Goal: Task Accomplishment & Management: Use online tool/utility

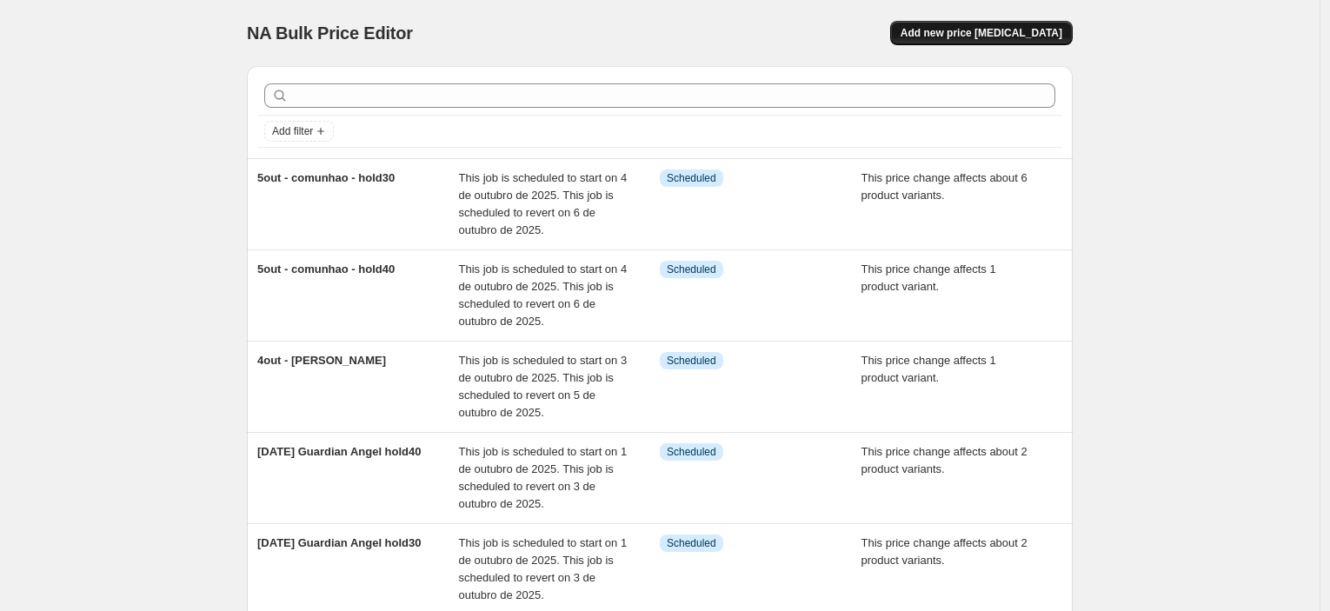
click at [1011, 27] on span "Add new price [MEDICAL_DATA]" at bounding box center [982, 33] width 162 height 14
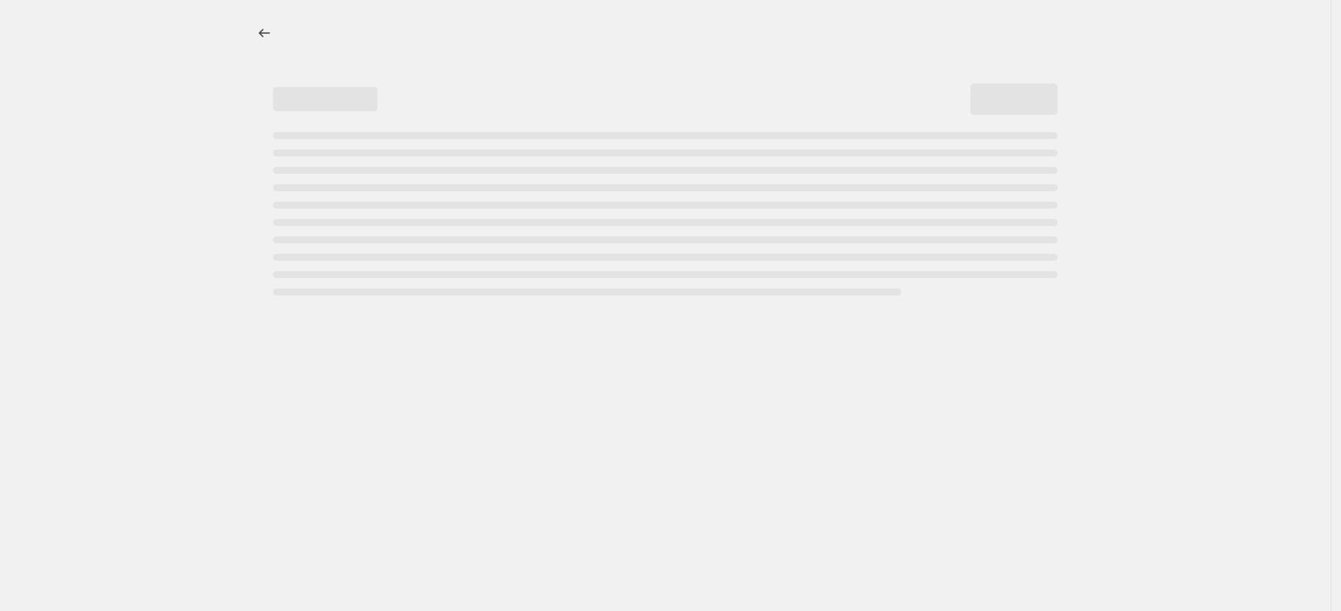
select select "percentage"
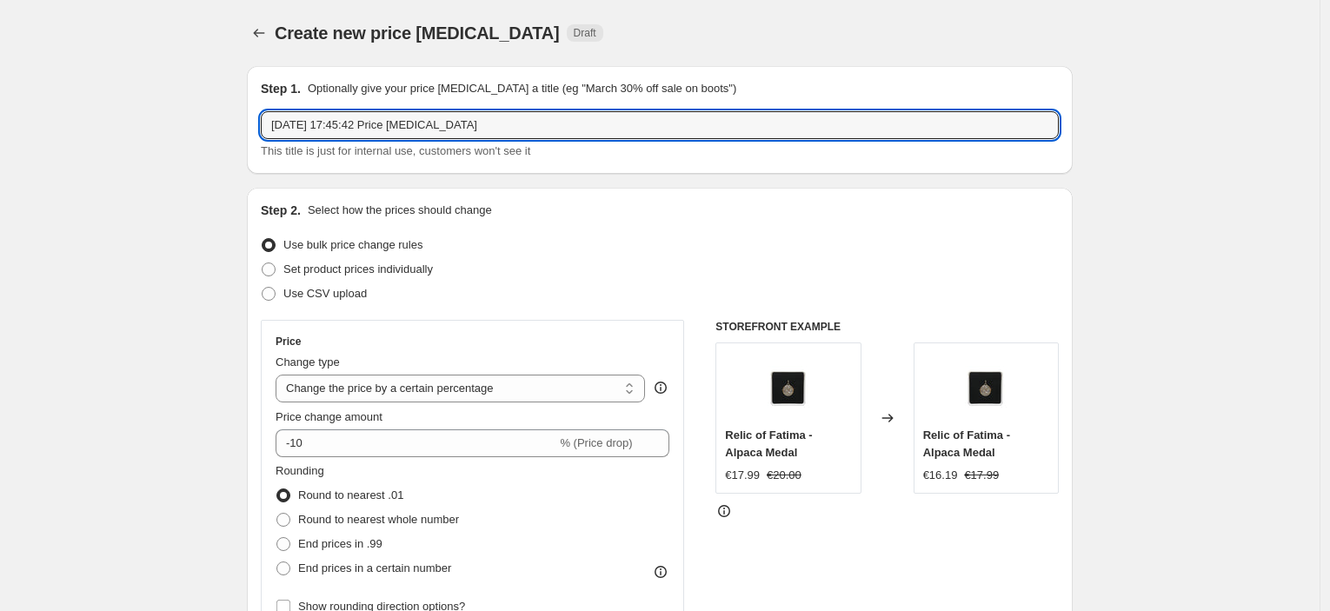
drag, startPoint x: 544, startPoint y: 129, endPoint x: 232, endPoint y: 122, distance: 312.3
type input "[DATE] - [DEMOGRAPHIC_DATA] of the rosary - hold1"
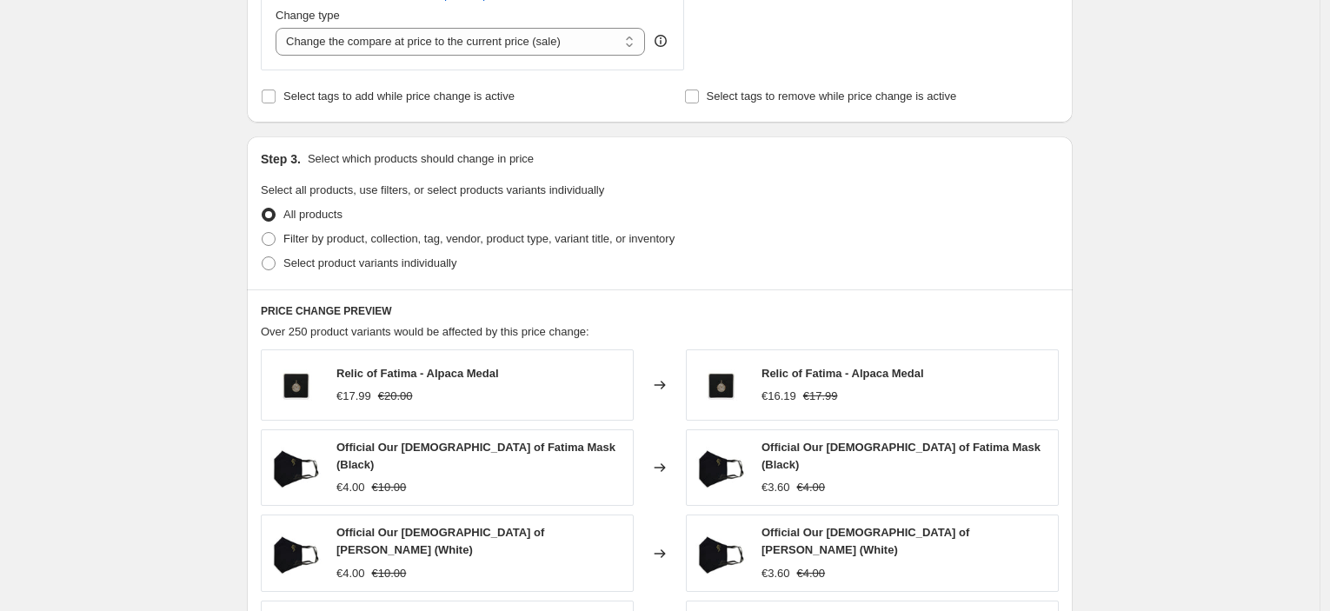
scroll to position [772, 0]
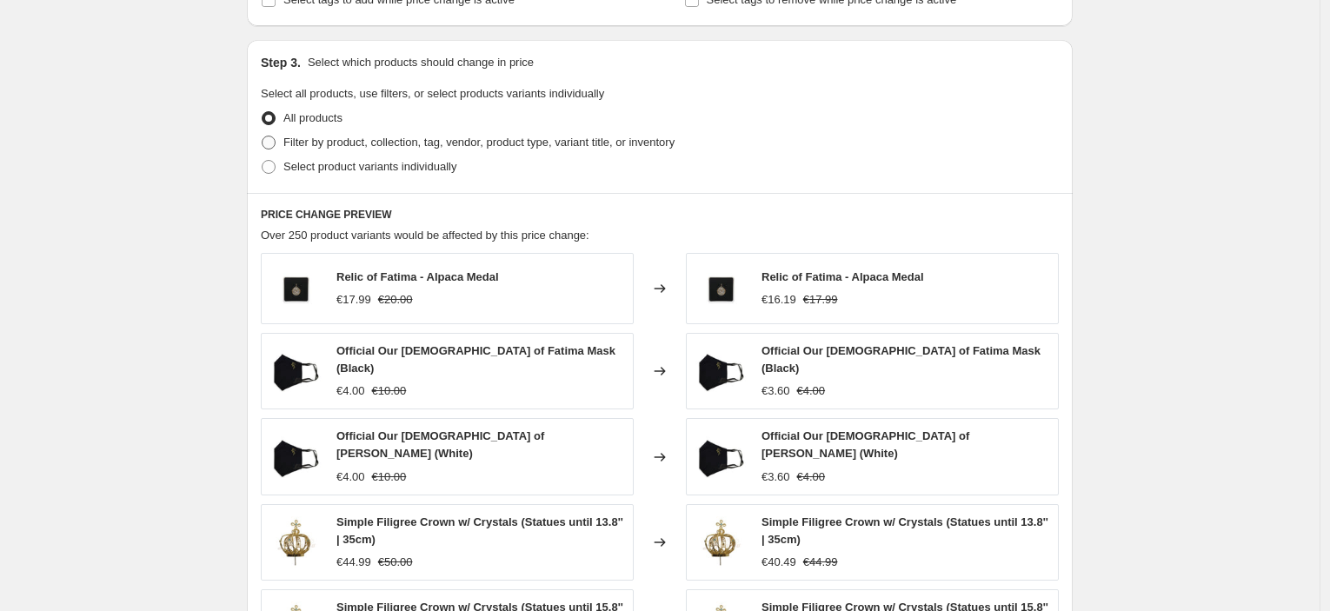
click at [327, 149] on span "Filter by product, collection, tag, vendor, product type, variant title, or inv…" at bounding box center [478, 142] width 391 height 13
click at [263, 137] on input "Filter by product, collection, tag, vendor, product type, variant title, or inv…" at bounding box center [262, 136] width 1 height 1
radio input "true"
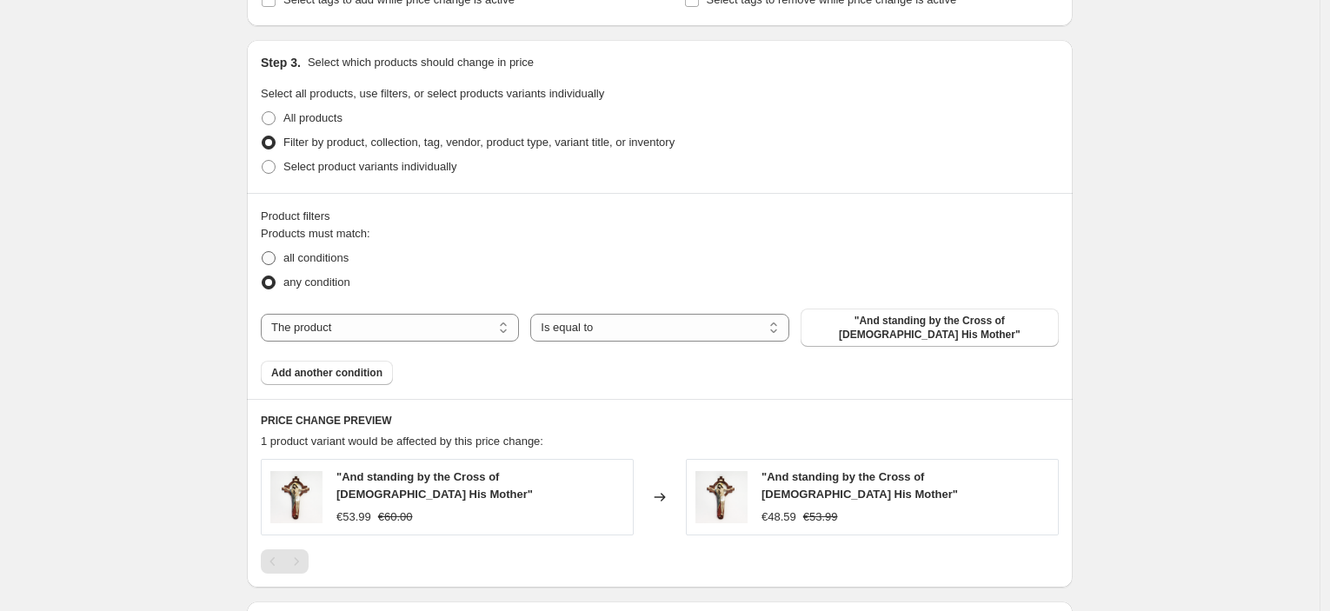
click at [311, 255] on span "all conditions" at bounding box center [315, 257] width 65 height 13
click at [263, 252] on input "all conditions" at bounding box center [262, 251] width 1 height 1
radio input "true"
click at [421, 326] on select "The product The product's collection The product's tag The product's vendor The…" at bounding box center [390, 328] width 258 height 28
select select "collection"
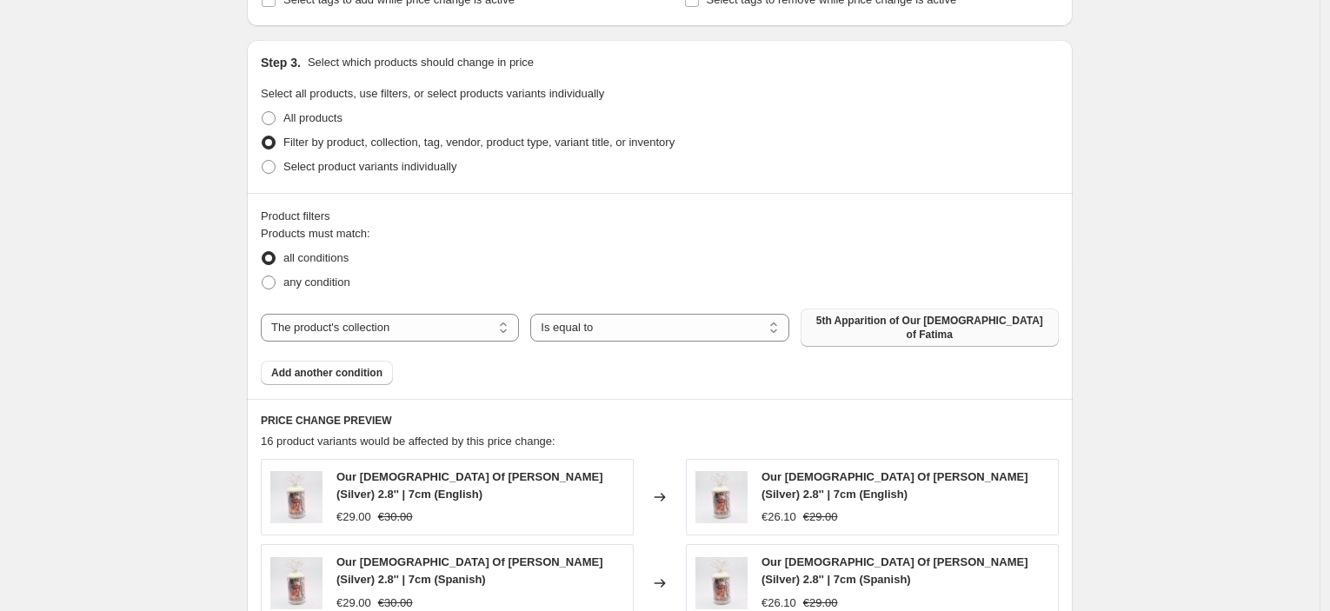
click at [930, 332] on button "5th Apparition of Our [DEMOGRAPHIC_DATA] of Fatima" at bounding box center [930, 328] width 258 height 38
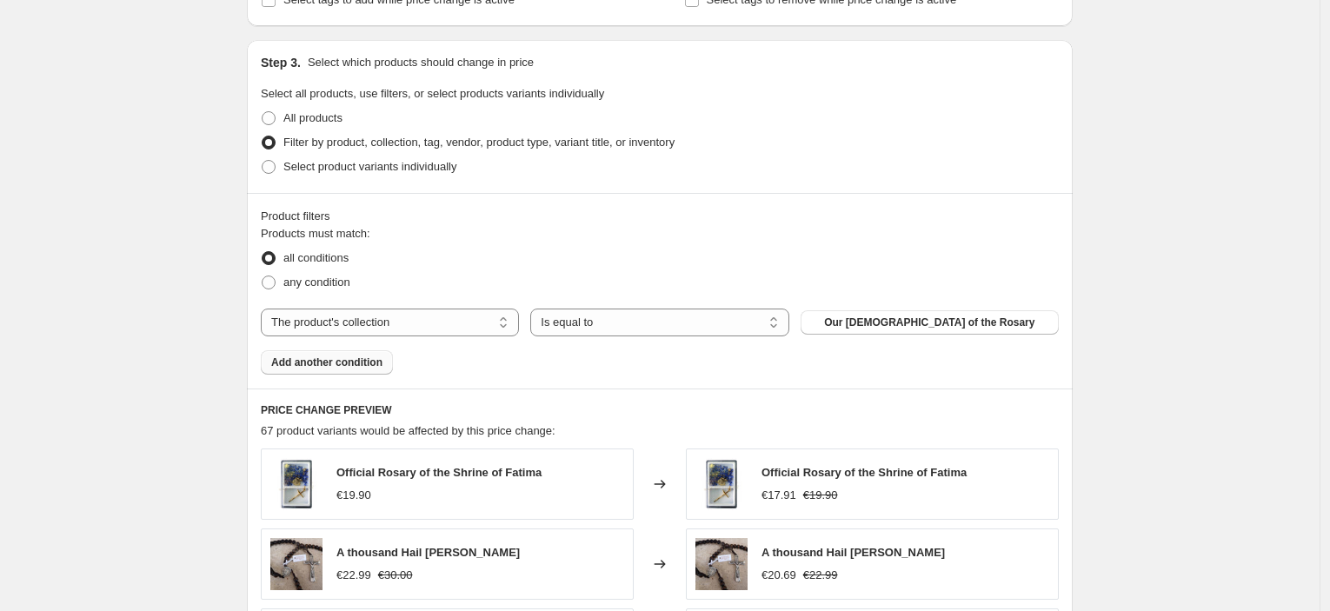
click at [344, 371] on button "Add another condition" at bounding box center [327, 362] width 132 height 24
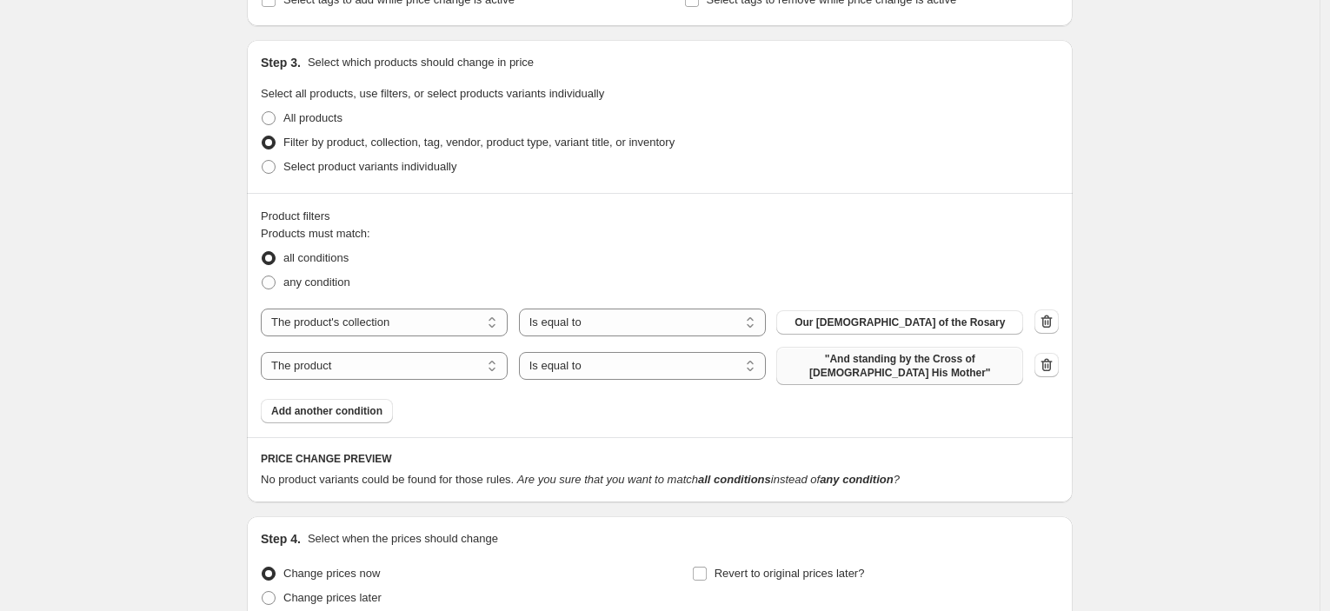
click at [881, 370] on span ""And standing by the Cross of [DEMOGRAPHIC_DATA] His Mother"" at bounding box center [900, 366] width 226 height 28
click at [462, 366] on select "The product The product's collection The product's tag The product's vendor The…" at bounding box center [384, 366] width 247 height 28
select select "tag"
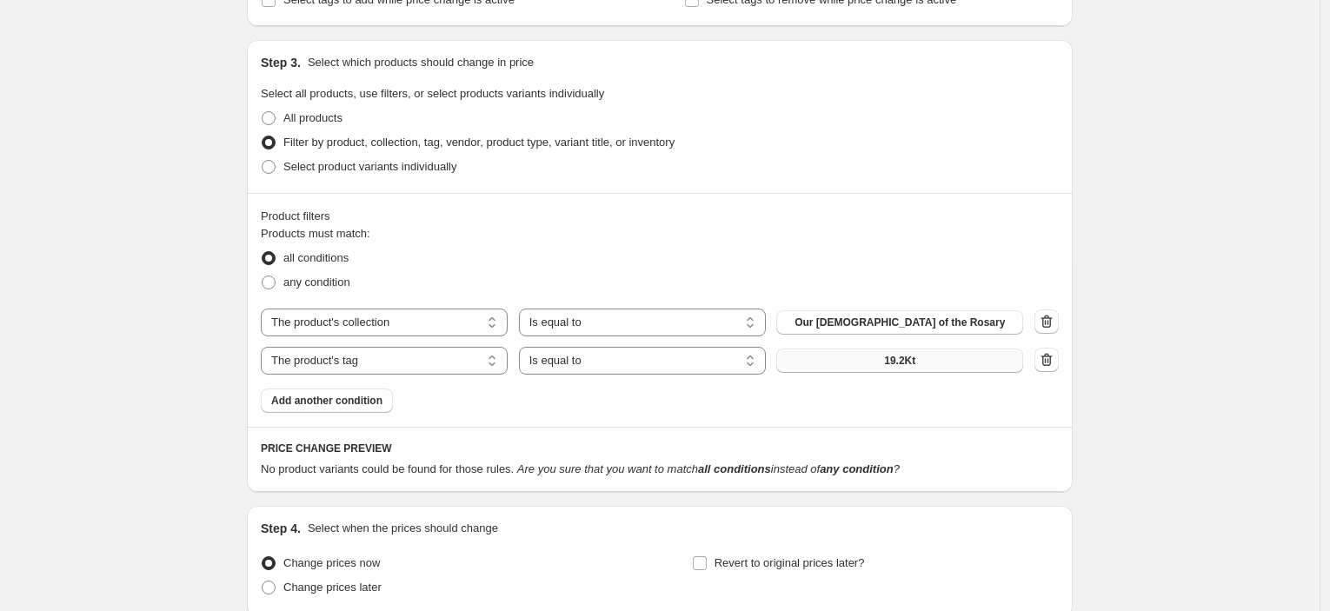
click at [890, 369] on button "19.2Kt" at bounding box center [900, 361] width 247 height 24
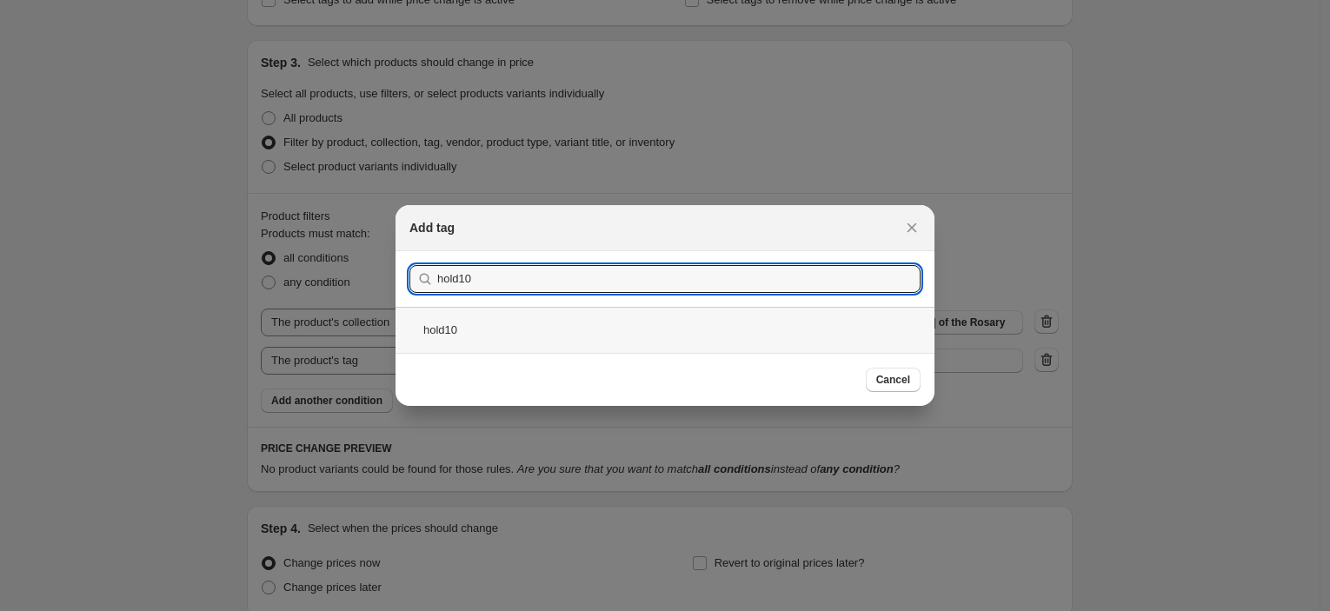
type input "hold10"
click at [645, 327] on div "hold10" at bounding box center [665, 330] width 539 height 46
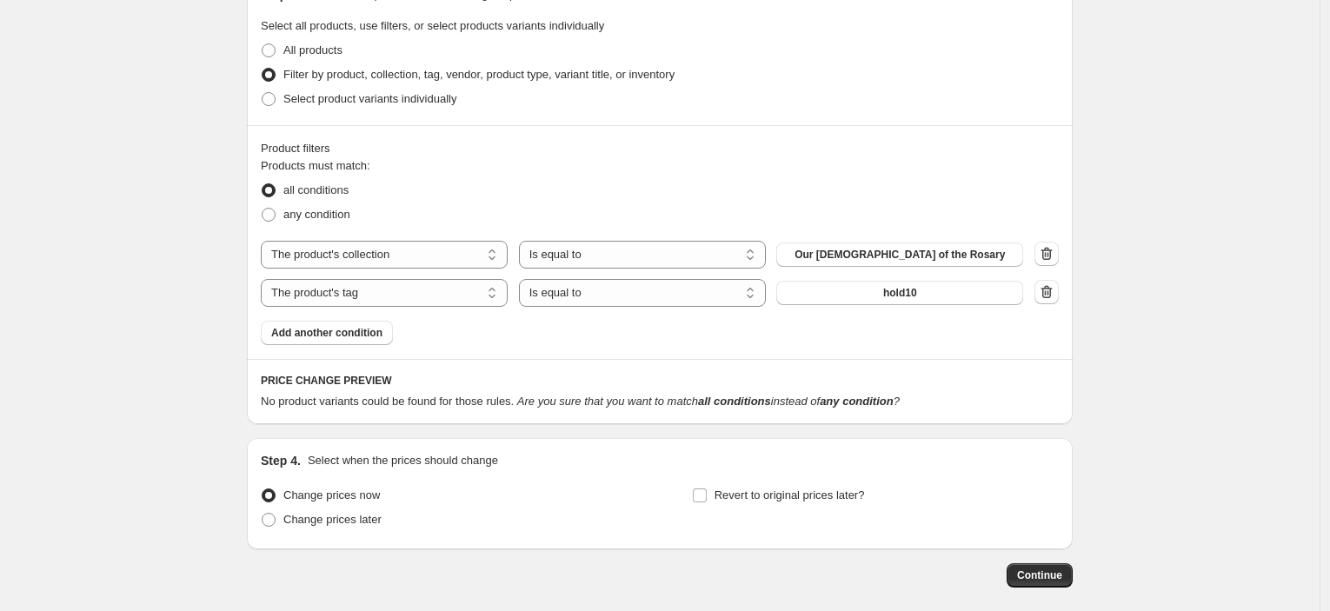
scroll to position [923, 0]
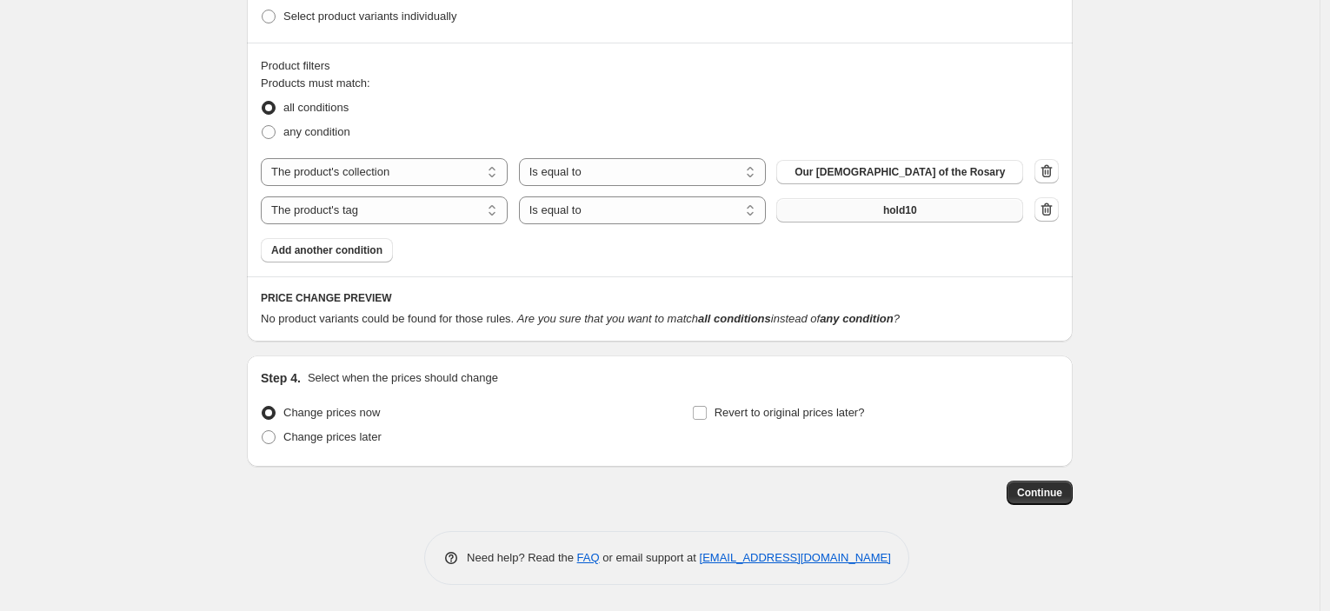
click at [903, 208] on span "hold10" at bounding box center [900, 210] width 34 height 14
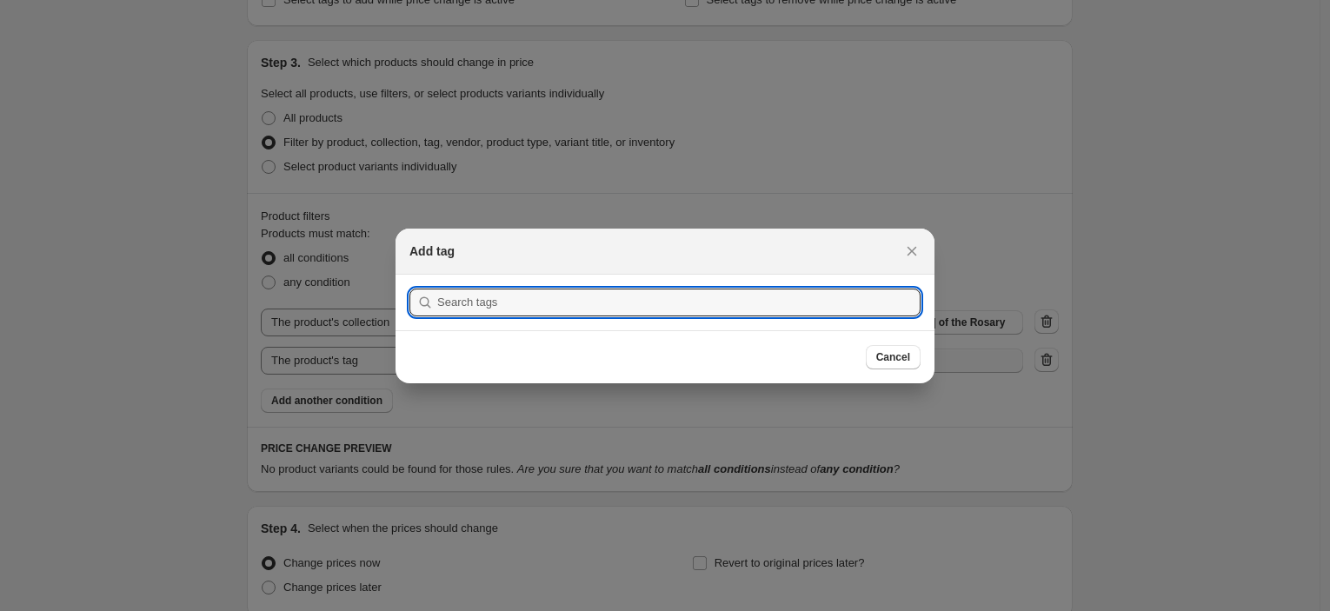
scroll to position [0, 0]
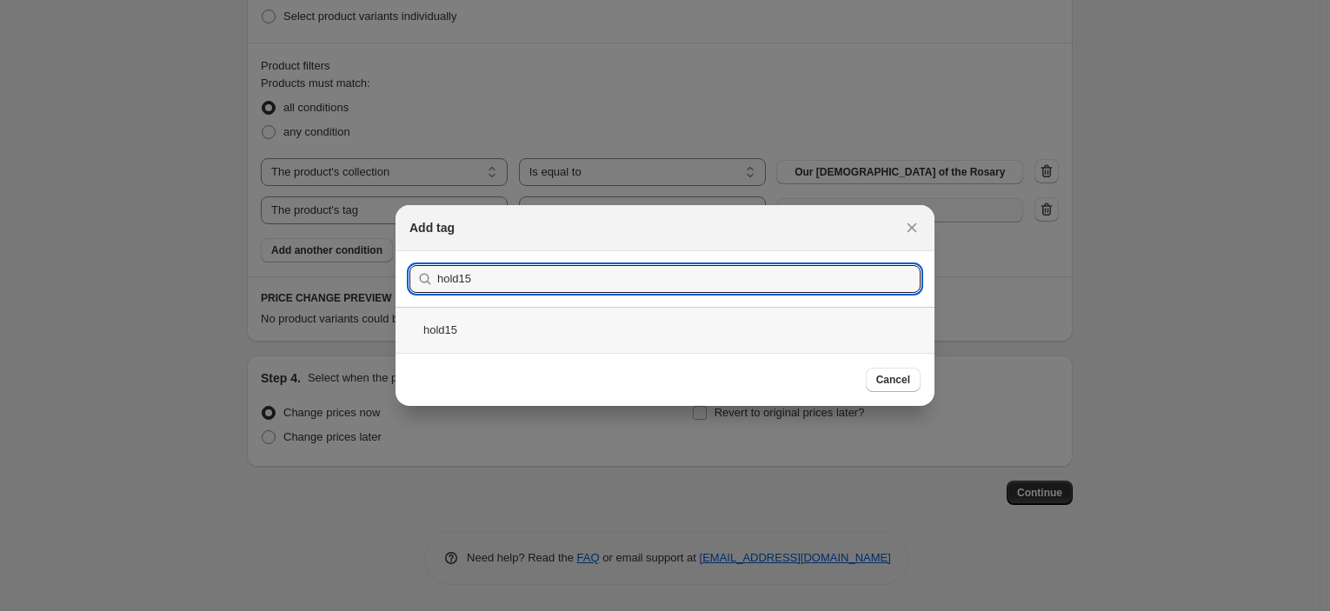
type input "hold15"
click at [618, 350] on div "hold15" at bounding box center [665, 330] width 539 height 46
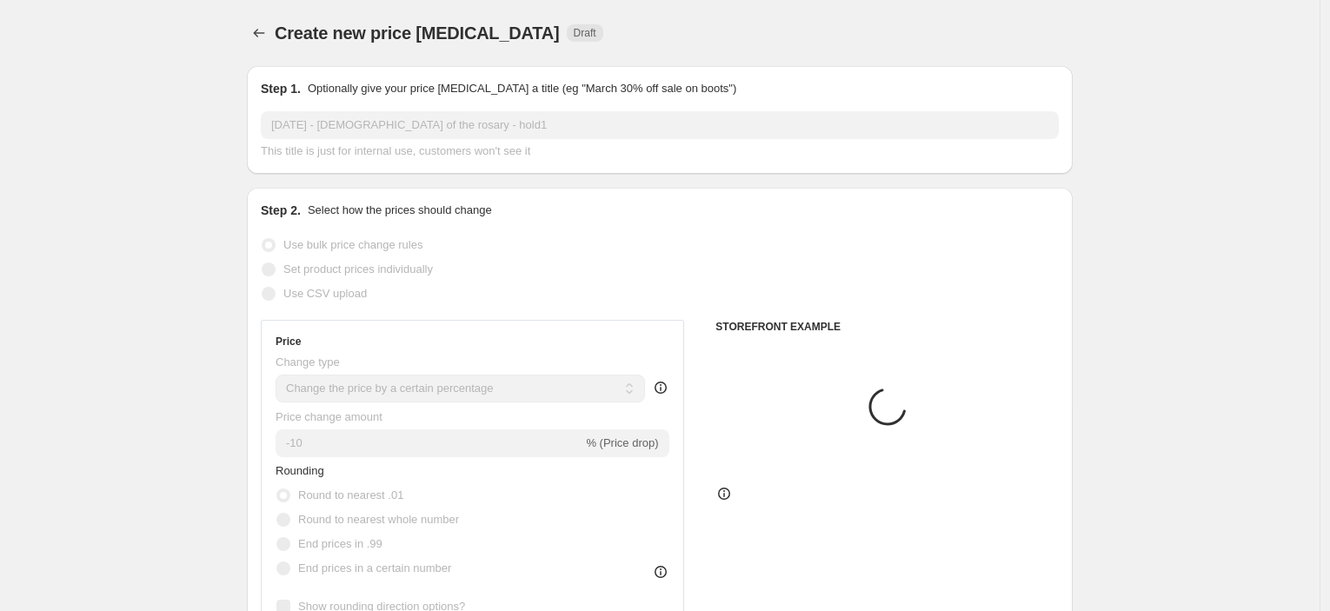
scroll to position [923, 0]
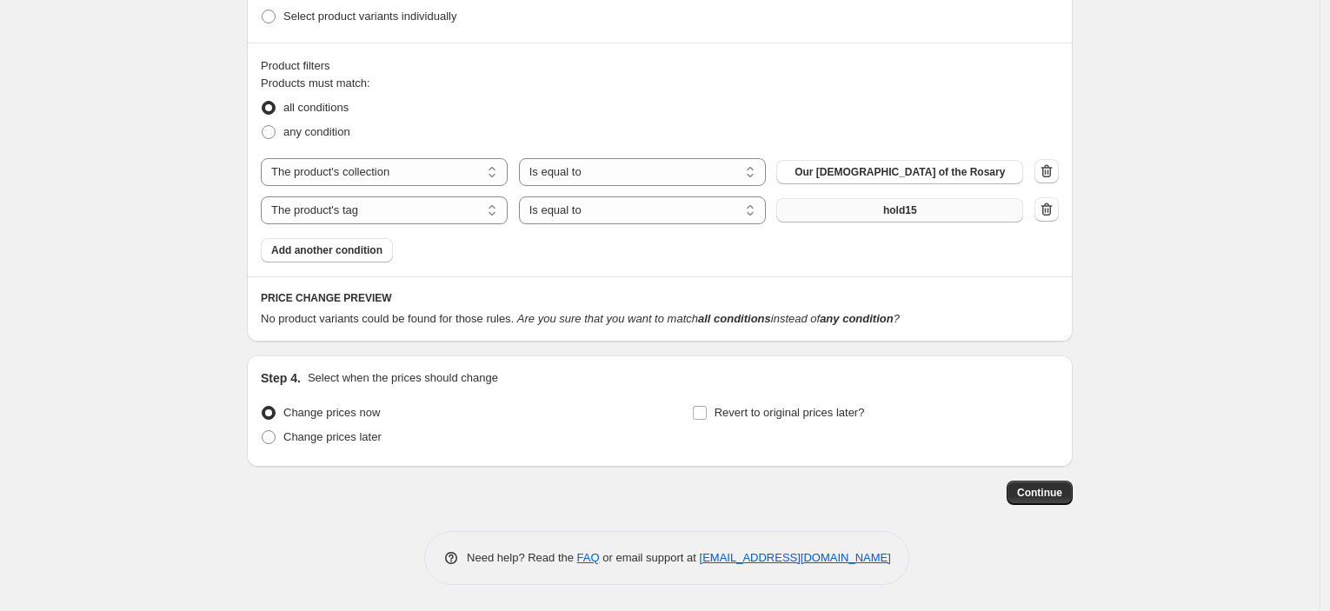
click at [956, 201] on button "hold15" at bounding box center [900, 210] width 247 height 24
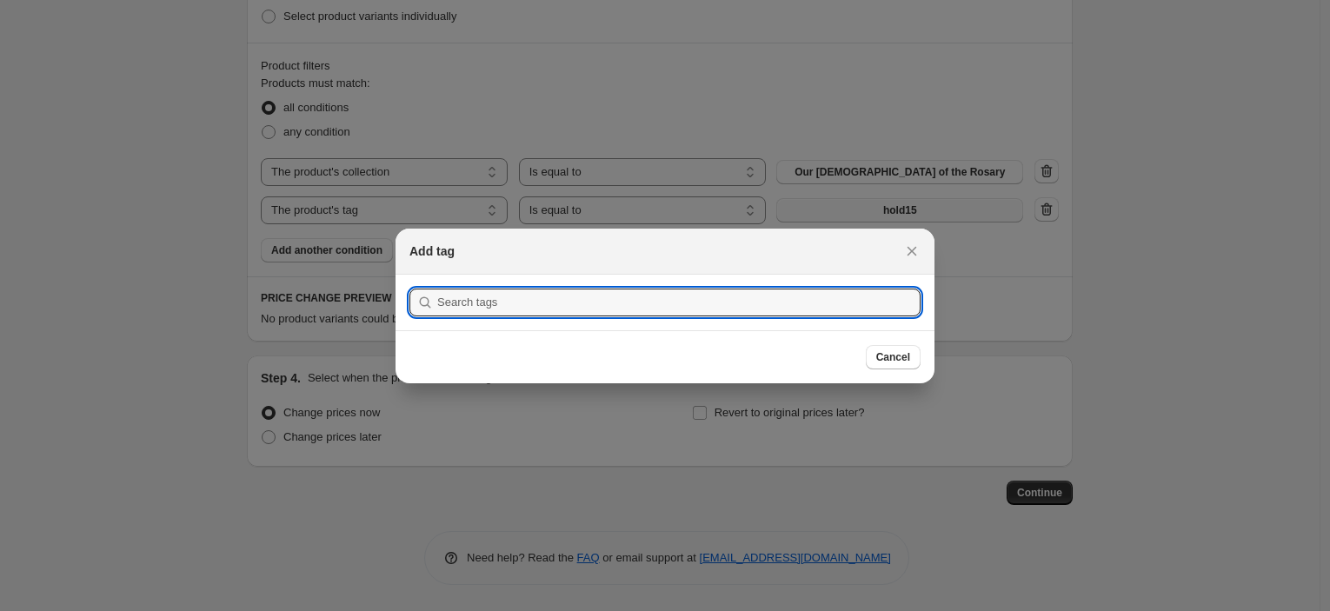
scroll to position [0, 0]
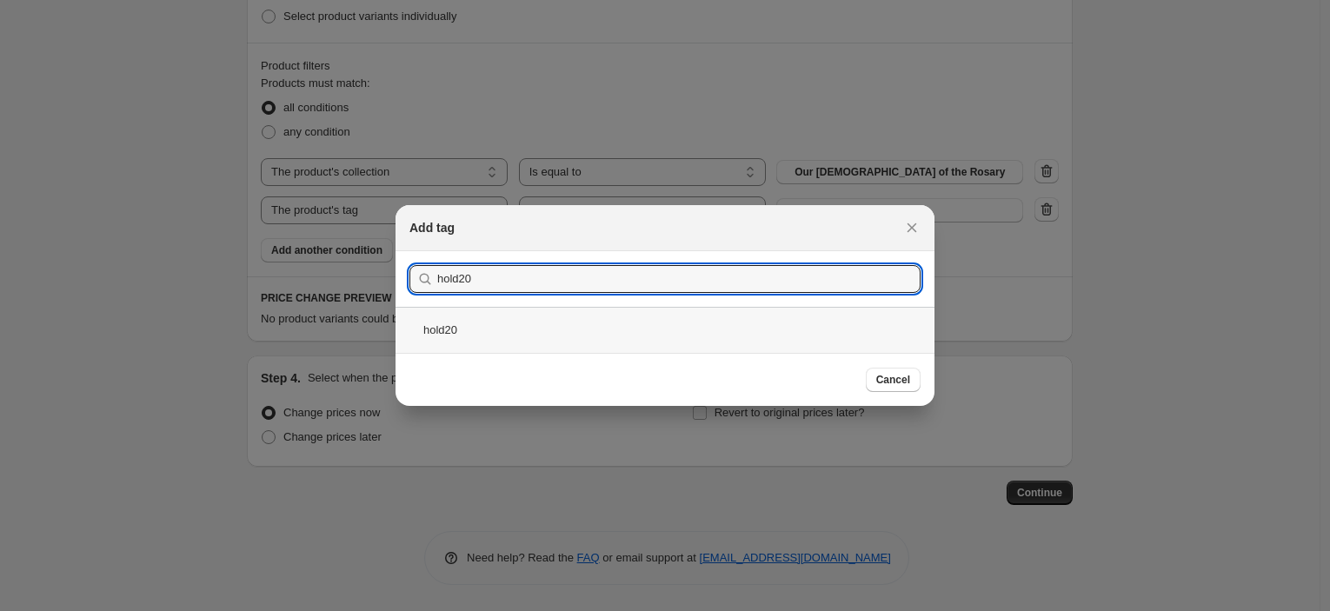
type input "hold20"
click at [527, 349] on div "hold20" at bounding box center [665, 330] width 539 height 46
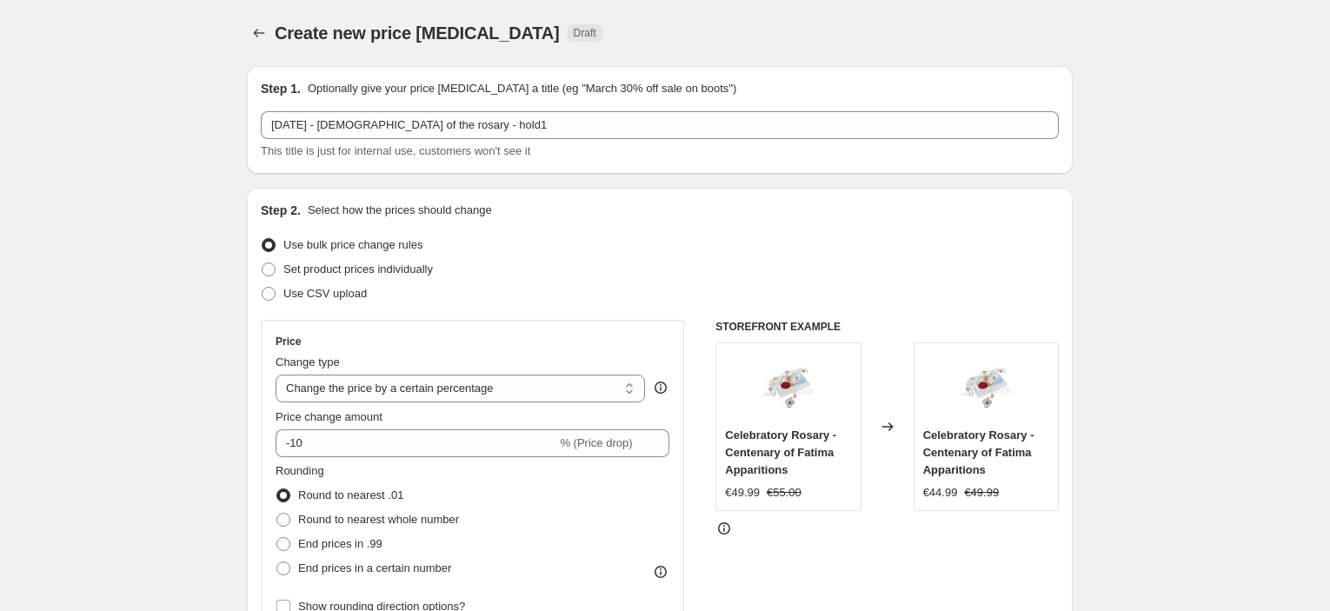
click at [536, 107] on div "Step 1. Optionally give your price [MEDICAL_DATA] a title (eg "March 30% off sa…" at bounding box center [660, 120] width 798 height 80
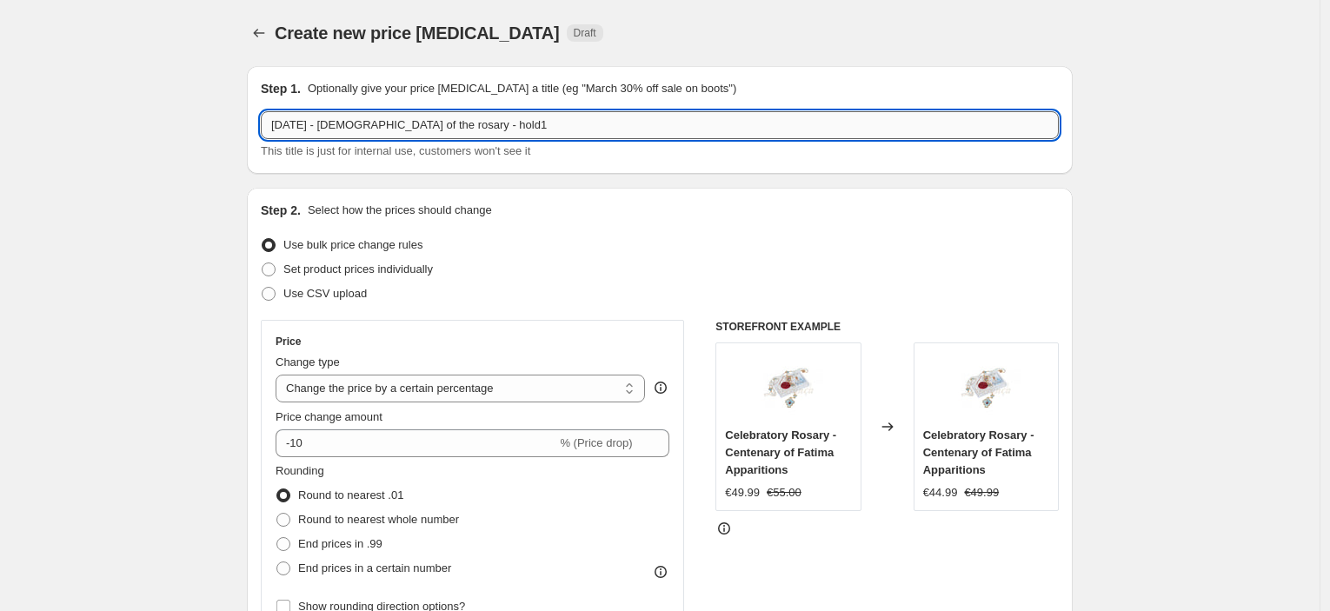
click at [518, 128] on input "[DATE] - [DEMOGRAPHIC_DATA] of the rosary - hold1" at bounding box center [660, 125] width 798 height 28
type input "[DATE] - [DEMOGRAPHIC_DATA] of the rosary - hold20"
click at [442, 393] on select "Change the price to a certain amount Change the price by a certain amount Chang…" at bounding box center [461, 389] width 370 height 28
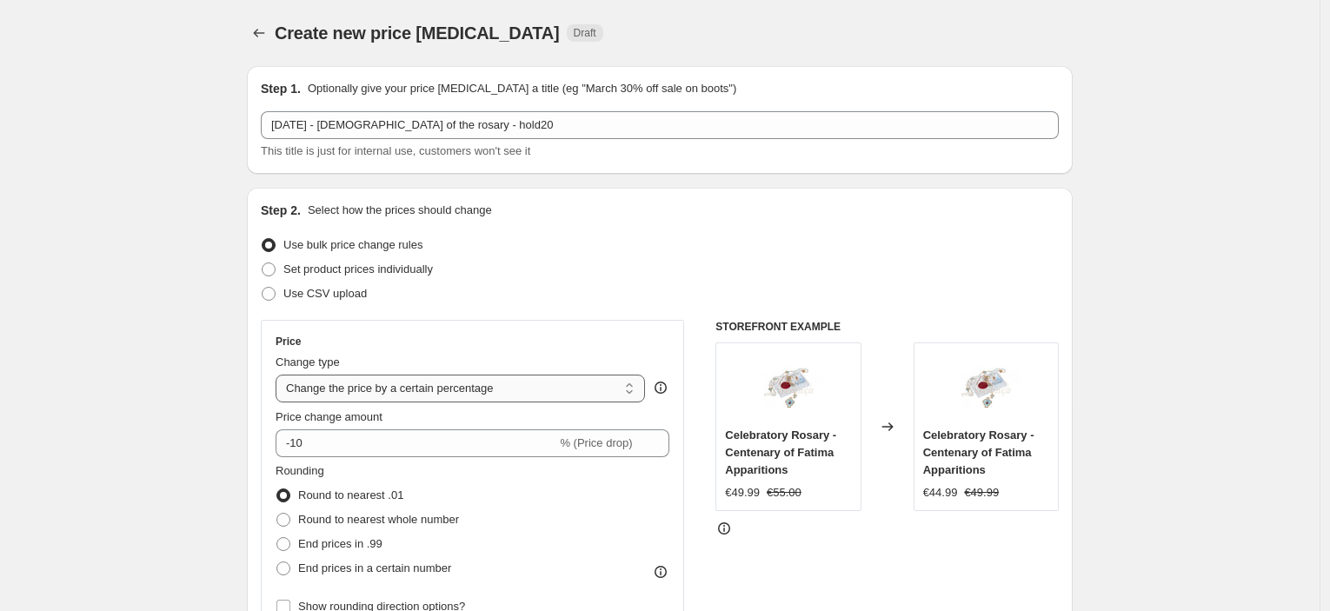
select select "pcap"
click at [280, 375] on select "Change the price to a certain amount Change the price by a certain amount Chang…" at bounding box center [461, 389] width 370 height 28
type input "-20"
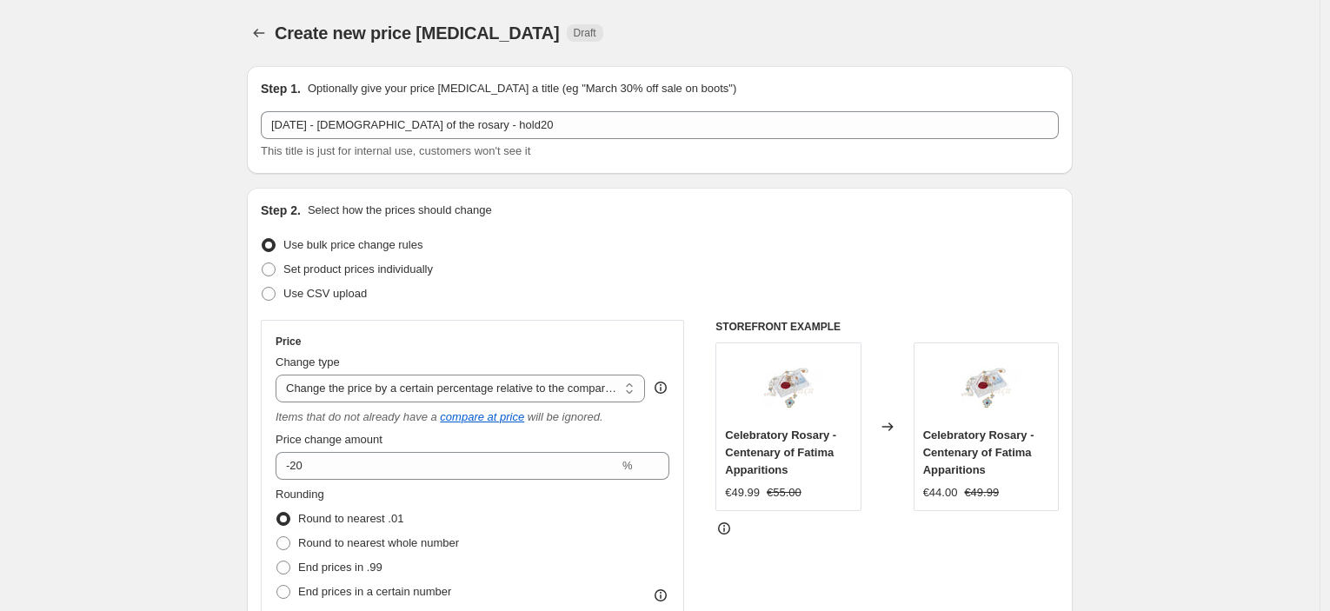
click at [305, 561] on span "End prices in .99" at bounding box center [340, 567] width 84 height 13
click at [277, 561] on input "End prices in .99" at bounding box center [277, 561] width 1 height 1
radio input "true"
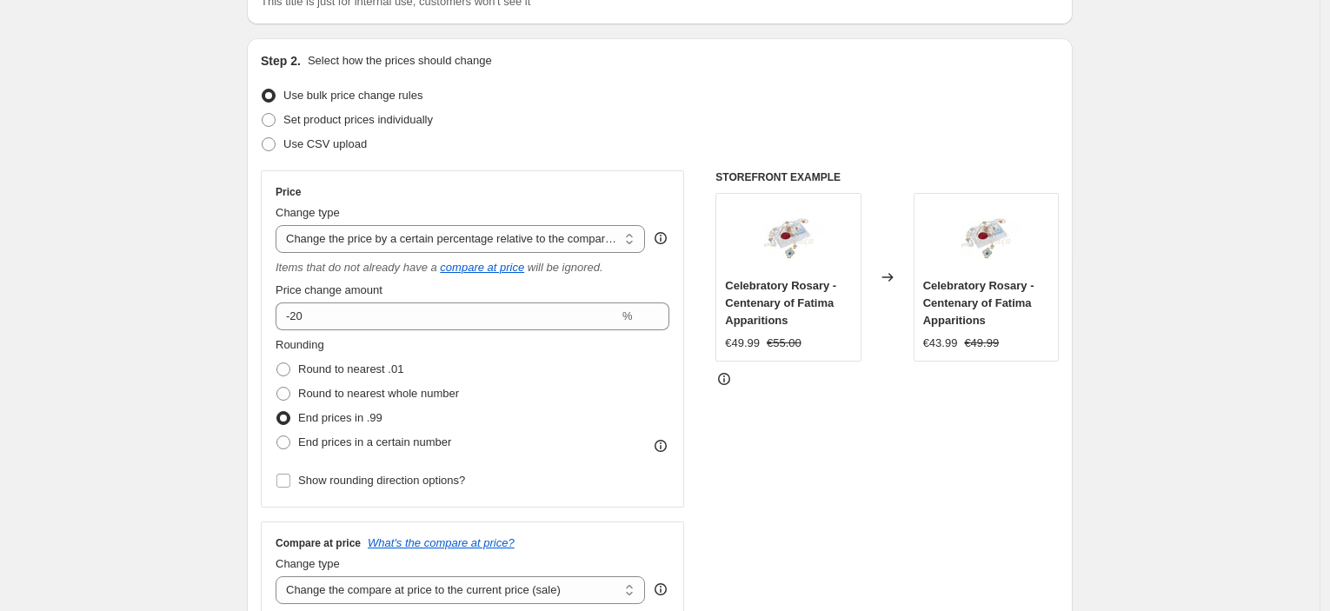
scroll to position [386, 0]
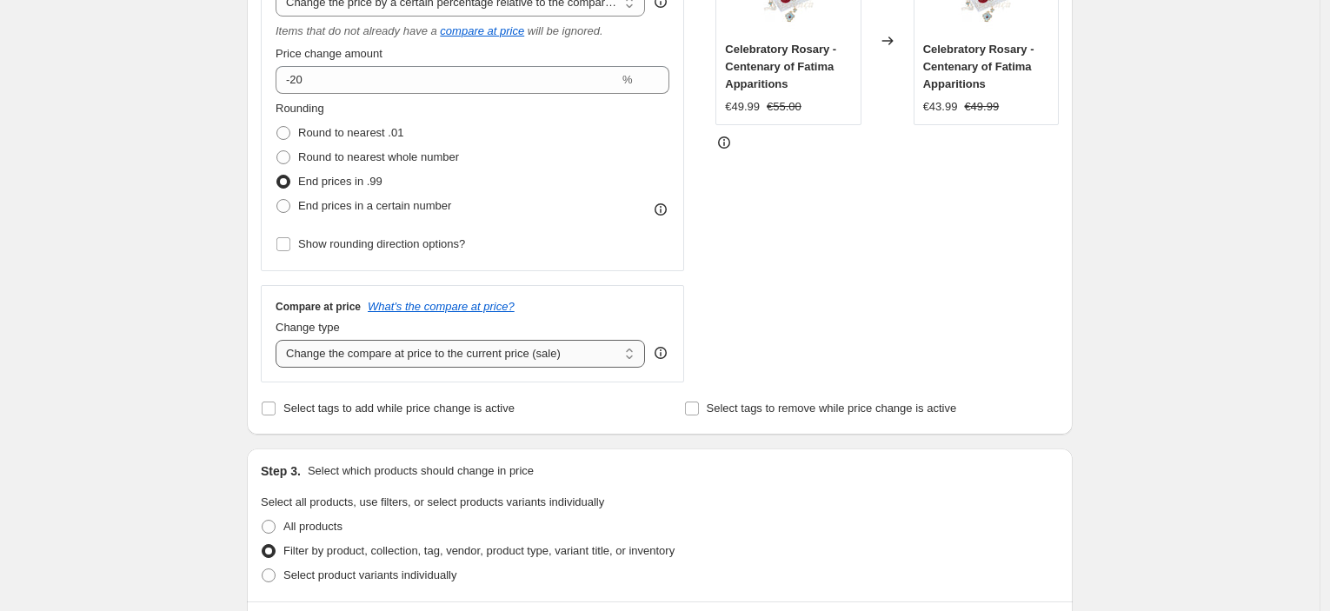
click at [338, 350] on select "Change the compare at price to the current price (sale) Change the compare at p…" at bounding box center [461, 354] width 370 height 28
select select "no_change"
click at [280, 340] on select "Change the compare at price to the current price (sale) Change the compare at p…" at bounding box center [461, 354] width 370 height 28
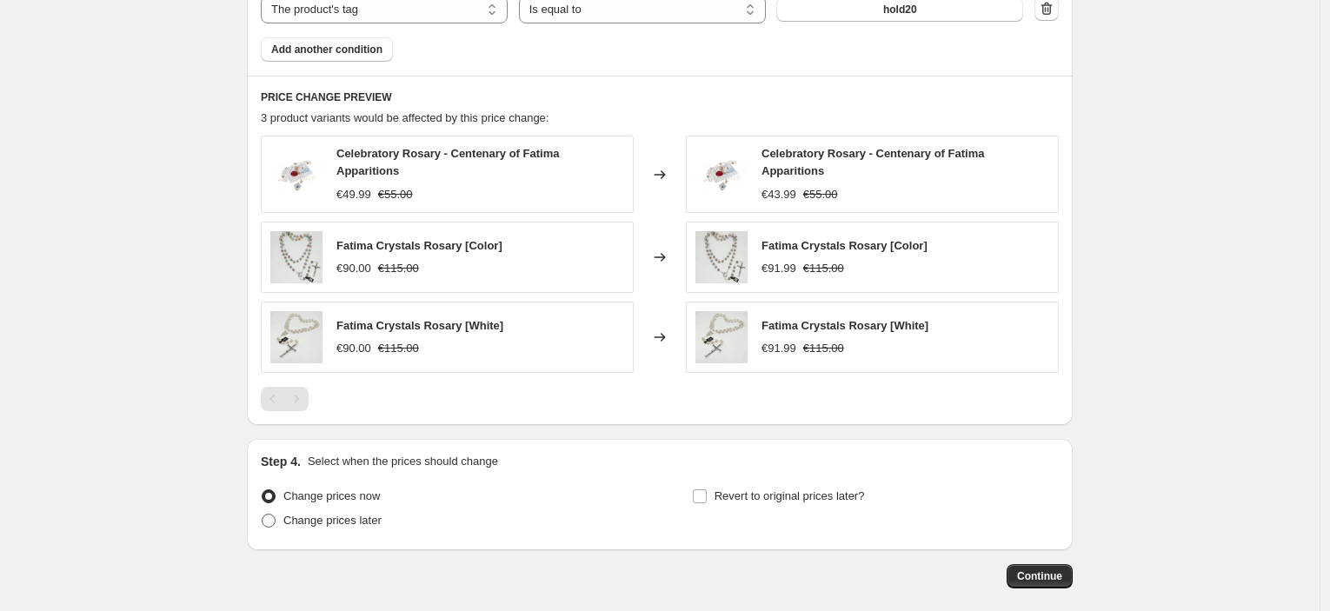
scroll to position [1223, 0]
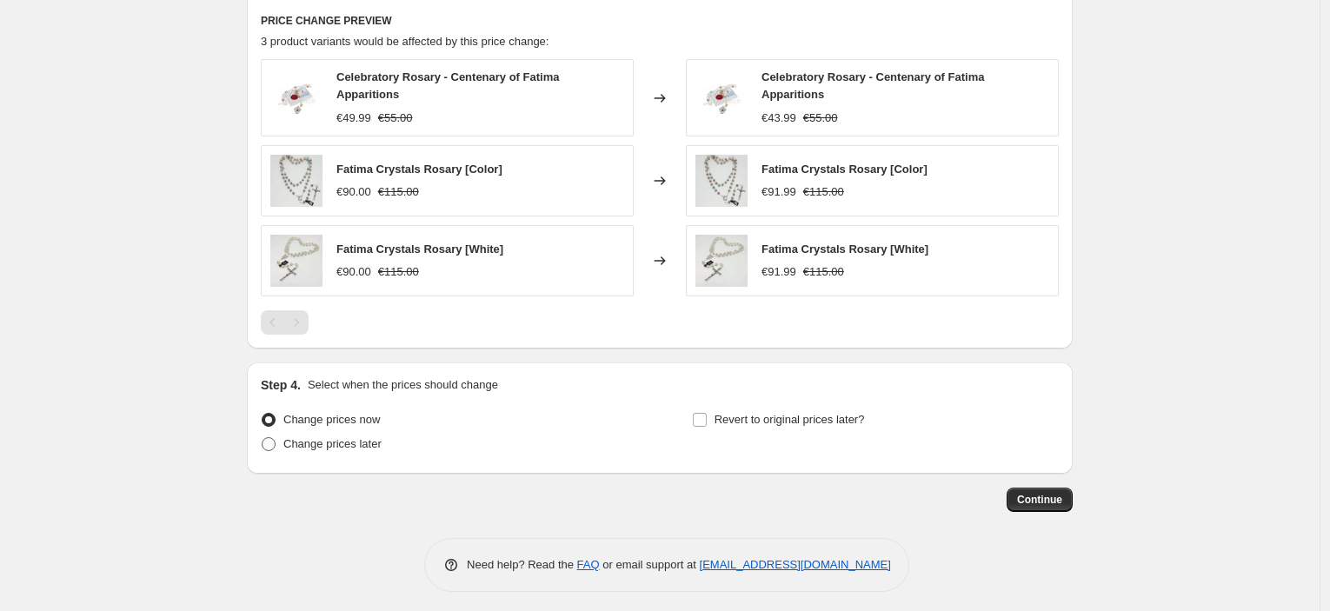
click at [357, 437] on span "Change prices later" at bounding box center [332, 443] width 98 height 13
click at [263, 437] on input "Change prices later" at bounding box center [262, 437] width 1 height 1
radio input "true"
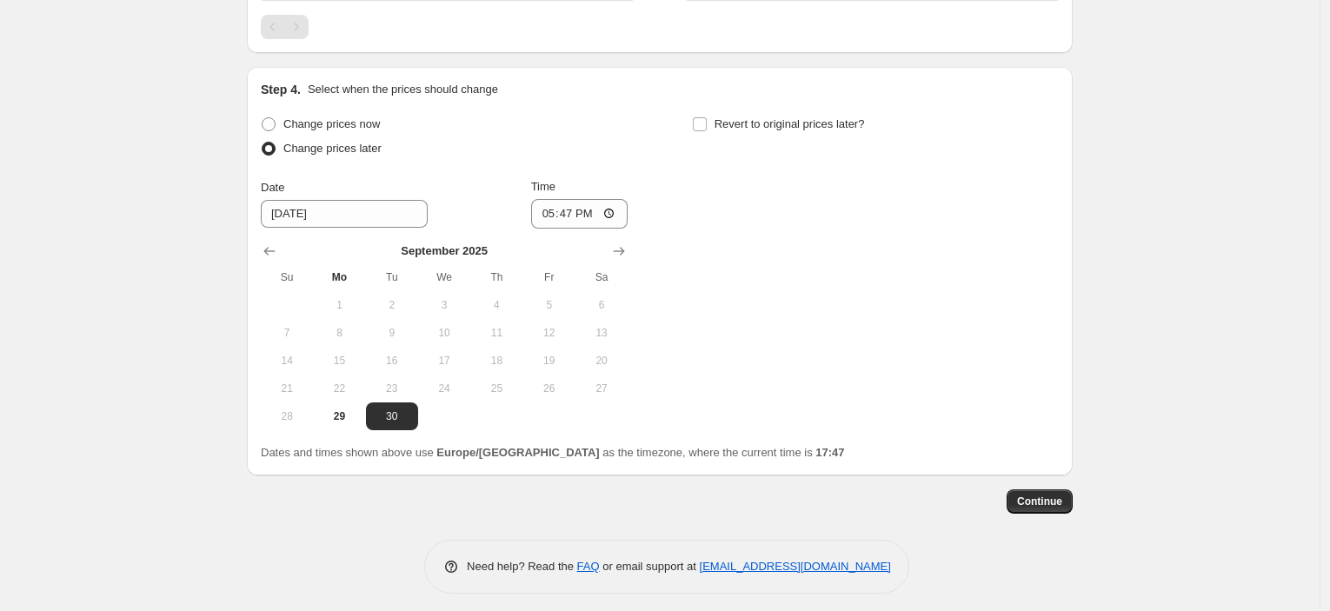
scroll to position [1520, 0]
click at [626, 241] on icon "Show next month, October 2025" at bounding box center [618, 249] width 17 height 17
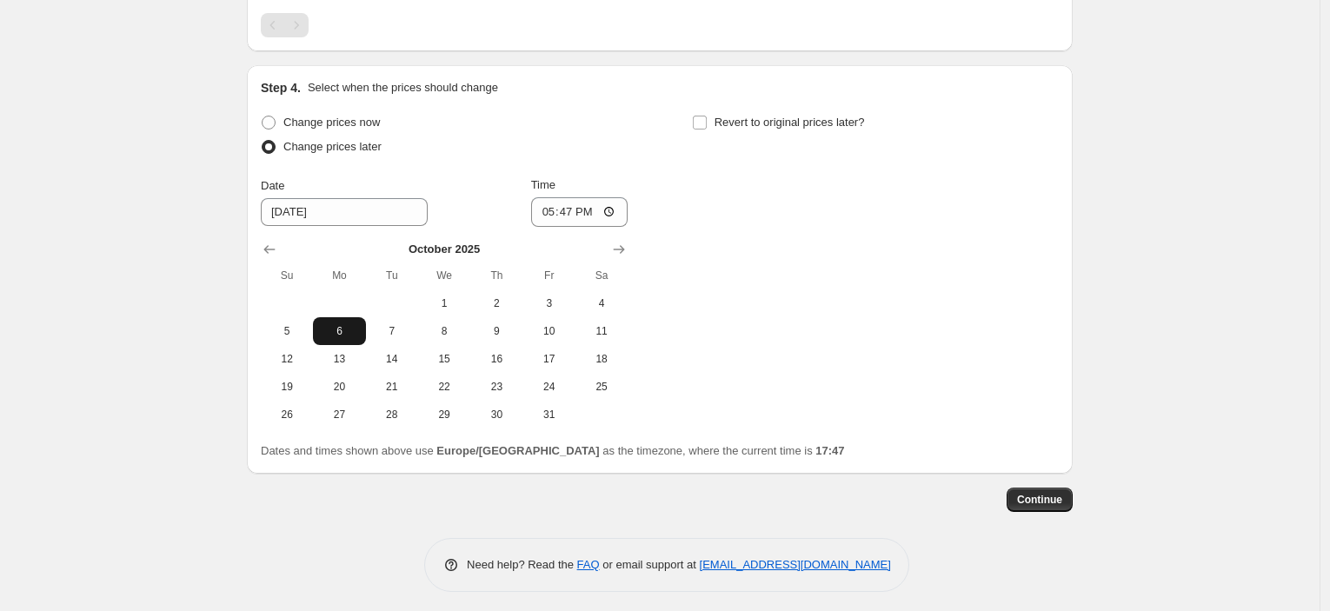
click at [348, 330] on span "6" at bounding box center [339, 331] width 38 height 14
type input "[DATE]"
click at [577, 204] on input "17:47" at bounding box center [579, 212] width 97 height 30
type input "23:45"
click at [799, 124] on span "Revert to original prices later?" at bounding box center [790, 122] width 150 height 17
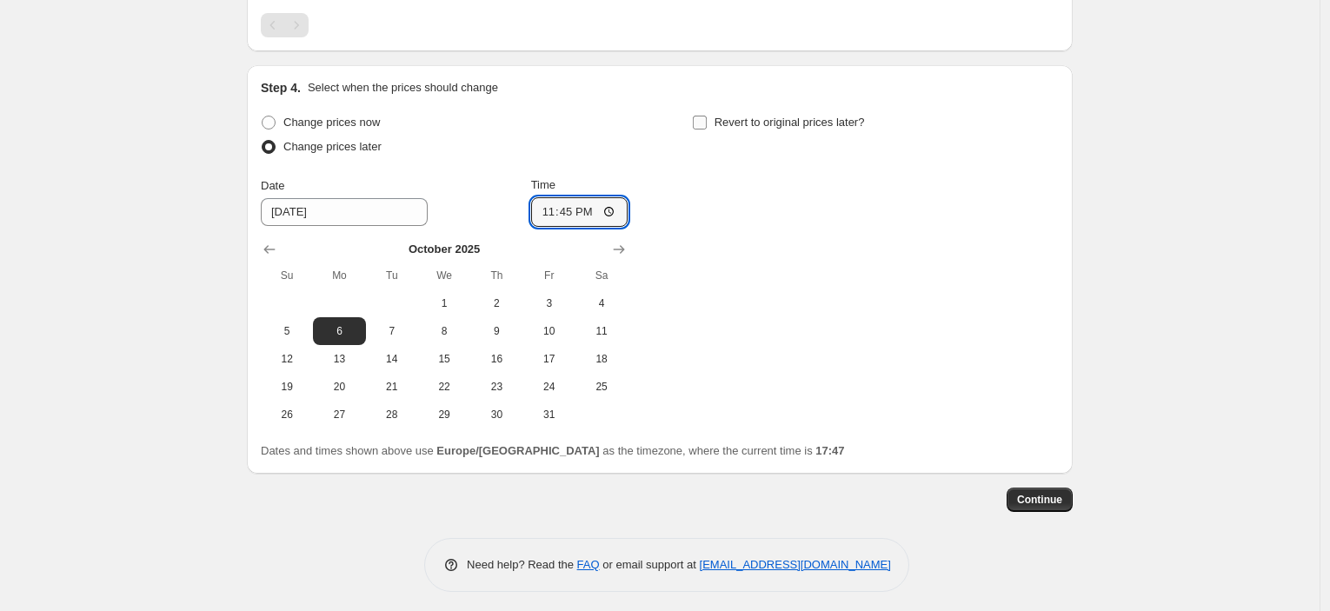
click at [707, 124] on input "Revert to original prices later?" at bounding box center [700, 123] width 14 height 14
checkbox input "true"
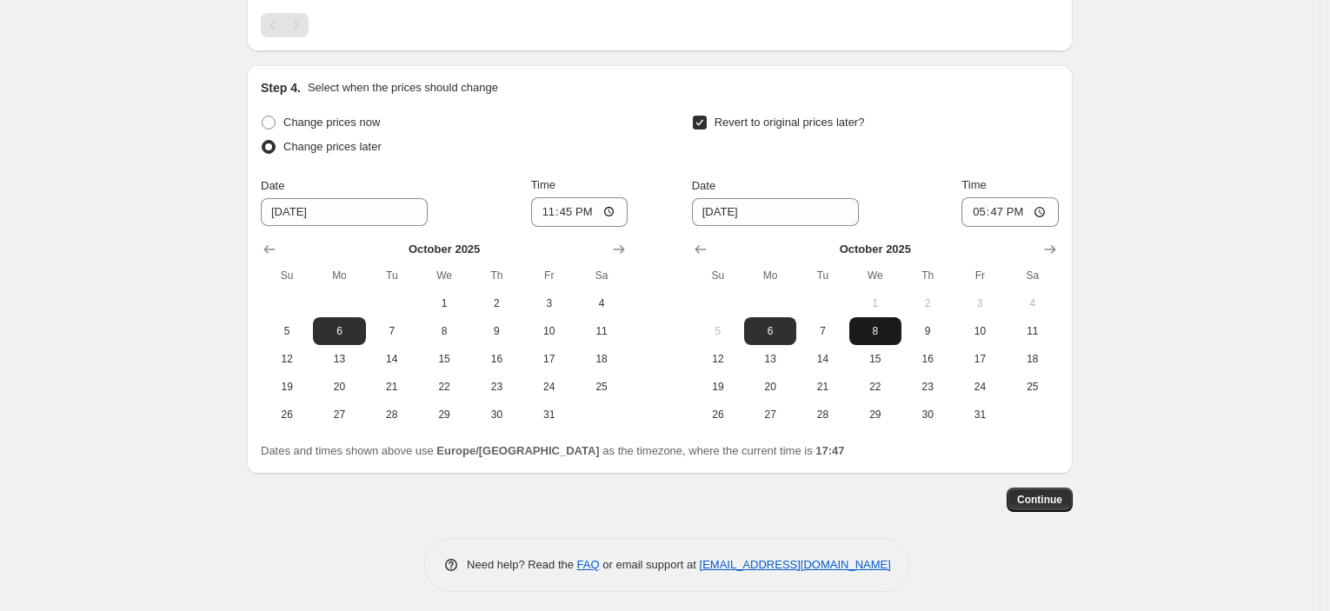
click at [882, 330] on span "8" at bounding box center [876, 331] width 38 height 14
type input "[DATE]"
click at [1002, 201] on input "17:47" at bounding box center [1010, 212] width 97 height 30
type input "08:00"
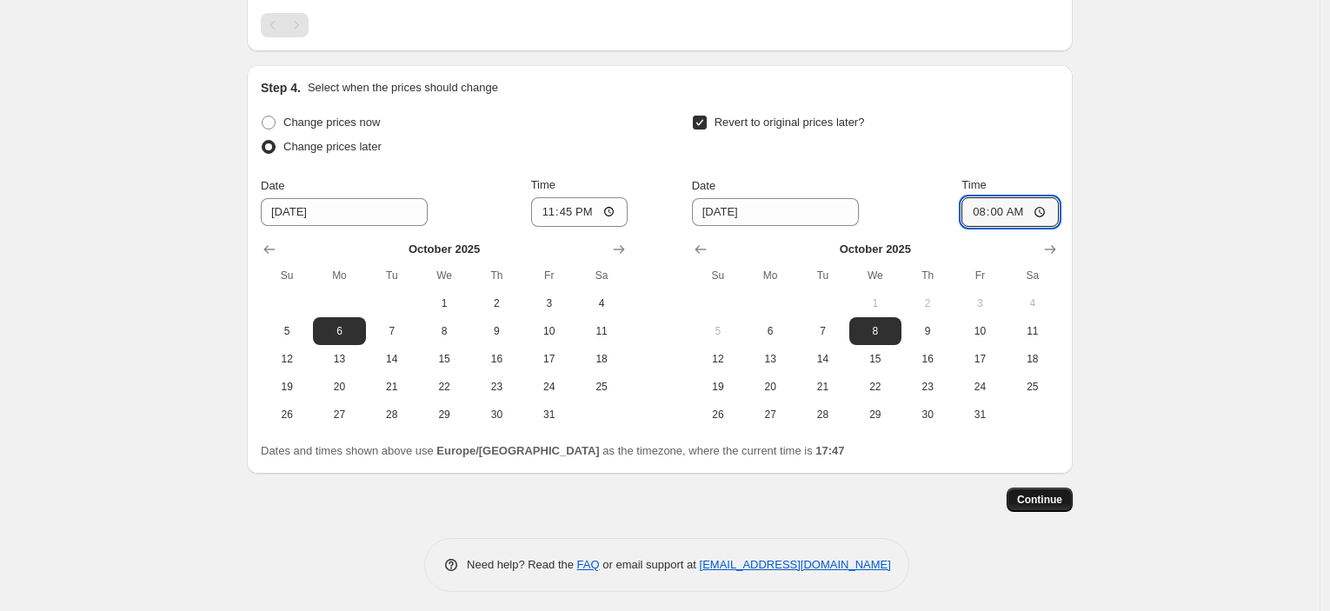
click at [1044, 493] on span "Continue" at bounding box center [1039, 500] width 45 height 14
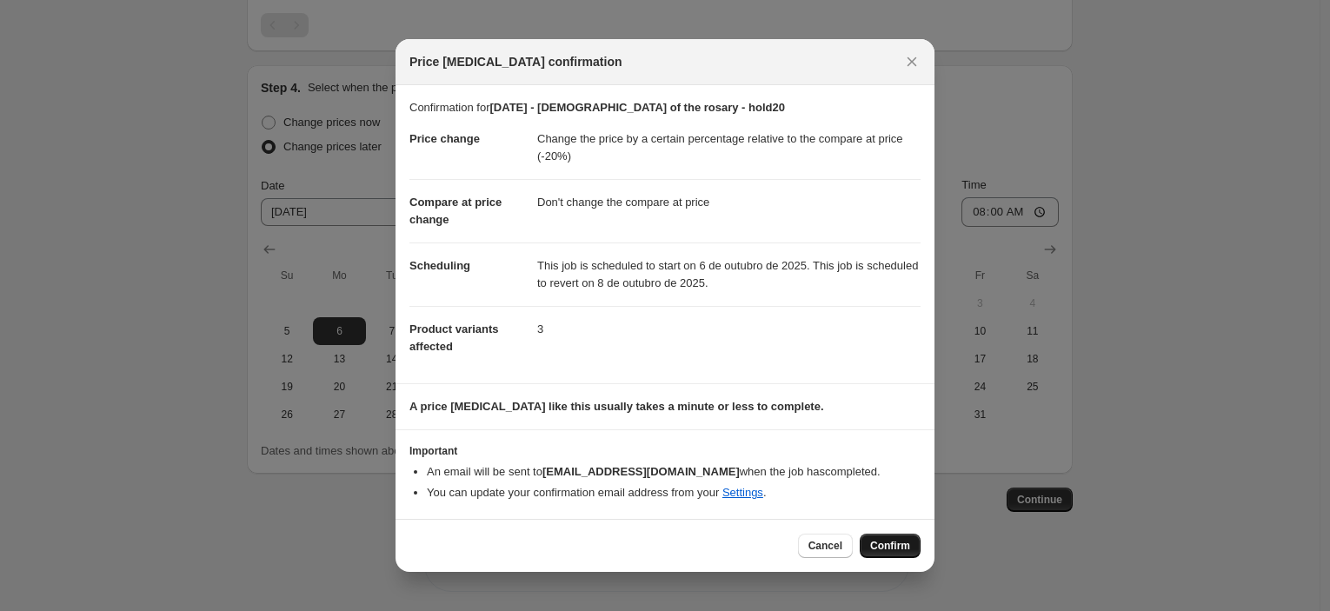
click at [894, 549] on span "Confirm" at bounding box center [890, 546] width 40 height 14
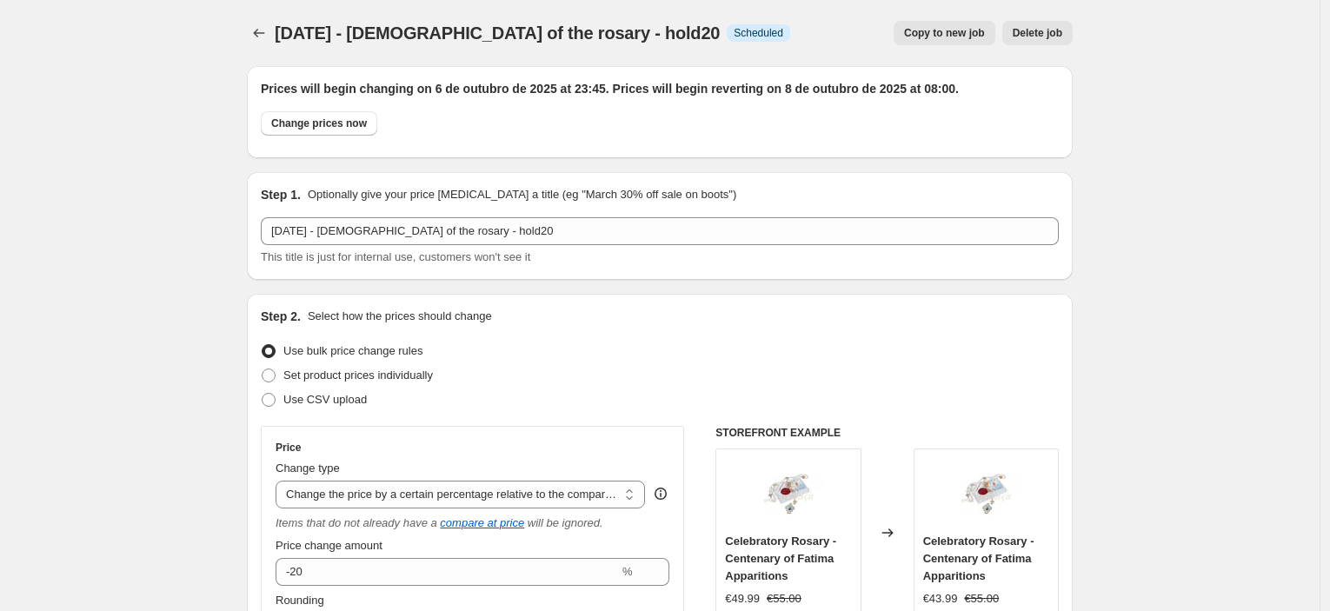
click at [959, 28] on span "Copy to new job" at bounding box center [944, 33] width 81 height 14
select select "pcap"
select select "no_change"
select select "collection"
select select "tag"
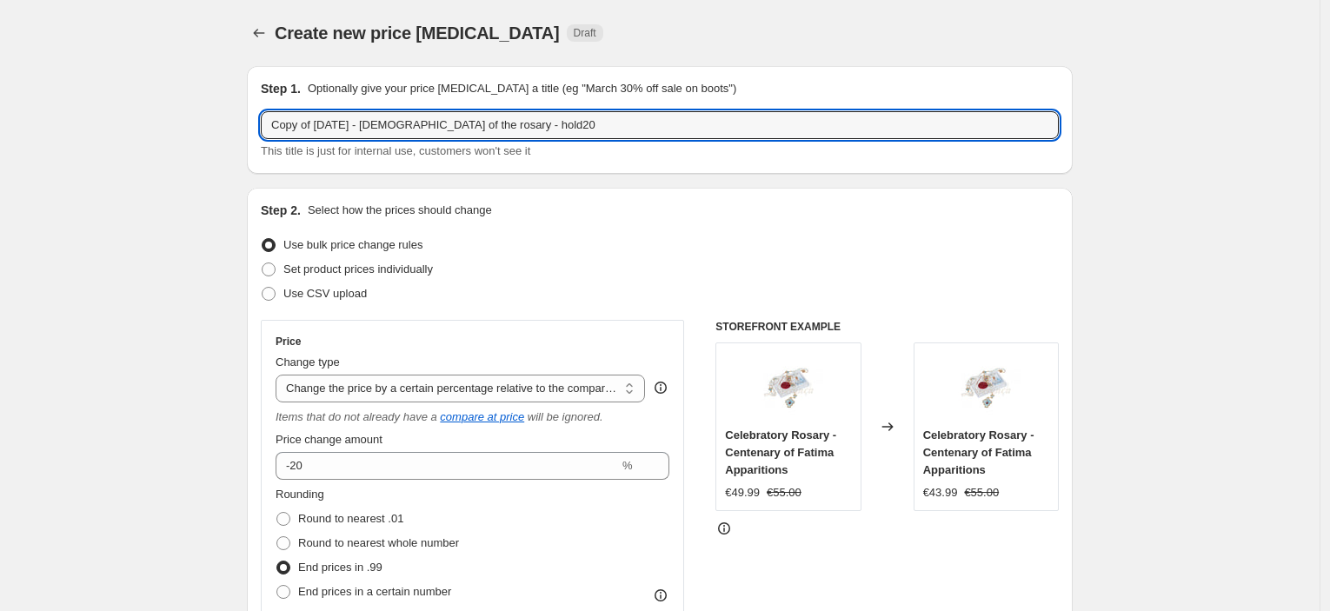
drag, startPoint x: 318, startPoint y: 131, endPoint x: 237, endPoint y: 130, distance: 80.9
type input "[DATE] - [DEMOGRAPHIC_DATA] of the rosary - hold20"
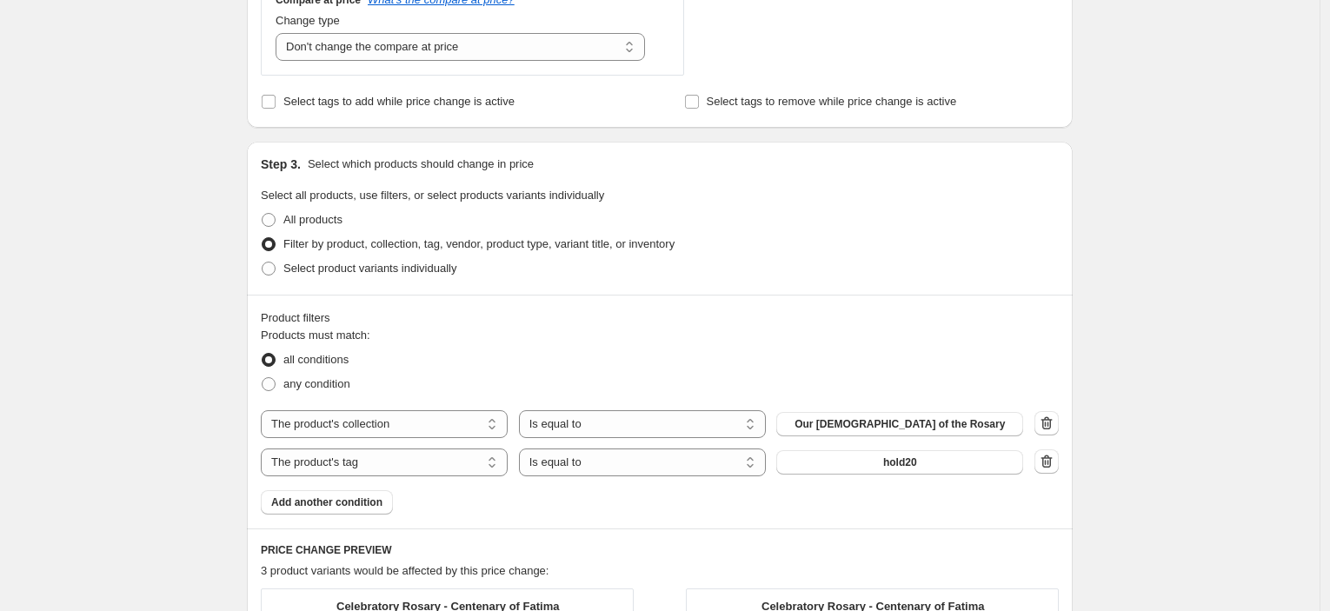
scroll to position [772, 0]
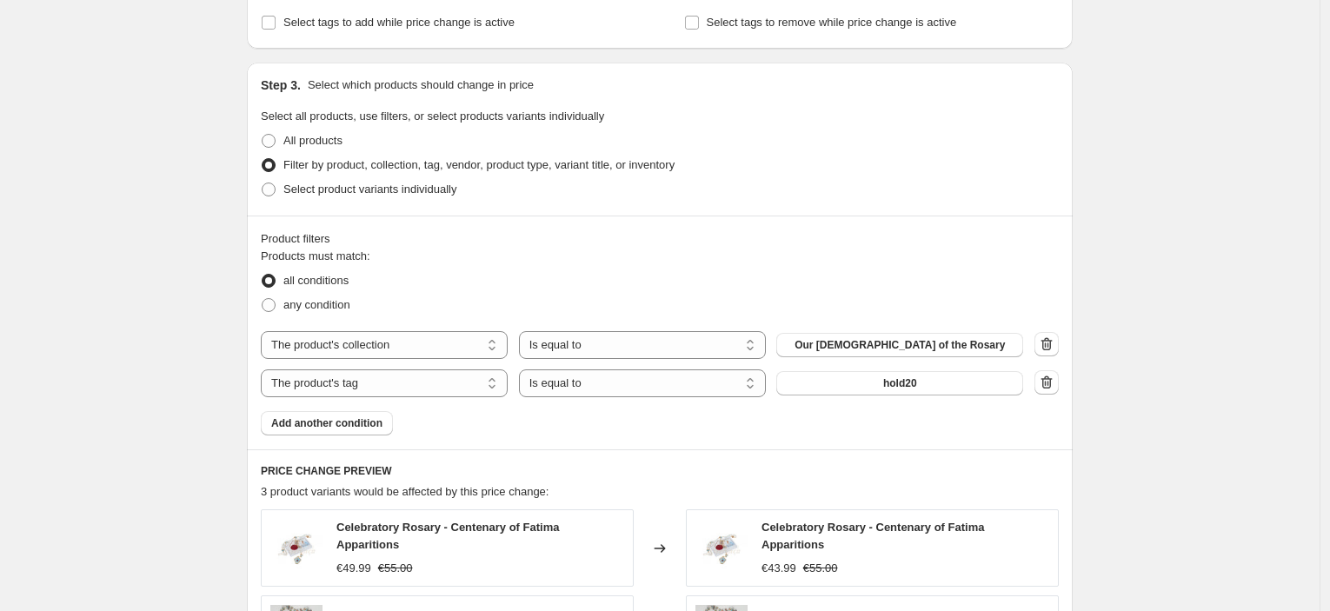
click at [906, 395] on div "The product The product's collection The product's tag The product's vendor The…" at bounding box center [642, 384] width 763 height 28
click at [904, 391] on button "hold20" at bounding box center [900, 383] width 247 height 24
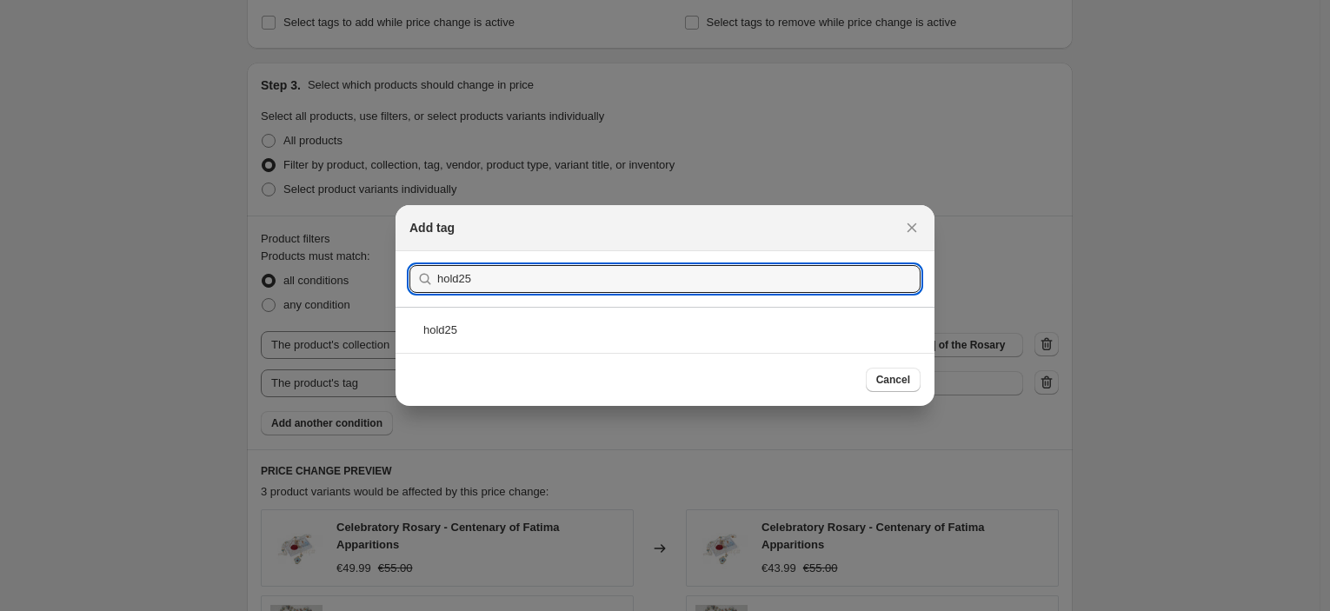
type input "hold25"
click at [583, 330] on div "hold25" at bounding box center [665, 330] width 539 height 46
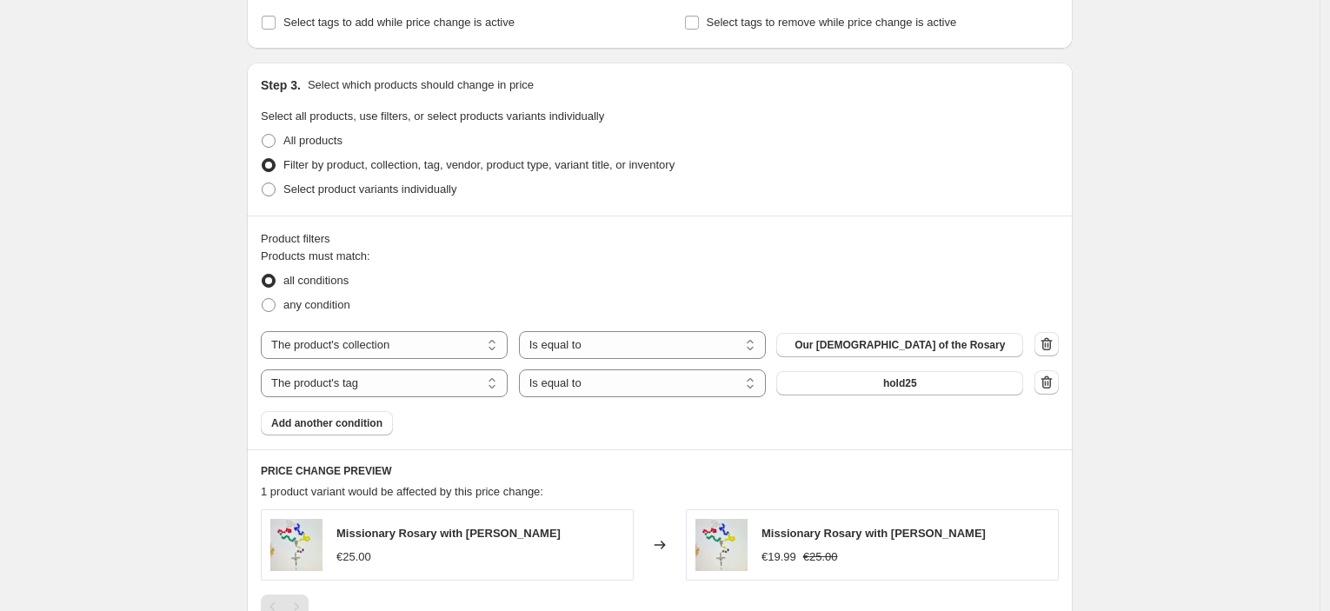
click at [1292, 321] on div "Create new price [MEDICAL_DATA]. This page is ready Create new price [MEDICAL_D…" at bounding box center [660, 65] width 1320 height 1675
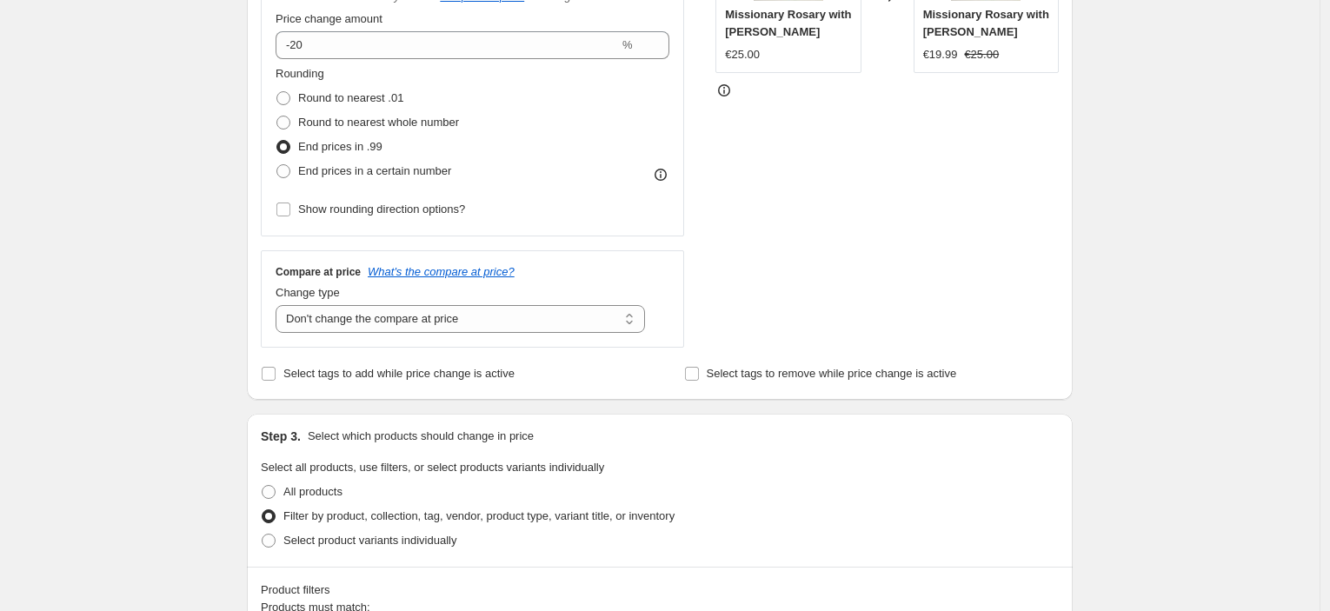
scroll to position [0, 0]
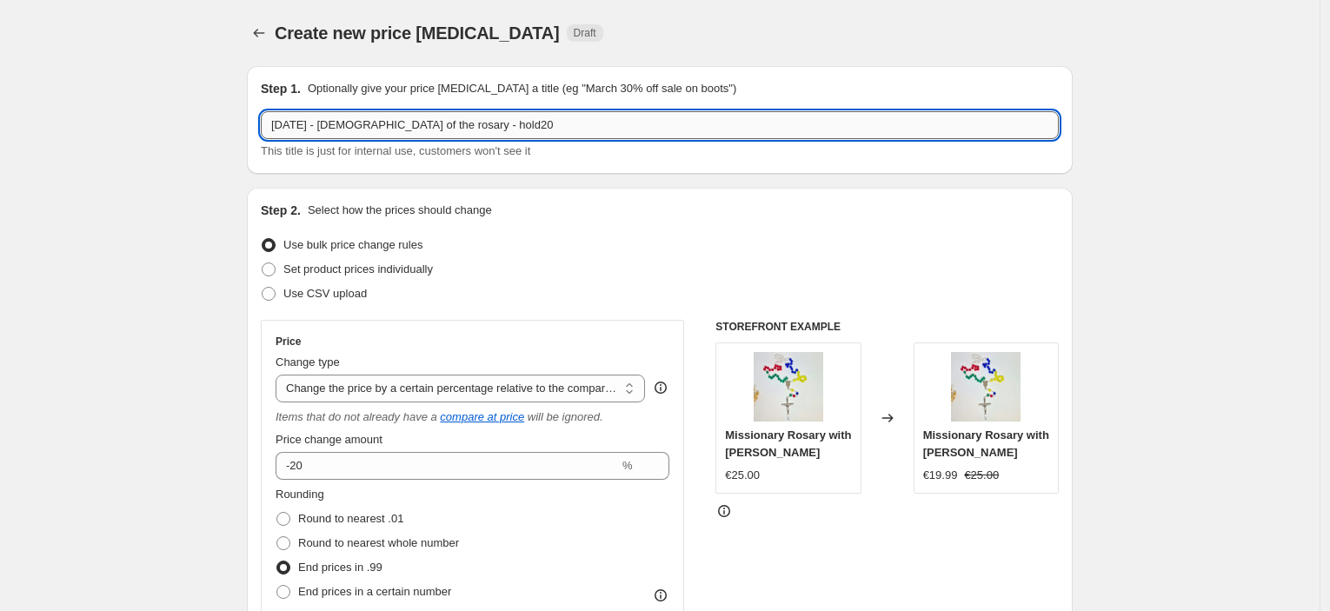
click at [522, 116] on input "[DATE] - [DEMOGRAPHIC_DATA] of the rosary - hold20" at bounding box center [660, 125] width 798 height 28
type input "[DATE] - [DEMOGRAPHIC_DATA] of the rosary - hold25"
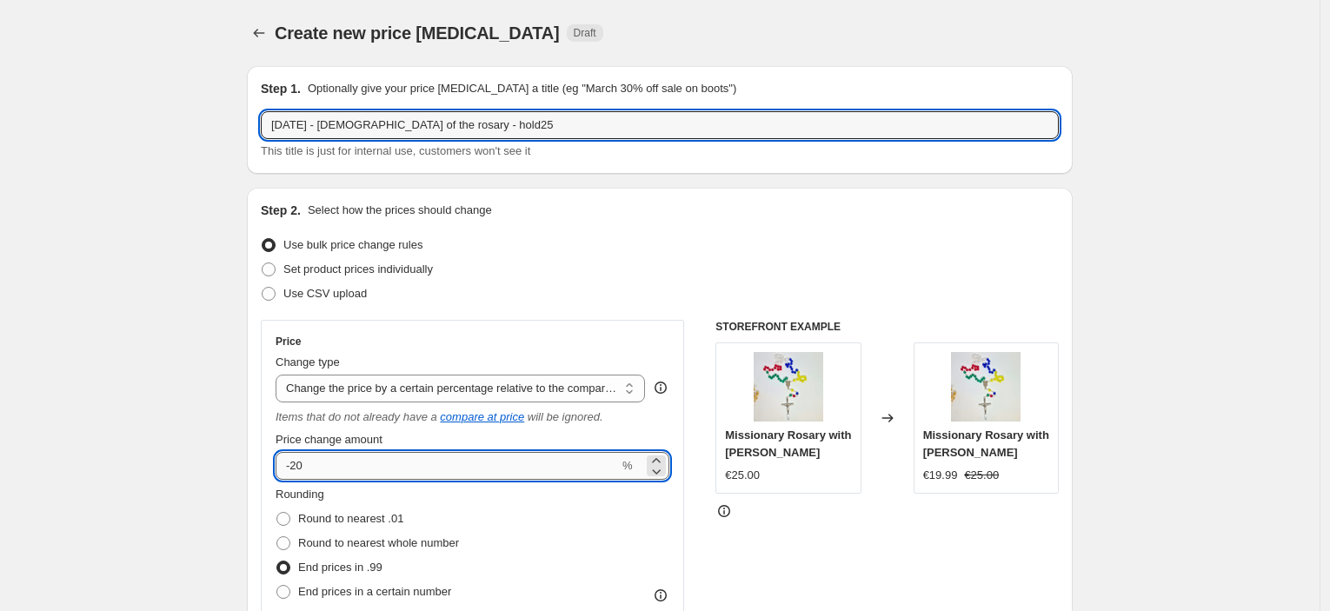
click at [380, 472] on input "-20" at bounding box center [447, 466] width 343 height 28
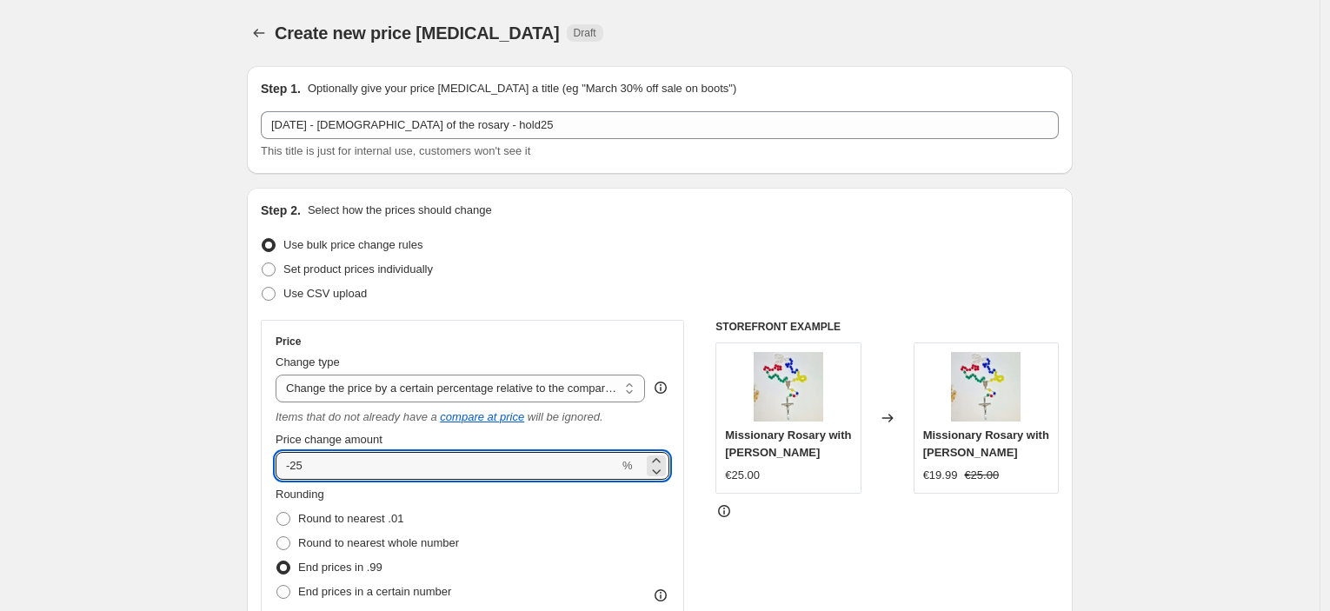
type input "-25"
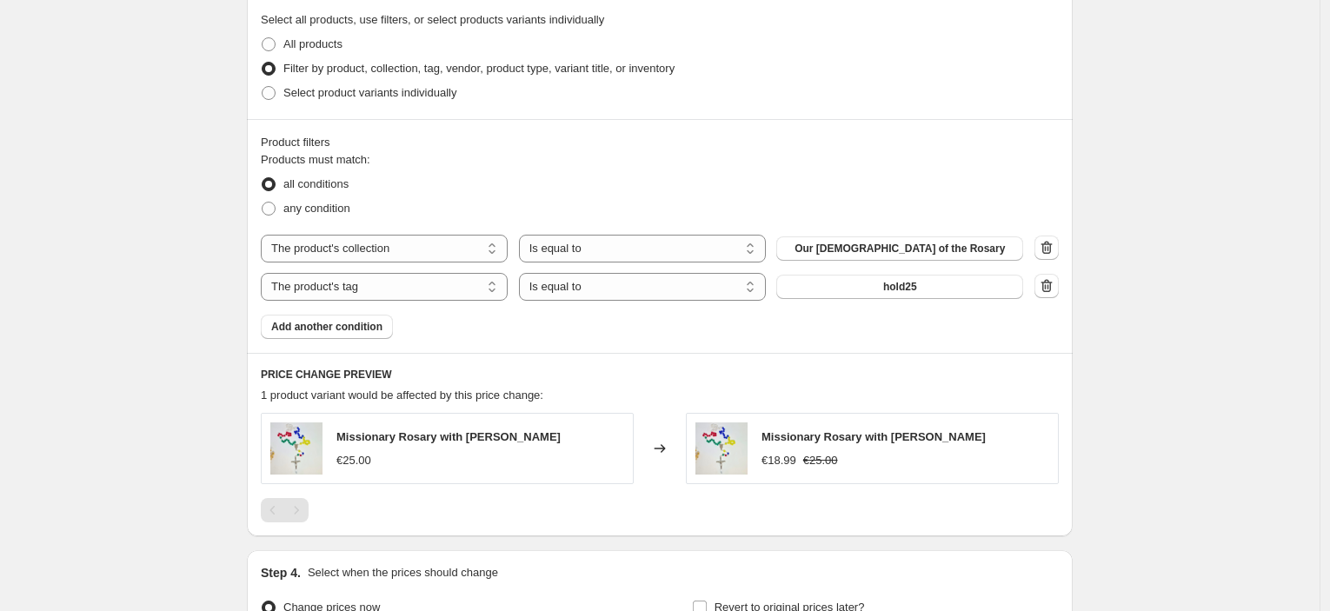
scroll to position [1063, 0]
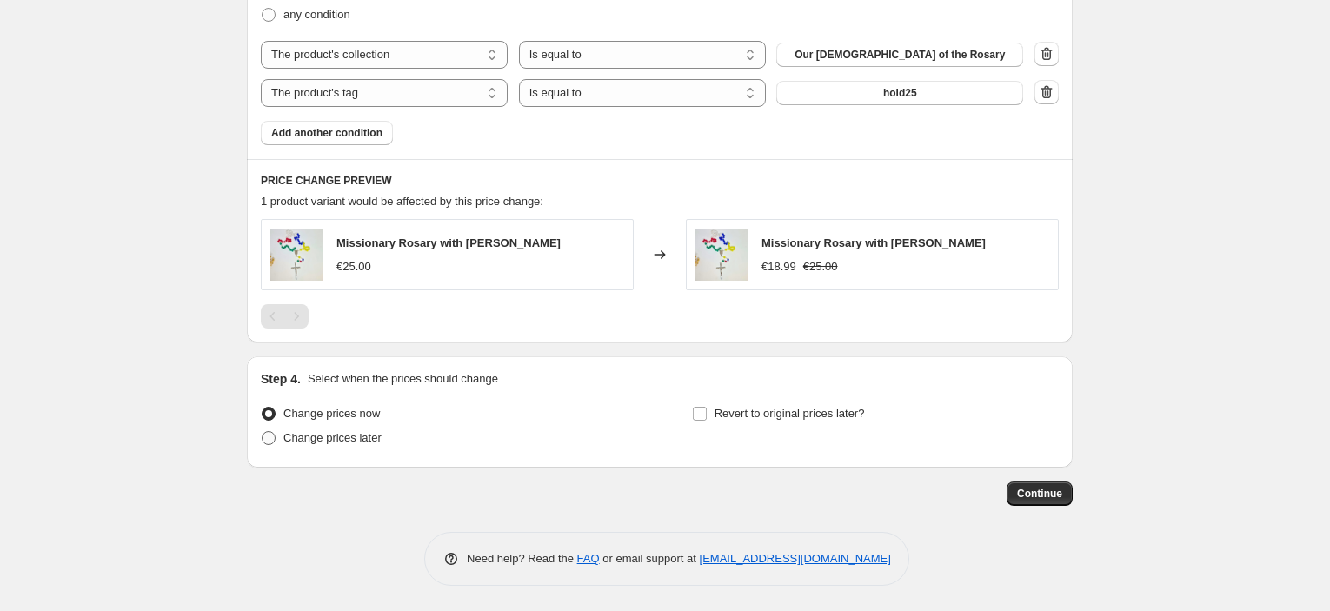
click at [353, 449] on label "Change prices later" at bounding box center [321, 438] width 121 height 24
click at [263, 432] on input "Change prices later" at bounding box center [262, 431] width 1 height 1
radio input "true"
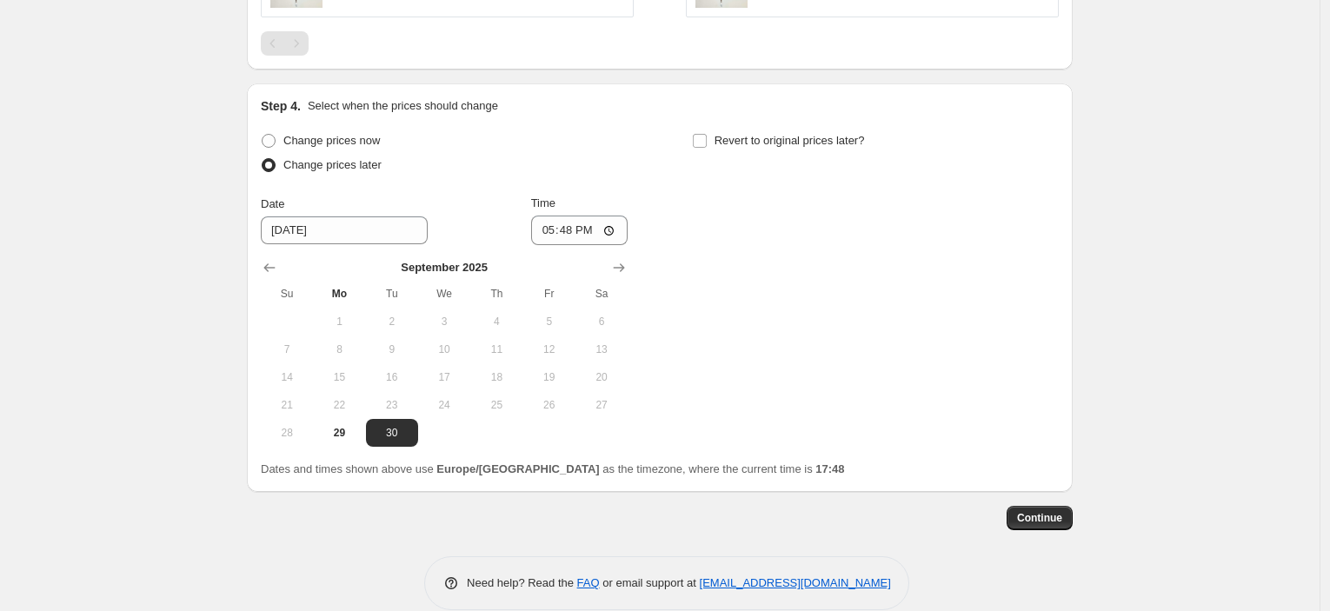
scroll to position [1360, 0]
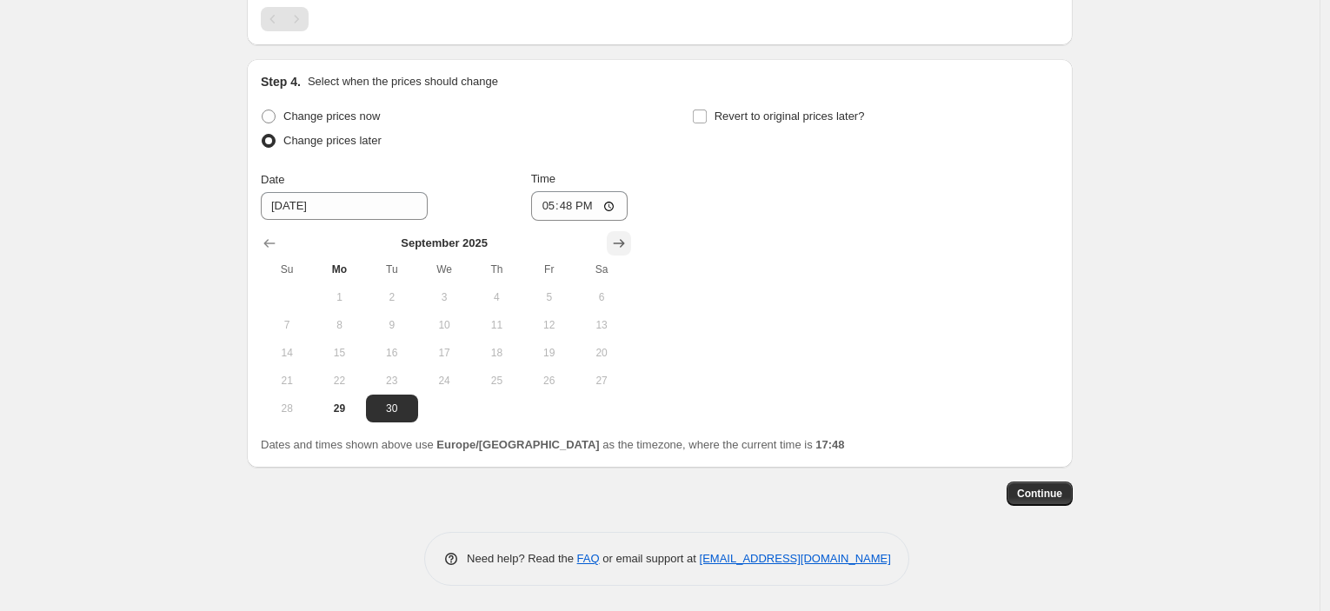
click at [623, 242] on icon "Show next month, October 2025" at bounding box center [618, 243] width 17 height 17
click at [352, 332] on button "6" at bounding box center [339, 325] width 52 height 28
type input "[DATE]"
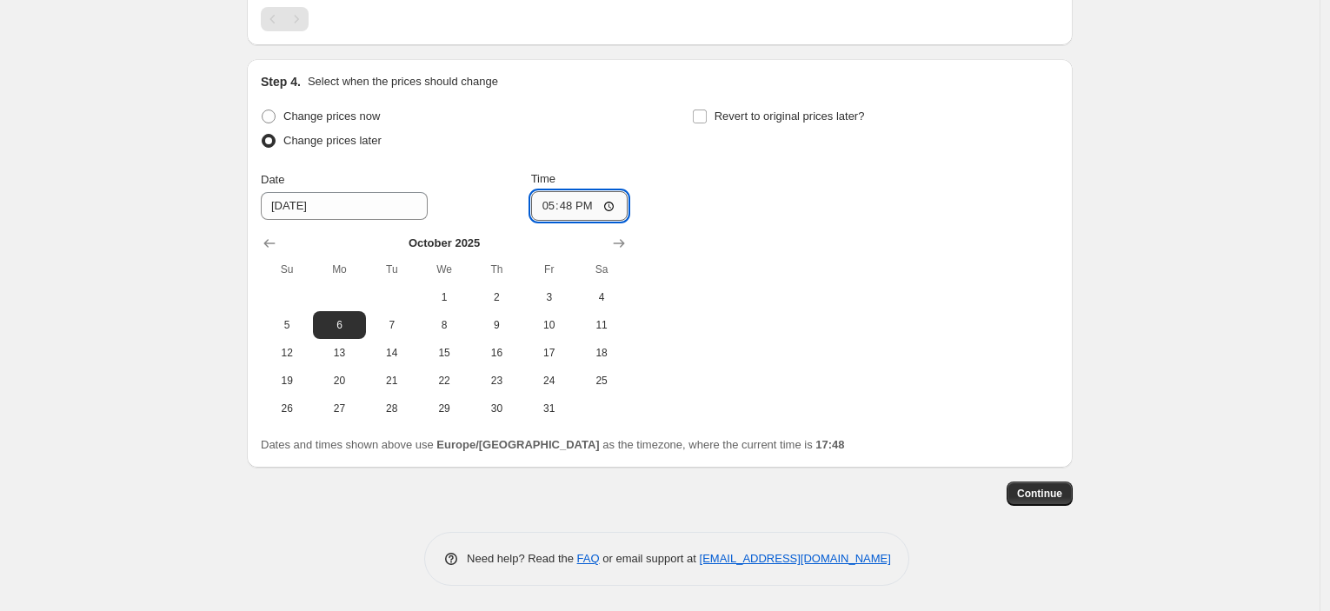
click at [574, 198] on input "17:48" at bounding box center [579, 206] width 97 height 30
type input "23:45"
drag, startPoint x: 828, startPoint y: 108, endPoint x: 826, endPoint y: 136, distance: 27.9
click at [828, 110] on span "Revert to original prices later?" at bounding box center [790, 116] width 150 height 13
click at [707, 110] on input "Revert to original prices later?" at bounding box center [700, 117] width 14 height 14
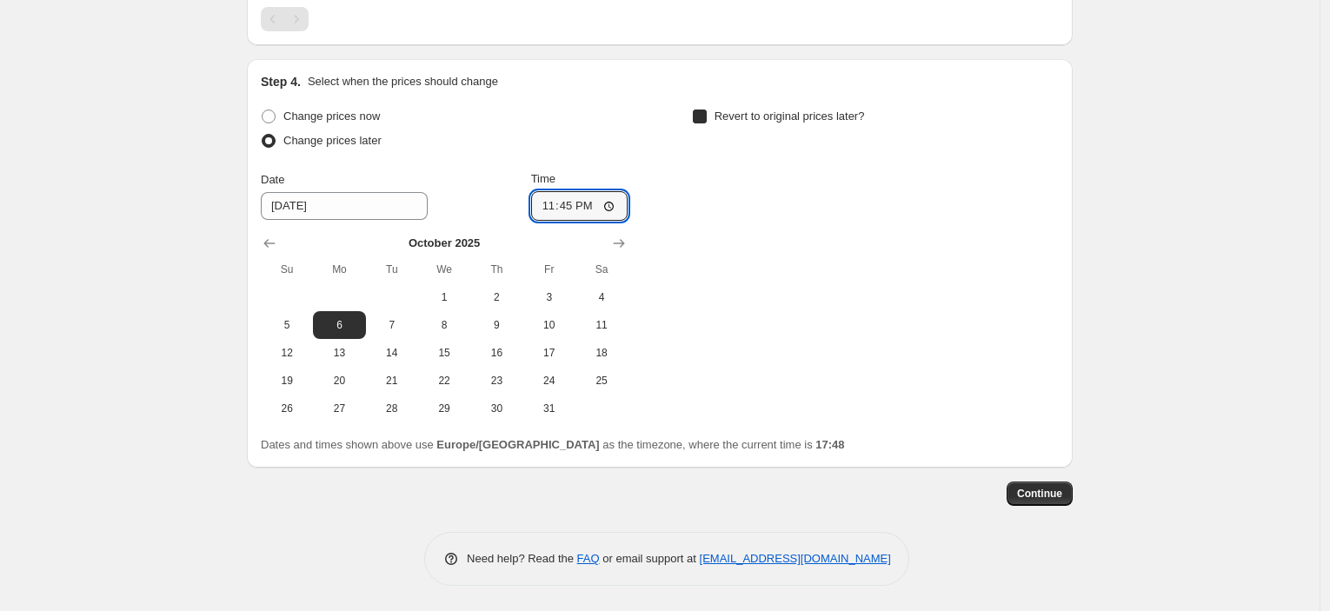
checkbox input "true"
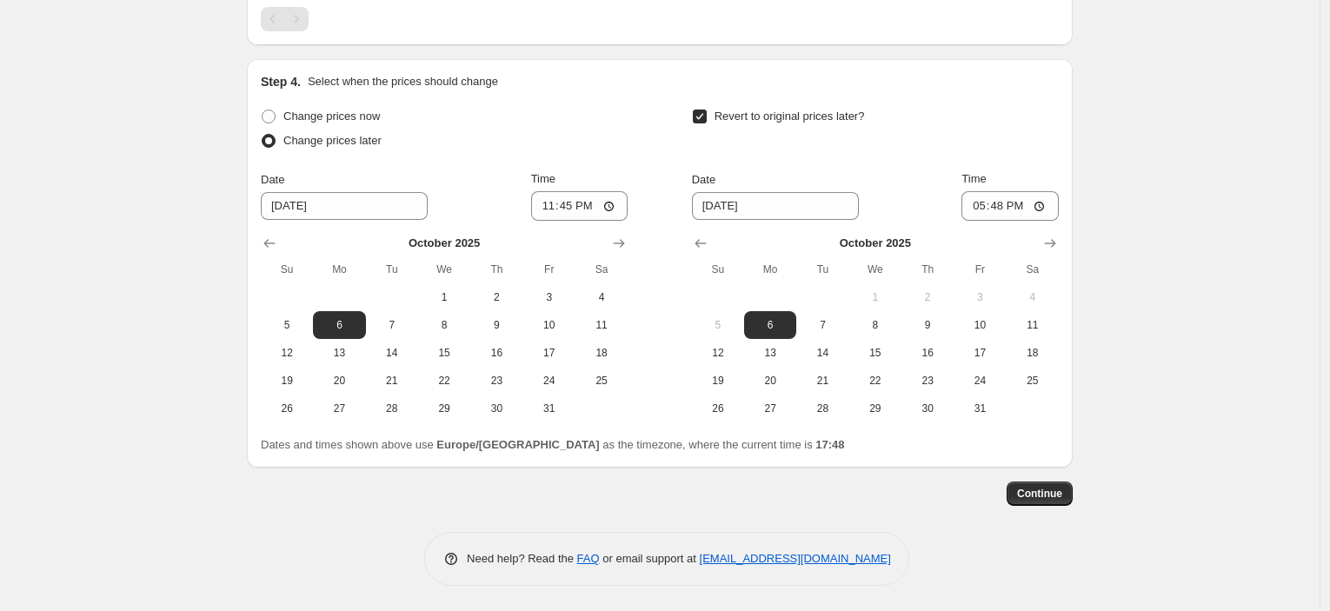
click at [823, 133] on div "Revert to original prices later?" at bounding box center [875, 130] width 367 height 52
click at [891, 346] on span "15" at bounding box center [876, 353] width 38 height 14
click at [888, 337] on button "8" at bounding box center [876, 325] width 52 height 28
type input "[DATE]"
click at [1001, 217] on input "17:48" at bounding box center [1010, 206] width 97 height 30
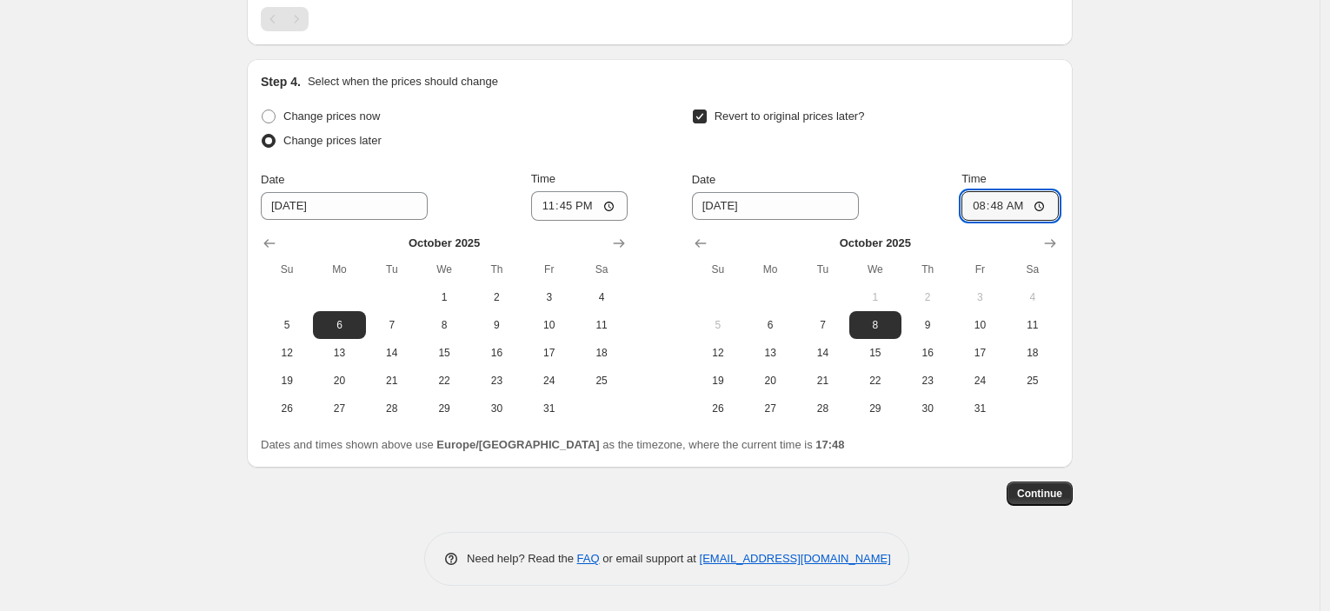
type input "08:00"
click at [1015, 501] on div "Continue" at bounding box center [660, 494] width 826 height 24
click at [1043, 497] on span "Continue" at bounding box center [1039, 494] width 45 height 14
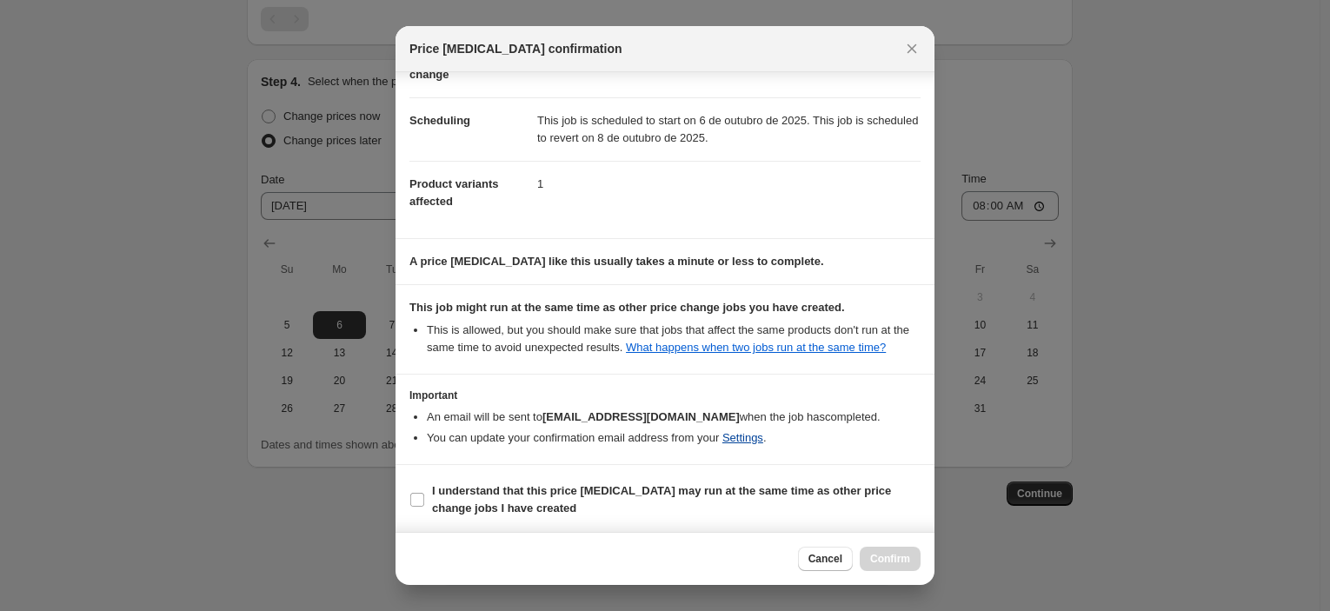
scroll to position [133, 0]
drag, startPoint x: 743, startPoint y: 486, endPoint x: 802, endPoint y: 517, distance: 65.7
click at [743, 486] on b "I understand that this price [MEDICAL_DATA] may run at the same time as other p…" at bounding box center [661, 498] width 459 height 30
click at [424, 492] on input "I understand that this price [MEDICAL_DATA] may run at the same time as other p…" at bounding box center [417, 499] width 14 height 14
checkbox input "true"
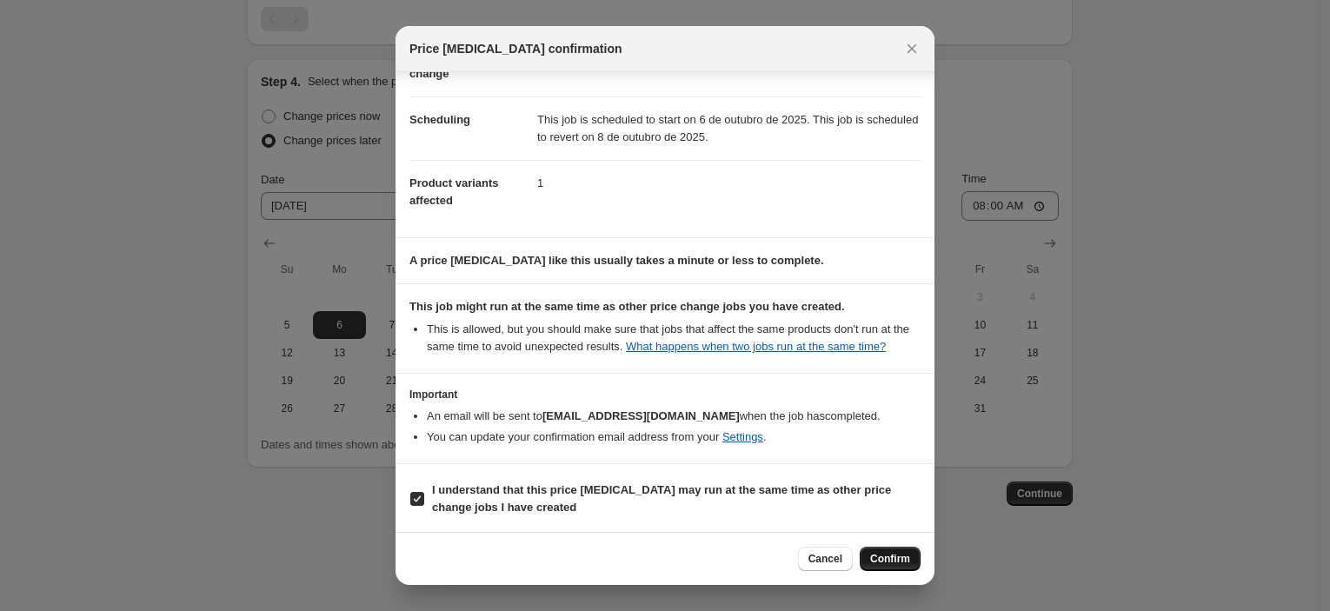
click at [902, 561] on span "Confirm" at bounding box center [890, 559] width 40 height 14
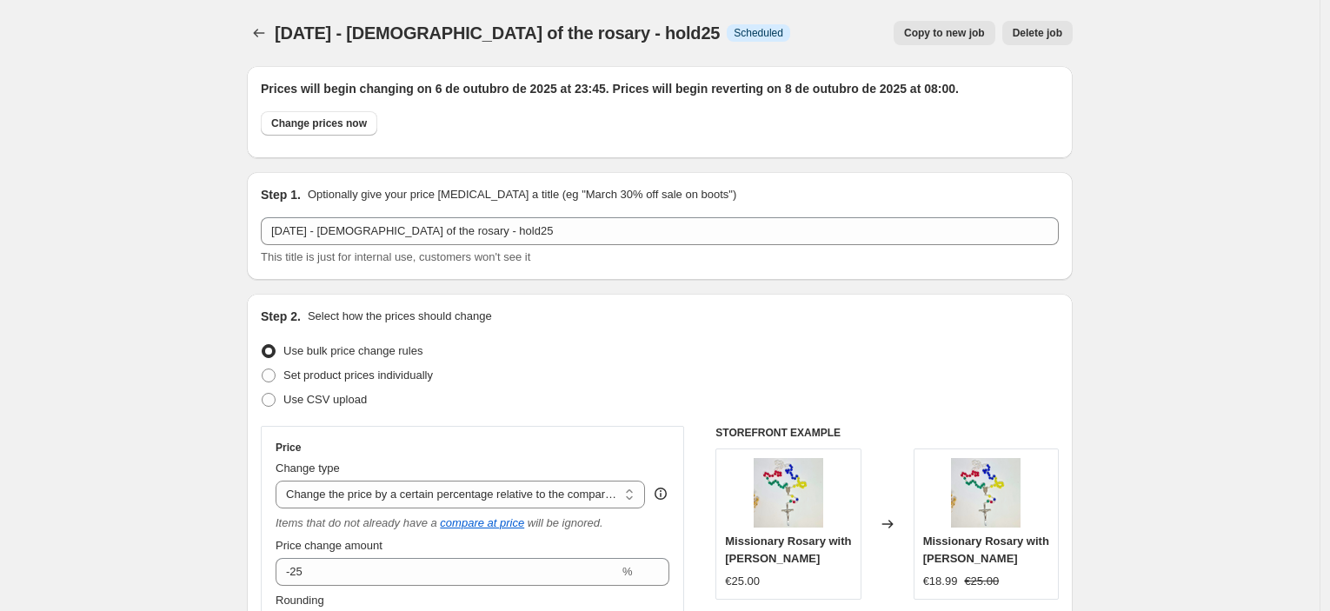
click at [958, 41] on button "Copy to new job" at bounding box center [945, 33] width 102 height 24
select select "pcap"
select select "no_change"
select select "collection"
select select "tag"
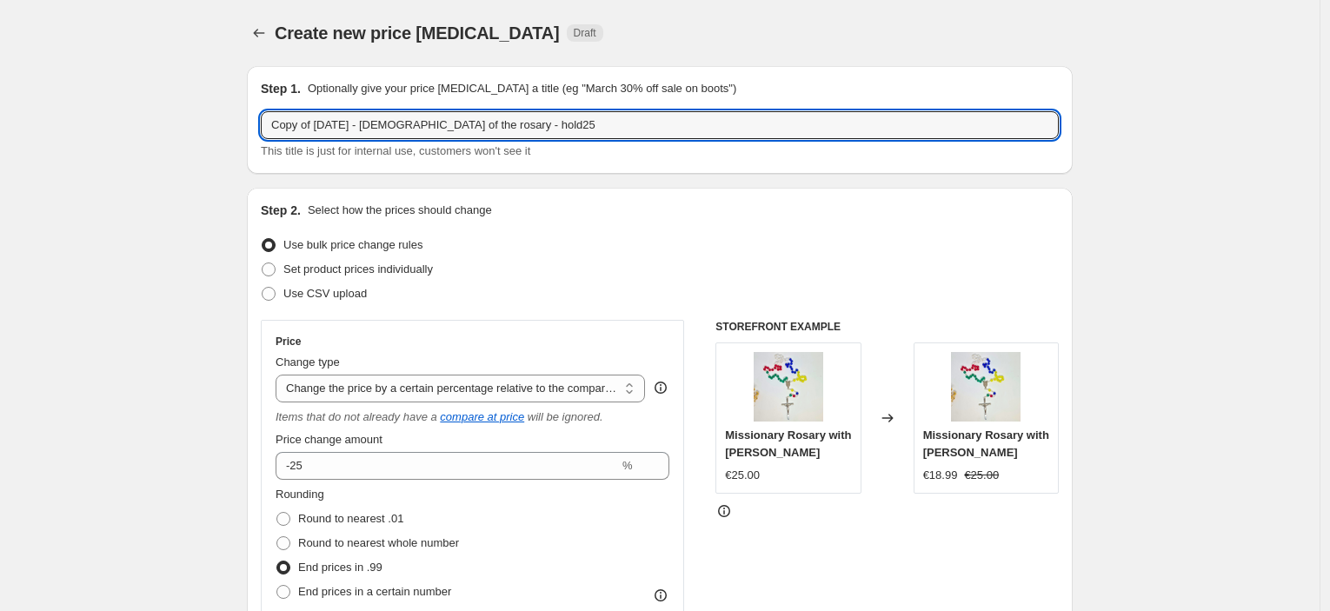
drag, startPoint x: 322, startPoint y: 127, endPoint x: 170, endPoint y: 131, distance: 152.2
type input "[DATE] - [DEMOGRAPHIC_DATA] of the rosary - hold25"
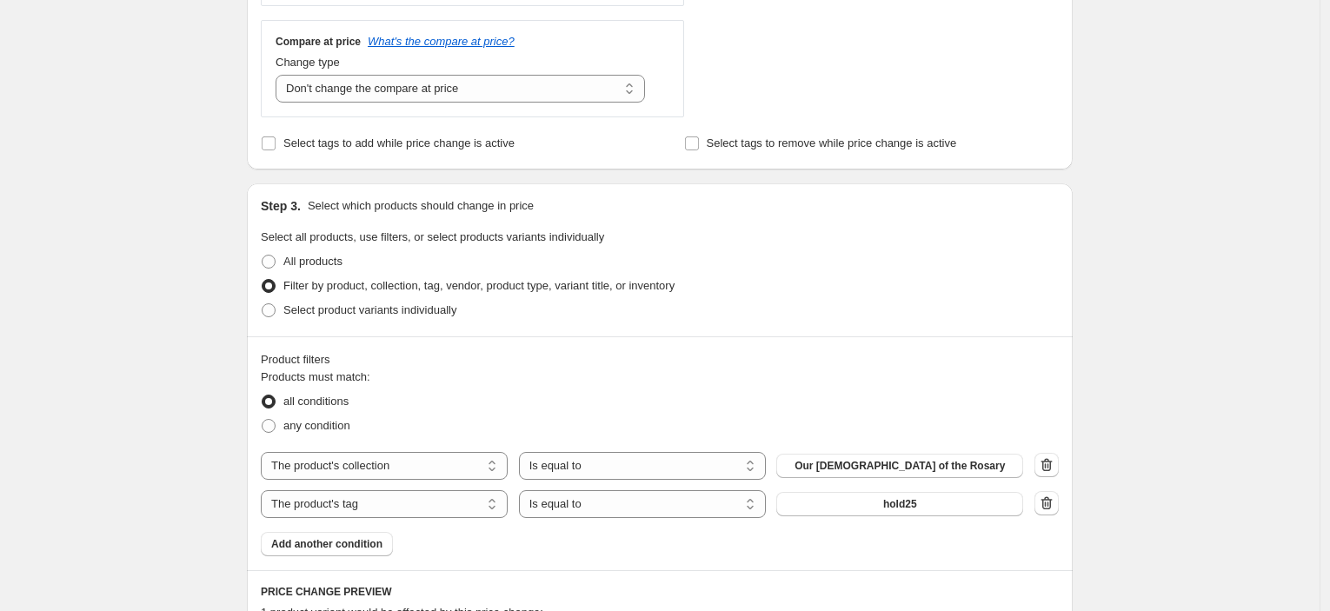
scroll to position [869, 0]
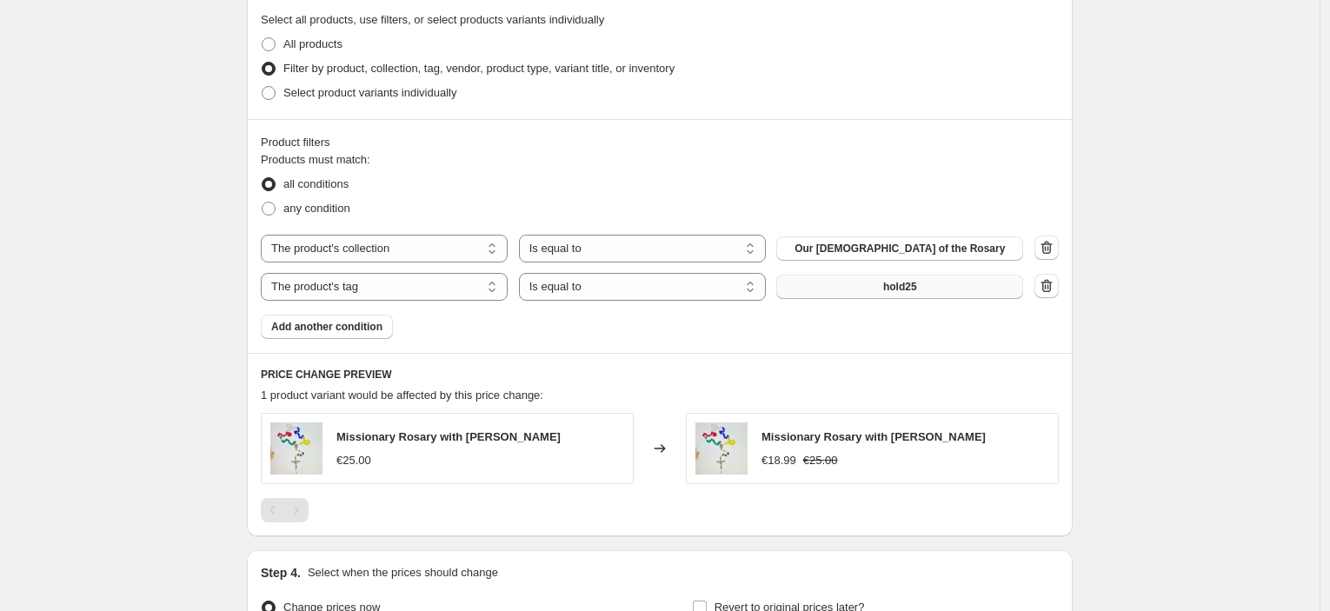
click at [914, 288] on span "hold25" at bounding box center [900, 287] width 34 height 14
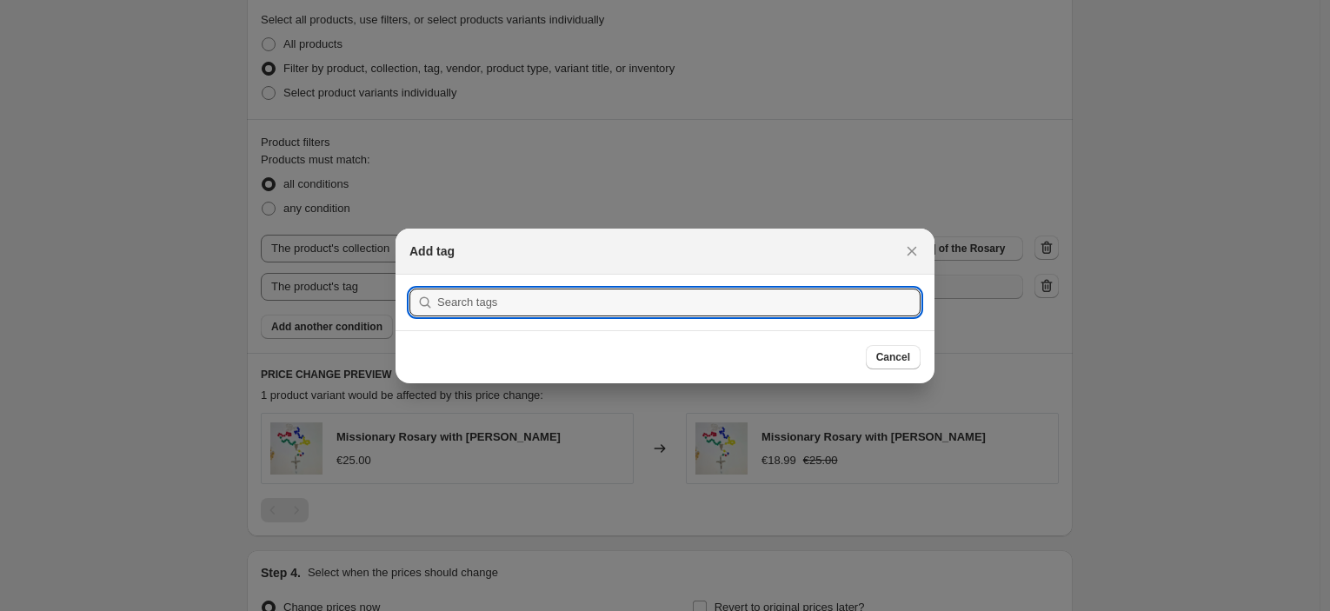
scroll to position [0, 0]
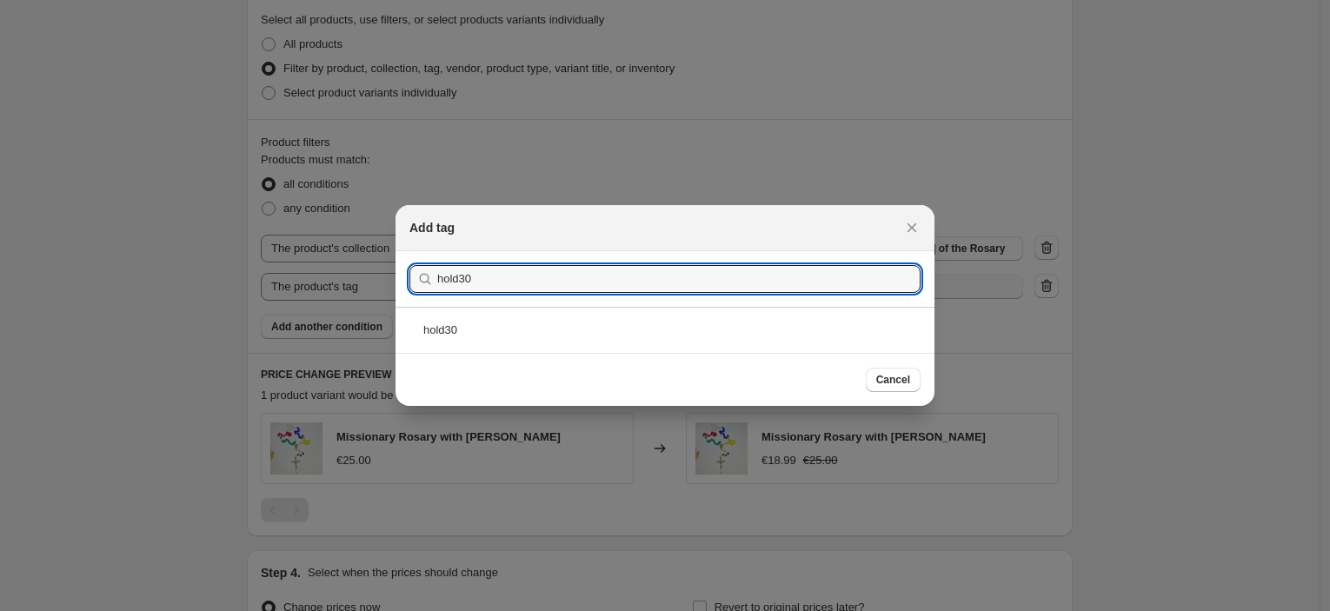
type input "hold30"
click at [506, 342] on div "hold30" at bounding box center [665, 330] width 539 height 46
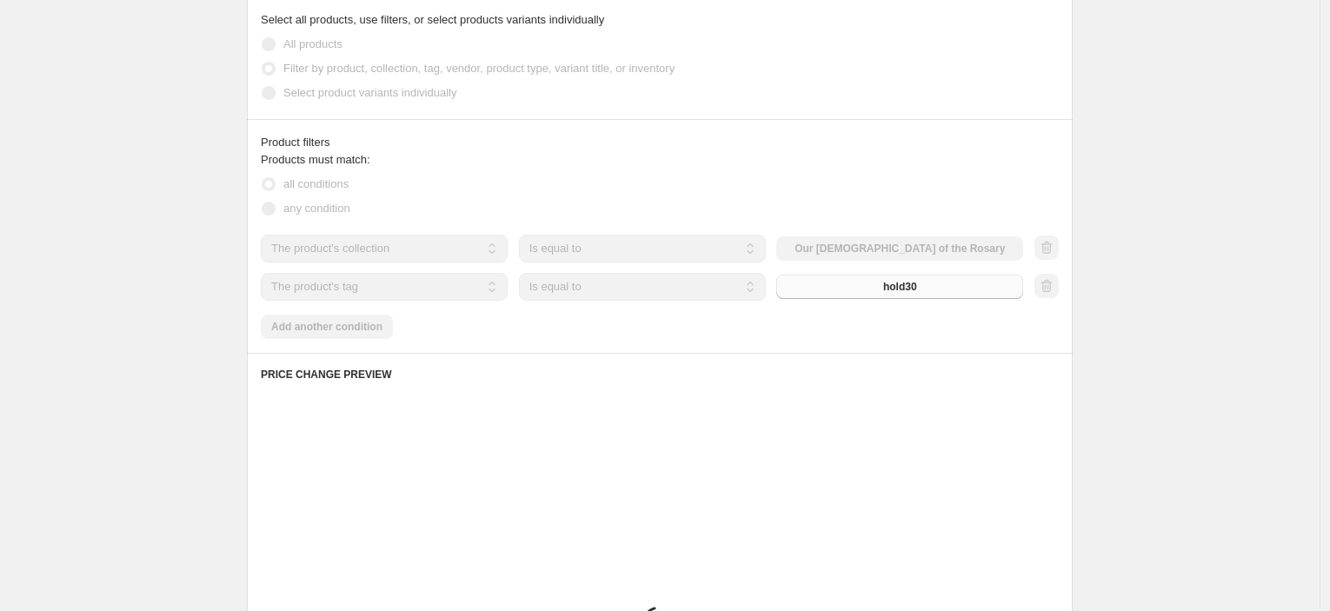
click at [1157, 266] on div "Create new price [MEDICAL_DATA]. This page is ready Create new price [MEDICAL_D…" at bounding box center [660, 128] width 1320 height 1995
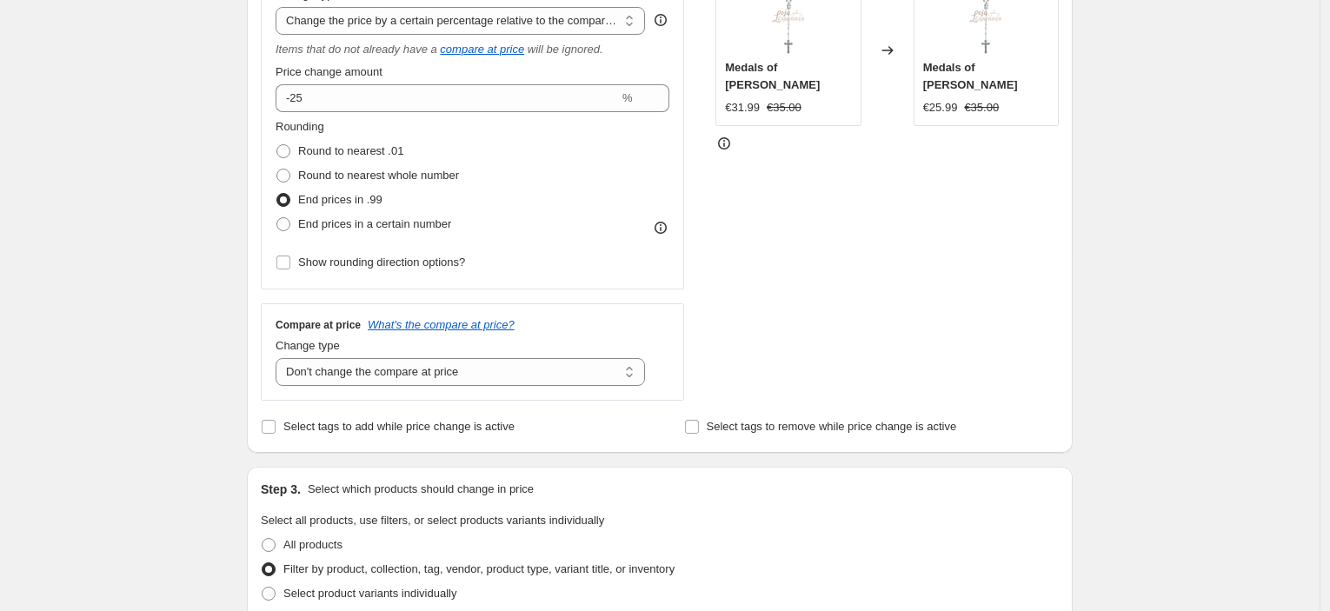
scroll to position [97, 0]
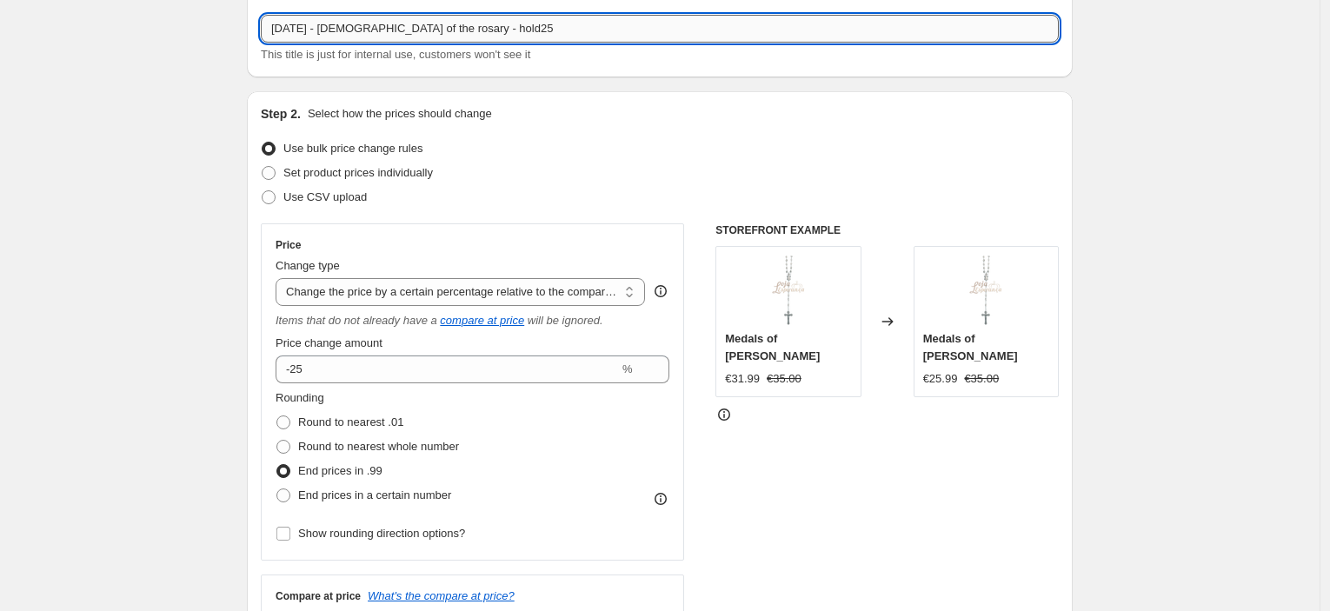
click at [503, 32] on input "[DATE] - [DEMOGRAPHIC_DATA] of the rosary - hold25" at bounding box center [660, 29] width 798 height 28
type input "[DATE] - [DEMOGRAPHIC_DATA] of the rosary - hold30"
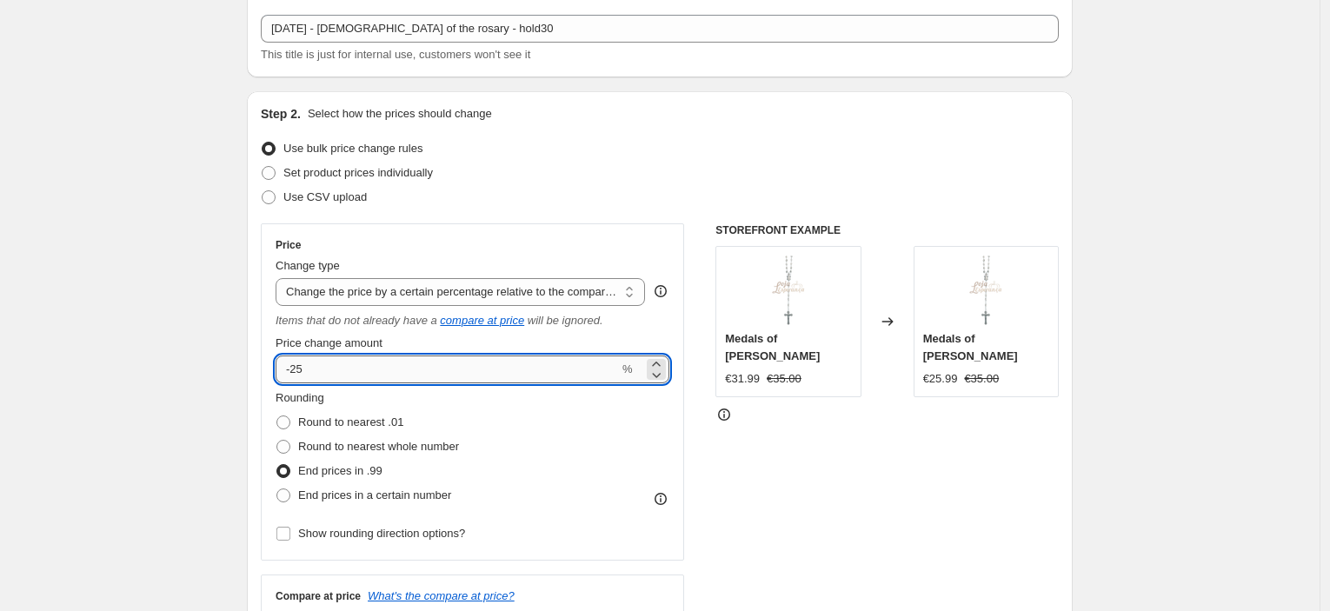
click at [317, 377] on input "-25" at bounding box center [447, 370] width 343 height 28
type input "-2"
type input "-30"
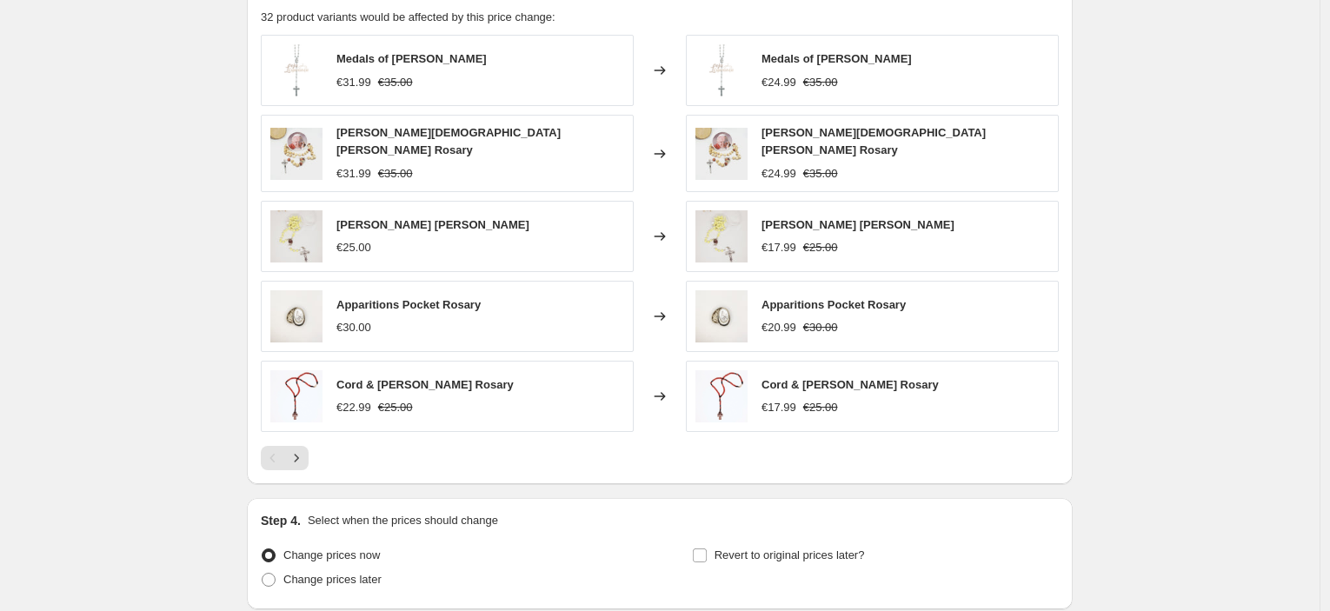
scroll to position [1352, 0]
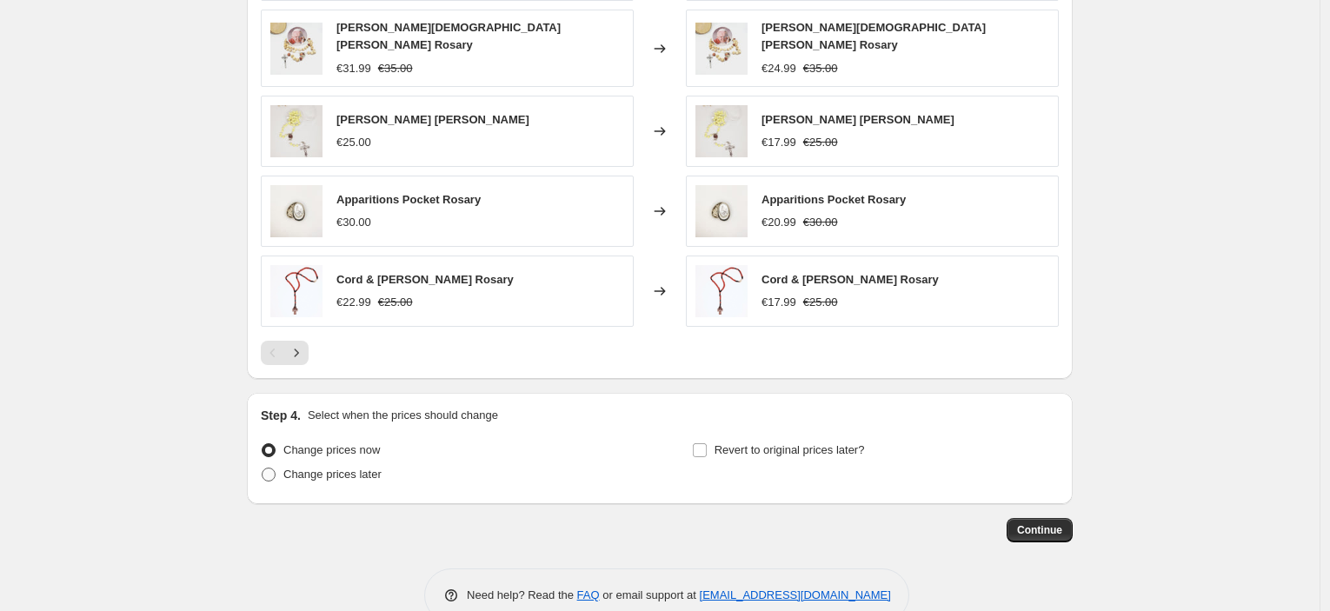
click at [349, 473] on span "Change prices later" at bounding box center [332, 474] width 98 height 13
click at [263, 469] on input "Change prices later" at bounding box center [262, 468] width 1 height 1
radio input "true"
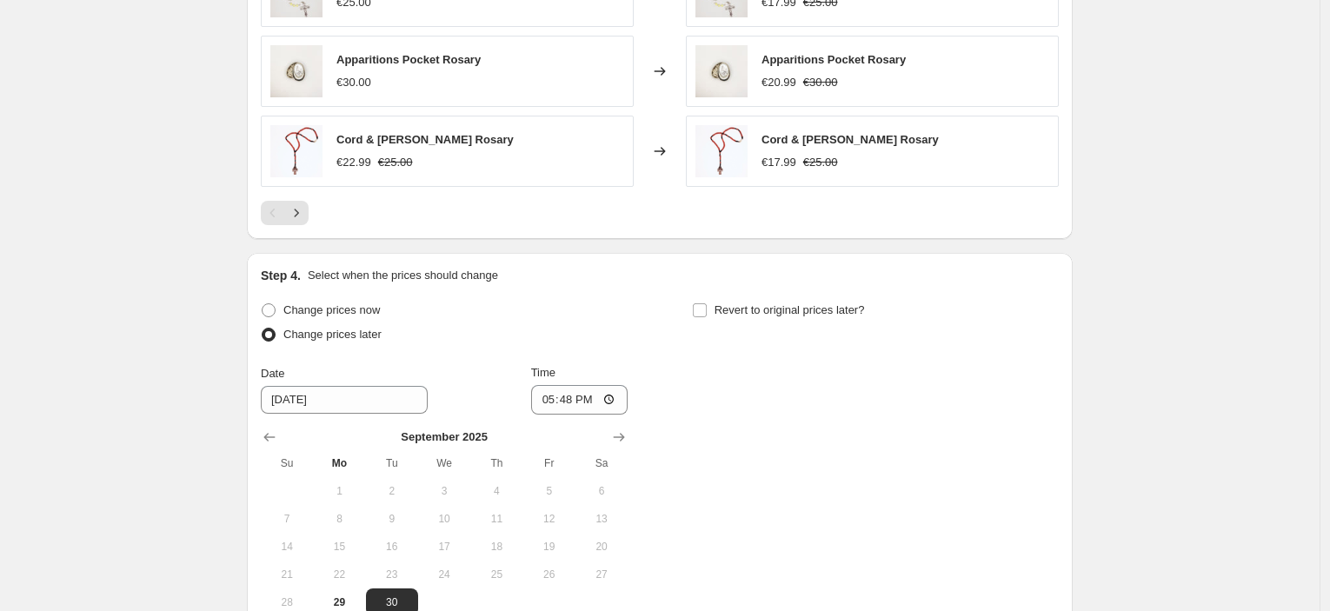
scroll to position [1680, 0]
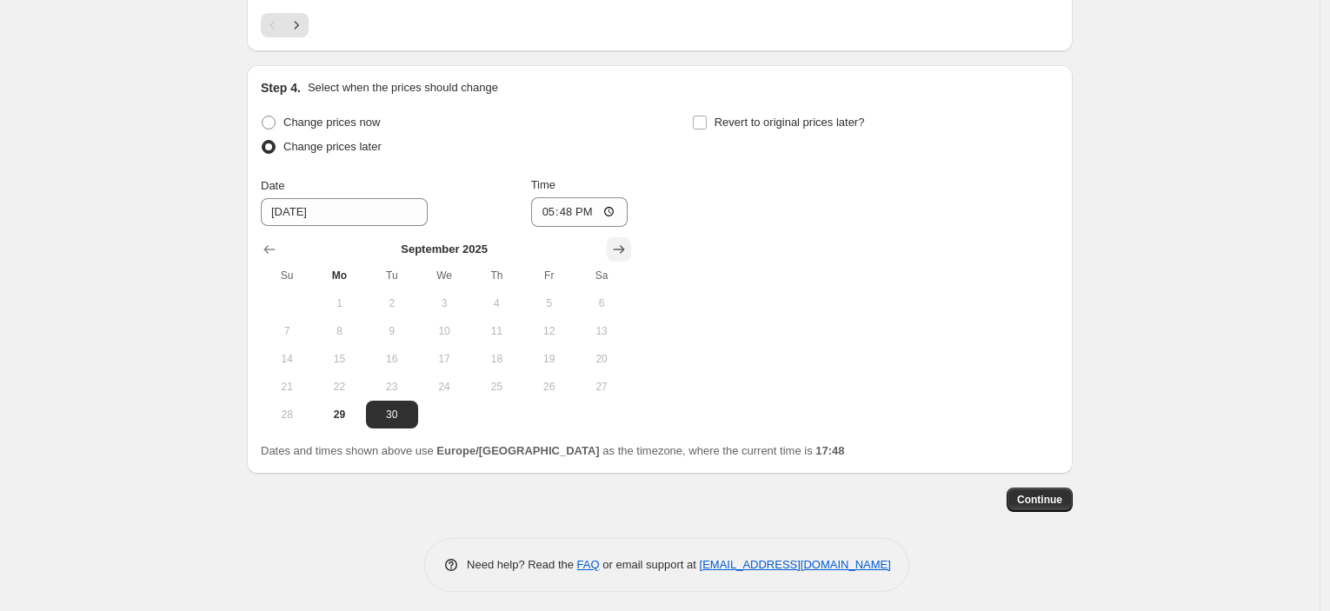
click at [623, 237] on button "Show next month, October 2025" at bounding box center [619, 249] width 24 height 24
drag, startPoint x: 350, startPoint y: 317, endPoint x: 560, endPoint y: 269, distance: 216.0
click at [350, 324] on span "6" at bounding box center [339, 331] width 38 height 14
type input "[DATE]"
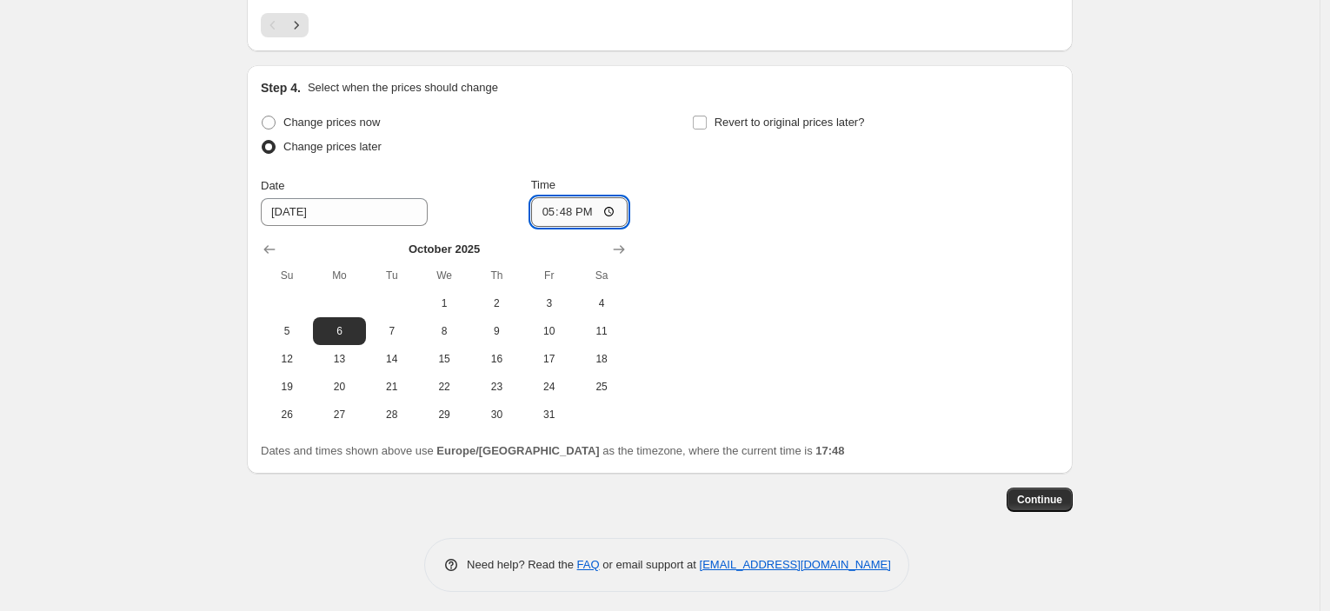
click at [575, 204] on input "17:48" at bounding box center [579, 212] width 97 height 30
type input "23:45"
click at [749, 117] on span "Revert to original prices later?" at bounding box center [790, 122] width 150 height 13
click at [707, 117] on input "Revert to original prices later?" at bounding box center [700, 123] width 14 height 14
checkbox input "true"
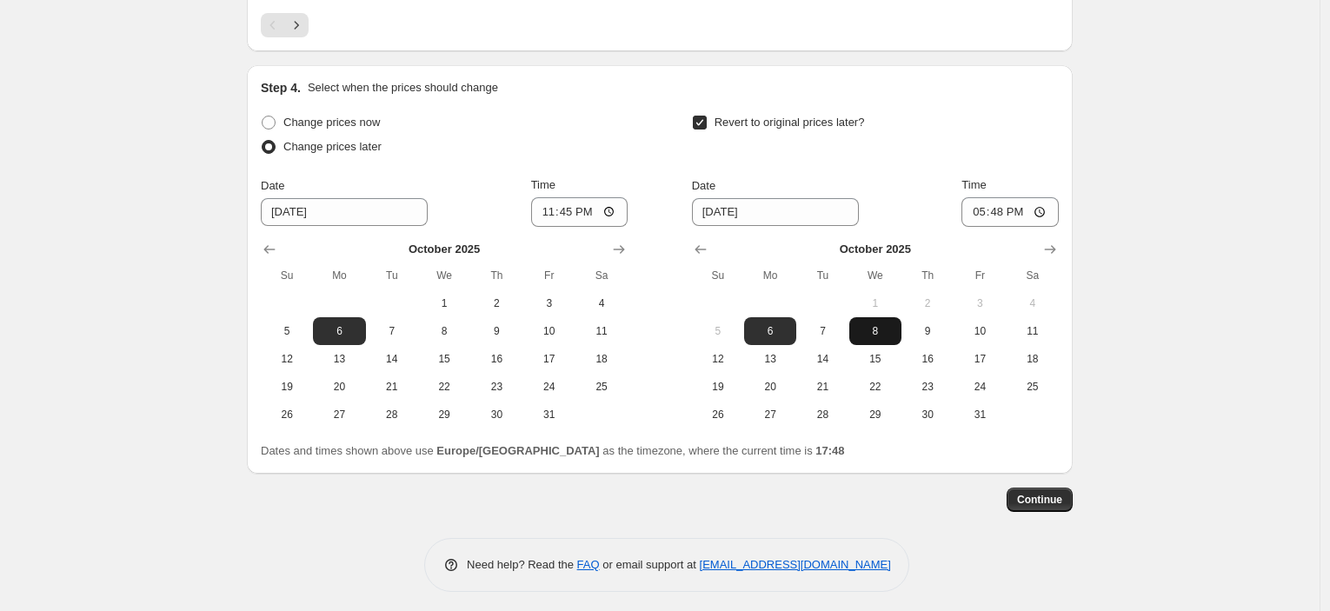
click at [878, 336] on button "8" at bounding box center [876, 331] width 52 height 28
type input "[DATE]"
click at [1002, 216] on input "17:48" at bounding box center [1010, 212] width 97 height 30
type input "08:00"
click at [1051, 493] on span "Continue" at bounding box center [1039, 500] width 45 height 14
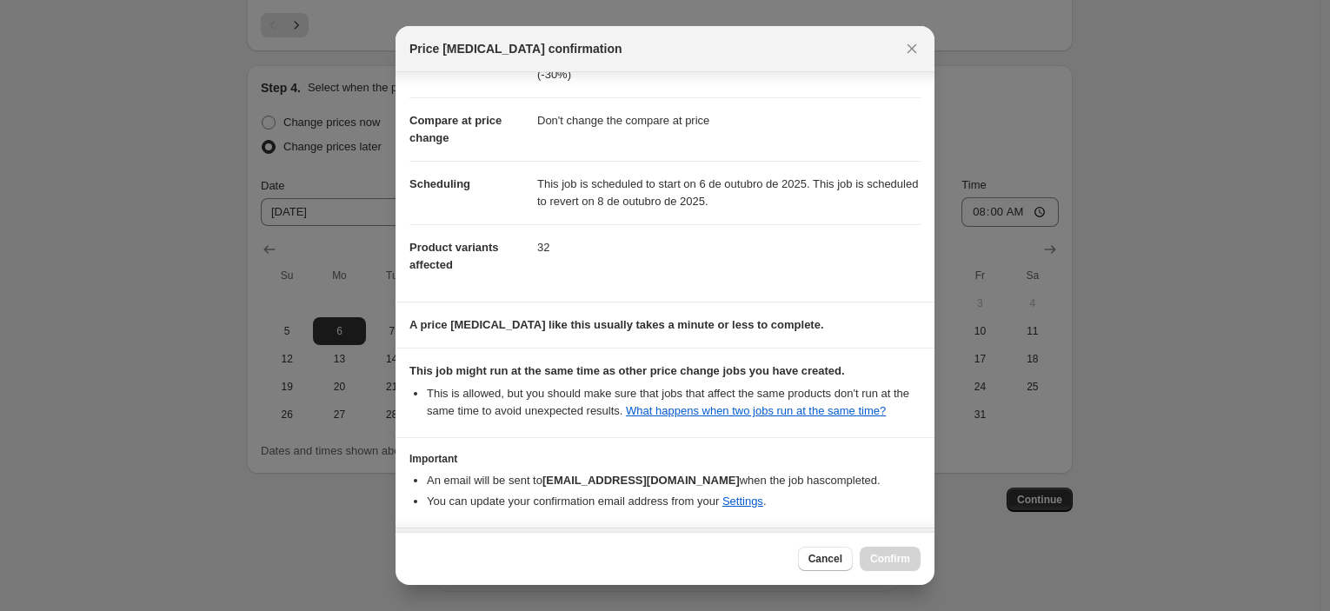
scroll to position [133, 0]
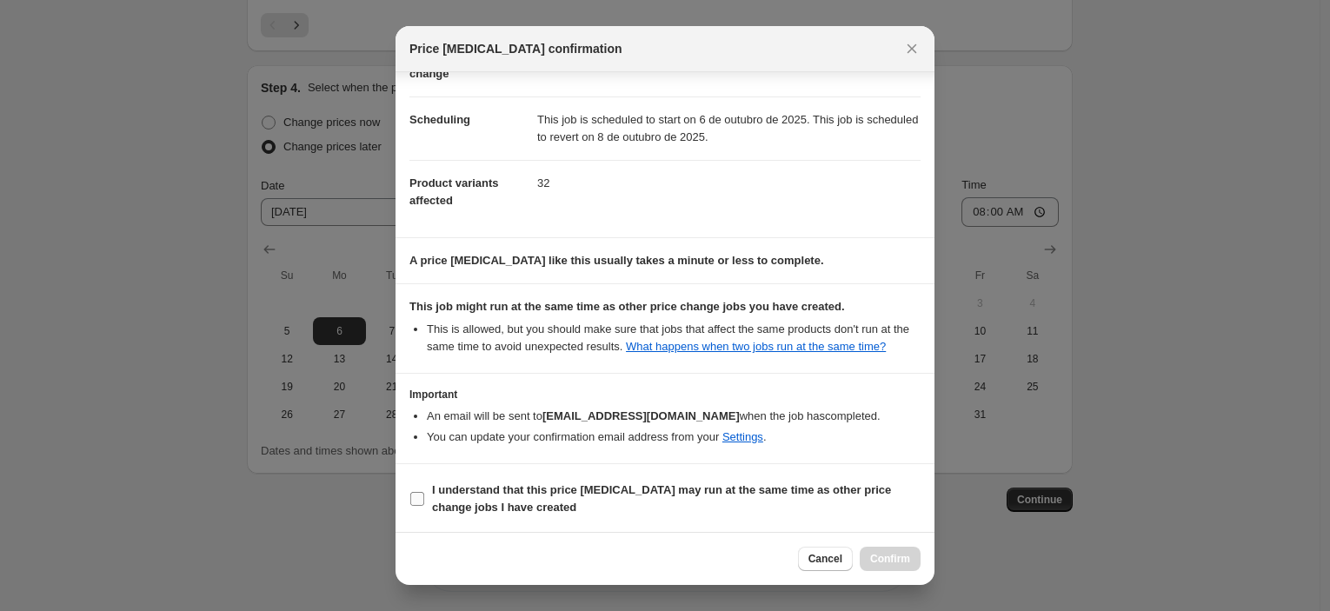
click at [642, 478] on label "I understand that this price [MEDICAL_DATA] may run at the same time as other p…" at bounding box center [665, 499] width 511 height 42
click at [424, 492] on input "I understand that this price [MEDICAL_DATA] may run at the same time as other p…" at bounding box center [417, 499] width 14 height 14
checkbox input "true"
click at [896, 553] on span "Confirm" at bounding box center [890, 559] width 40 height 14
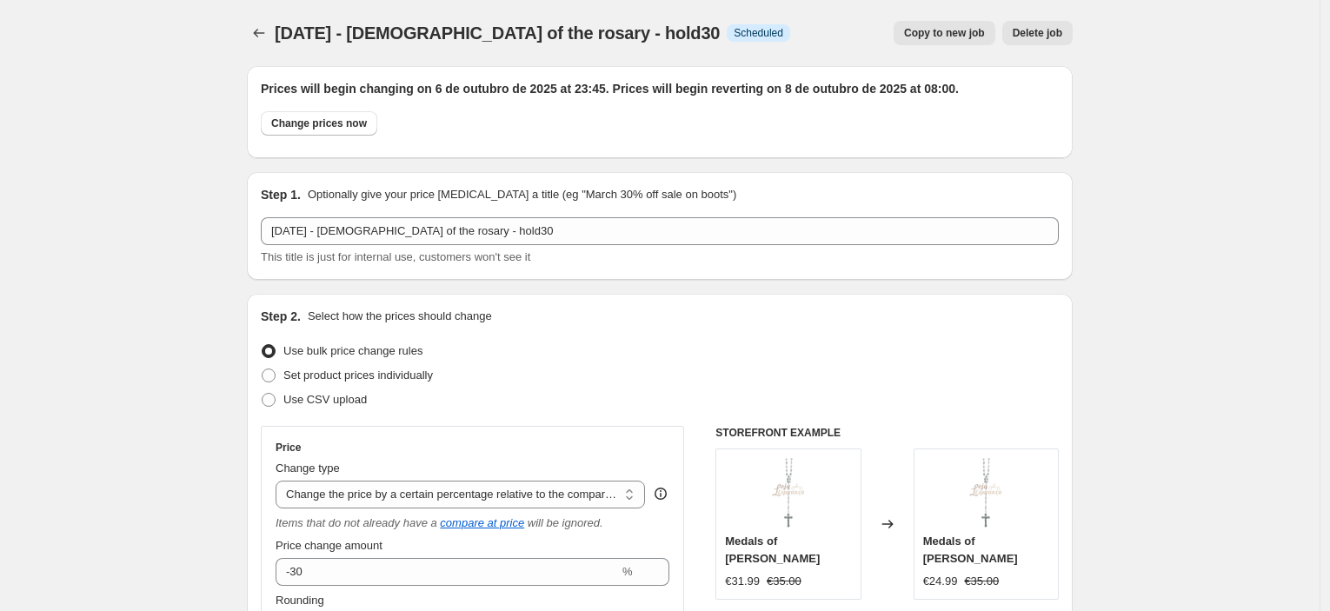
click at [957, 26] on span "Copy to new job" at bounding box center [944, 33] width 81 height 14
select select "pcap"
select select "no_change"
select select "collection"
select select "tag"
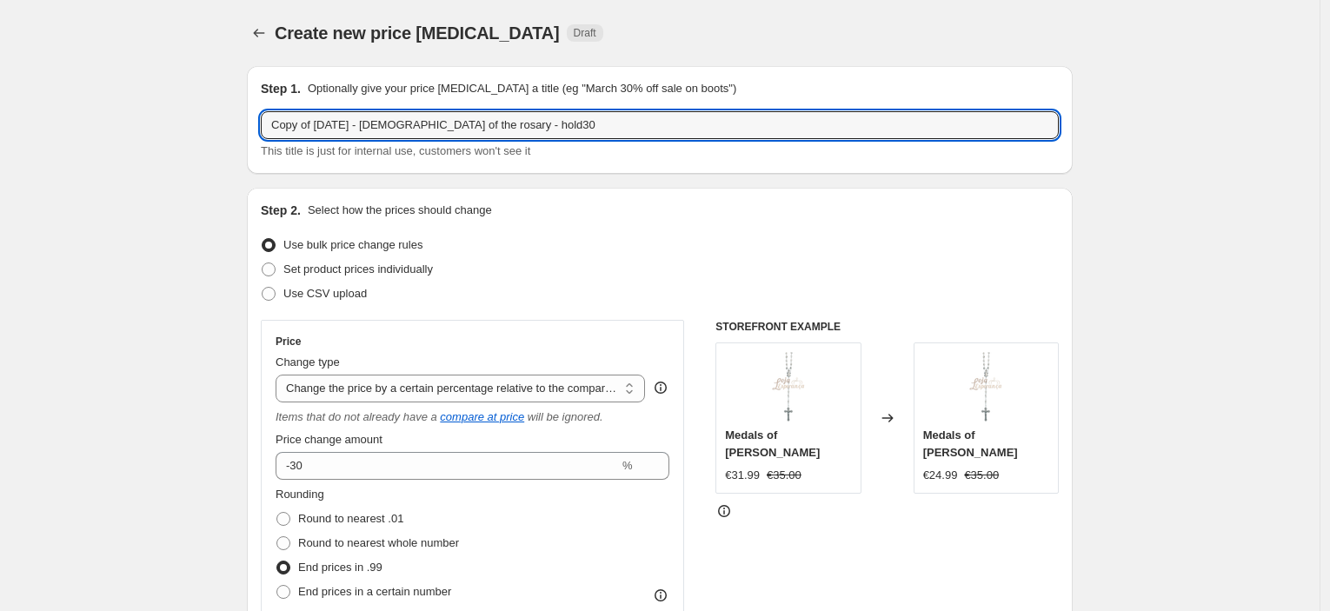
drag, startPoint x: 321, startPoint y: 131, endPoint x: 200, endPoint y: 129, distance: 120.9
click at [465, 122] on input "[DATE] - [DEMOGRAPHIC_DATA] of the rosary - hold30" at bounding box center [660, 125] width 798 height 28
type input "[DATE] - [DEMOGRAPHIC_DATA] of the rosary - hold30"
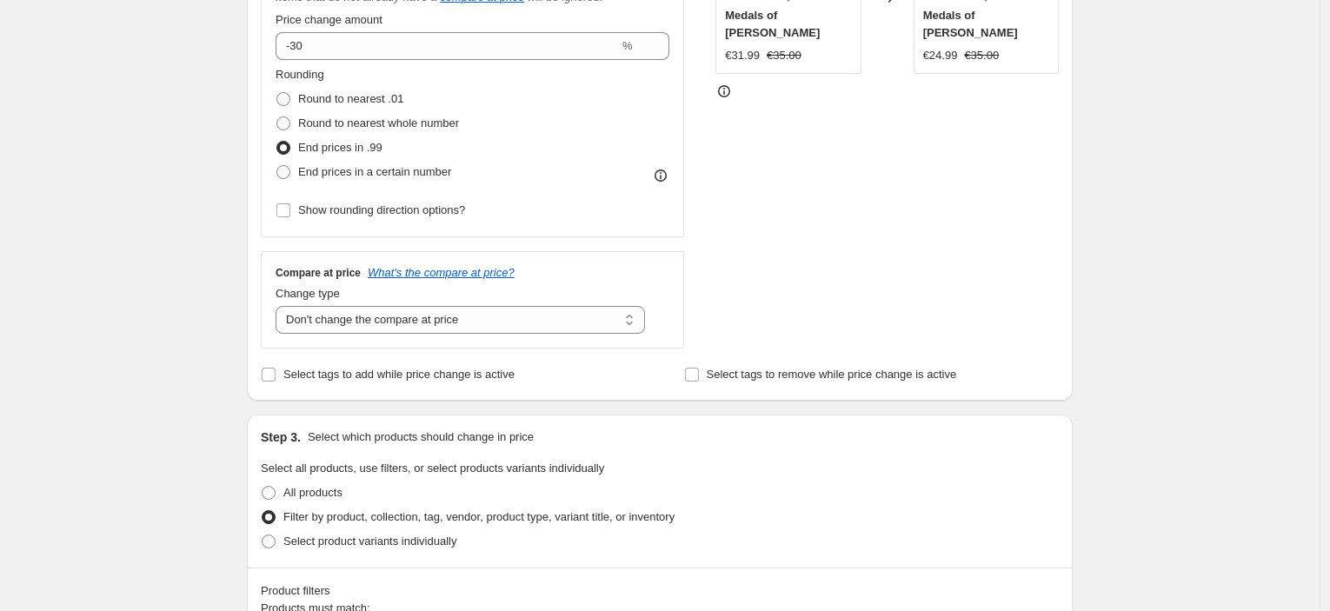
scroll to position [677, 0]
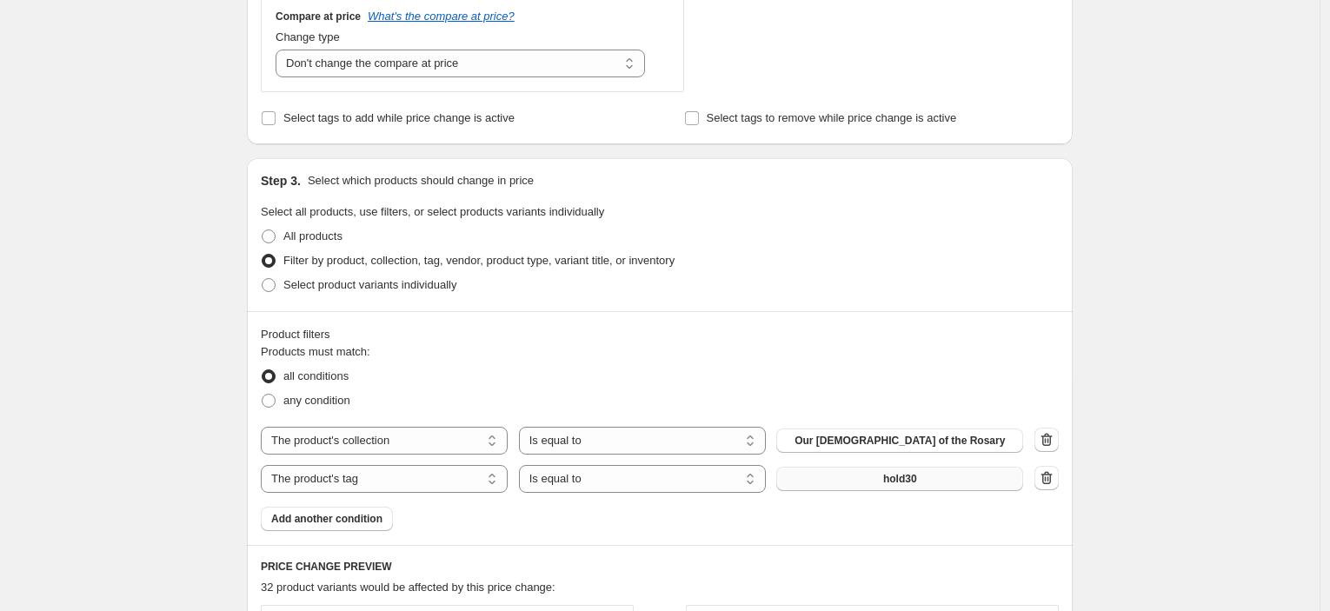
click at [917, 481] on span "hold30" at bounding box center [900, 479] width 34 height 14
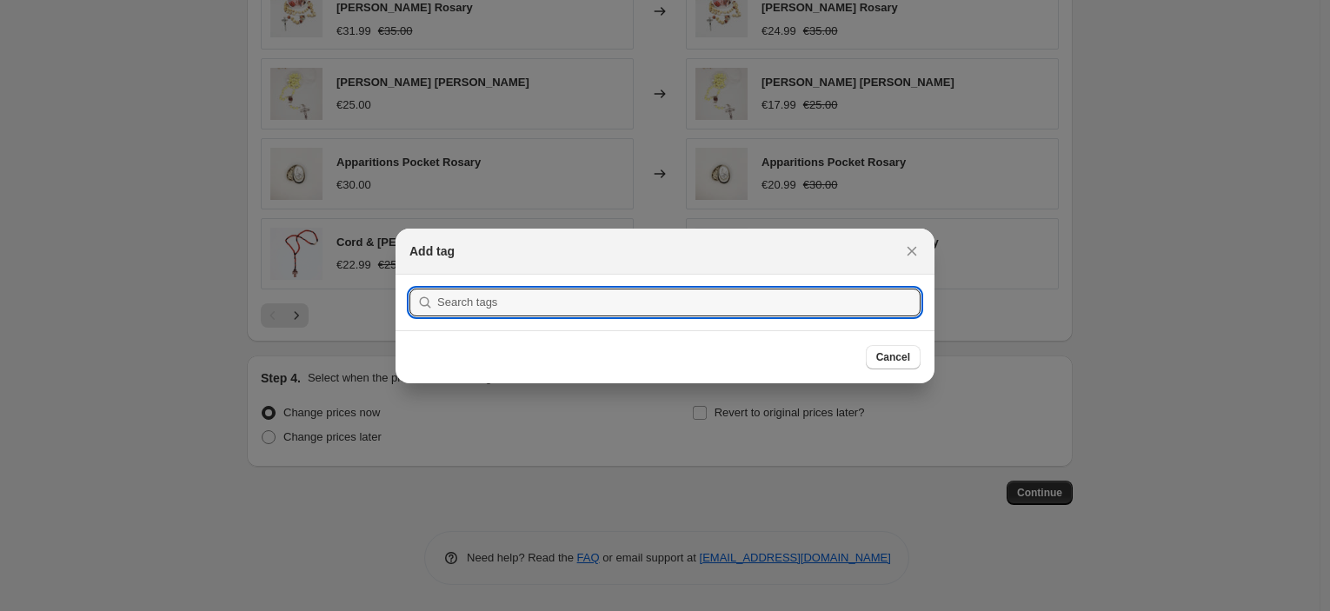
scroll to position [0, 0]
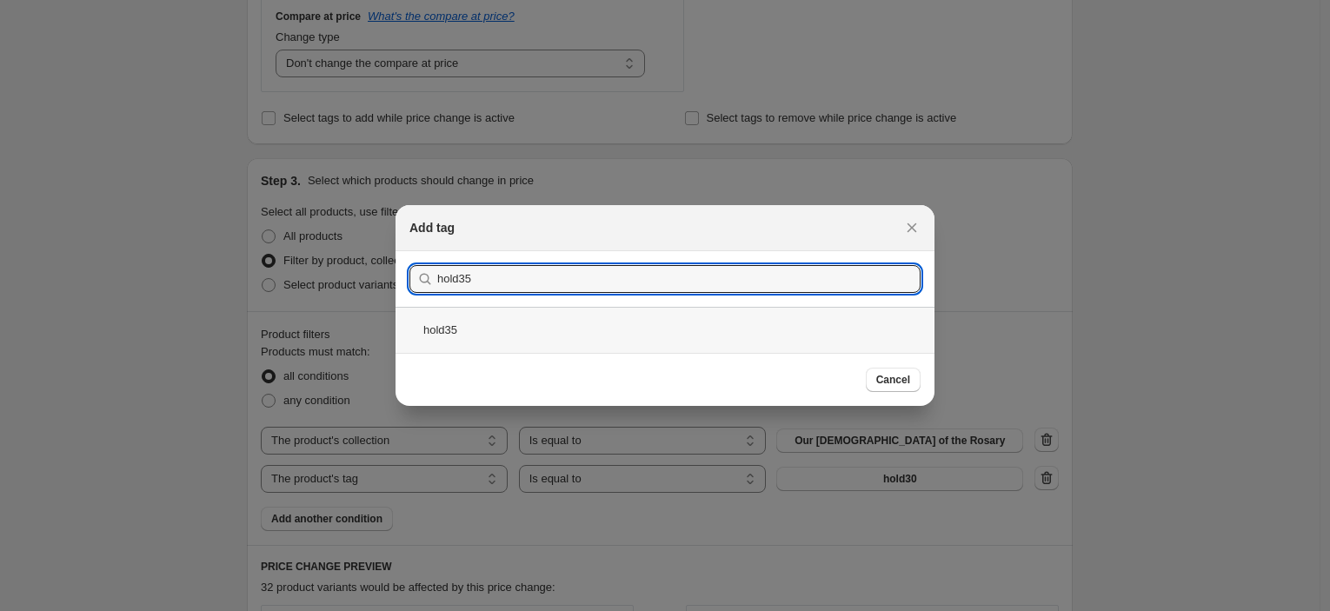
type input "hold35"
click at [626, 330] on div "hold35" at bounding box center [665, 330] width 539 height 46
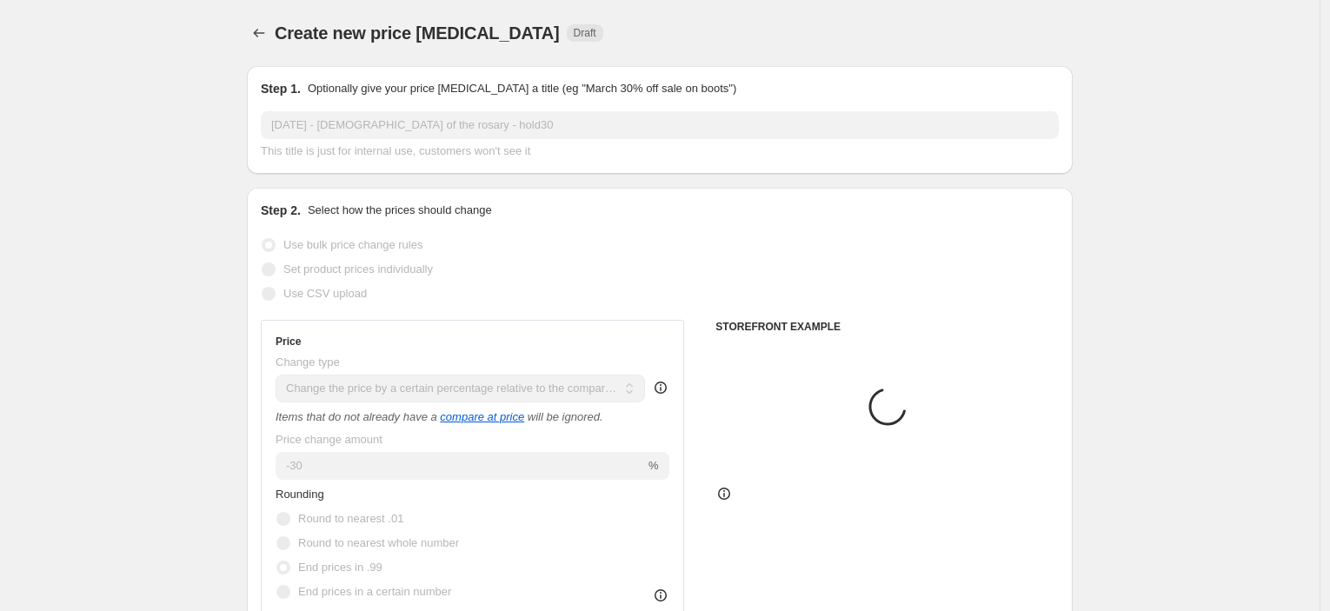
scroll to position [677, 0]
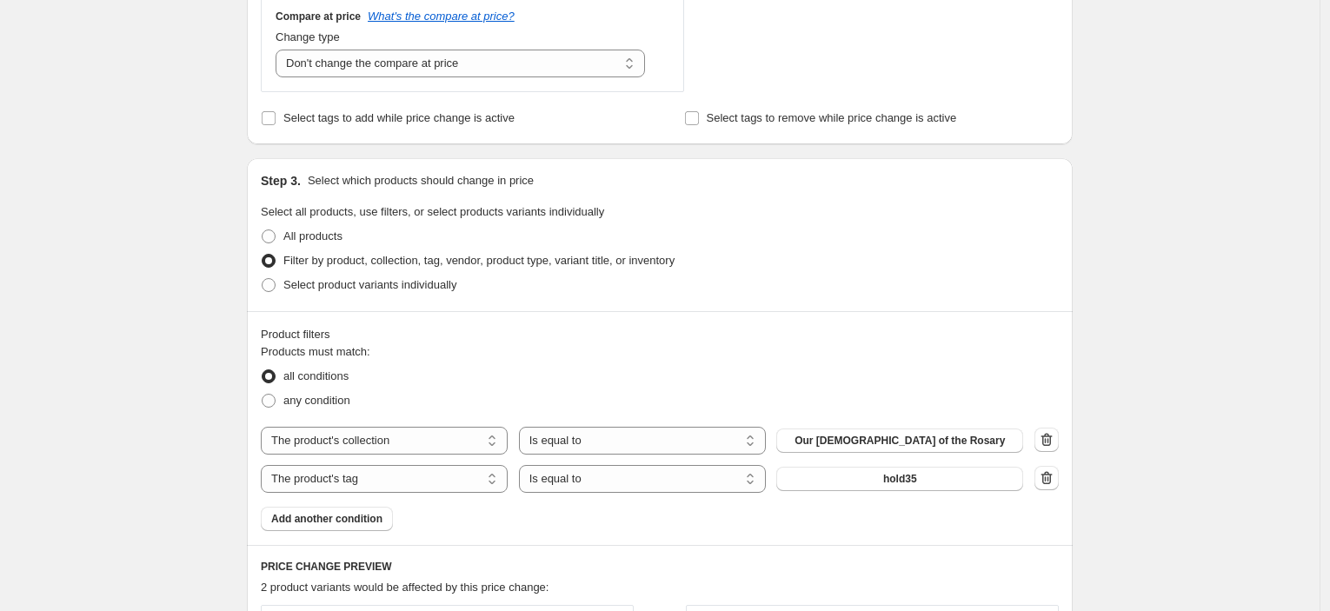
click at [1112, 288] on div "Create new price [MEDICAL_DATA]. This page is ready Create new price [MEDICAL_D…" at bounding box center [660, 200] width 1320 height 1755
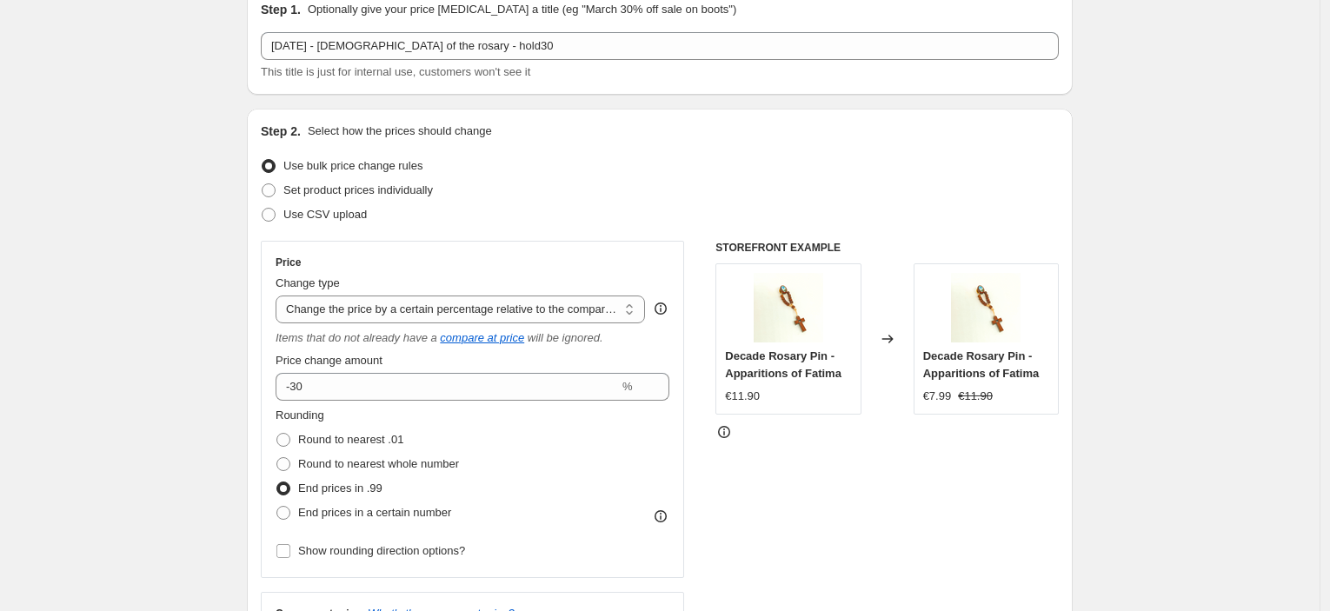
scroll to position [0, 0]
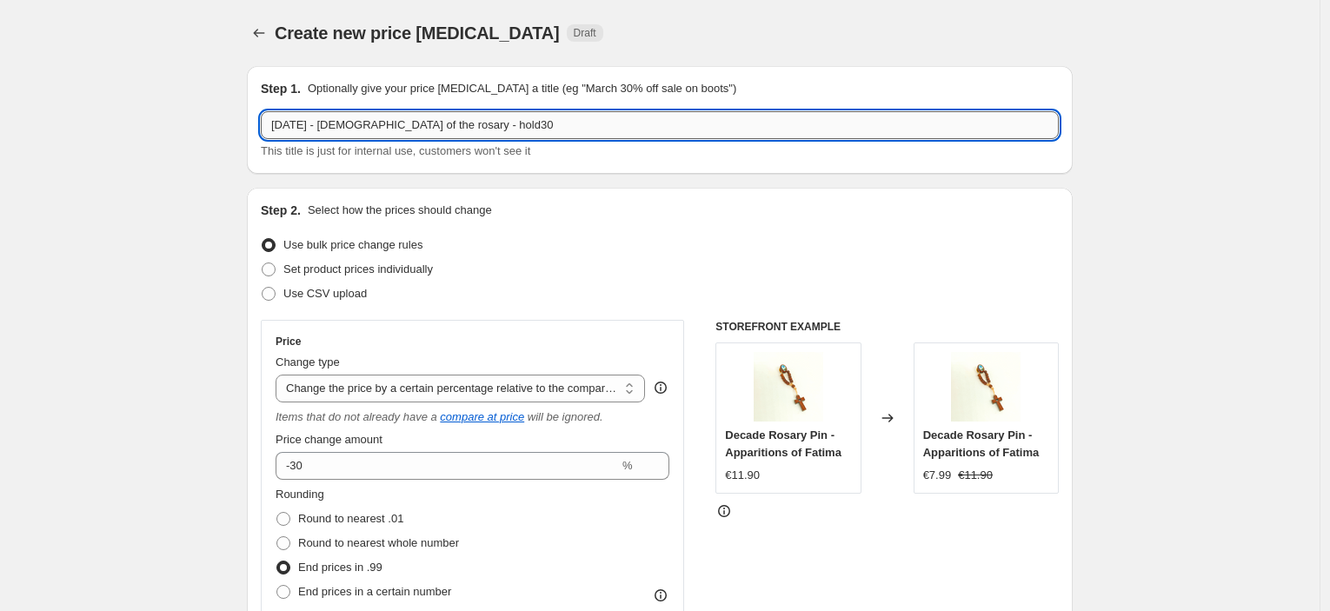
click at [519, 126] on input "[DATE] - [DEMOGRAPHIC_DATA] of the rosary - hold30" at bounding box center [660, 125] width 798 height 28
type input "[DATE] - [DEMOGRAPHIC_DATA] of the rosary - hold35"
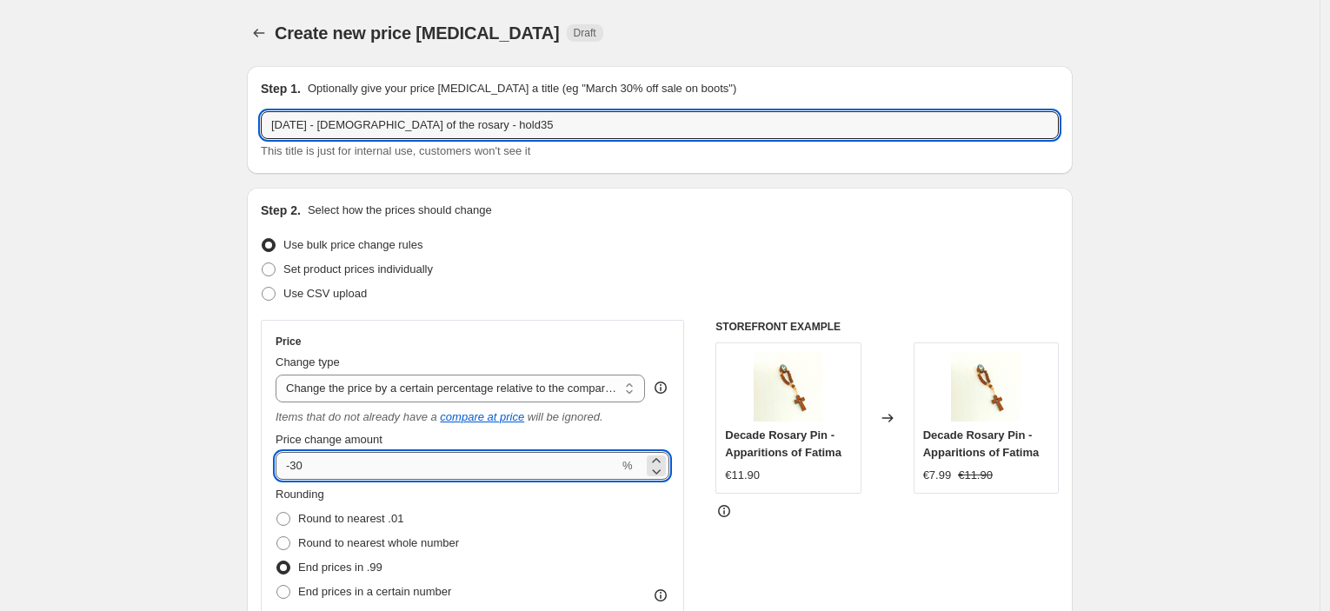
click at [335, 459] on input "-30" at bounding box center [447, 466] width 343 height 28
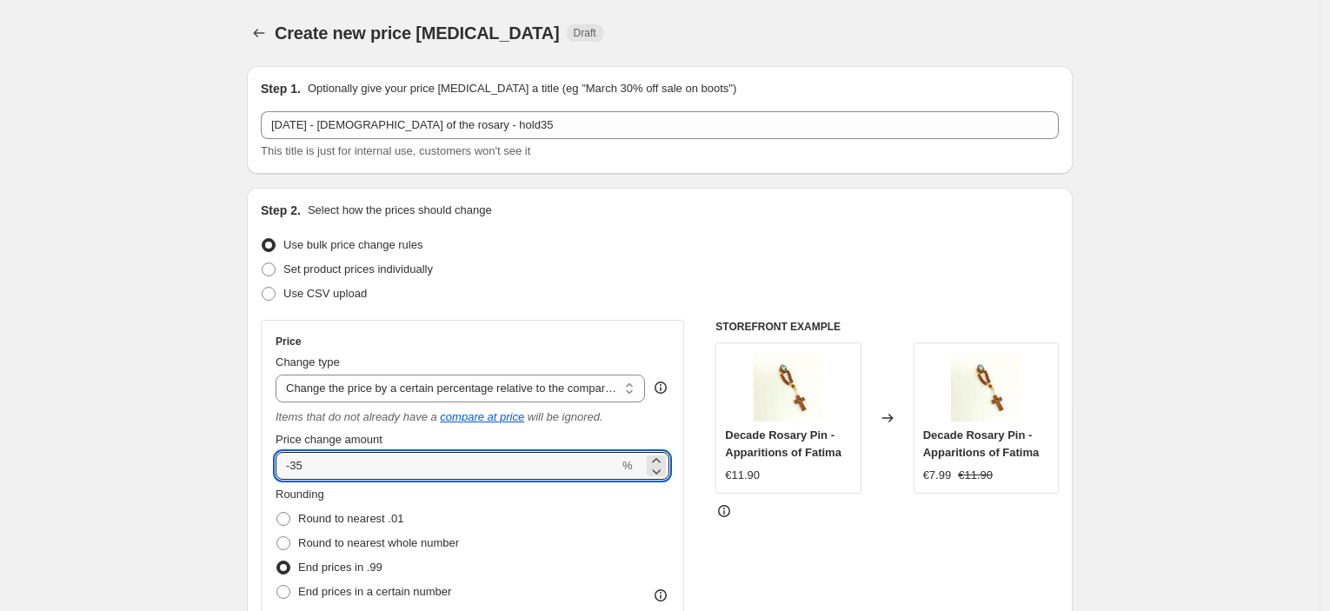
type input "-35"
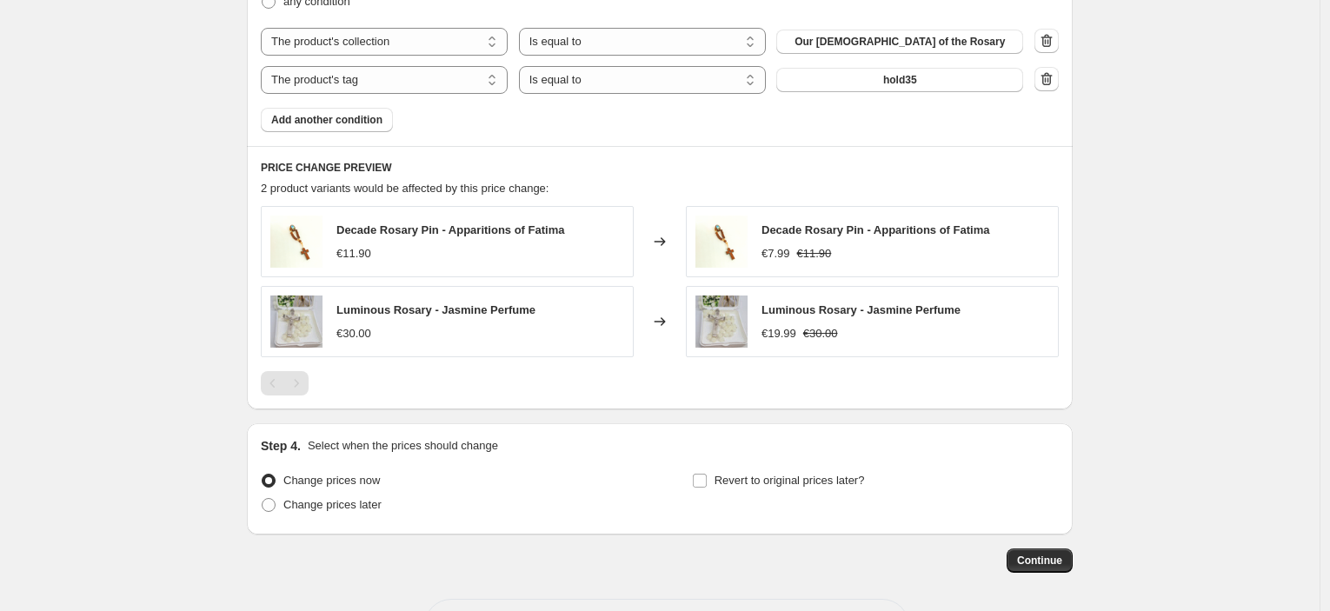
scroll to position [1143, 0]
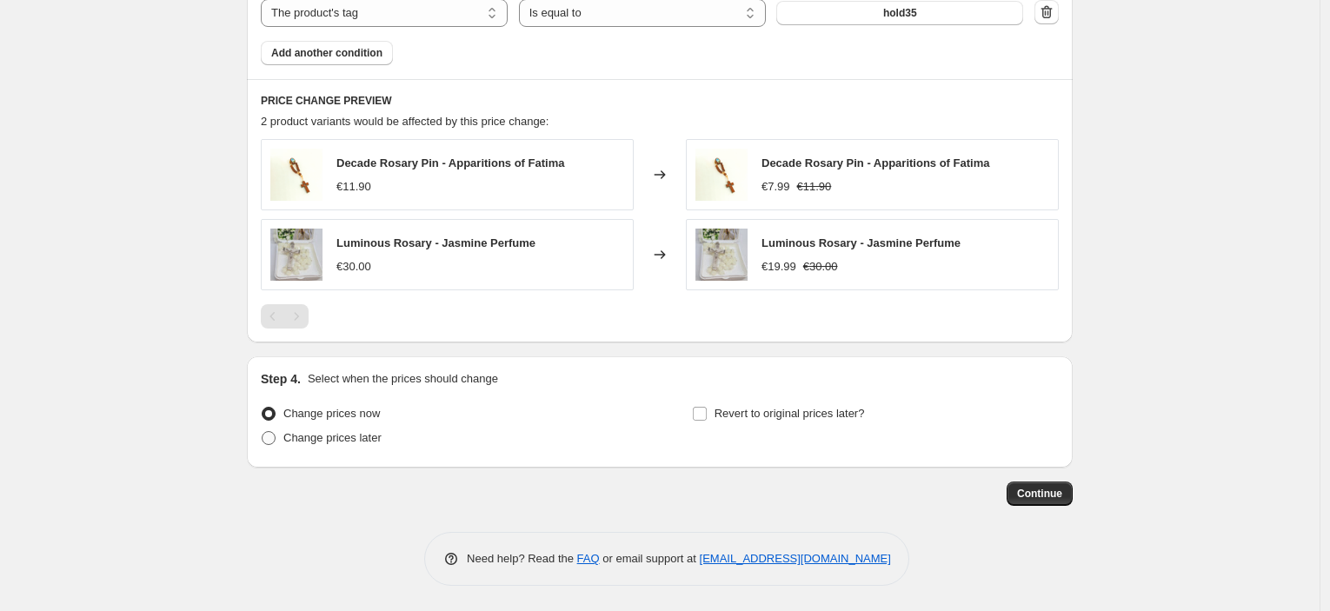
click at [337, 438] on span "Change prices later" at bounding box center [332, 437] width 98 height 13
click at [263, 432] on input "Change prices later" at bounding box center [262, 431] width 1 height 1
radio input "true"
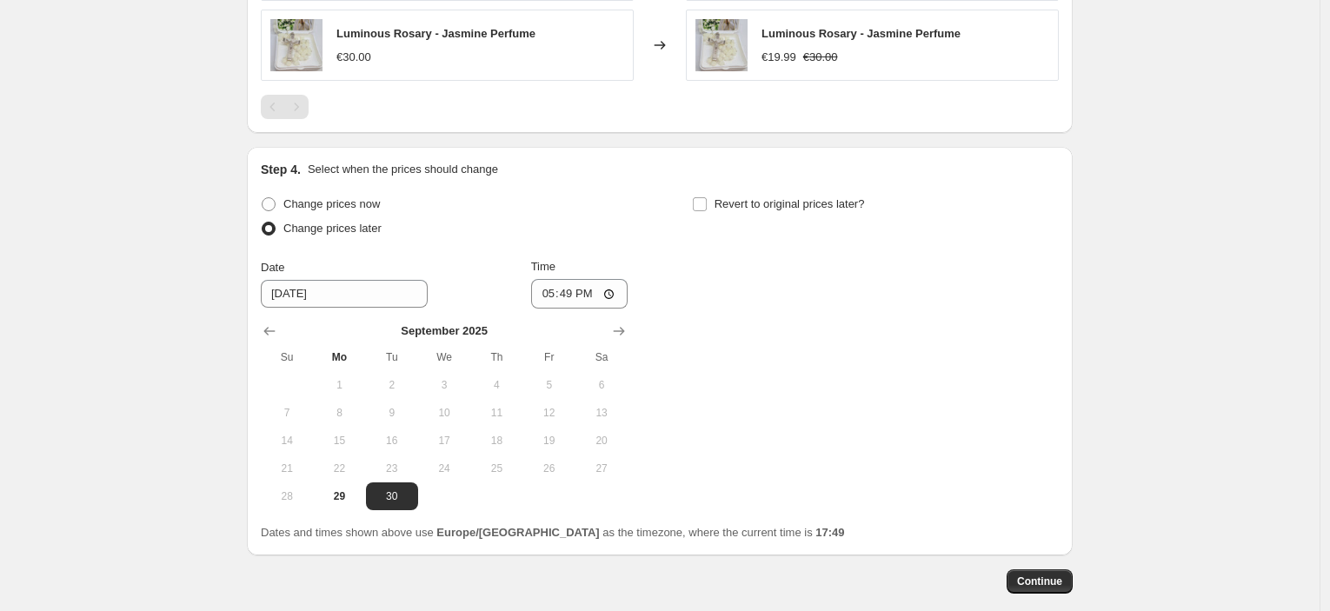
scroll to position [1440, 0]
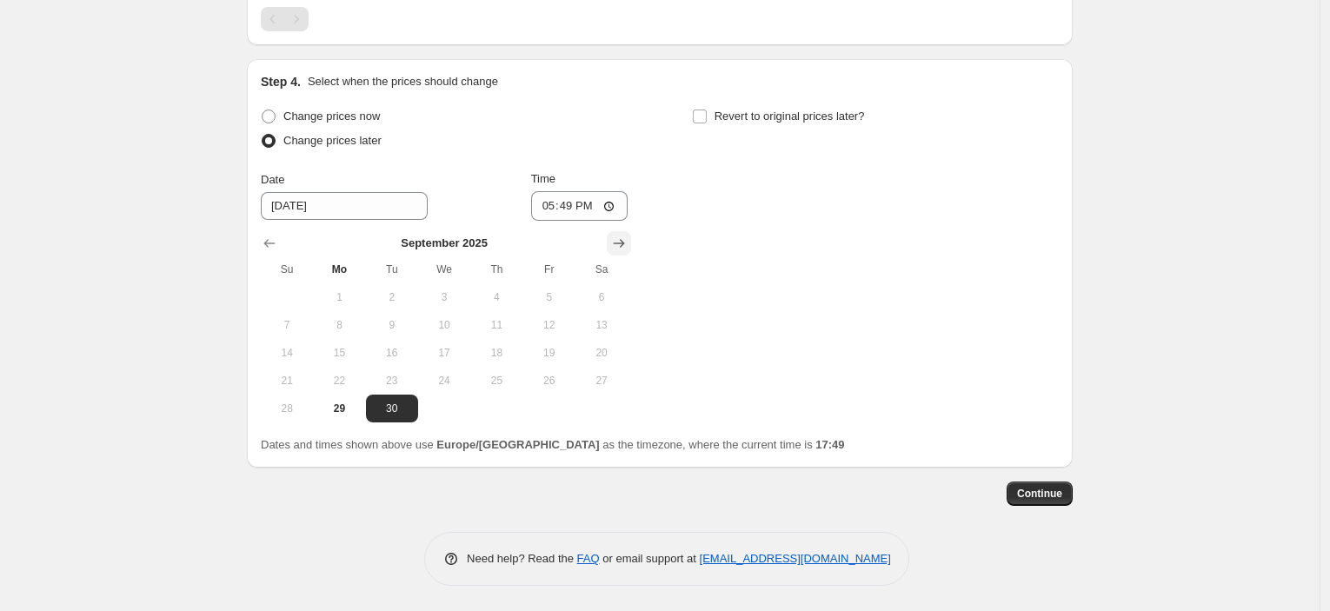
click at [621, 231] on button "Show next month, October 2025" at bounding box center [619, 243] width 24 height 24
click at [365, 319] on button "6" at bounding box center [339, 325] width 52 height 28
type input "[DATE]"
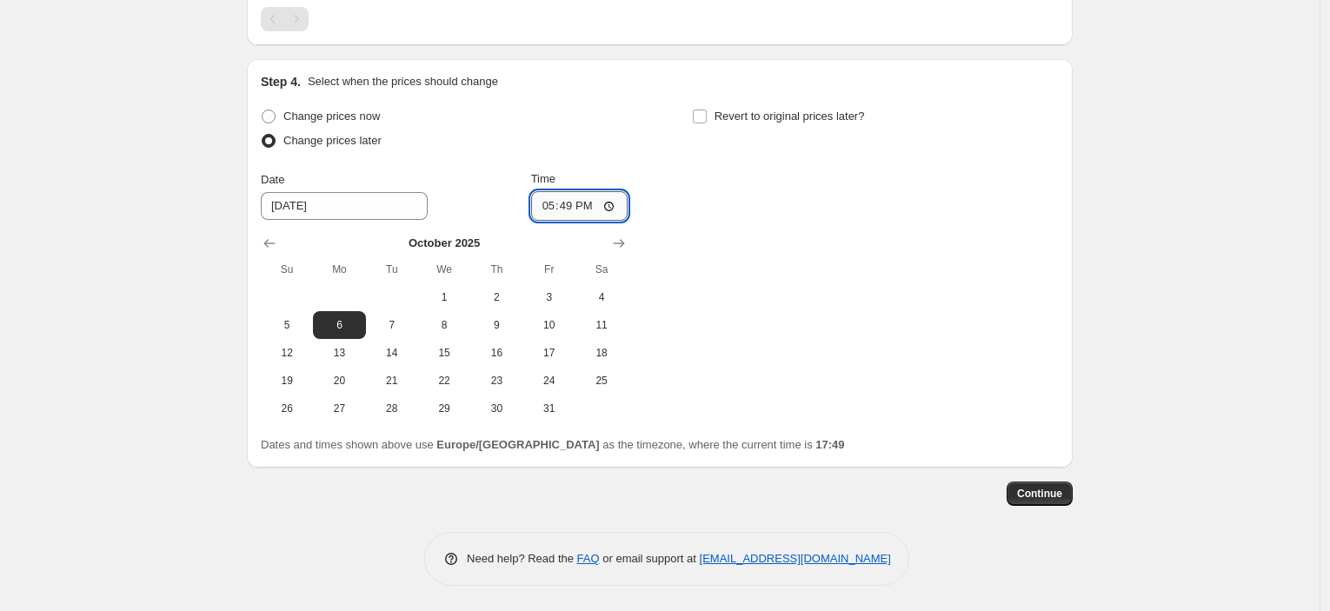
click at [572, 202] on input "17:49" at bounding box center [579, 206] width 97 height 30
type input "23:45"
click at [801, 116] on span "Revert to original prices later?" at bounding box center [790, 116] width 150 height 13
click at [707, 116] on input "Revert to original prices later?" at bounding box center [700, 117] width 14 height 14
checkbox input "true"
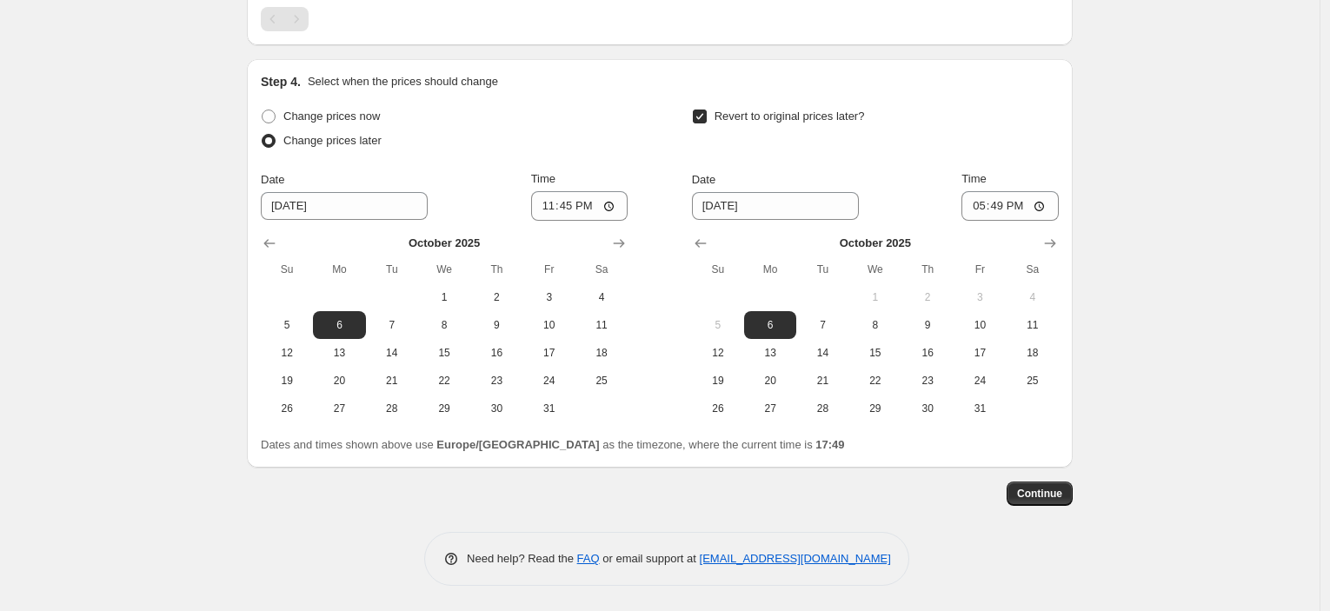
click at [882, 325] on span "8" at bounding box center [876, 325] width 38 height 14
type input "[DATE]"
click at [1006, 206] on input "17:49" at bounding box center [1010, 206] width 97 height 30
type input "08:00"
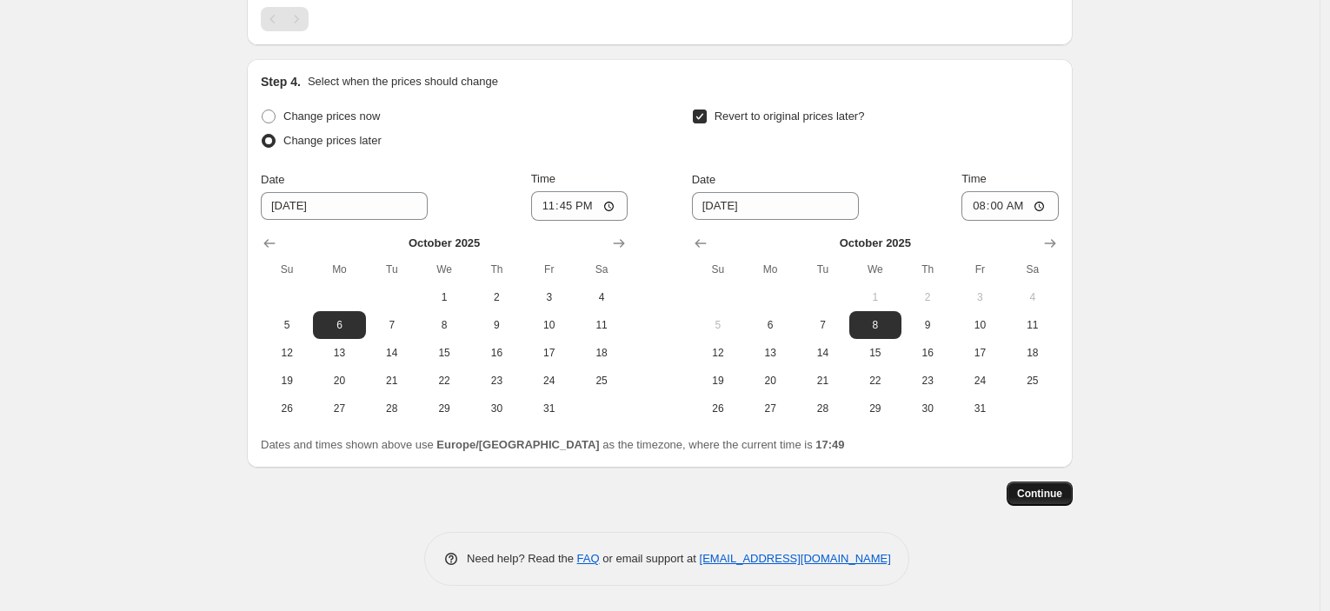
click at [1046, 501] on button "Continue" at bounding box center [1040, 494] width 66 height 24
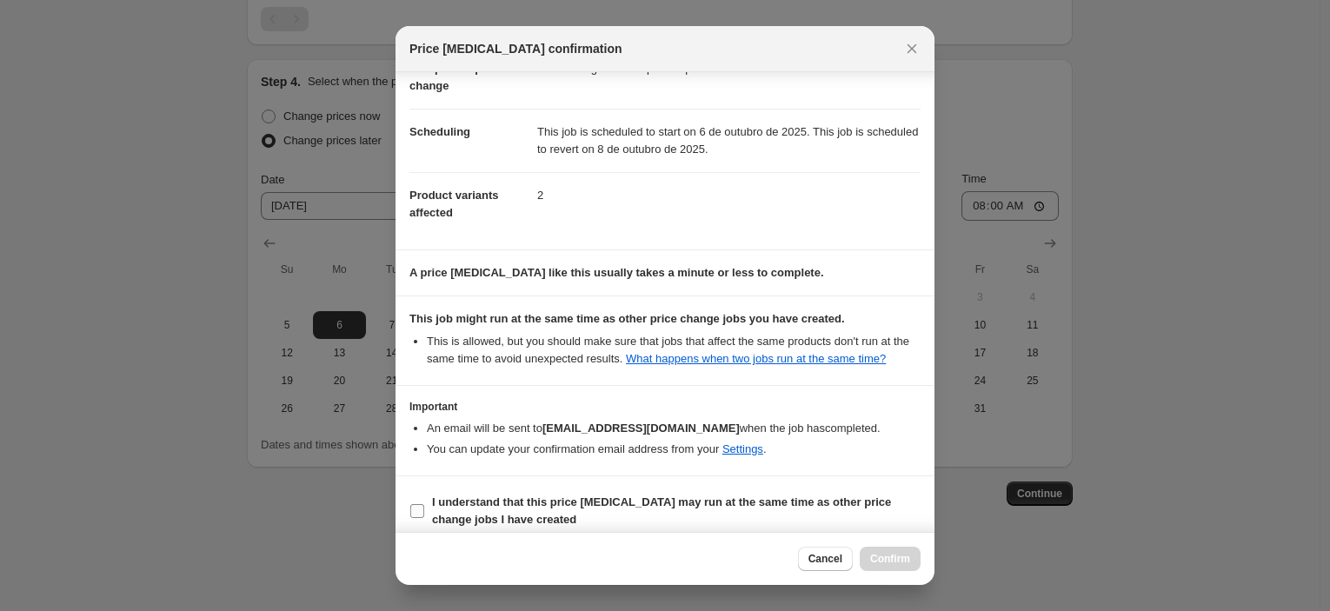
scroll to position [133, 0]
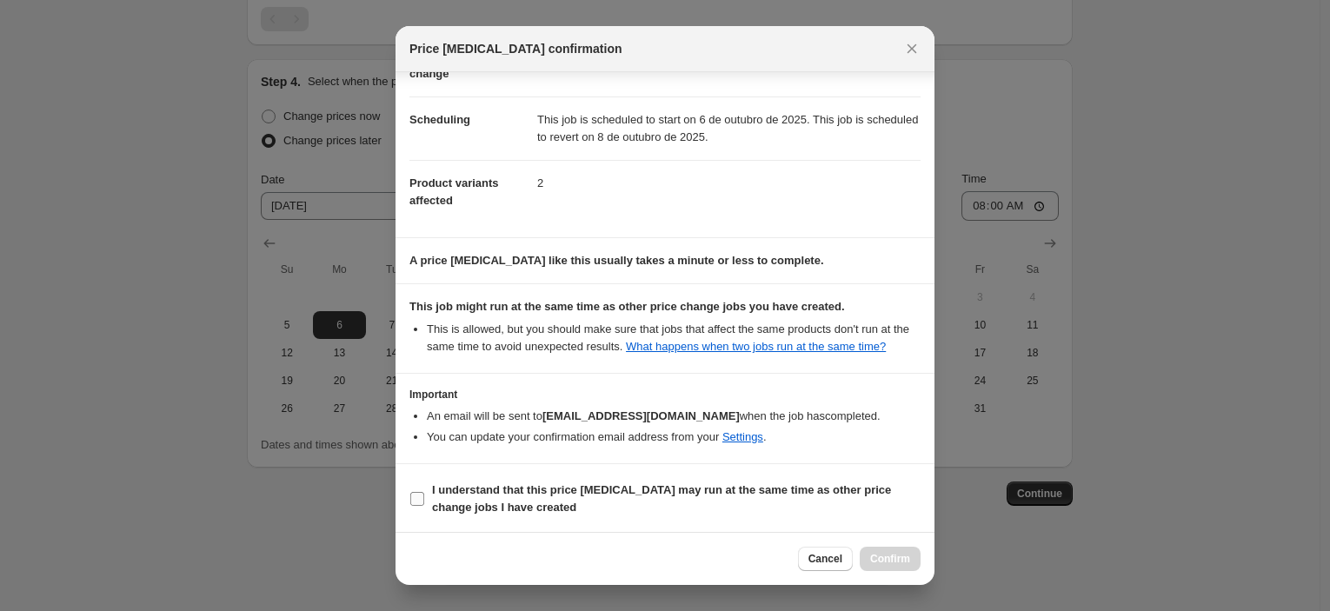
click at [667, 490] on b "I understand that this price [MEDICAL_DATA] may run at the same time as other p…" at bounding box center [661, 498] width 459 height 30
click at [424, 492] on input "I understand that this price [MEDICAL_DATA] may run at the same time as other p…" at bounding box center [417, 499] width 14 height 14
checkbox input "true"
click at [899, 563] on span "Confirm" at bounding box center [890, 559] width 40 height 14
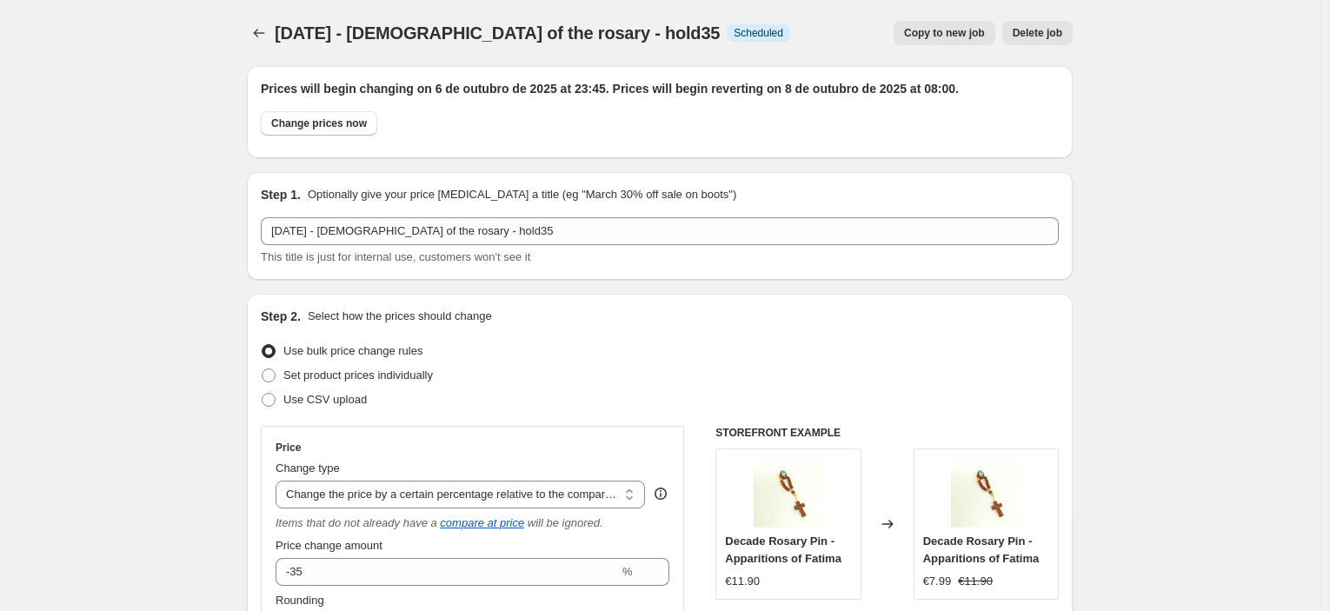
click at [928, 34] on span "Copy to new job" at bounding box center [944, 33] width 81 height 14
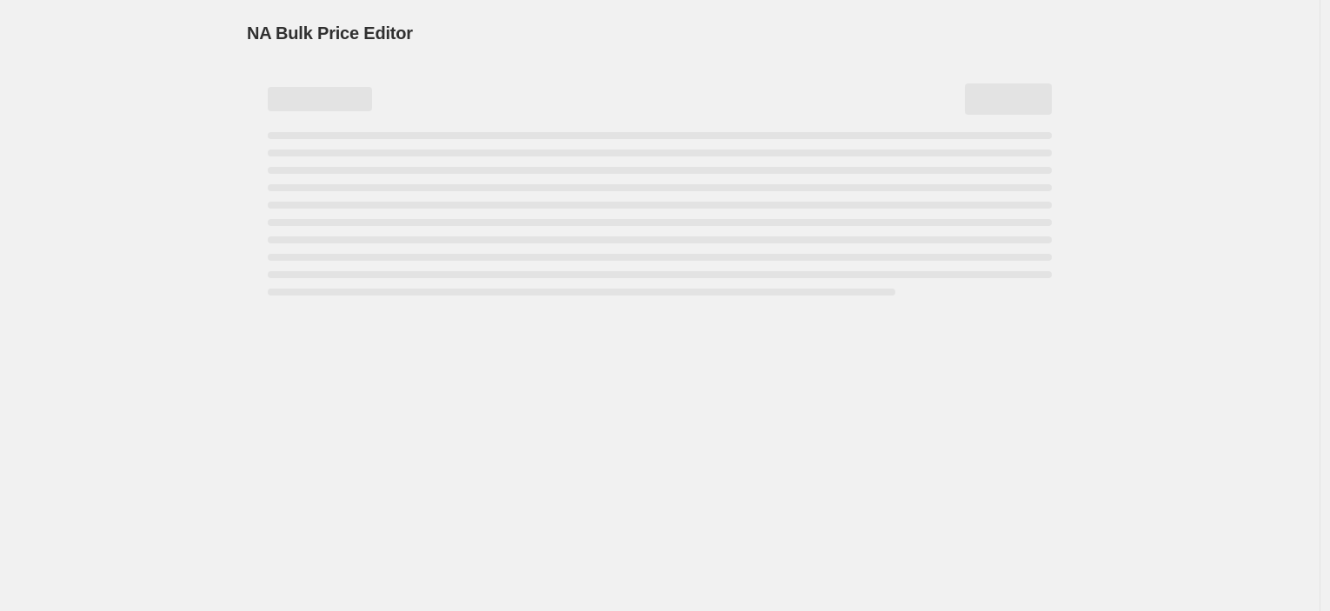
select select "pcap"
select select "no_change"
select select "collection"
select select "tag"
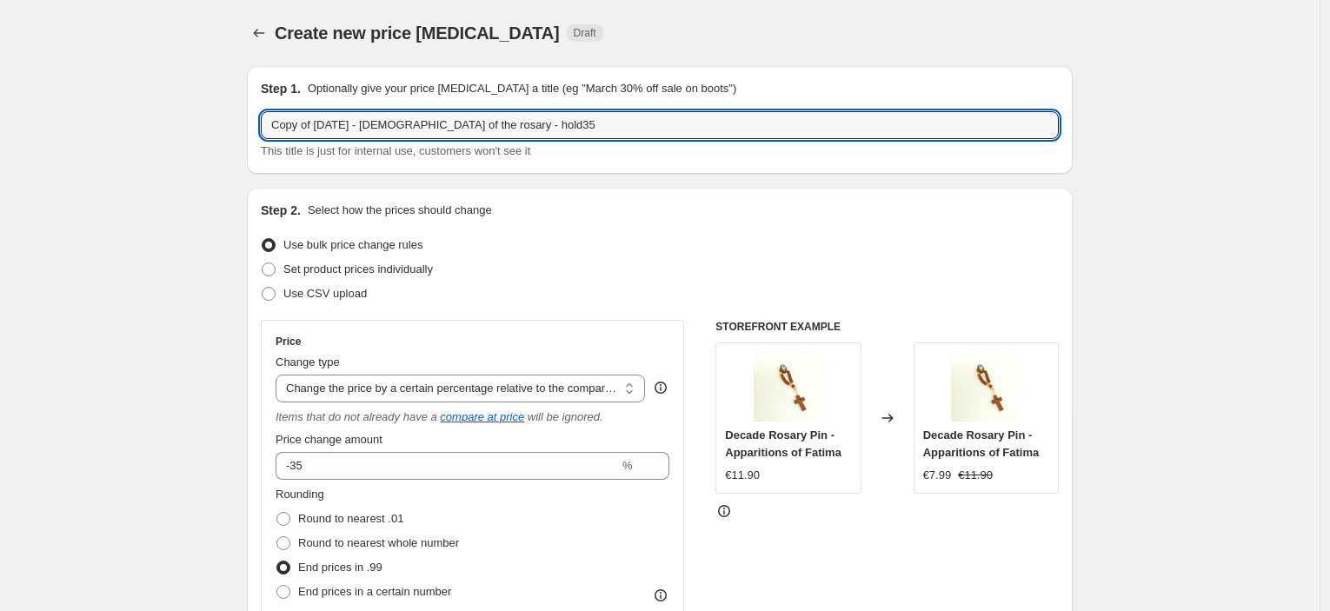
drag, startPoint x: 317, startPoint y: 126, endPoint x: 153, endPoint y: 122, distance: 163.5
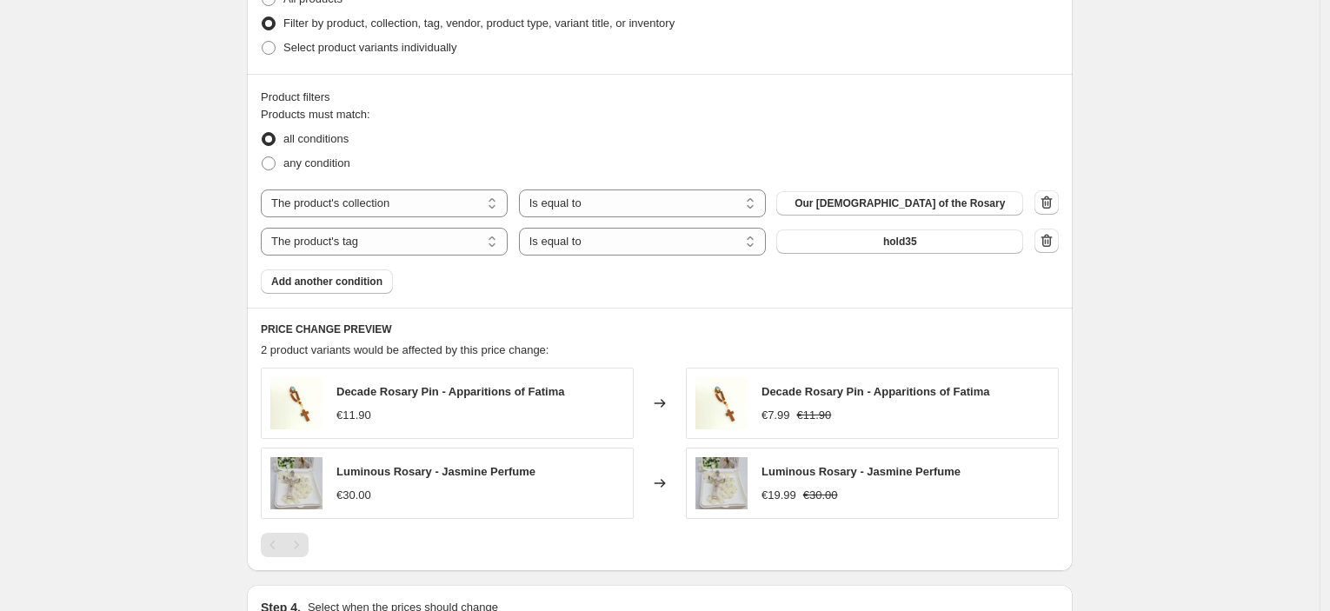
scroll to position [1017, 0]
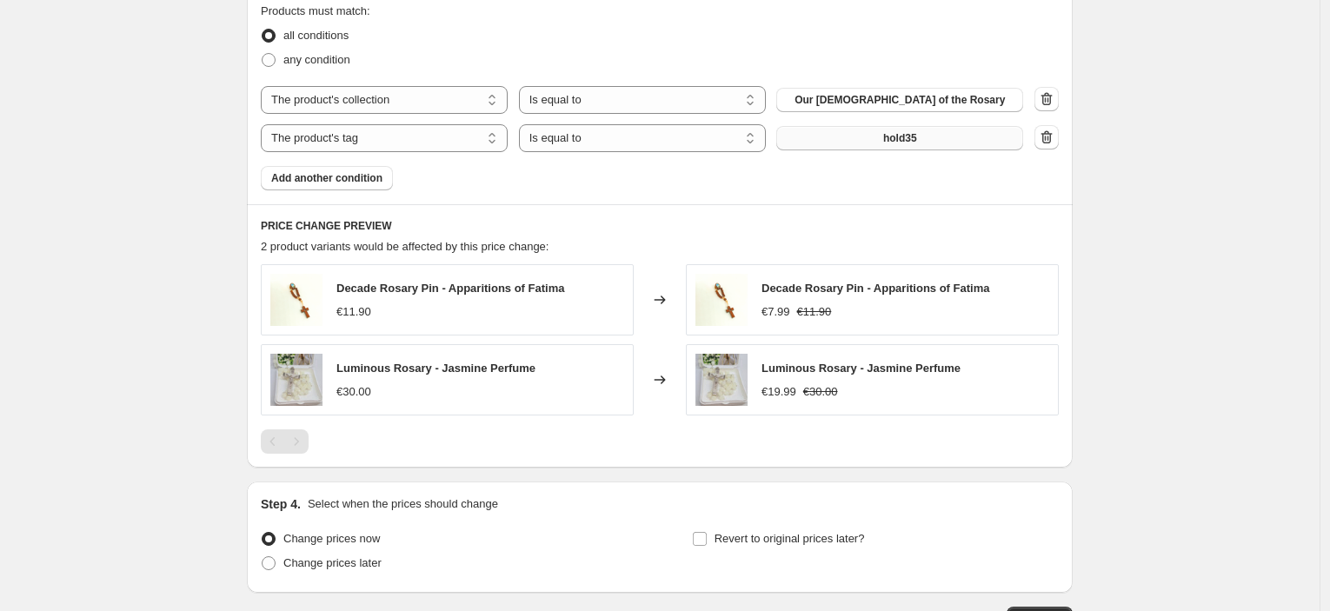
type input "[DATE] - [DEMOGRAPHIC_DATA] of the rosary - hold35"
click at [900, 132] on span "hold35" at bounding box center [900, 138] width 34 height 14
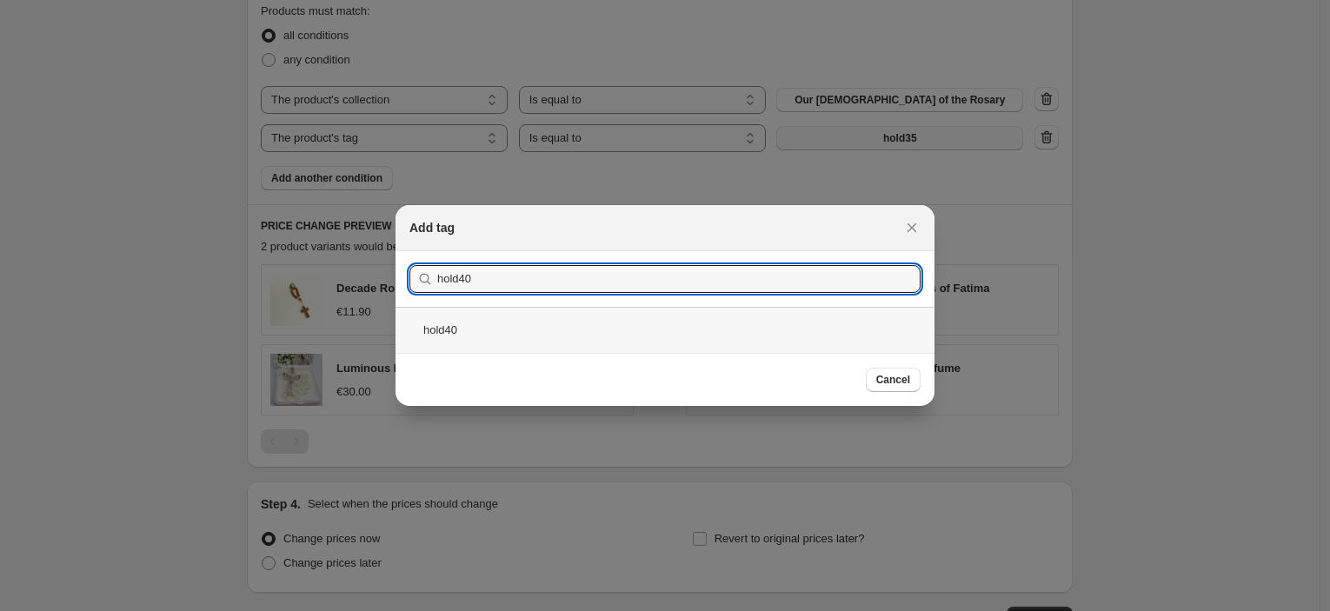
type input "hold40"
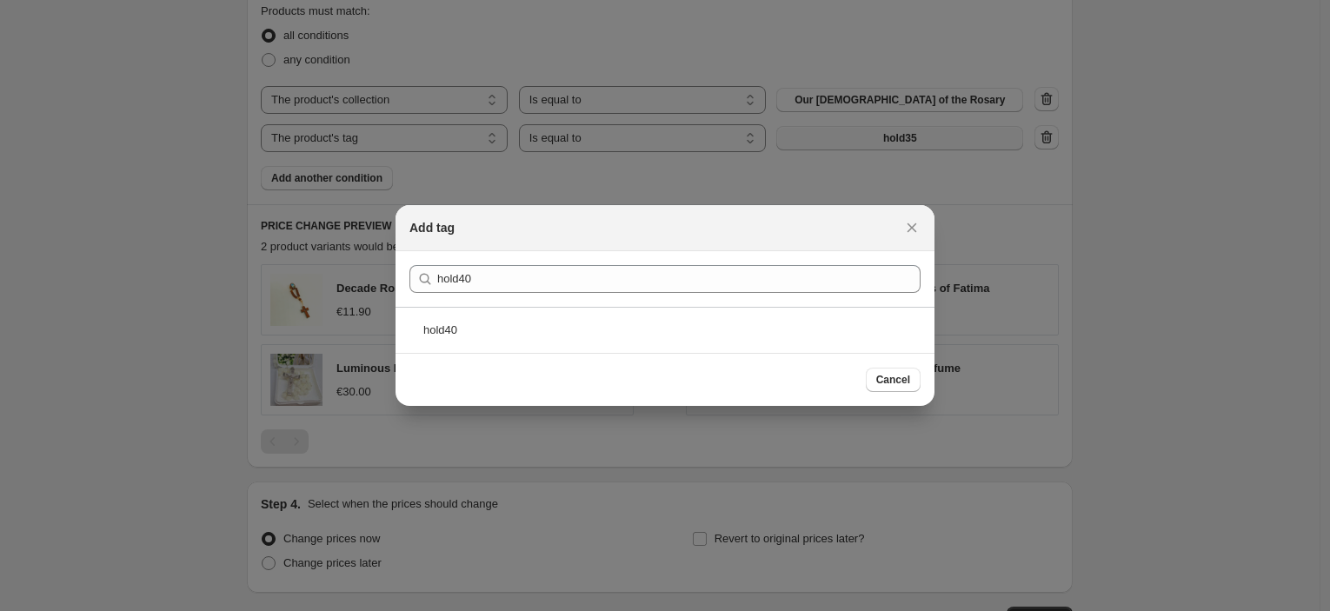
drag, startPoint x: 612, startPoint y: 349, endPoint x: 623, endPoint y: 347, distance: 11.4
click at [612, 349] on div "hold40" at bounding box center [665, 330] width 539 height 46
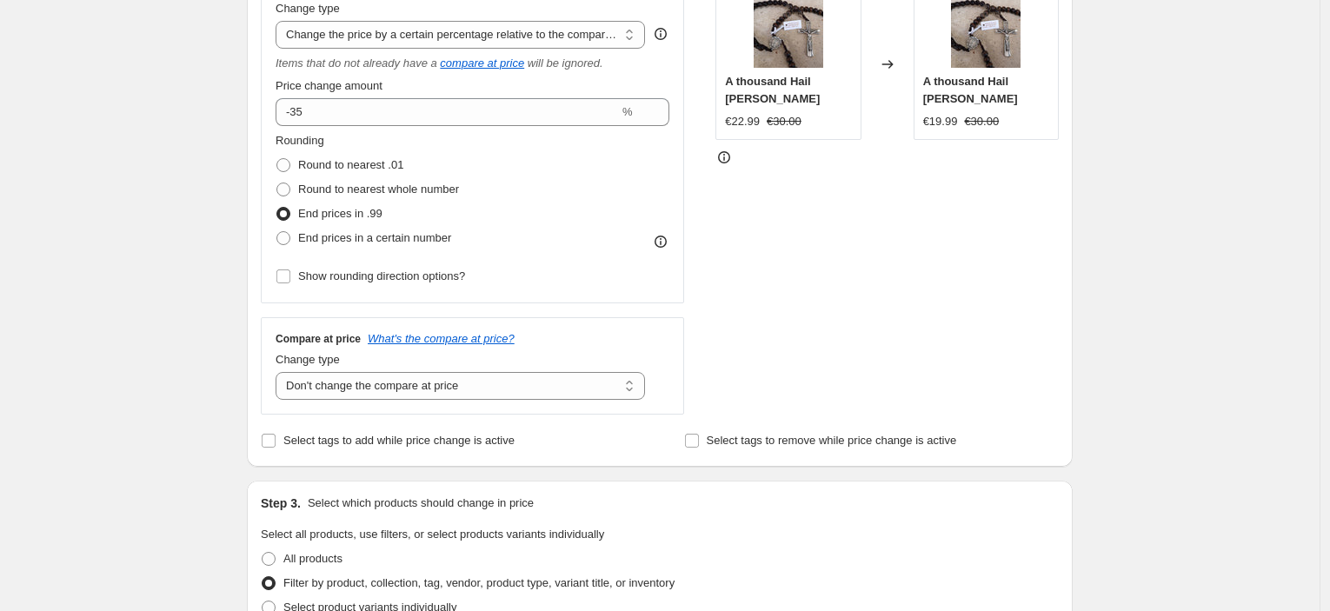
scroll to position [0, 0]
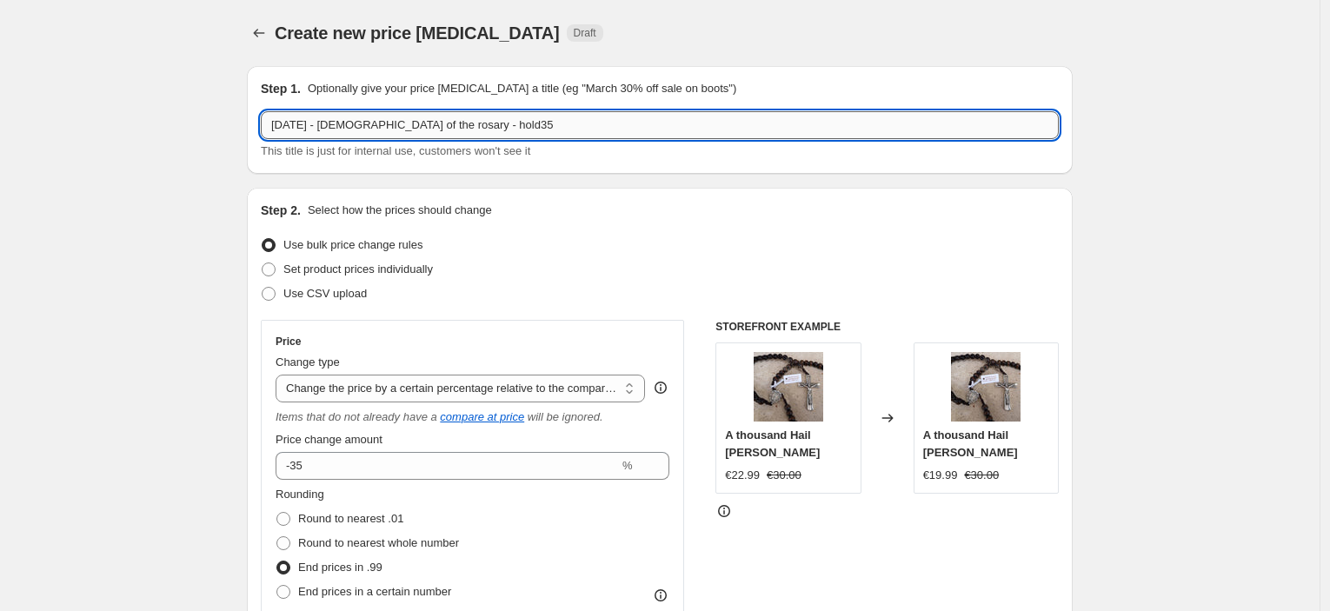
click at [574, 122] on input "[DATE] - [DEMOGRAPHIC_DATA] of the rosary - hold35" at bounding box center [660, 125] width 798 height 28
type input "[DATE] - [DEMOGRAPHIC_DATA] of the rosary - hold40"
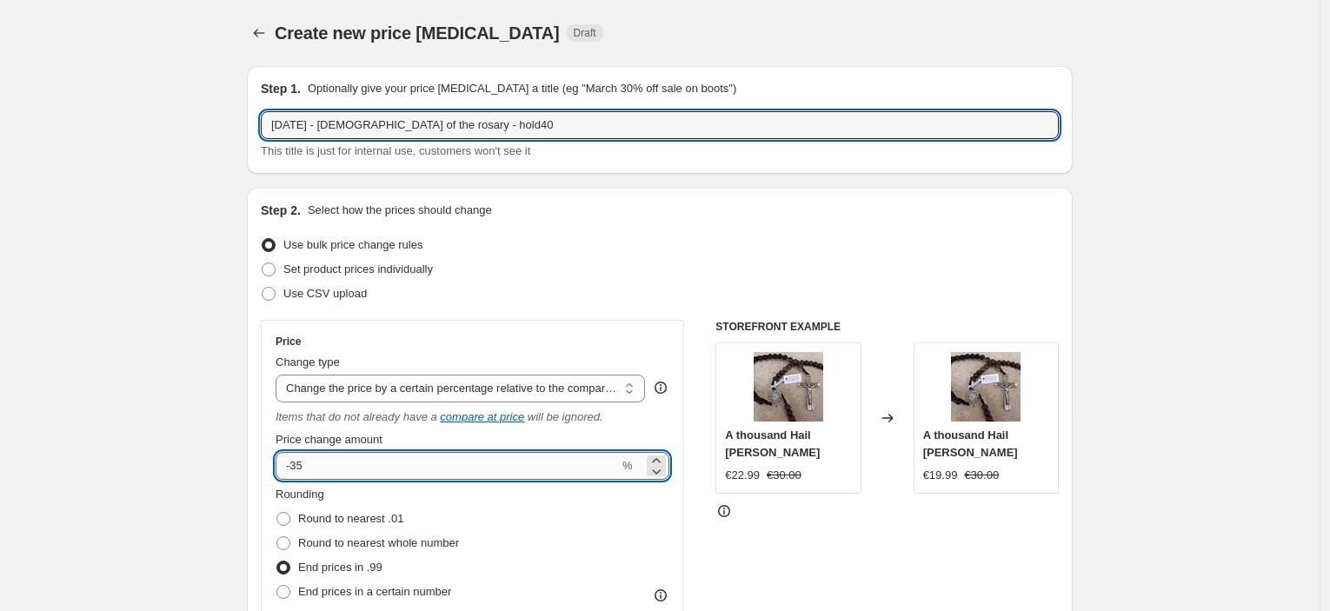
drag, startPoint x: 397, startPoint y: 457, endPoint x: 400, endPoint y: 477, distance: 20.3
click at [396, 457] on input "-35" at bounding box center [447, 466] width 343 height 28
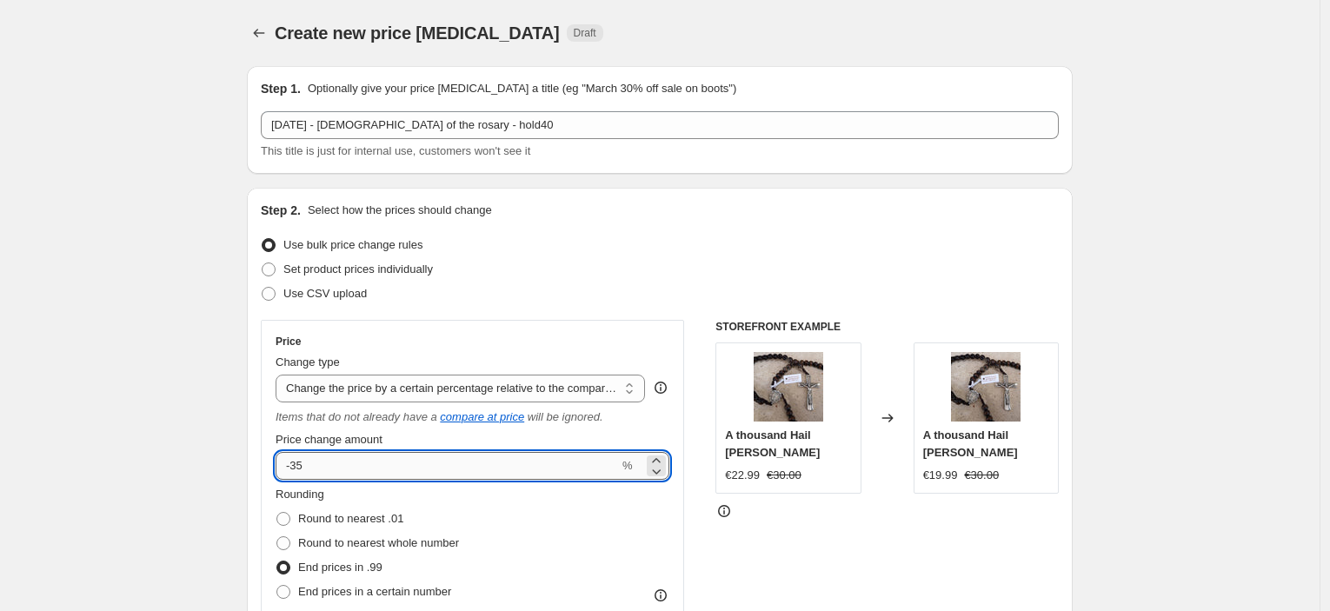
type input "-3"
type input "-40"
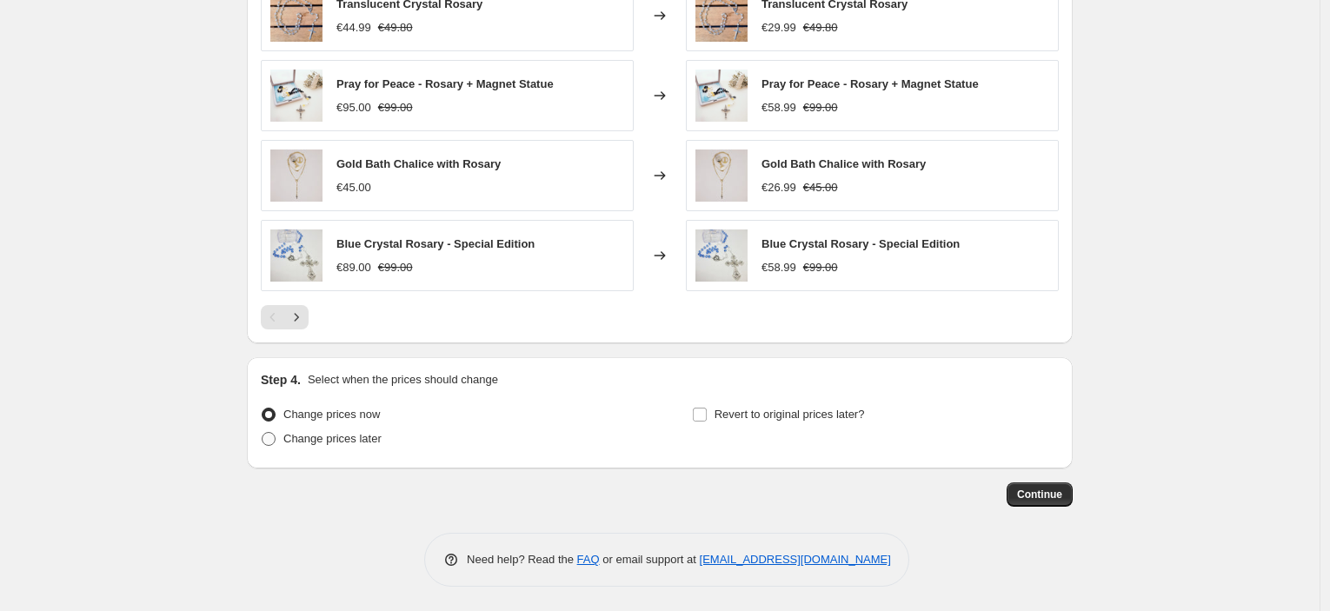
click at [315, 445] on span "Change prices later" at bounding box center [332, 438] width 98 height 17
click at [263, 433] on input "Change prices later" at bounding box center [262, 432] width 1 height 1
radio input "true"
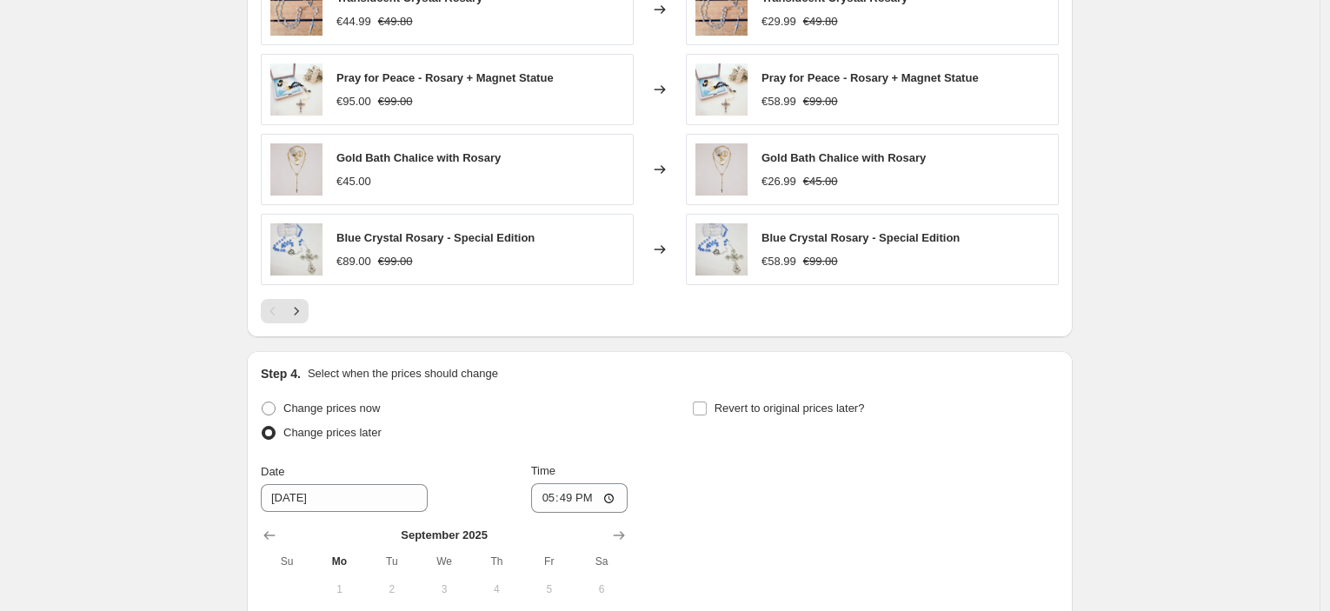
scroll to position [1680, 0]
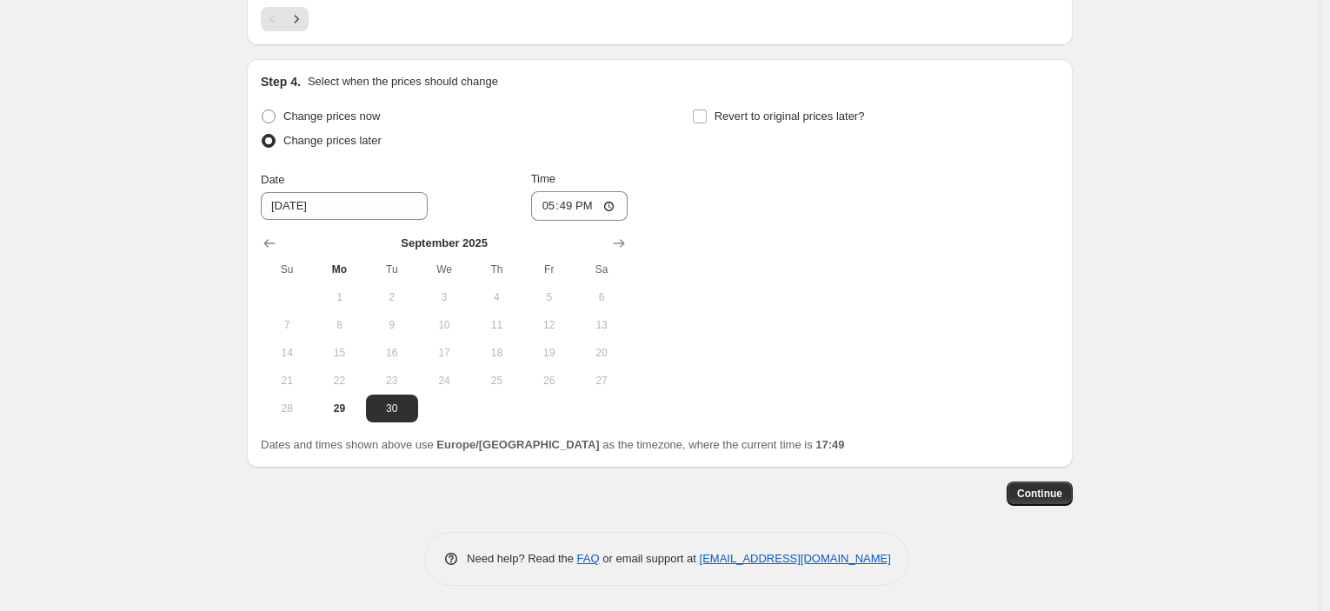
drag, startPoint x: 629, startPoint y: 244, endPoint x: 479, endPoint y: 270, distance: 151.8
click at [624, 243] on icon "Show next month, October 2025" at bounding box center [618, 243] width 17 height 17
click at [345, 312] on button "6" at bounding box center [339, 325] width 52 height 28
type input "[DATE]"
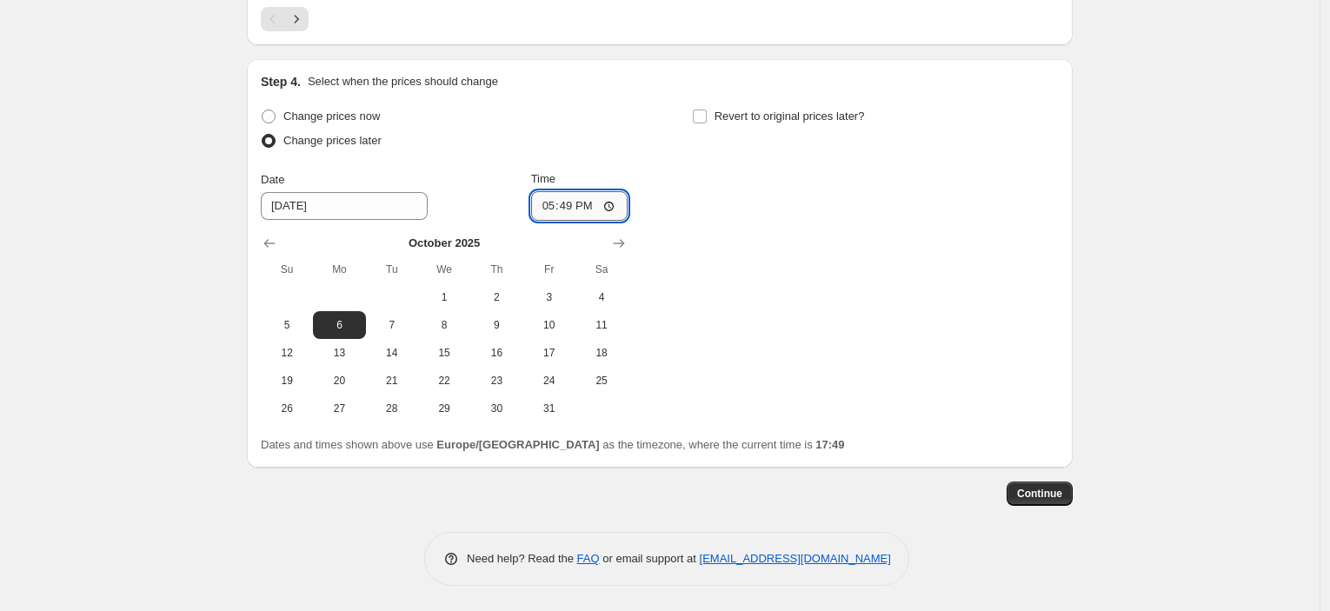
click at [575, 215] on input "17:49" at bounding box center [579, 206] width 97 height 30
type input "23:45"
click at [817, 123] on span "Revert to original prices later?" at bounding box center [790, 116] width 150 height 13
click at [707, 123] on input "Revert to original prices later?" at bounding box center [700, 117] width 14 height 14
checkbox input "true"
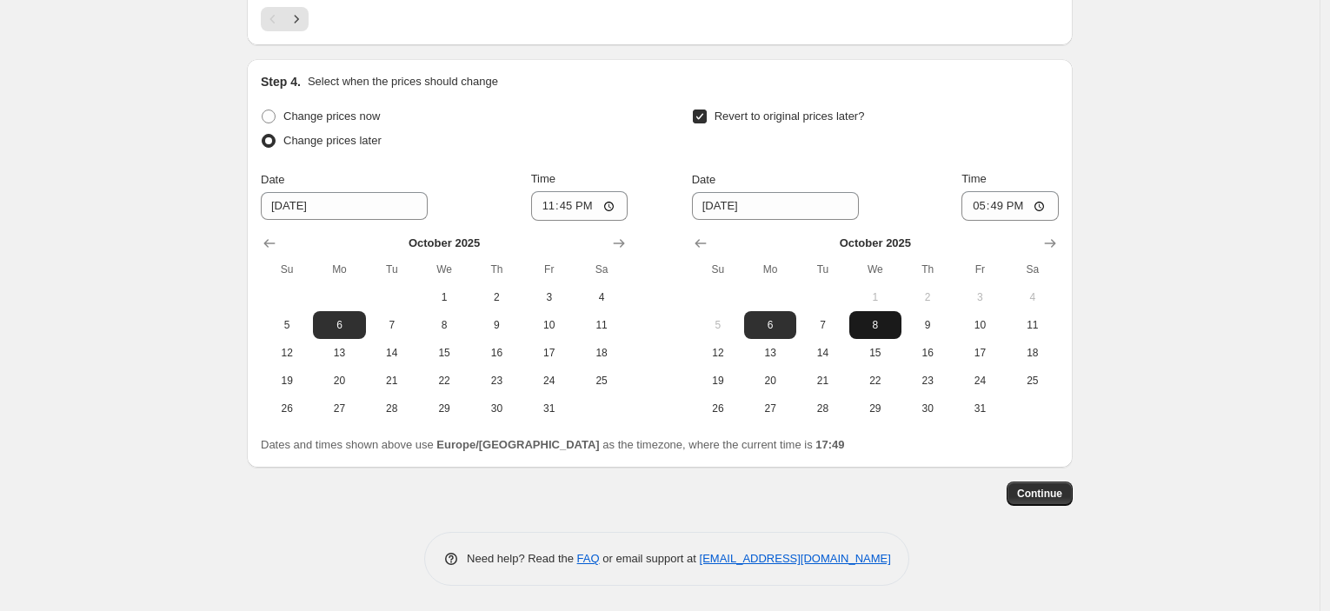
click at [883, 318] on span "8" at bounding box center [876, 325] width 38 height 14
type input "[DATE]"
click at [1001, 202] on input "17:49" at bounding box center [1010, 206] width 97 height 30
type input "08:00"
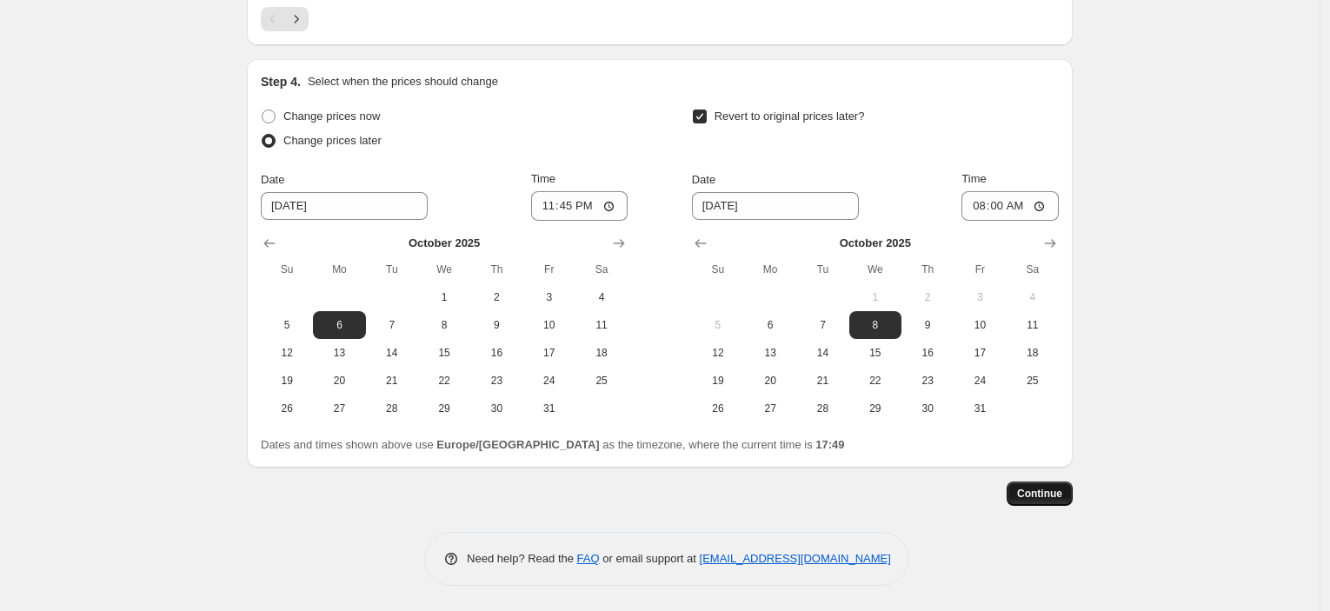
click at [1050, 504] on button "Continue" at bounding box center [1040, 494] width 66 height 24
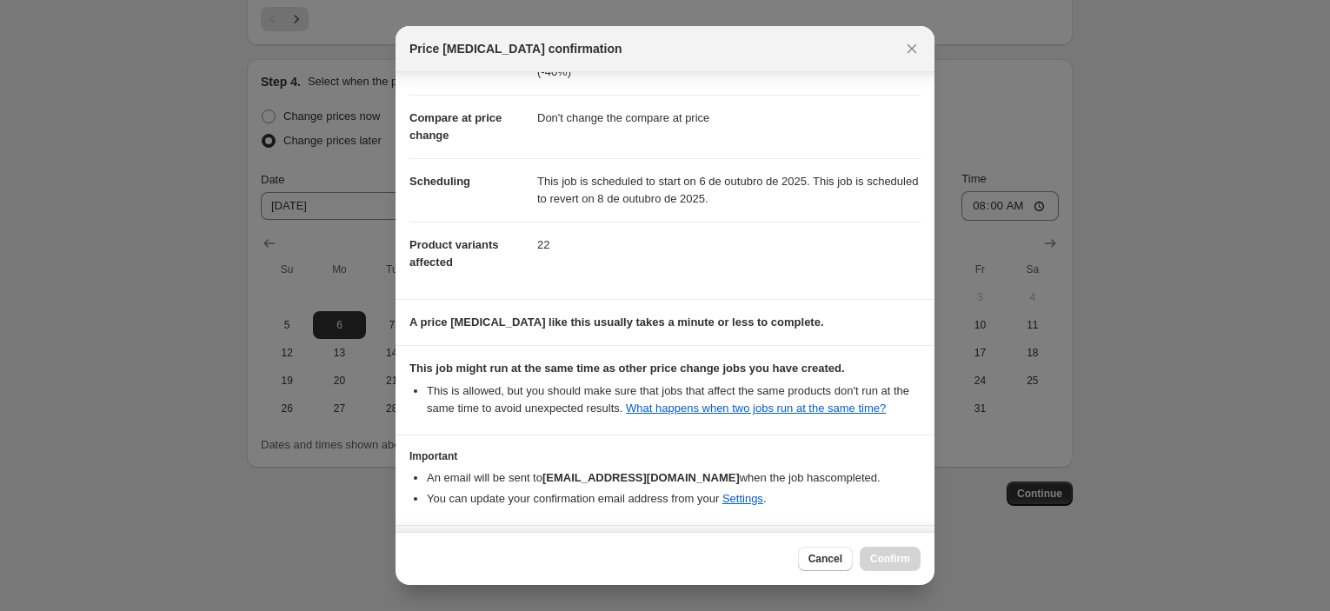
scroll to position [133, 0]
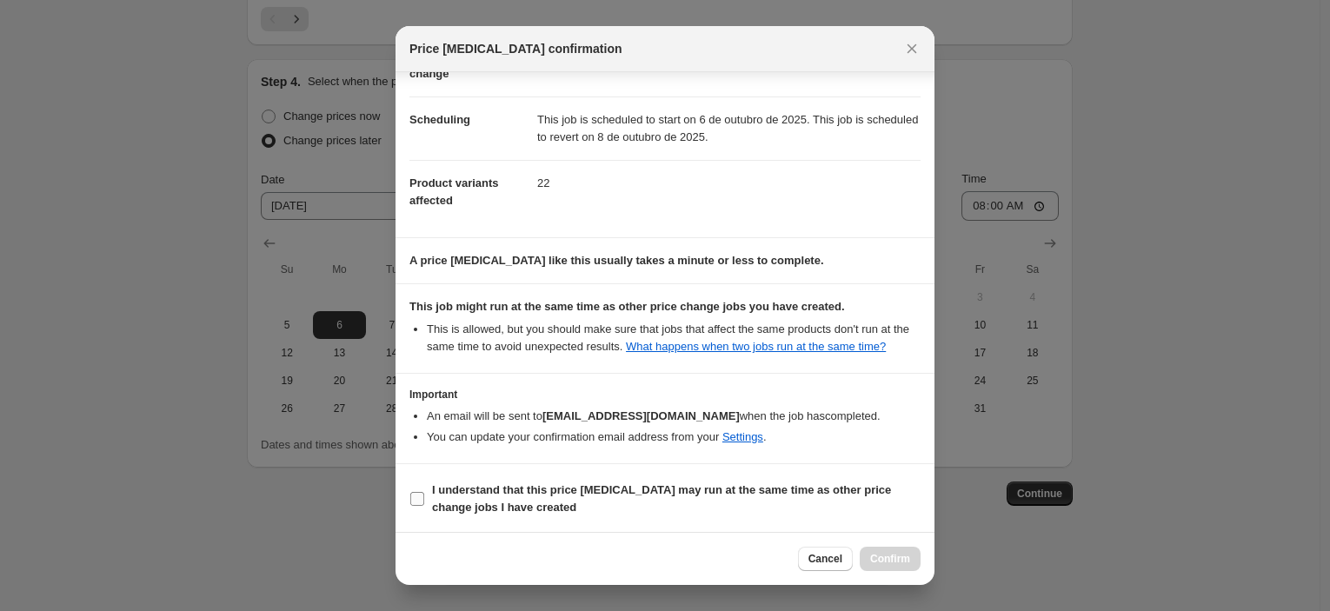
click at [712, 486] on b "I understand that this price [MEDICAL_DATA] may run at the same time as other p…" at bounding box center [661, 498] width 459 height 30
click at [424, 492] on input "I understand that this price [MEDICAL_DATA] may run at the same time as other p…" at bounding box center [417, 499] width 14 height 14
checkbox input "true"
click at [902, 570] on button "Confirm" at bounding box center [890, 559] width 61 height 24
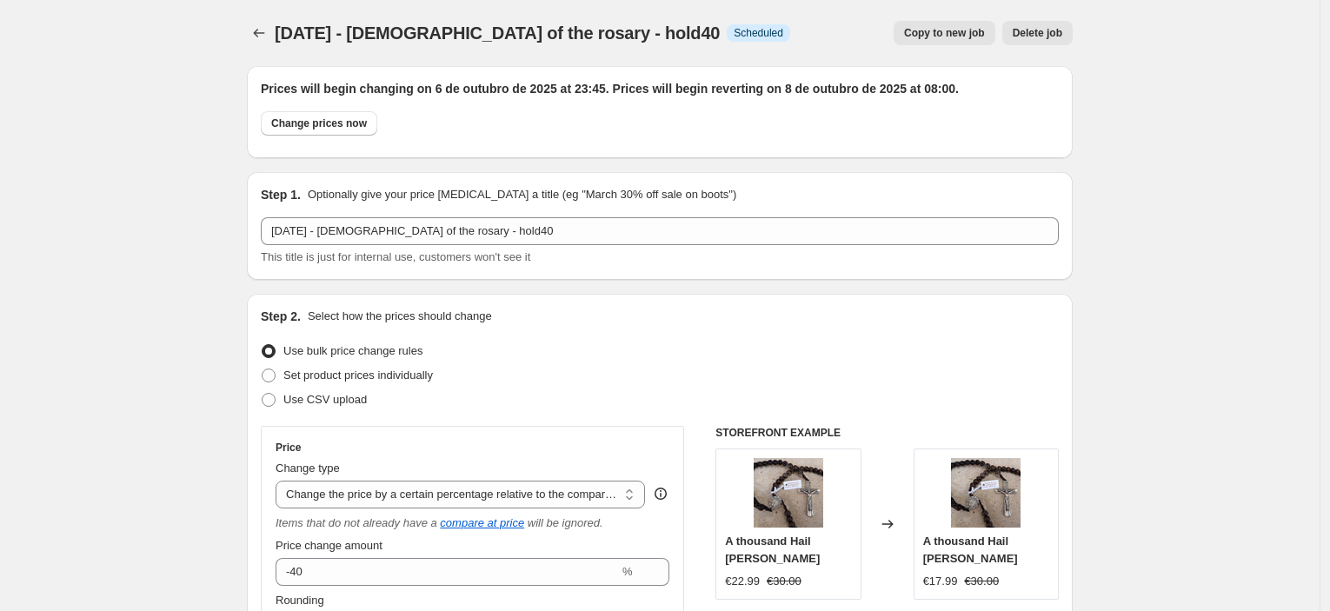
click at [941, 47] on div "[DATE] - [DEMOGRAPHIC_DATA] of the rosary - hold40. This page is ready [DATE] -…" at bounding box center [660, 33] width 826 height 66
click at [937, 39] on span "Copy to new job" at bounding box center [944, 33] width 81 height 14
select select "pcap"
select select "no_change"
select select "collection"
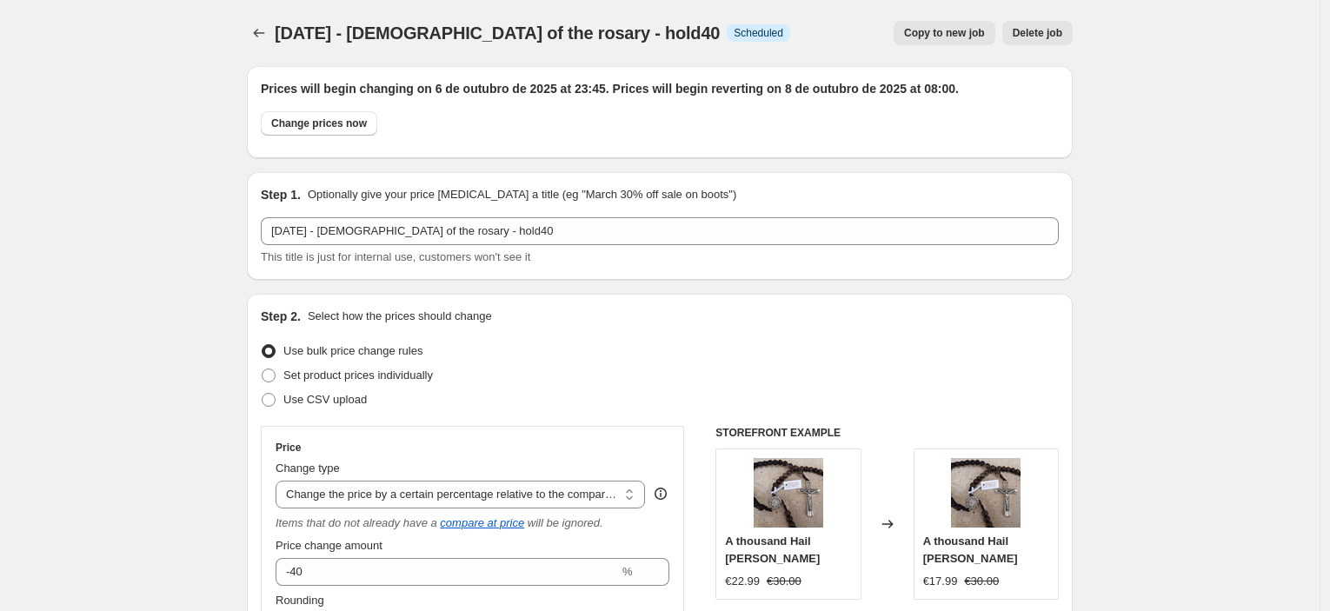
select select "tag"
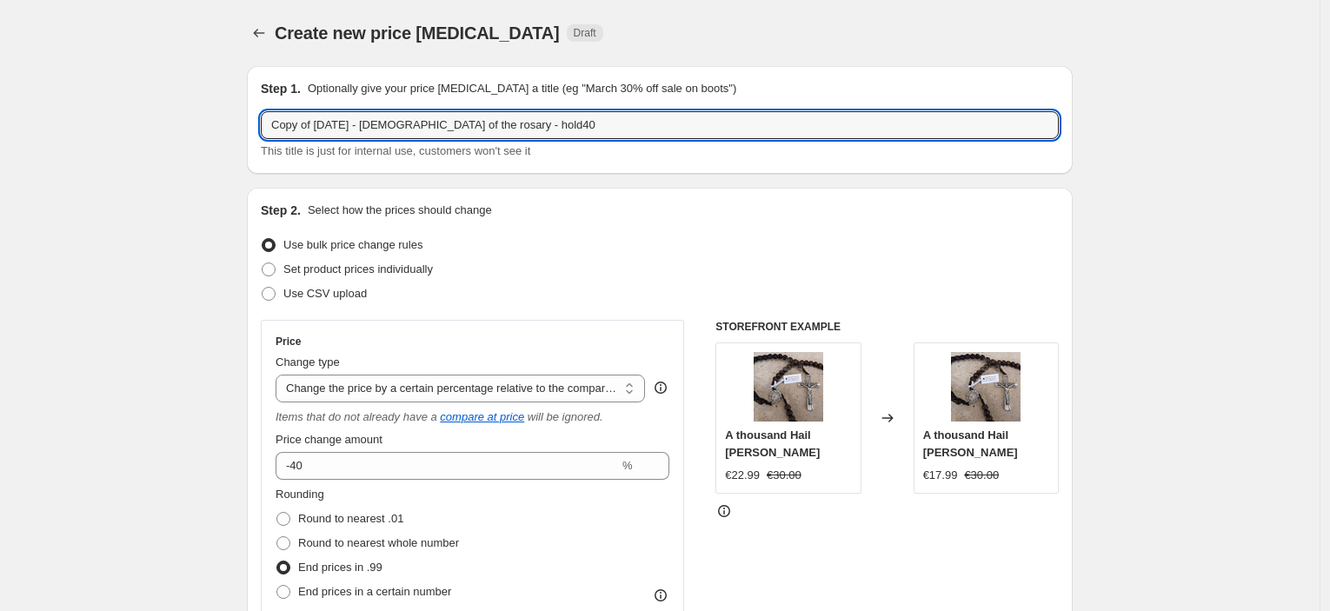
drag, startPoint x: 317, startPoint y: 126, endPoint x: 164, endPoint y: 129, distance: 152.2
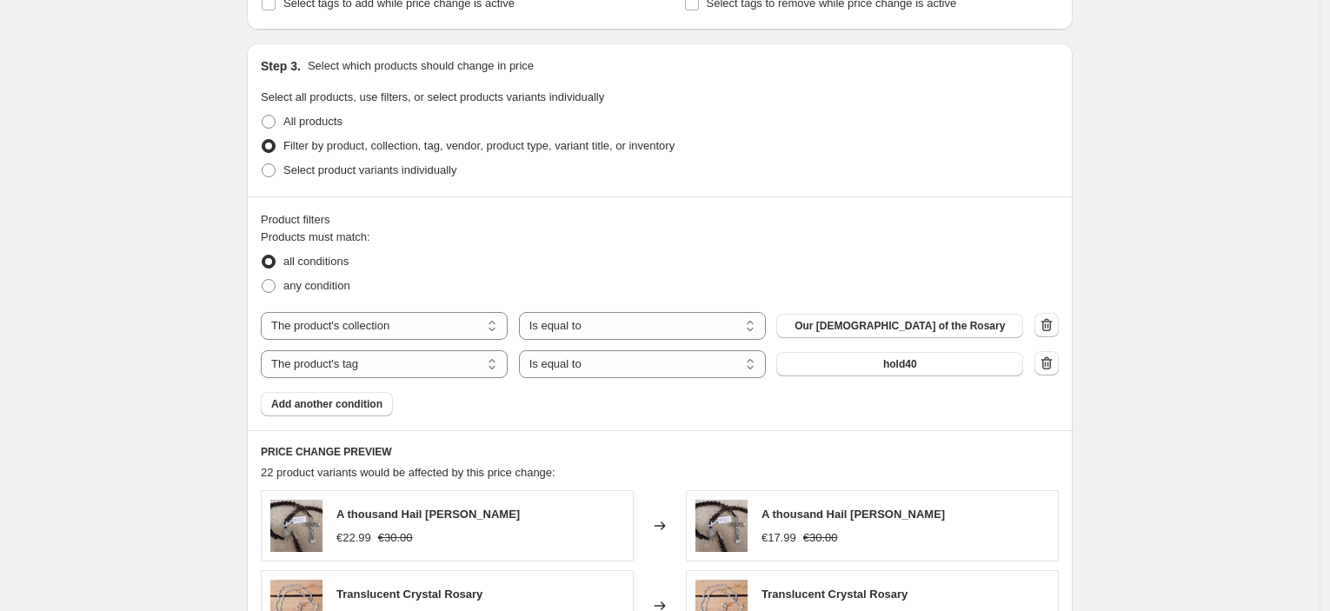
scroll to position [869, 0]
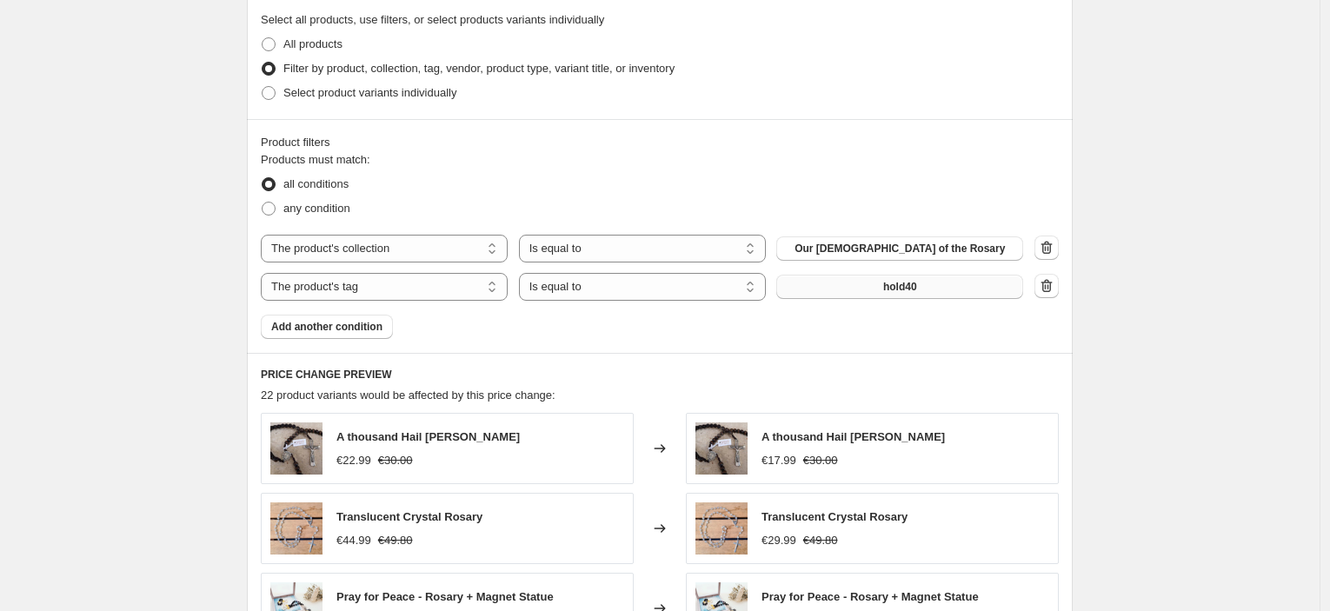
type input "[DATE] - [DEMOGRAPHIC_DATA] of the rosary - hold40"
click at [950, 282] on button "hold40" at bounding box center [900, 287] width 247 height 24
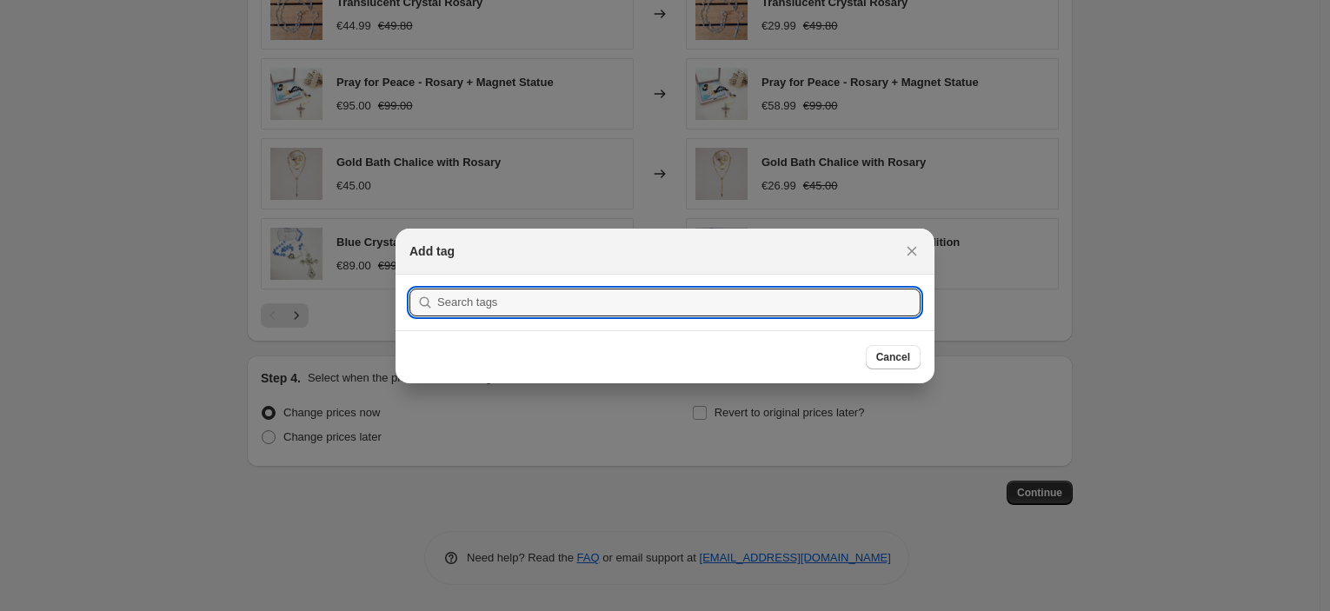
scroll to position [0, 0]
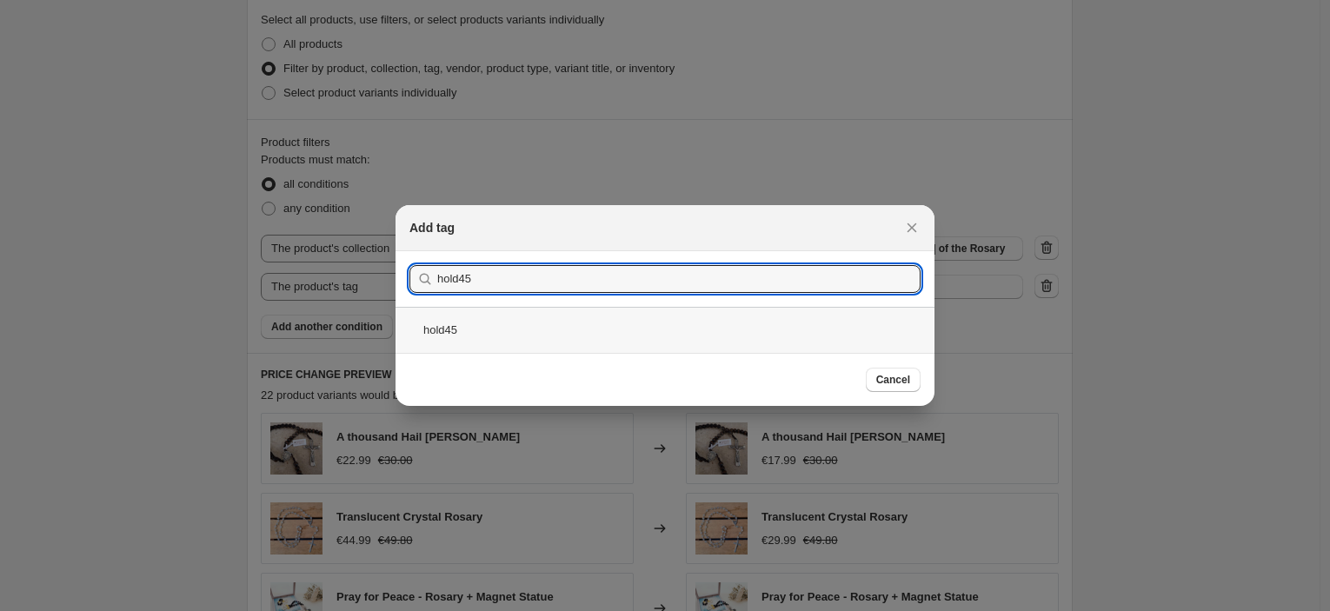
type input "hold45"
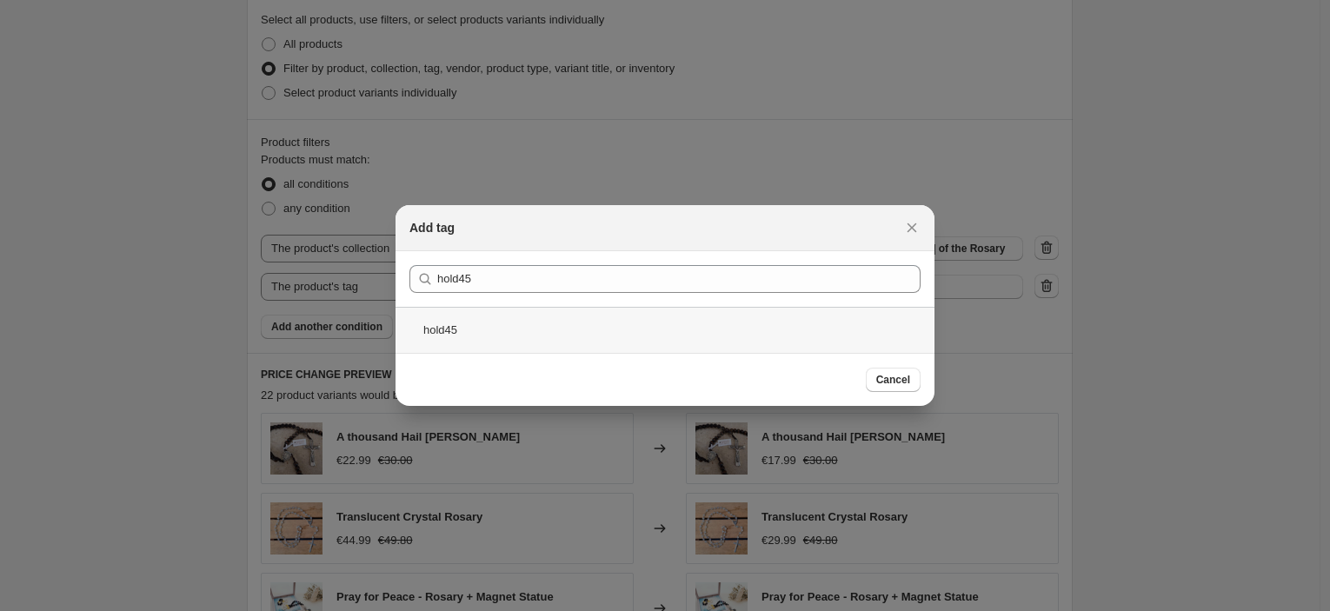
click at [544, 341] on div "hold45" at bounding box center [665, 330] width 539 height 46
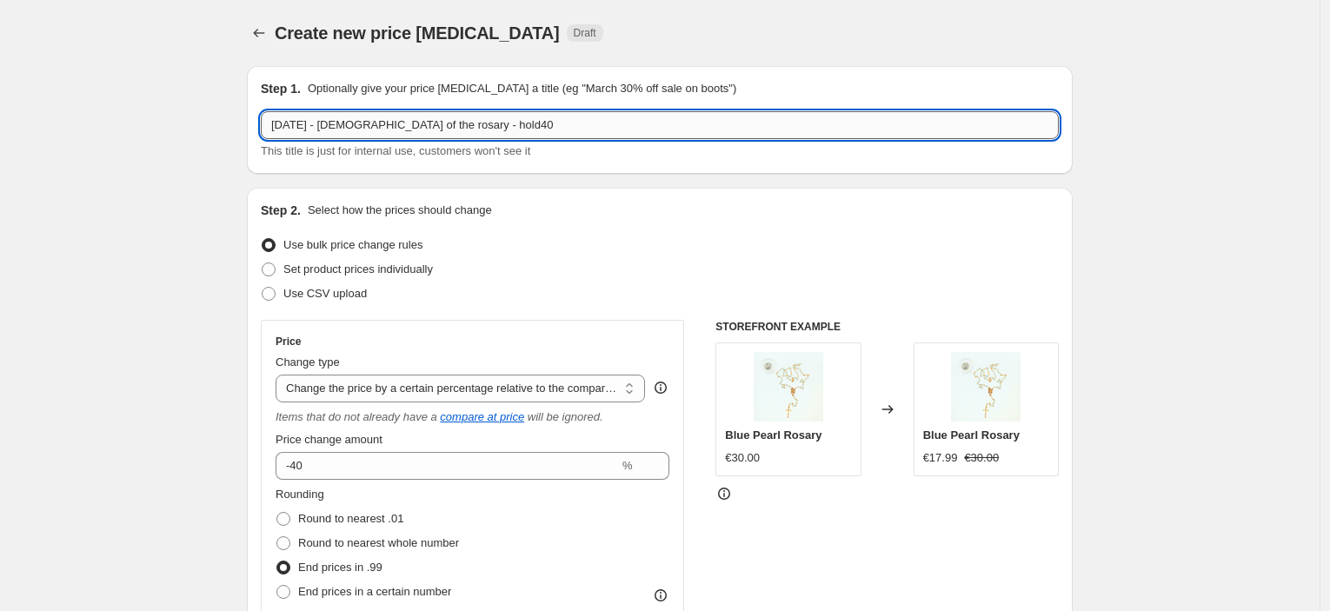
click at [548, 136] on input "[DATE] - [DEMOGRAPHIC_DATA] of the rosary - hold40" at bounding box center [660, 125] width 798 height 28
type input "[DATE] - [DEMOGRAPHIC_DATA] of the rosary - hold45"
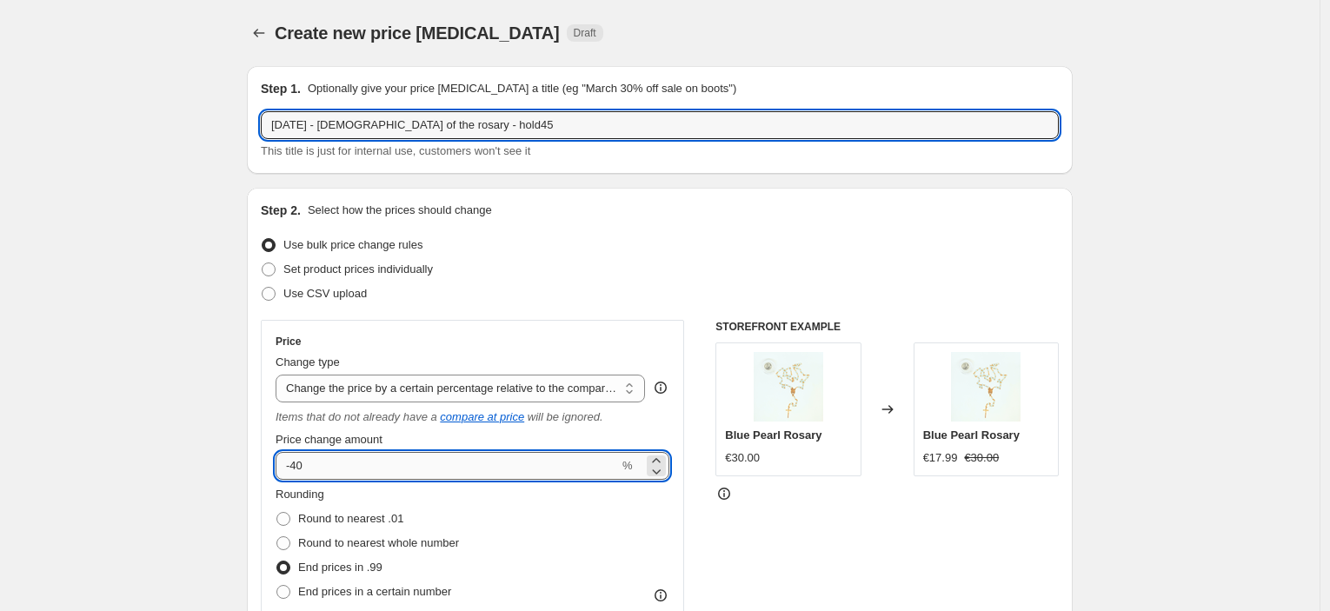
click at [432, 461] on input "-40" at bounding box center [447, 466] width 343 height 28
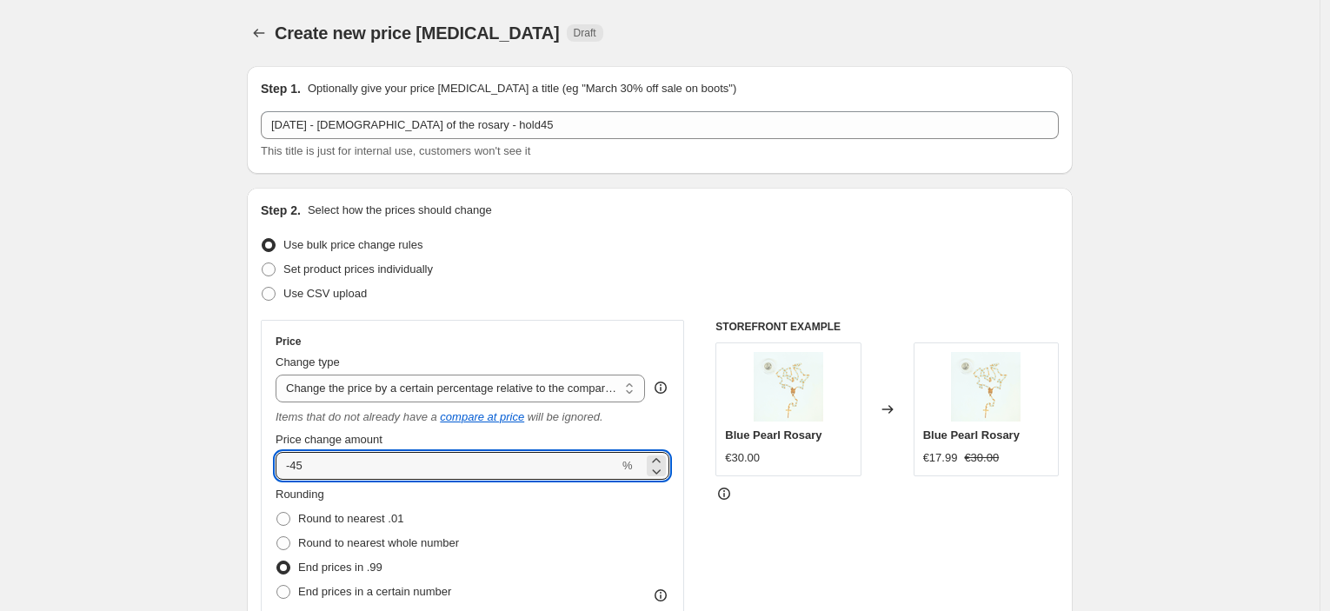
type input "-45"
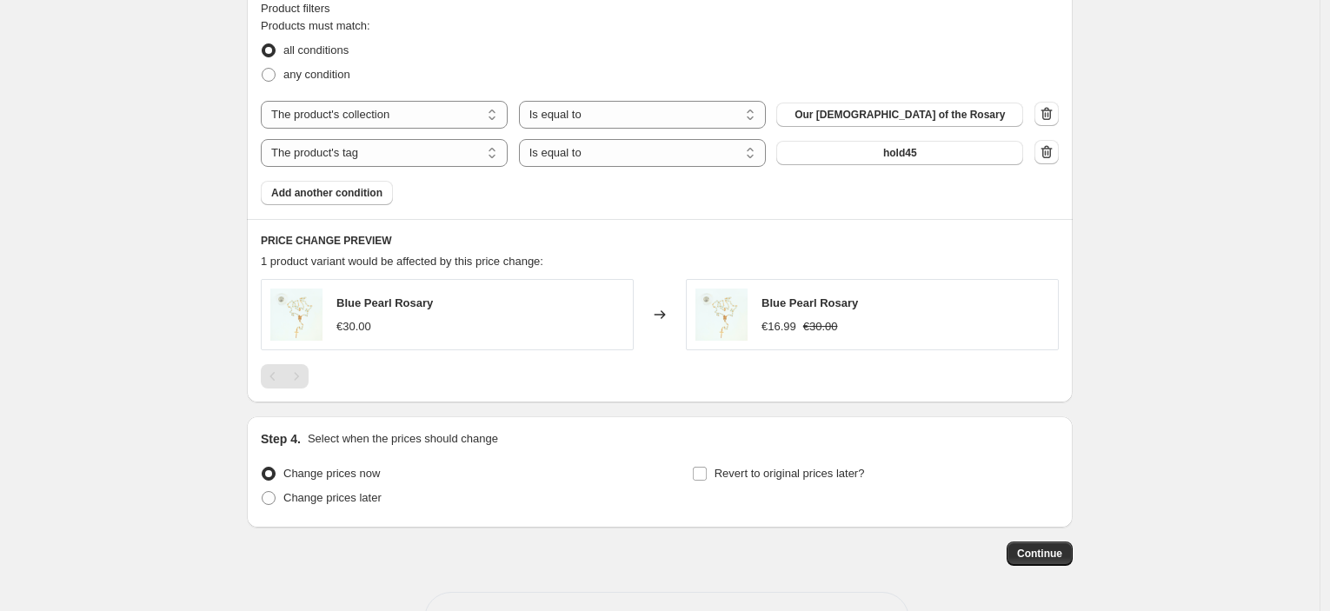
scroll to position [1063, 0]
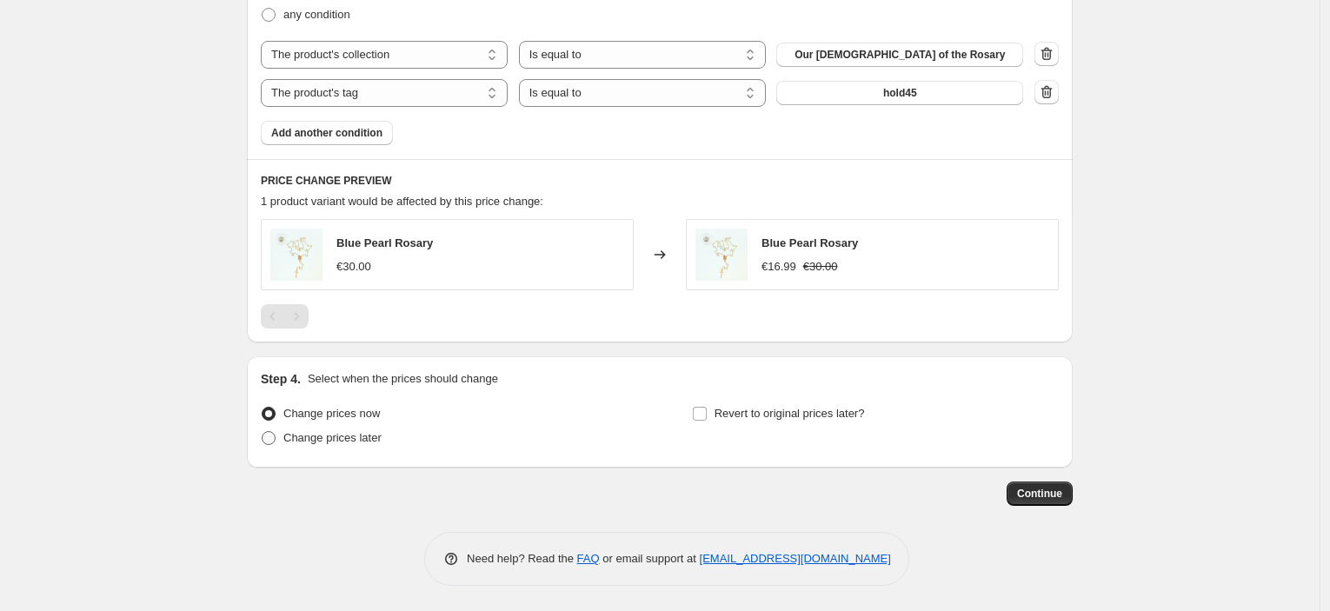
click at [339, 441] on span "Change prices later" at bounding box center [332, 437] width 98 height 13
click at [263, 432] on input "Change prices later" at bounding box center [262, 431] width 1 height 1
radio input "true"
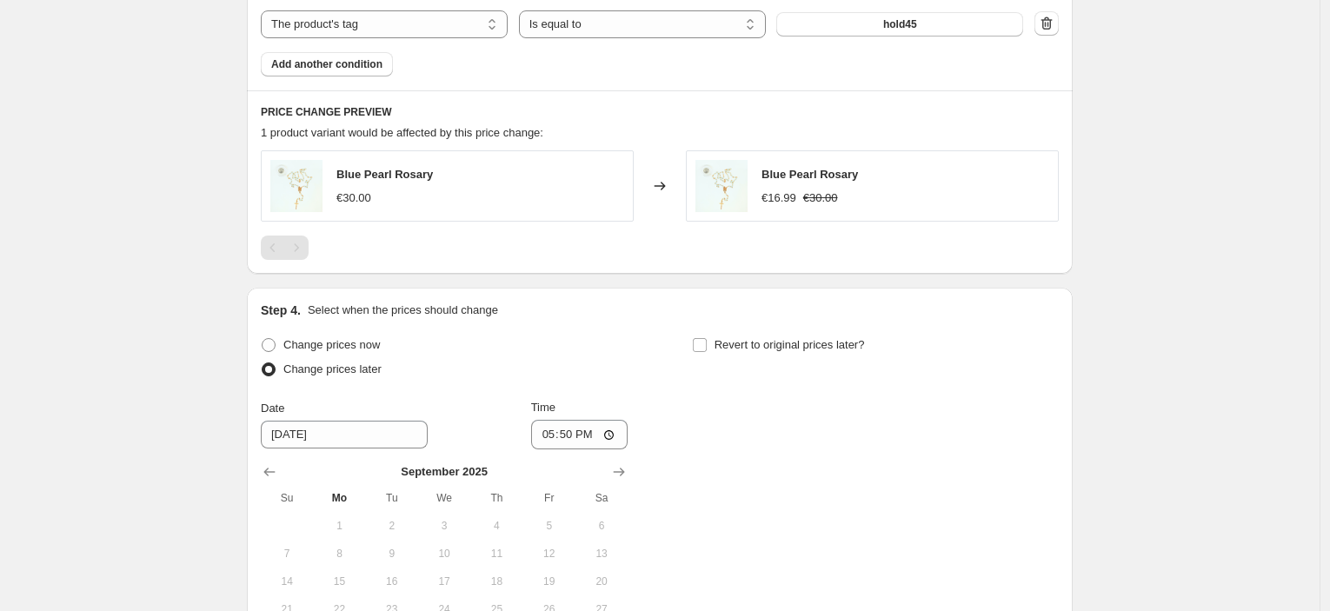
scroll to position [1360, 0]
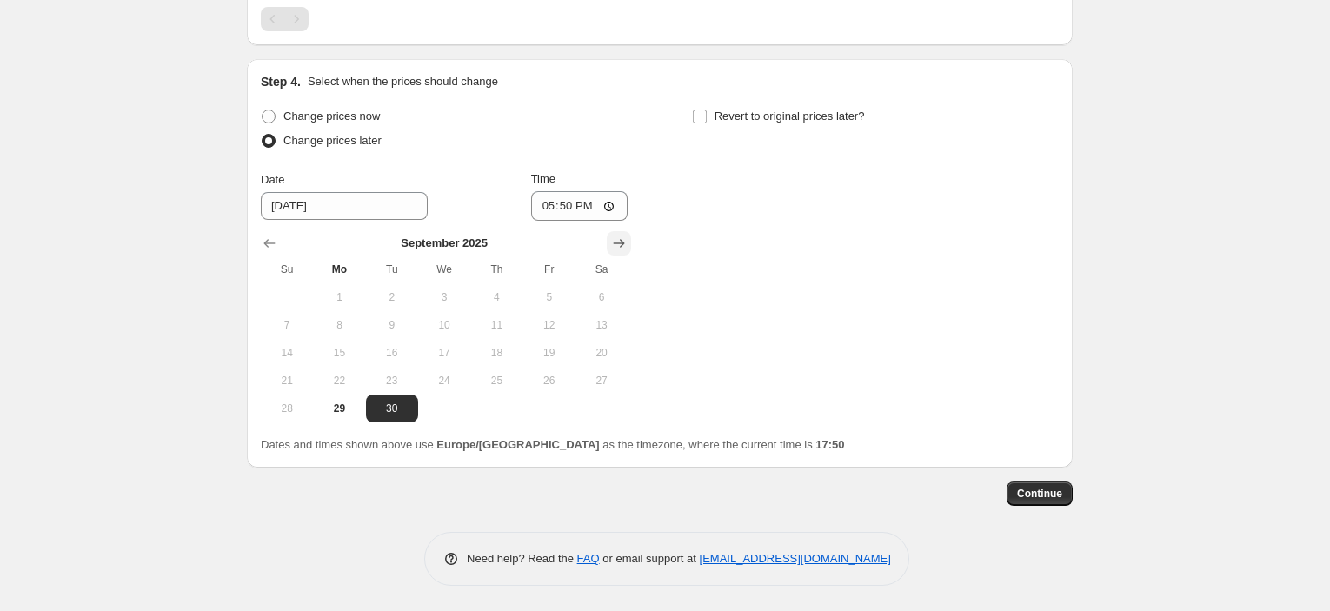
click at [621, 235] on icon "Show next month, October 2025" at bounding box center [618, 243] width 17 height 17
click at [357, 330] on span "6" at bounding box center [339, 325] width 38 height 14
type input "[DATE]"
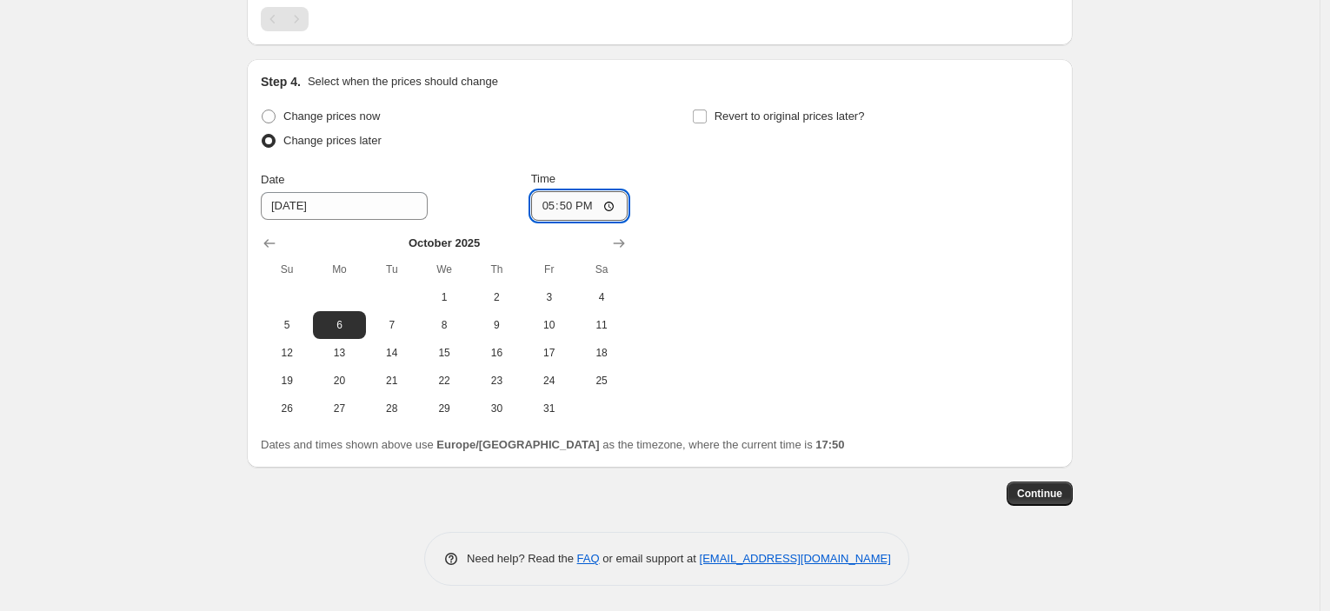
click at [575, 199] on input "17:50" at bounding box center [579, 206] width 97 height 30
type input "23:45"
click at [786, 120] on span "Revert to original prices later?" at bounding box center [790, 116] width 150 height 17
click at [707, 120] on input "Revert to original prices later?" at bounding box center [700, 117] width 14 height 14
checkbox input "true"
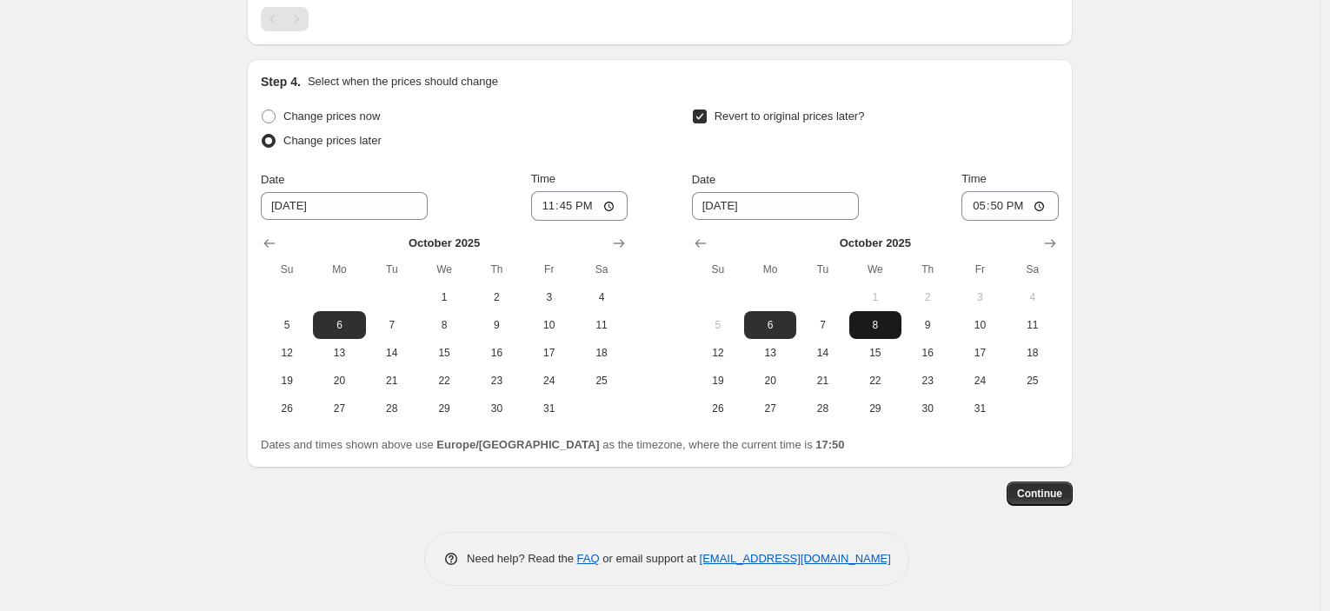
click at [879, 329] on span "8" at bounding box center [876, 325] width 38 height 14
type input "[DATE]"
click at [999, 212] on input "17:50" at bounding box center [1010, 206] width 97 height 30
type input "08:00"
click at [1053, 490] on span "Continue" at bounding box center [1039, 494] width 45 height 14
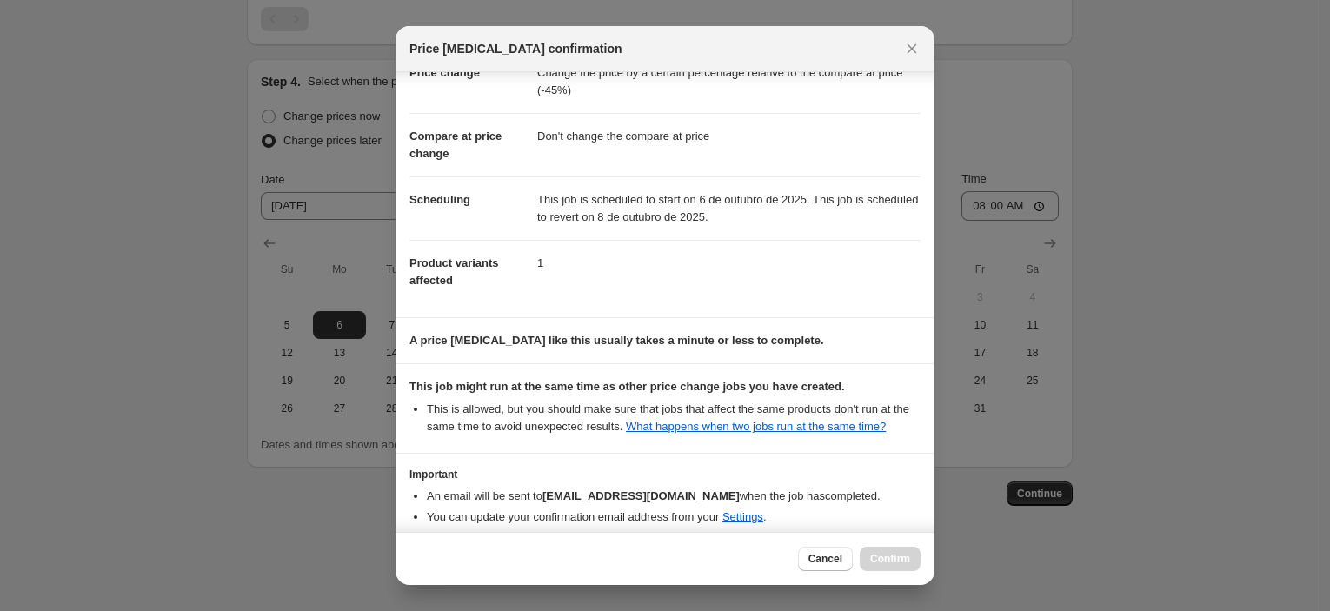
scroll to position [133, 0]
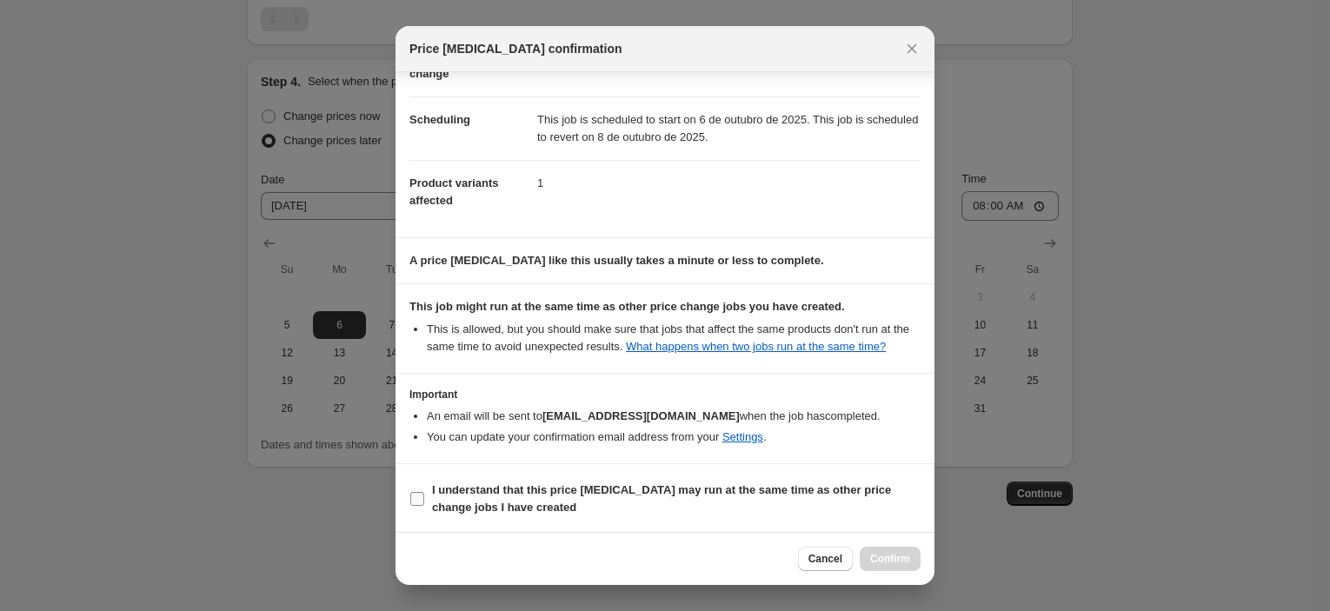
click at [589, 489] on b "I understand that this price [MEDICAL_DATA] may run at the same time as other p…" at bounding box center [661, 498] width 459 height 30
click at [424, 492] on input "I understand that this price [MEDICAL_DATA] may run at the same time as other p…" at bounding box center [417, 499] width 14 height 14
checkbox input "true"
click at [888, 562] on span "Confirm" at bounding box center [890, 559] width 40 height 14
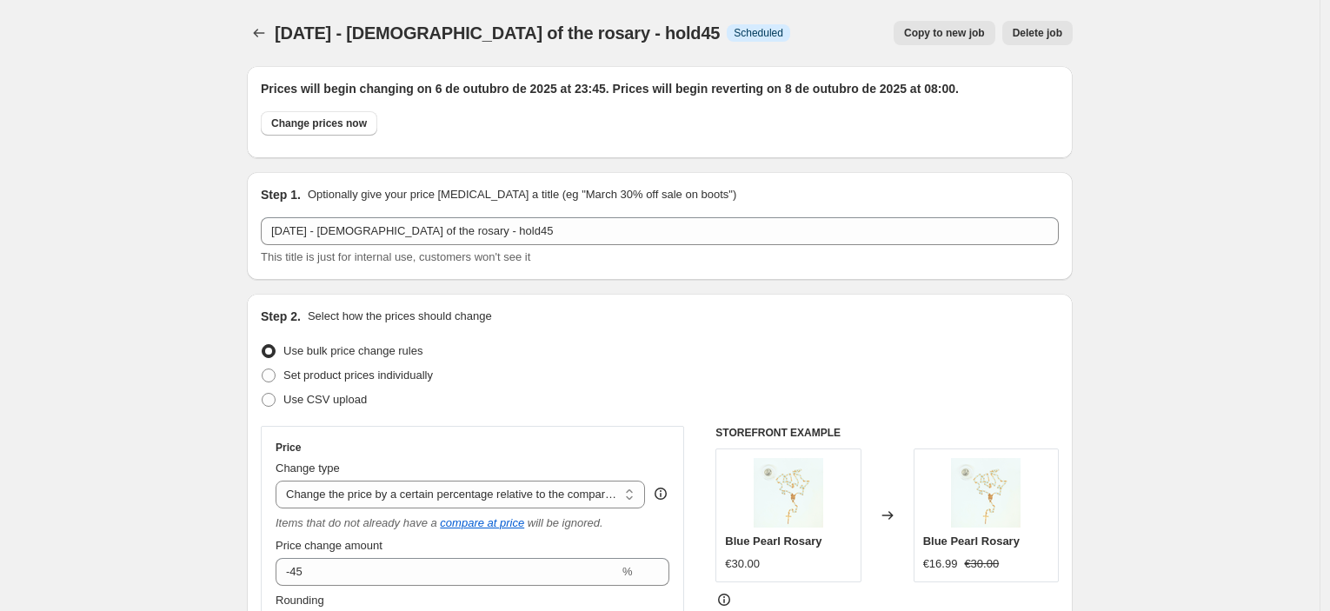
click at [950, 23] on button "Copy to new job" at bounding box center [945, 33] width 102 height 24
select select "pcap"
select select "no_change"
select select "collection"
select select "tag"
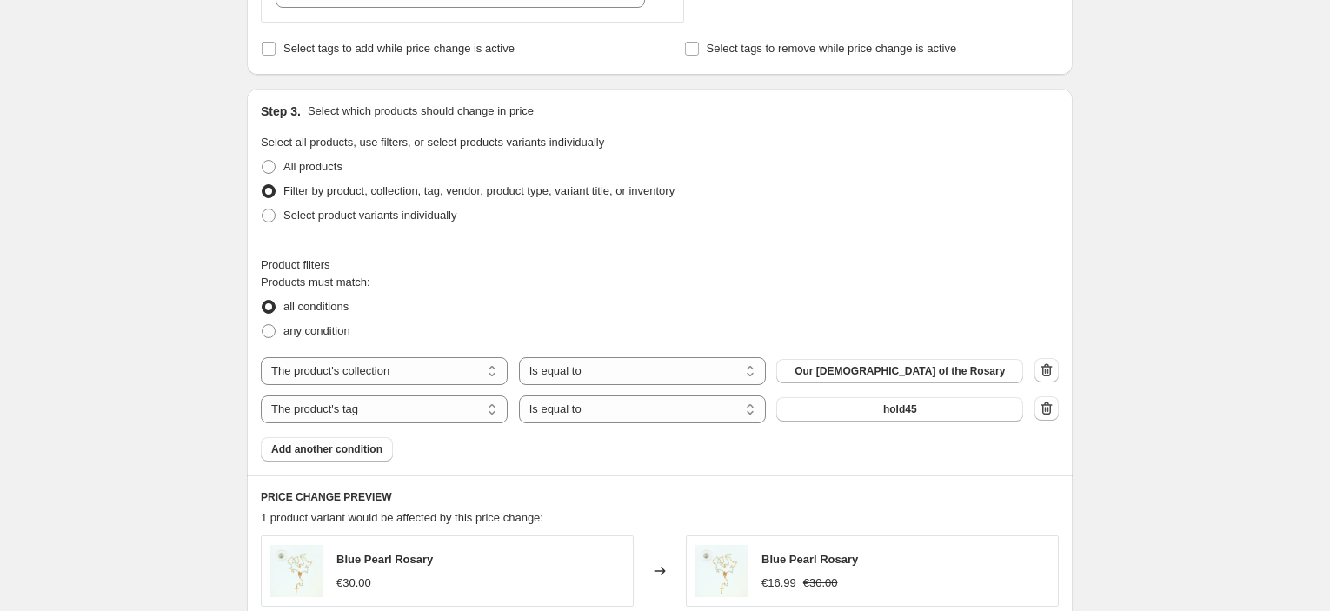
scroll to position [869, 0]
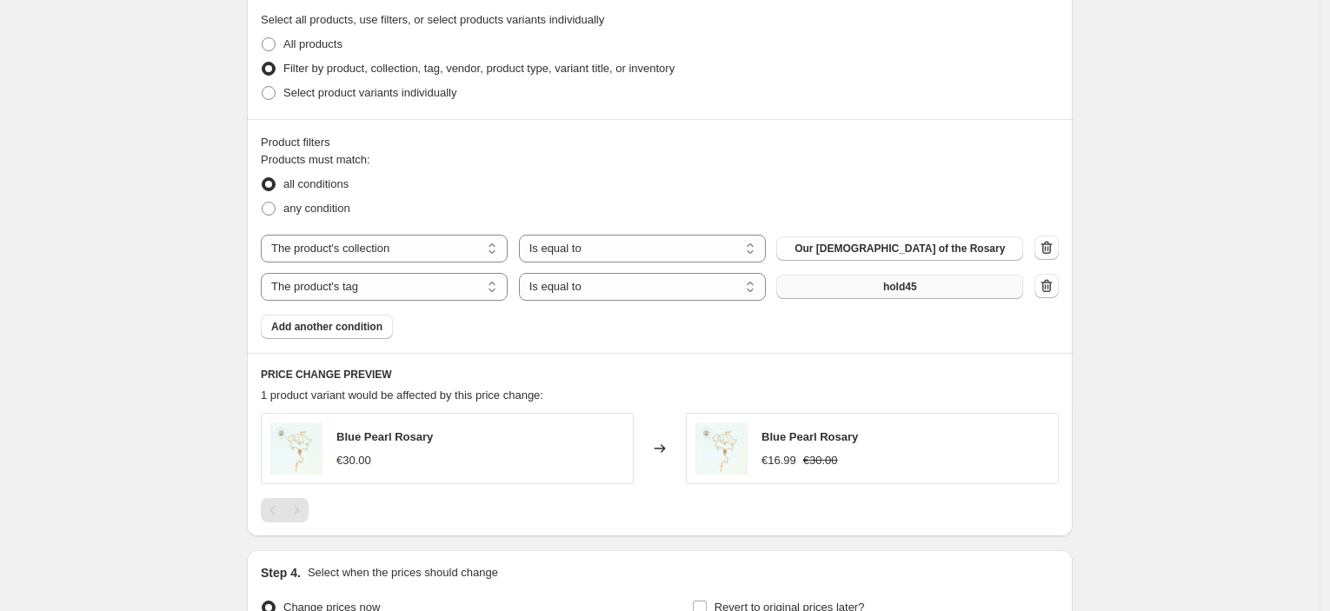
click at [863, 284] on button "hold45" at bounding box center [900, 287] width 247 height 24
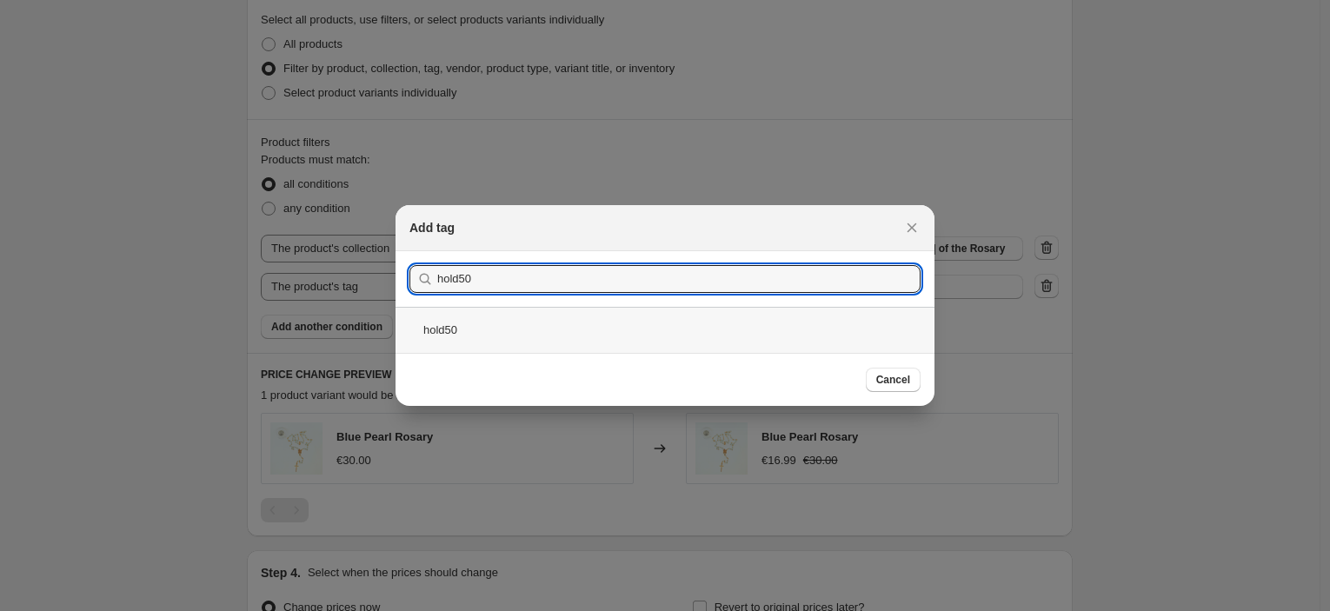
type input "hold50"
click at [584, 343] on div "hold50" at bounding box center [665, 330] width 539 height 46
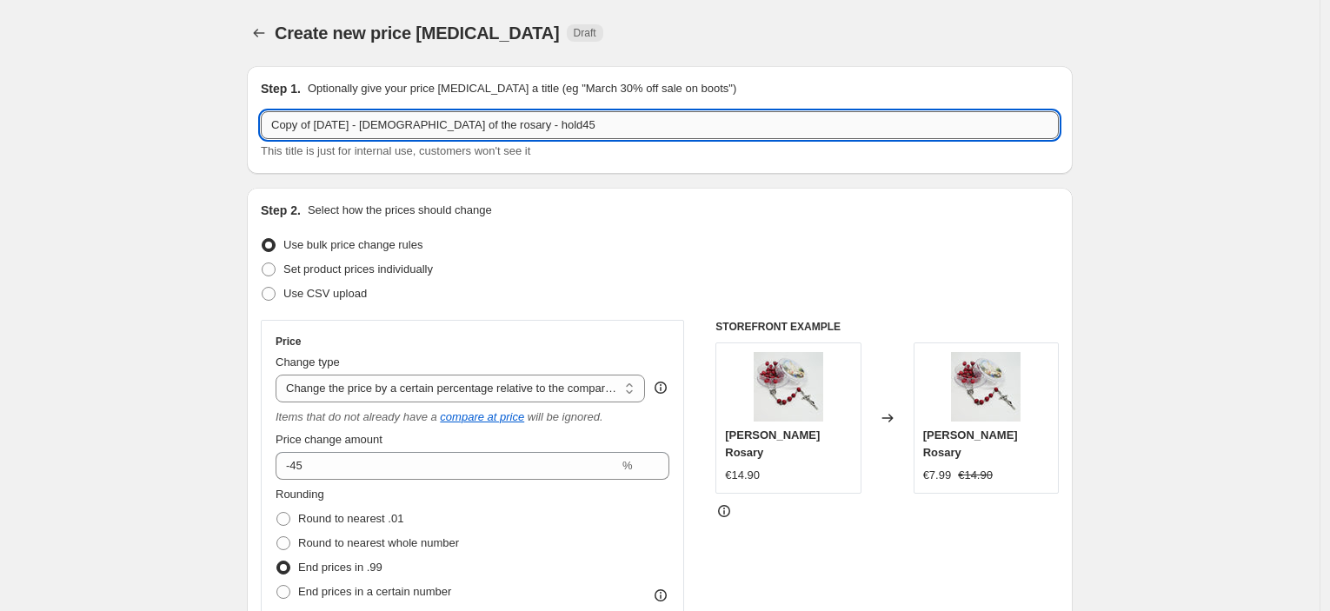
click at [502, 114] on input "Copy of [DATE] - [DEMOGRAPHIC_DATA] of the rosary - hold45" at bounding box center [660, 125] width 798 height 28
drag, startPoint x: 317, startPoint y: 124, endPoint x: 179, endPoint y: 123, distance: 137.4
type input "[DATE] - [DEMOGRAPHIC_DATA] of the rosary - hold50"
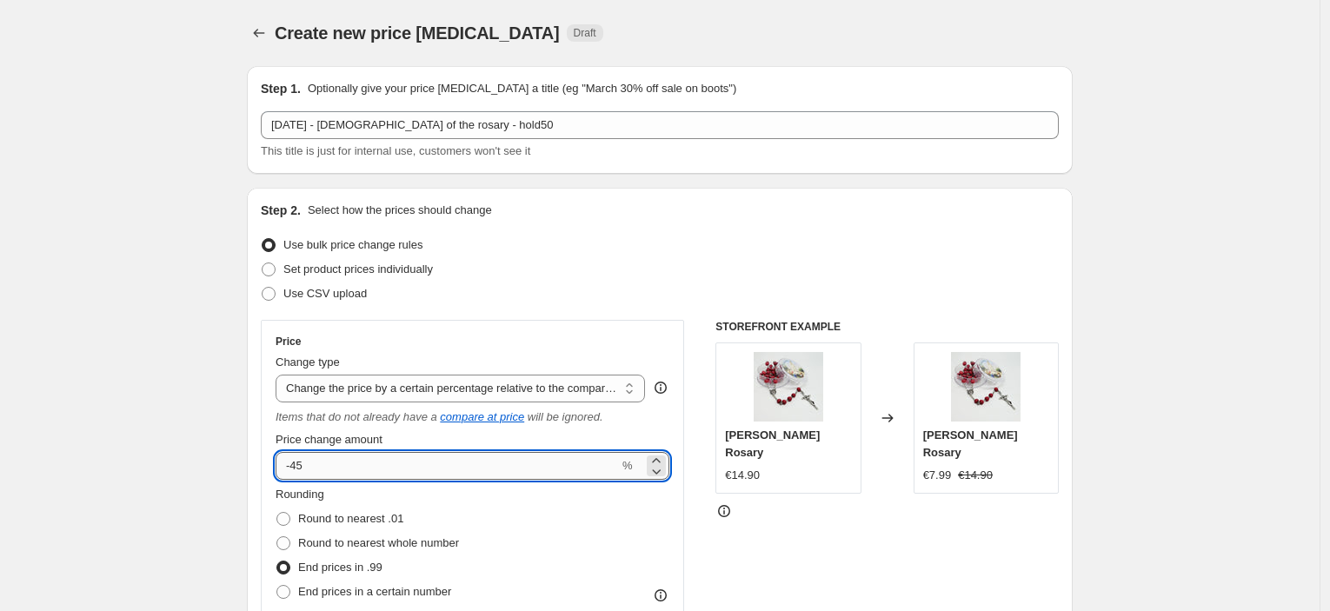
click at [356, 459] on input "-45" at bounding box center [447, 466] width 343 height 28
type input "-4"
type input "-50"
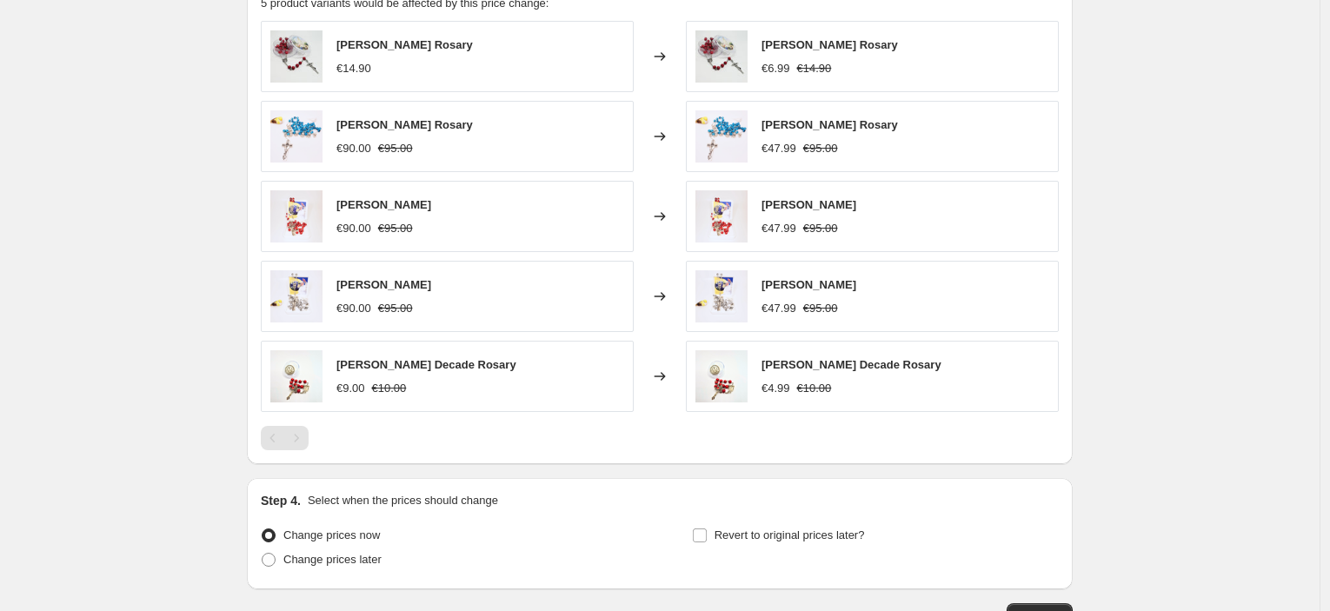
scroll to position [1382, 0]
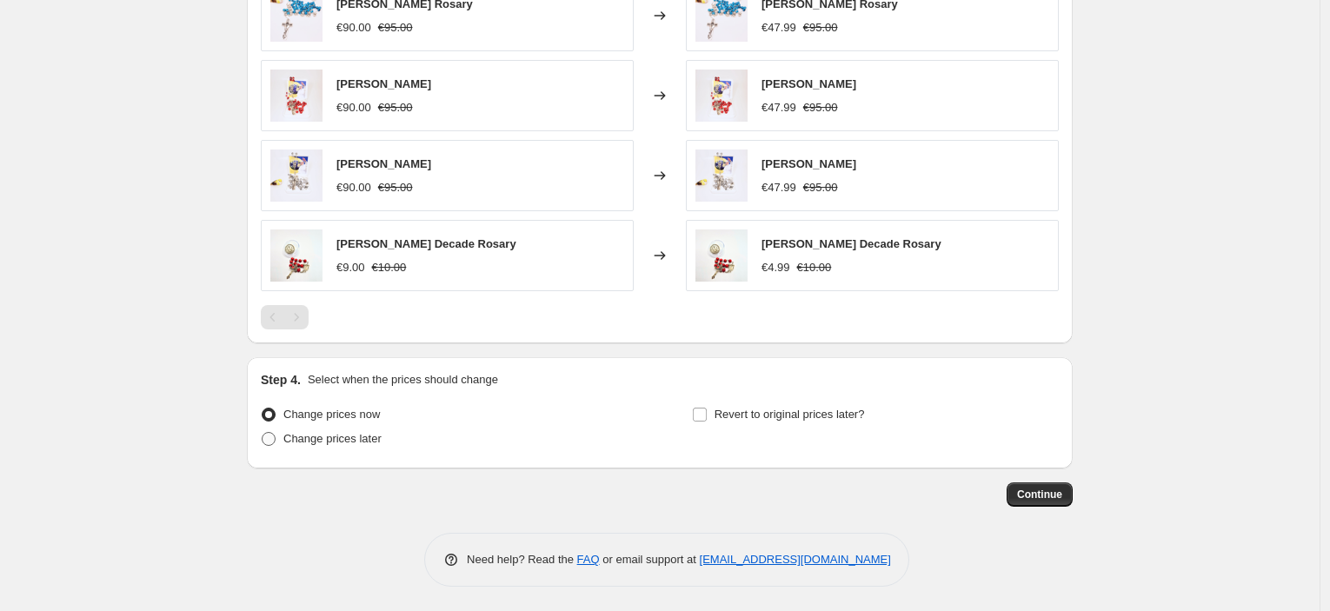
click at [314, 449] on label "Change prices later" at bounding box center [321, 439] width 121 height 24
click at [263, 433] on input "Change prices later" at bounding box center [262, 432] width 1 height 1
radio input "true"
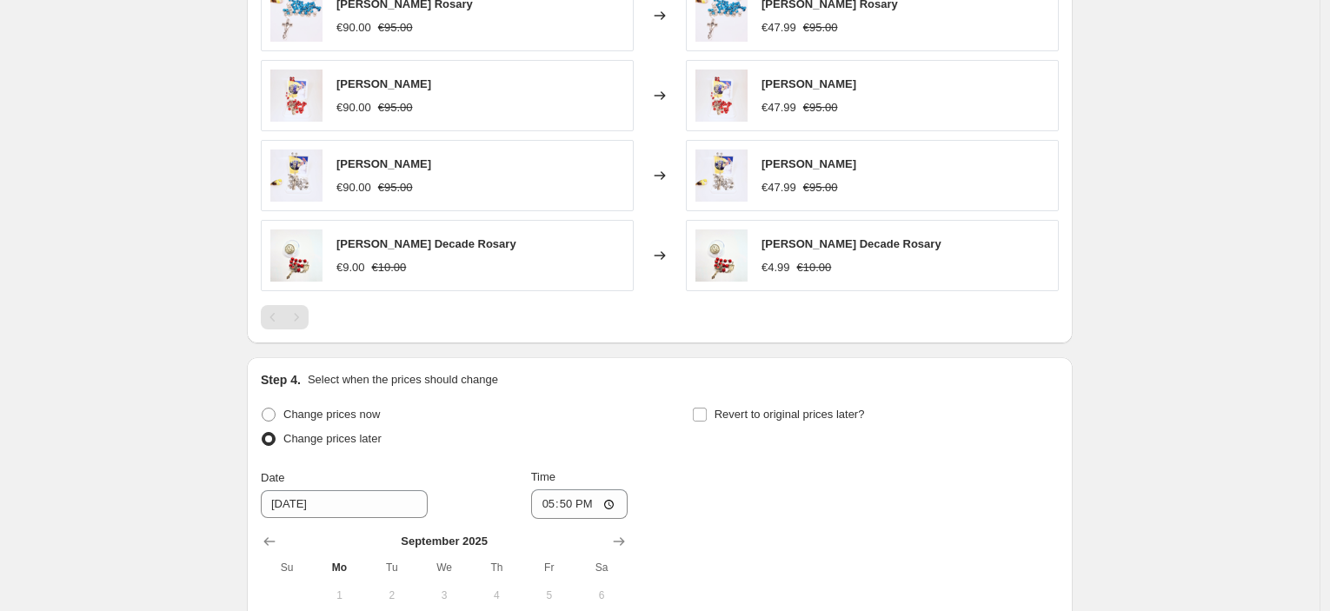
scroll to position [1680, 0]
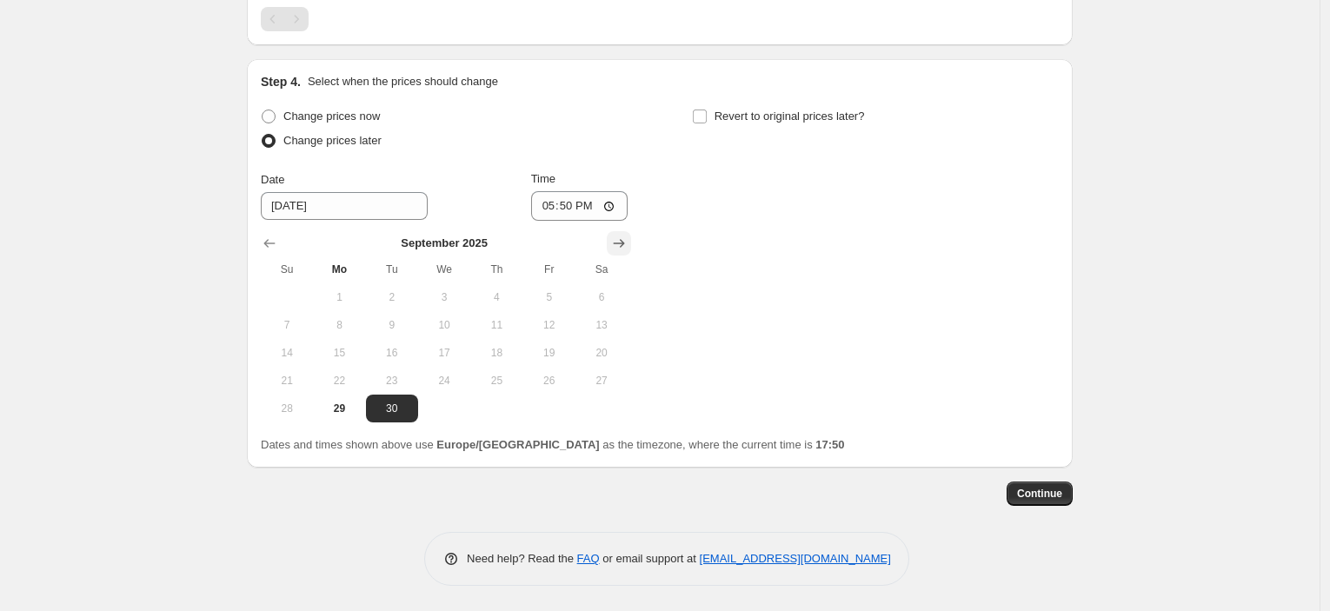
click at [625, 241] on icon "Show next month, October 2025" at bounding box center [619, 244] width 11 height 9
drag, startPoint x: 359, startPoint y: 325, endPoint x: 431, endPoint y: 317, distance: 72.6
click at [357, 324] on span "6" at bounding box center [339, 325] width 38 height 14
type input "[DATE]"
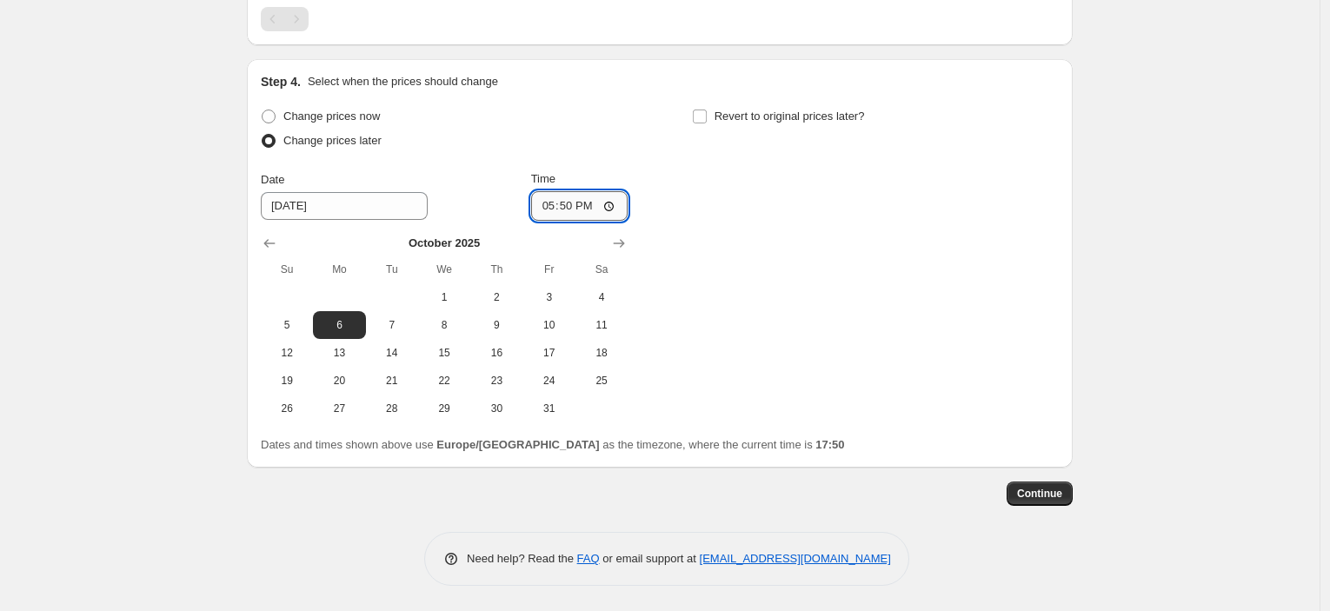
click at [570, 215] on input "17:50" at bounding box center [579, 206] width 97 height 30
type input "23:45"
click at [787, 123] on label "Revert to original prices later?" at bounding box center [778, 116] width 173 height 24
click at [789, 131] on div "Revert to original prices later?" at bounding box center [875, 130] width 367 height 52
click at [802, 118] on span "Revert to original prices later?" at bounding box center [790, 116] width 150 height 13
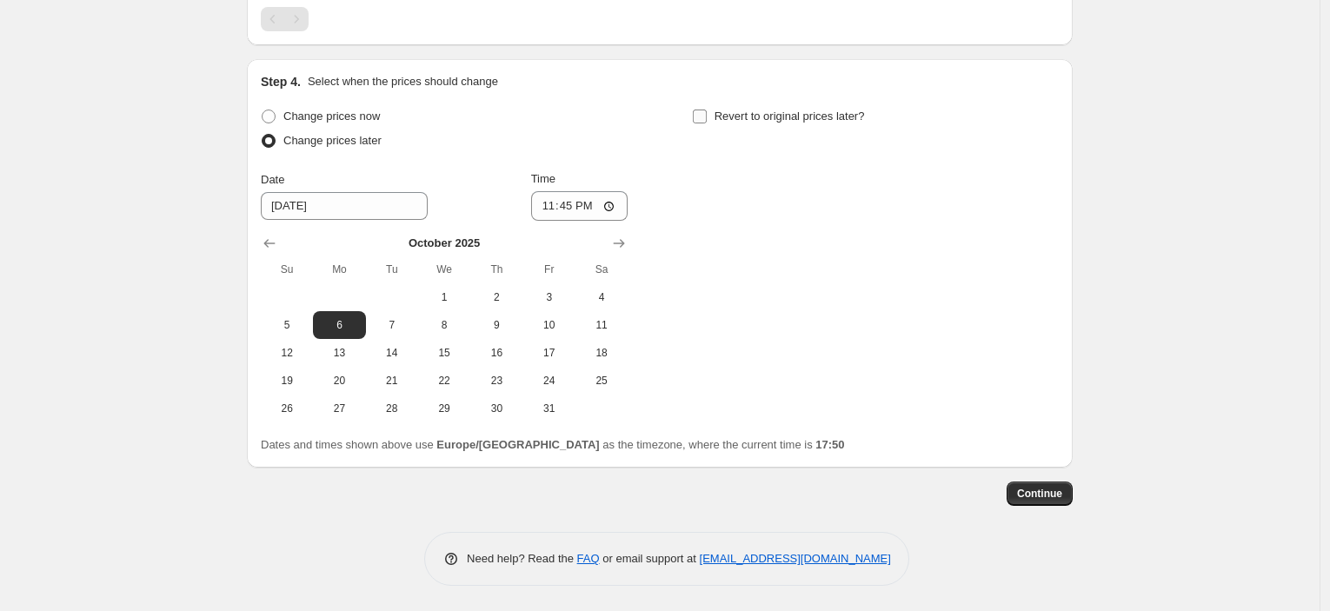
click at [707, 118] on input "Revert to original prices later?" at bounding box center [700, 117] width 14 height 14
checkbox input "true"
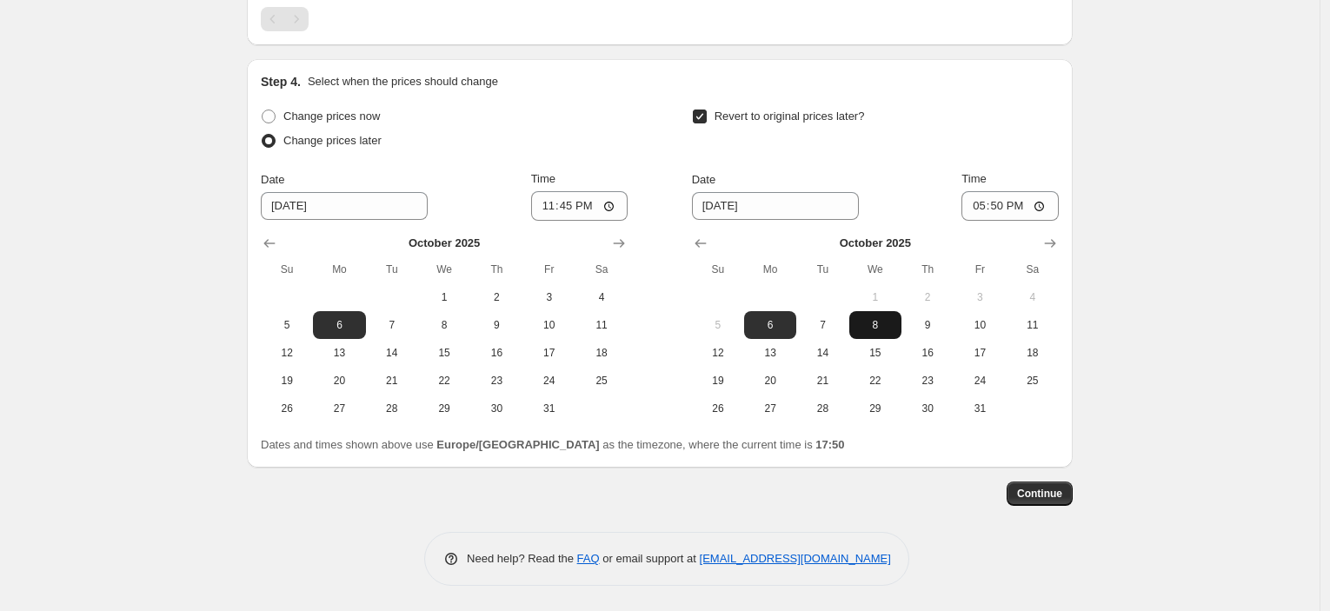
click at [892, 319] on span "8" at bounding box center [876, 325] width 38 height 14
type input "[DATE]"
click at [997, 204] on input "17:50" at bounding box center [1010, 206] width 97 height 30
type input "08:00"
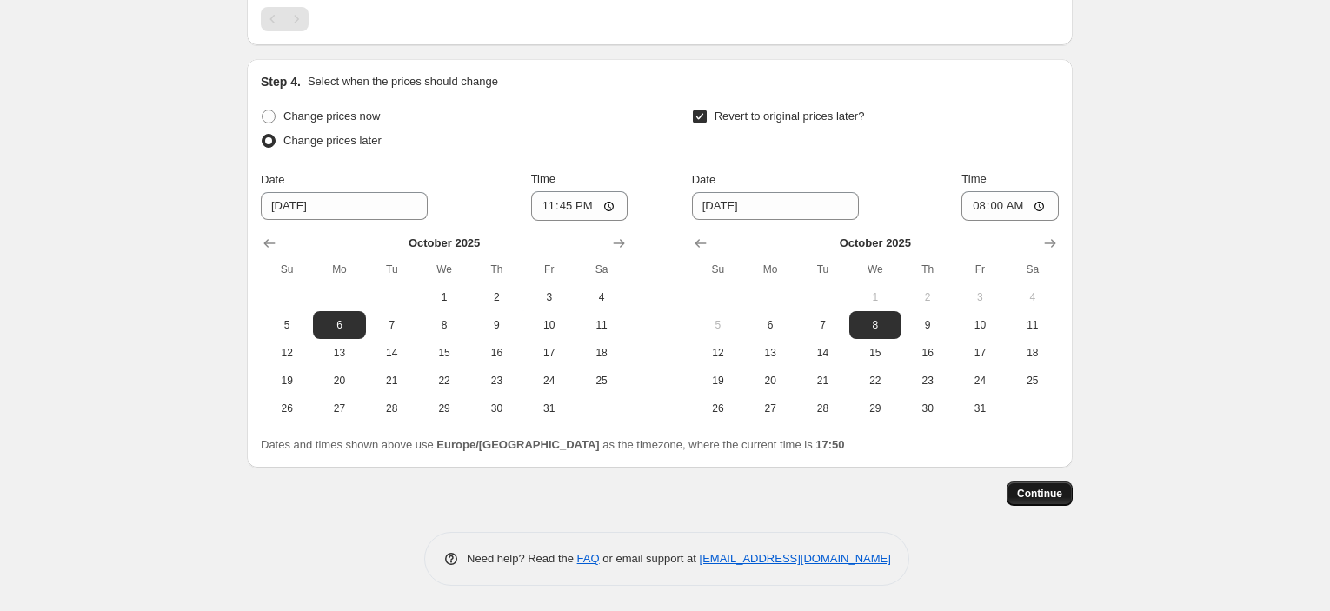
click at [1057, 491] on span "Continue" at bounding box center [1039, 494] width 45 height 14
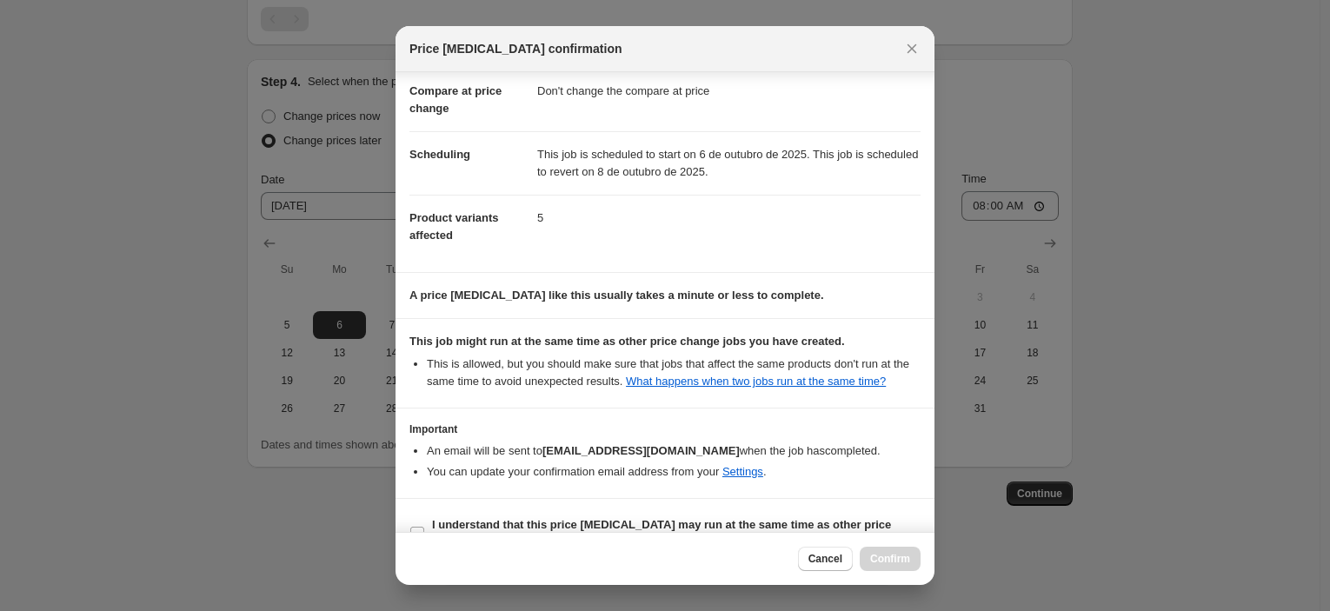
scroll to position [133, 0]
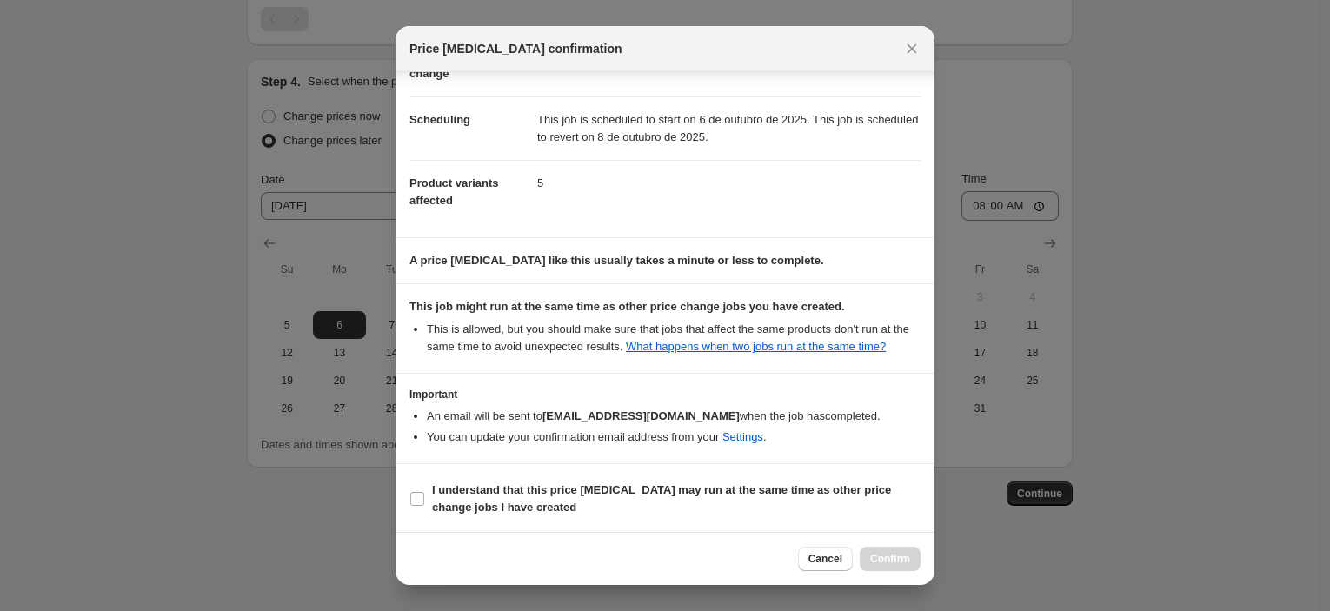
drag, startPoint x: 701, startPoint y: 490, endPoint x: 797, endPoint y: 519, distance: 100.7
click at [701, 490] on b "I understand that this price [MEDICAL_DATA] may run at the same time as other p…" at bounding box center [661, 498] width 459 height 30
click at [424, 492] on input "I understand that this price [MEDICAL_DATA] may run at the same time as other p…" at bounding box center [417, 499] width 14 height 14
checkbox input "true"
click at [866, 551] on button "Confirm" at bounding box center [890, 559] width 61 height 24
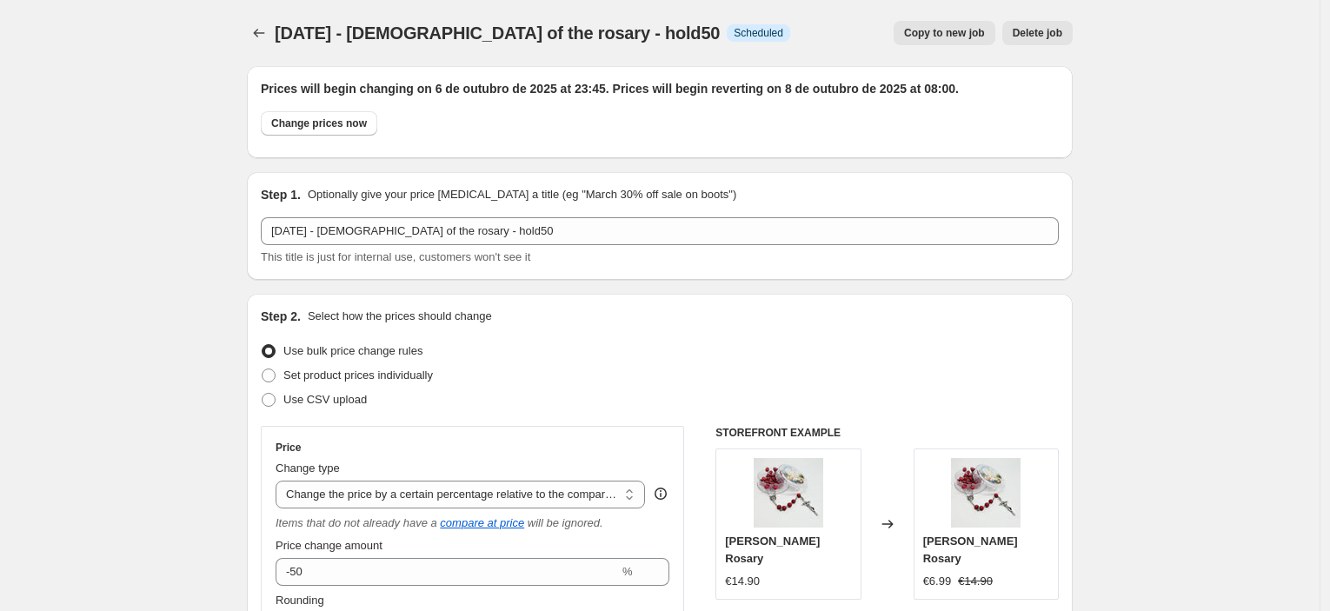
click at [977, 24] on button "Copy to new job" at bounding box center [945, 33] width 102 height 24
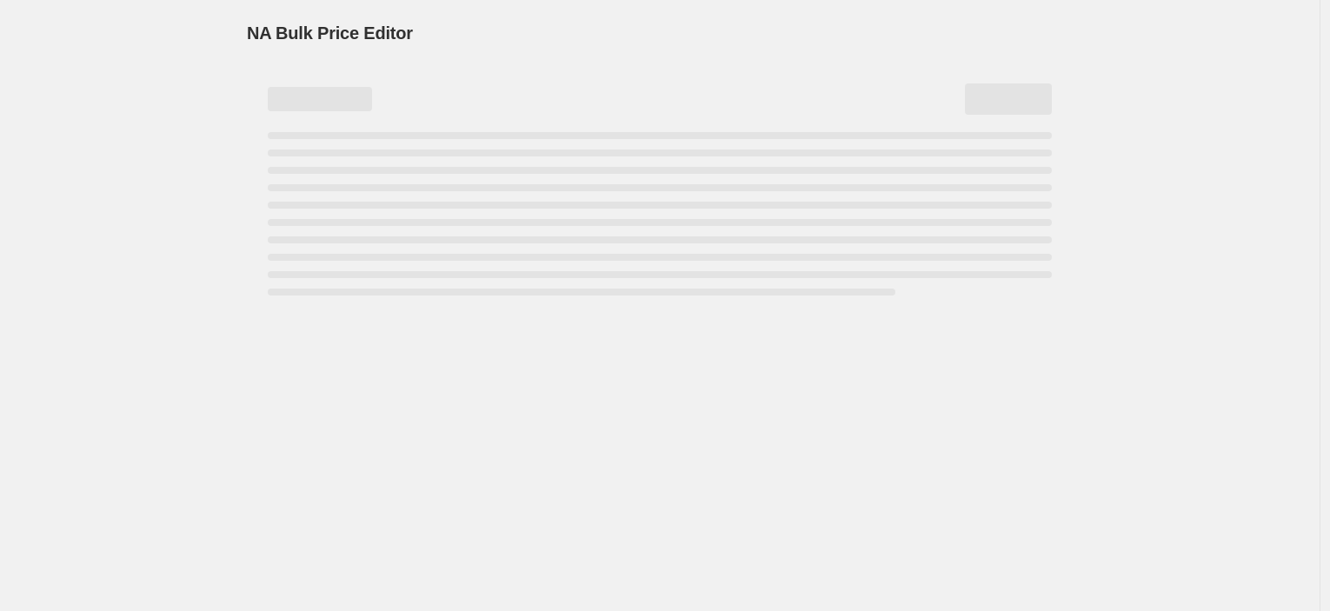
select select "pcap"
select select "no_change"
select select "collection"
select select "tag"
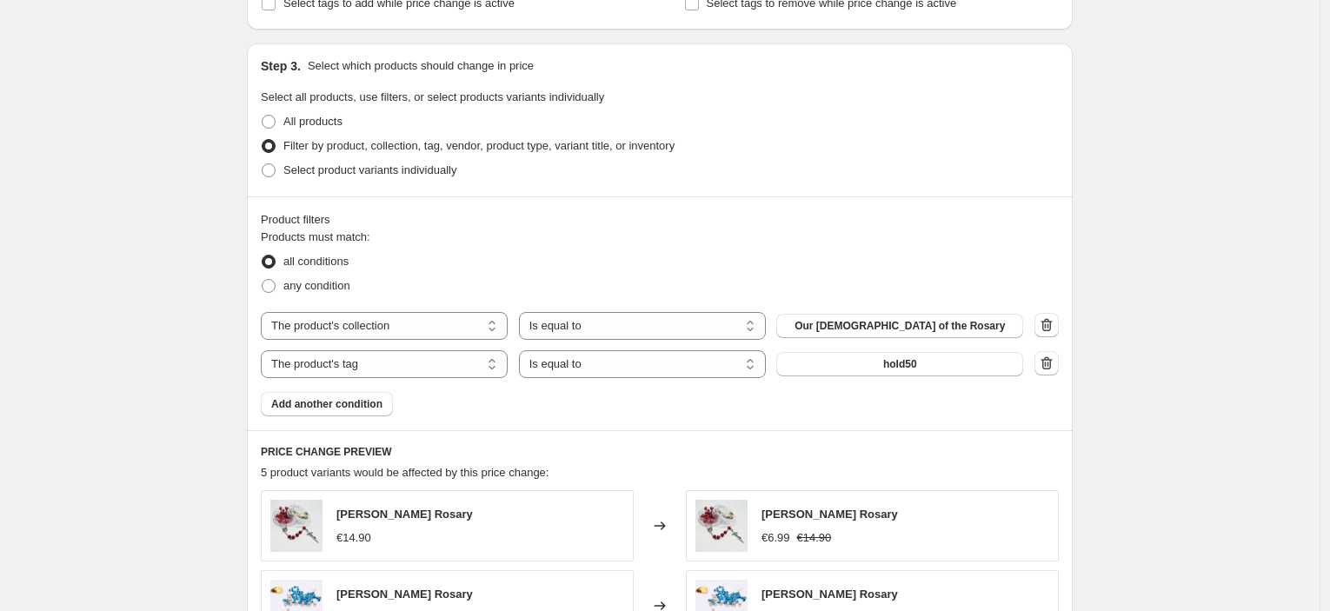
scroll to position [966, 0]
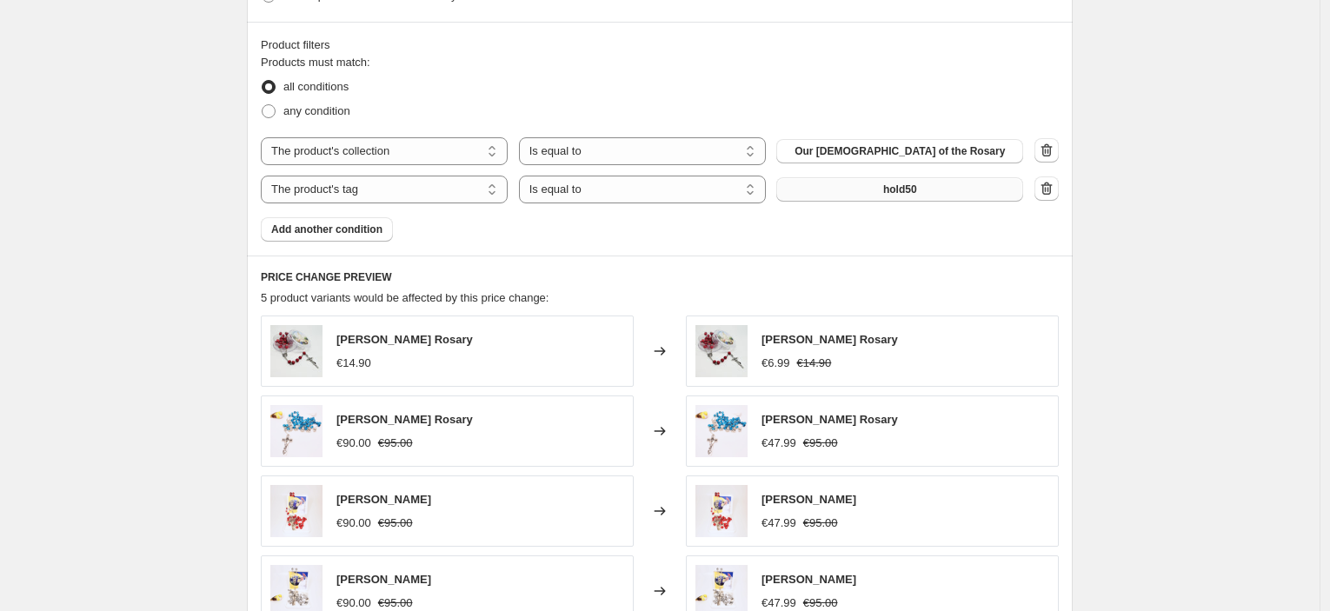
click at [895, 197] on button "hold50" at bounding box center [900, 189] width 247 height 24
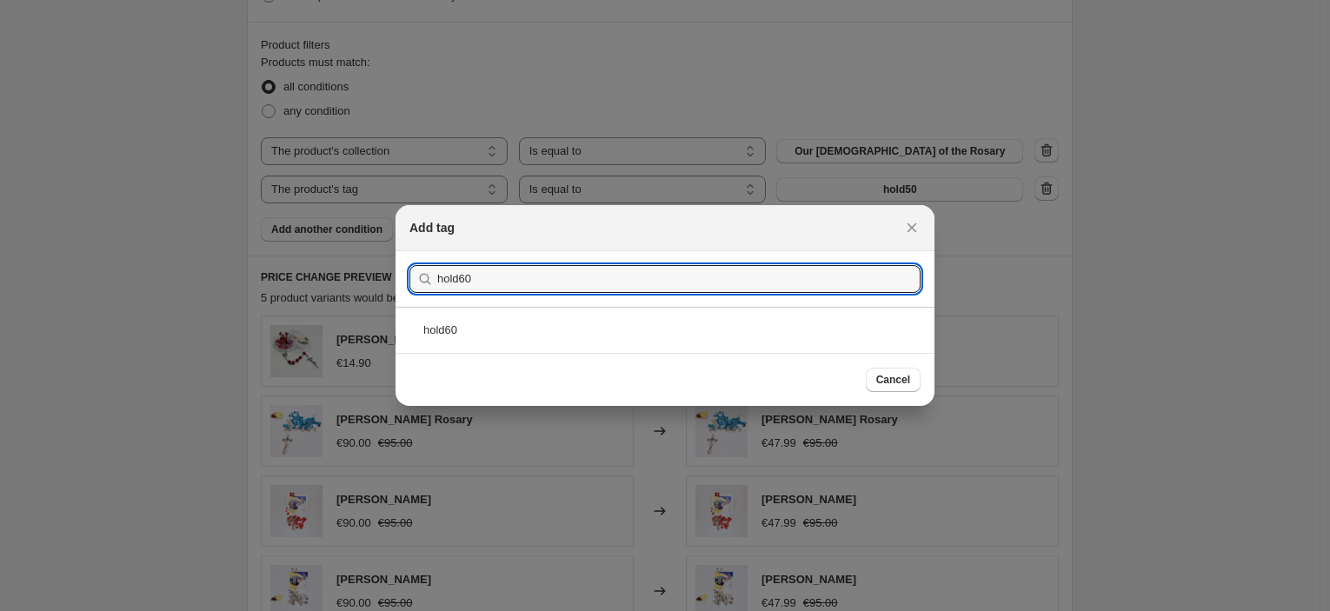
type input "hold60"
click at [503, 348] on div "hold60" at bounding box center [665, 330] width 539 height 46
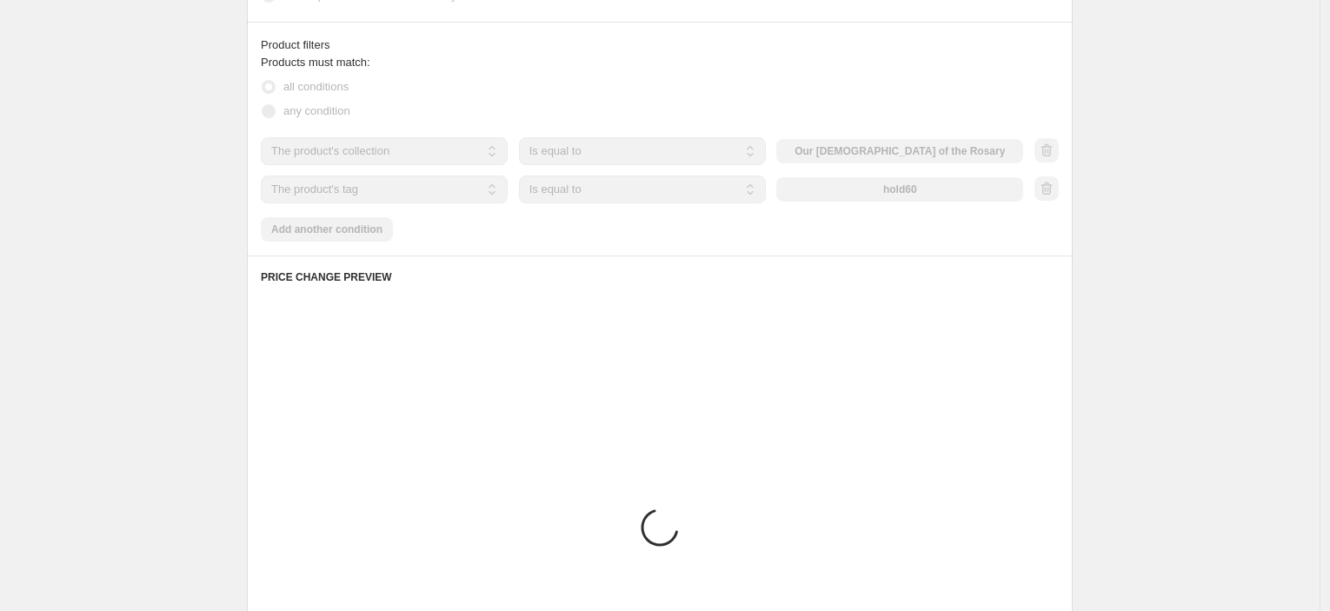
scroll to position [945, 0]
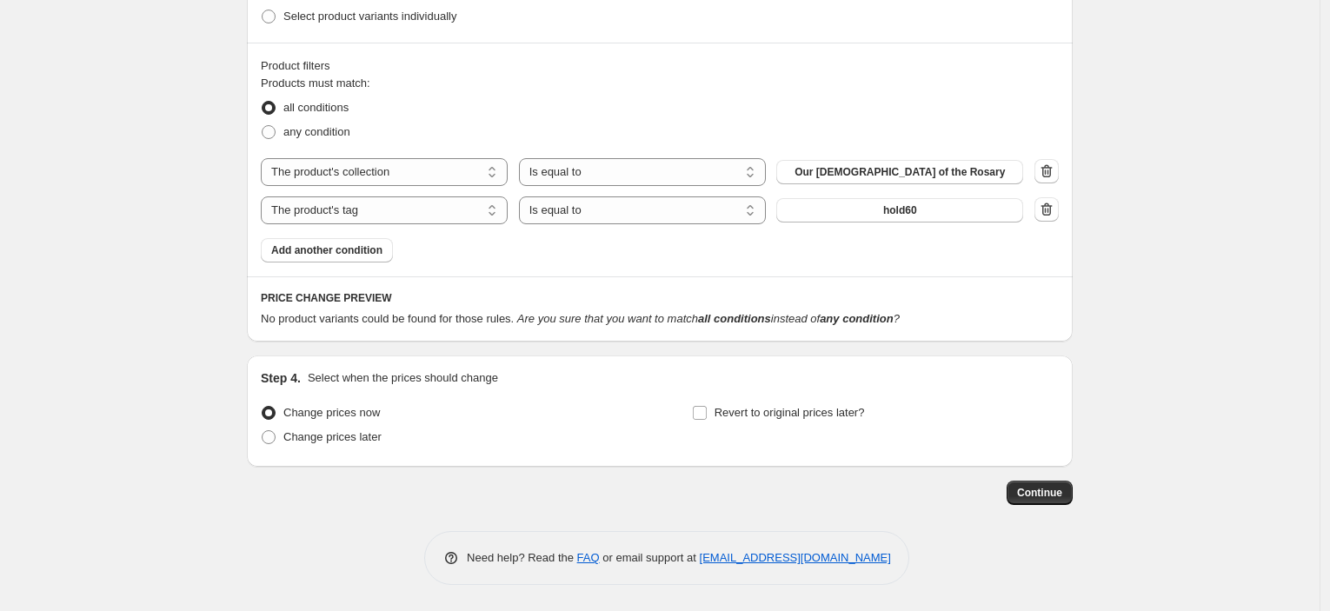
click at [910, 204] on span "hold60" at bounding box center [900, 210] width 34 height 14
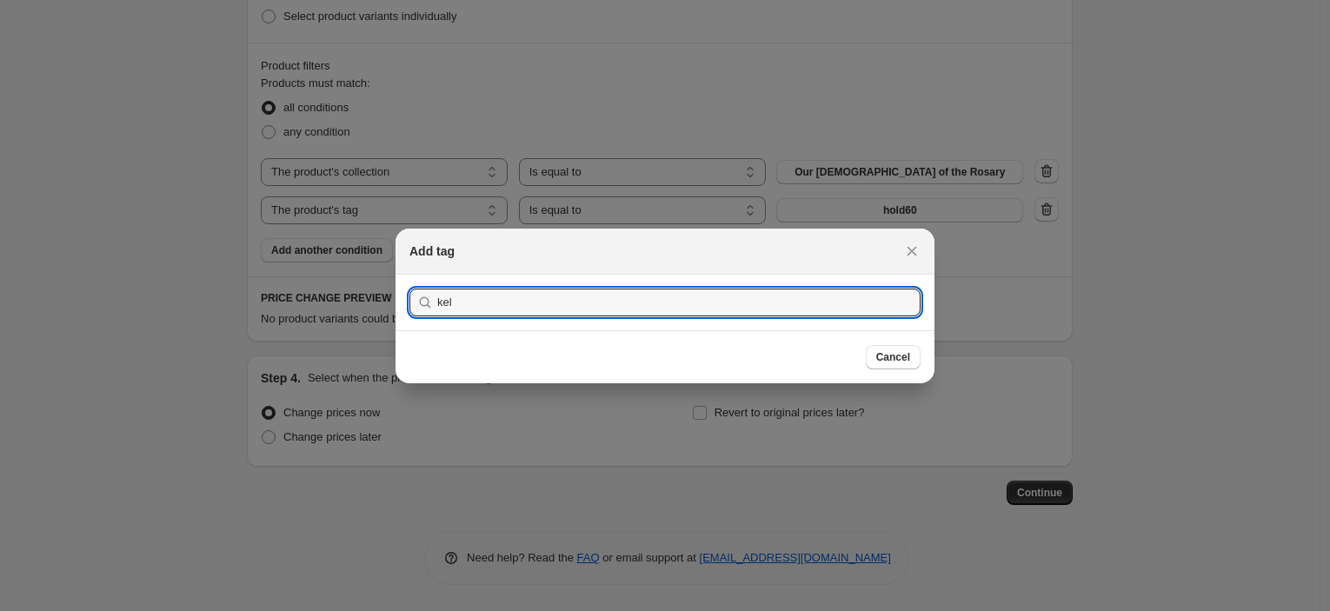
type input "kel"
click at [410, 275] on button "Submit" at bounding box center [435, 284] width 50 height 18
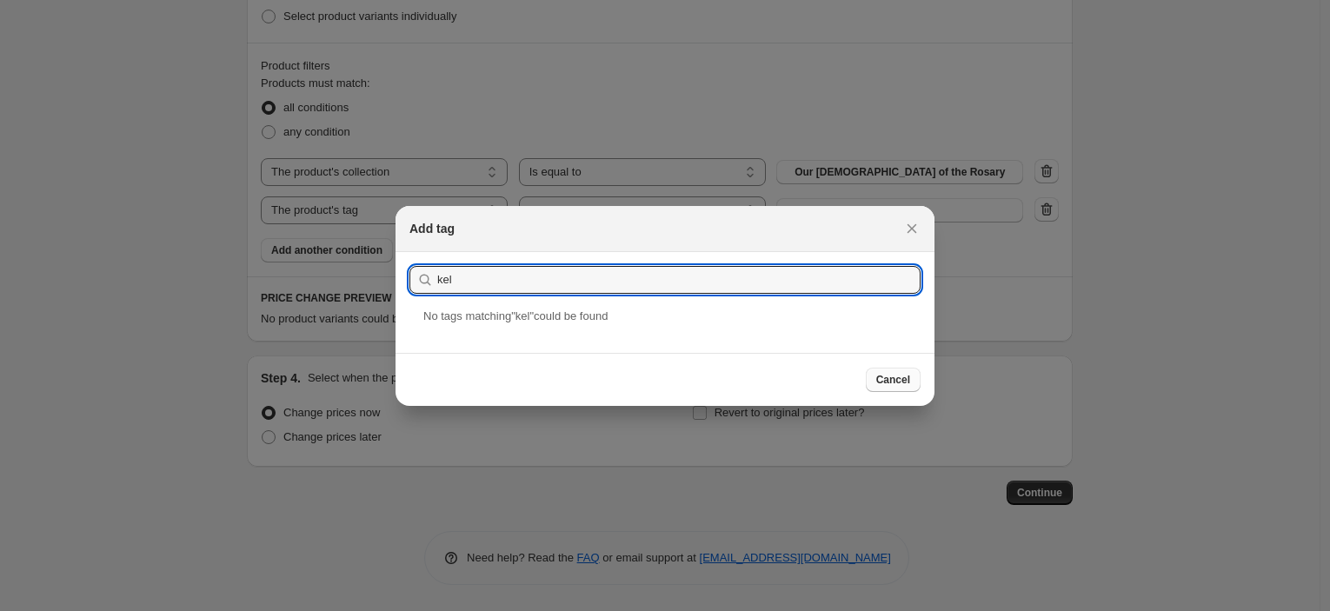
click at [883, 377] on span "Cancel" at bounding box center [894, 380] width 34 height 14
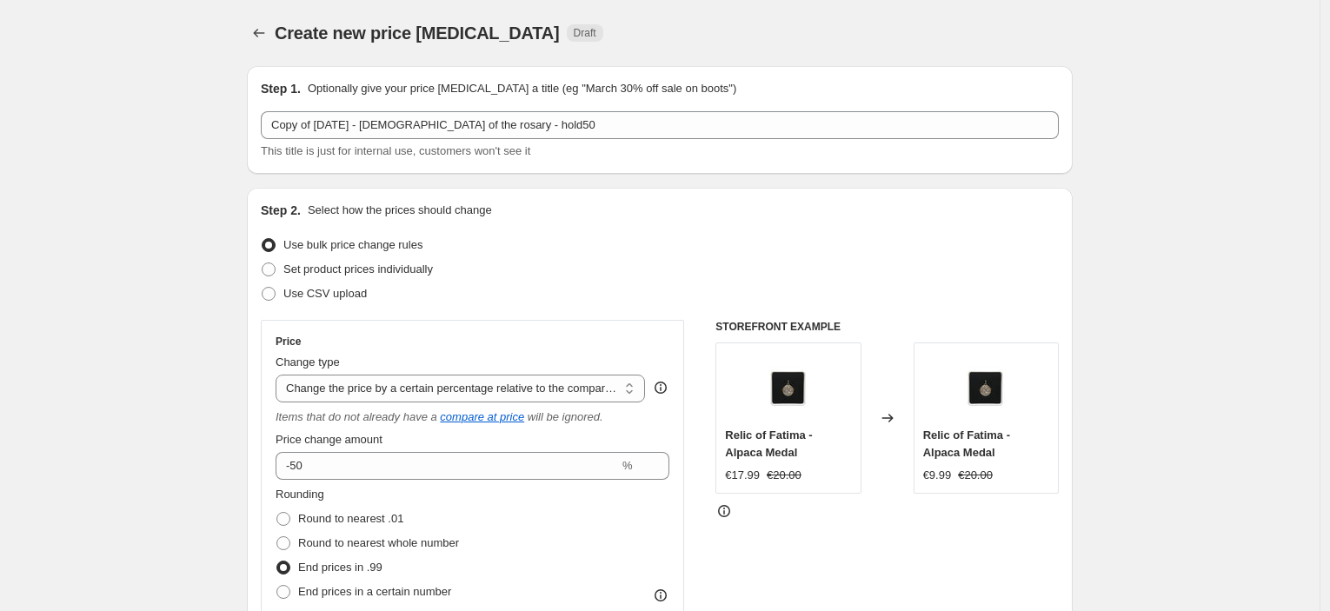
scroll to position [945, 0]
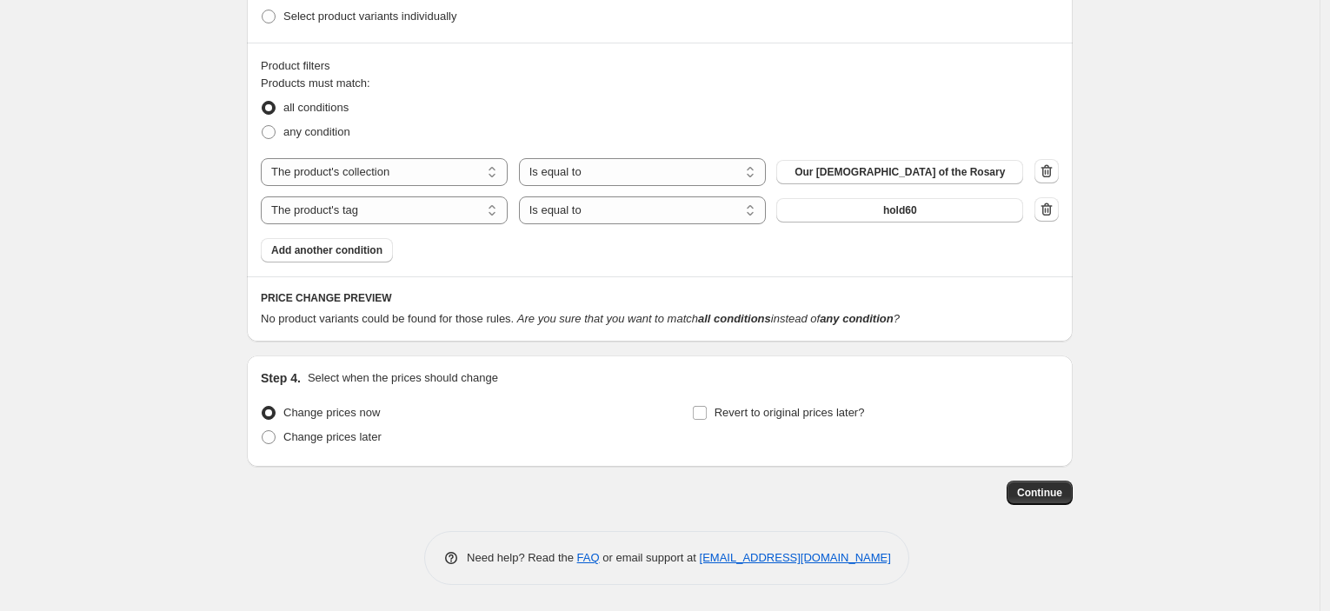
click at [1056, 210] on icon "button" at bounding box center [1046, 209] width 17 height 17
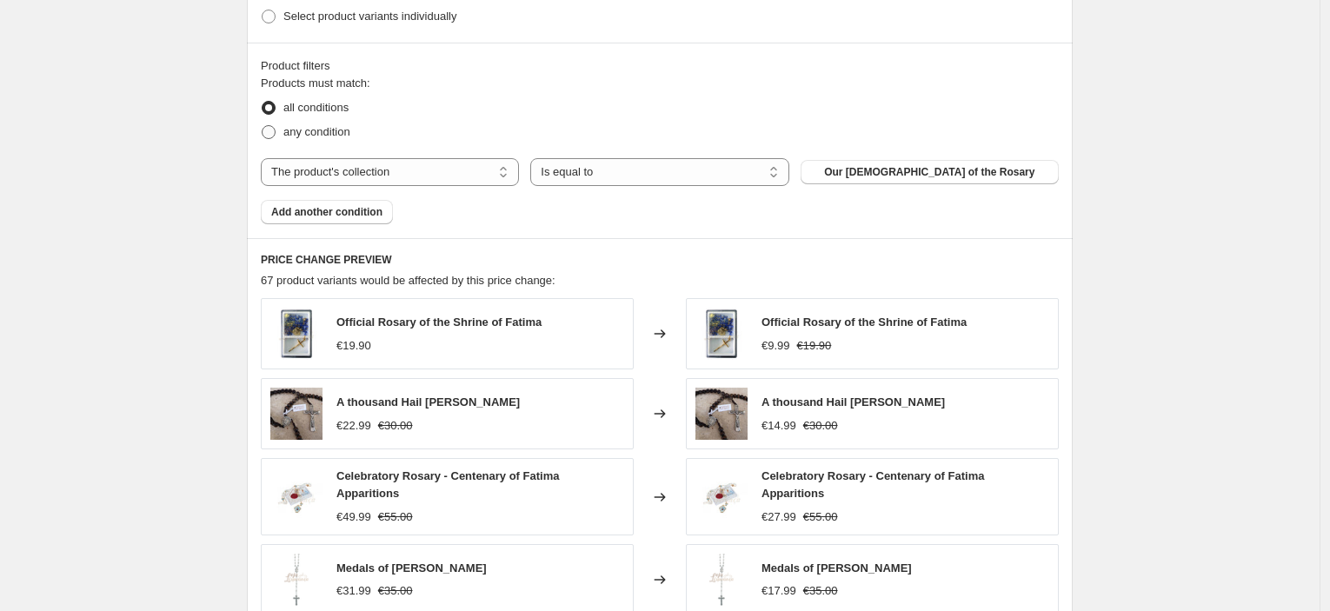
click at [307, 135] on span "any condition" at bounding box center [316, 131] width 67 height 13
click at [263, 126] on input "any condition" at bounding box center [262, 125] width 1 height 1
radio input "true"
click at [312, 109] on span "all conditions" at bounding box center [315, 107] width 65 height 13
click at [263, 102] on input "all conditions" at bounding box center [262, 101] width 1 height 1
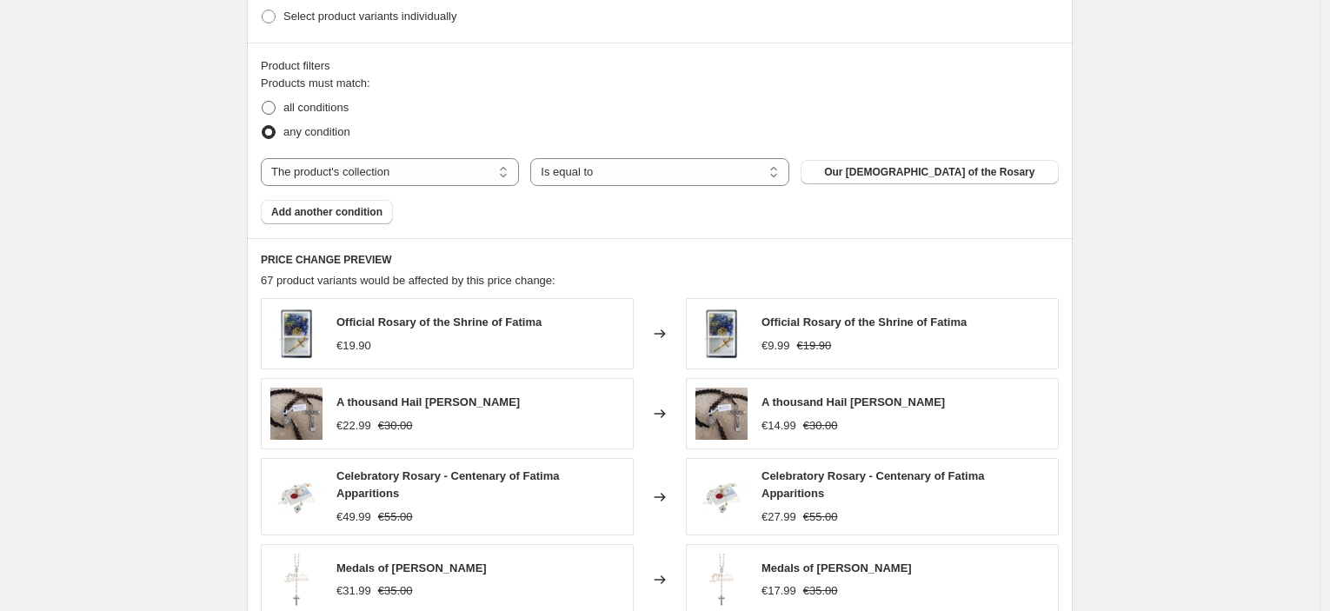
radio input "true"
click at [334, 219] on button "Add another condition" at bounding box center [327, 212] width 132 height 24
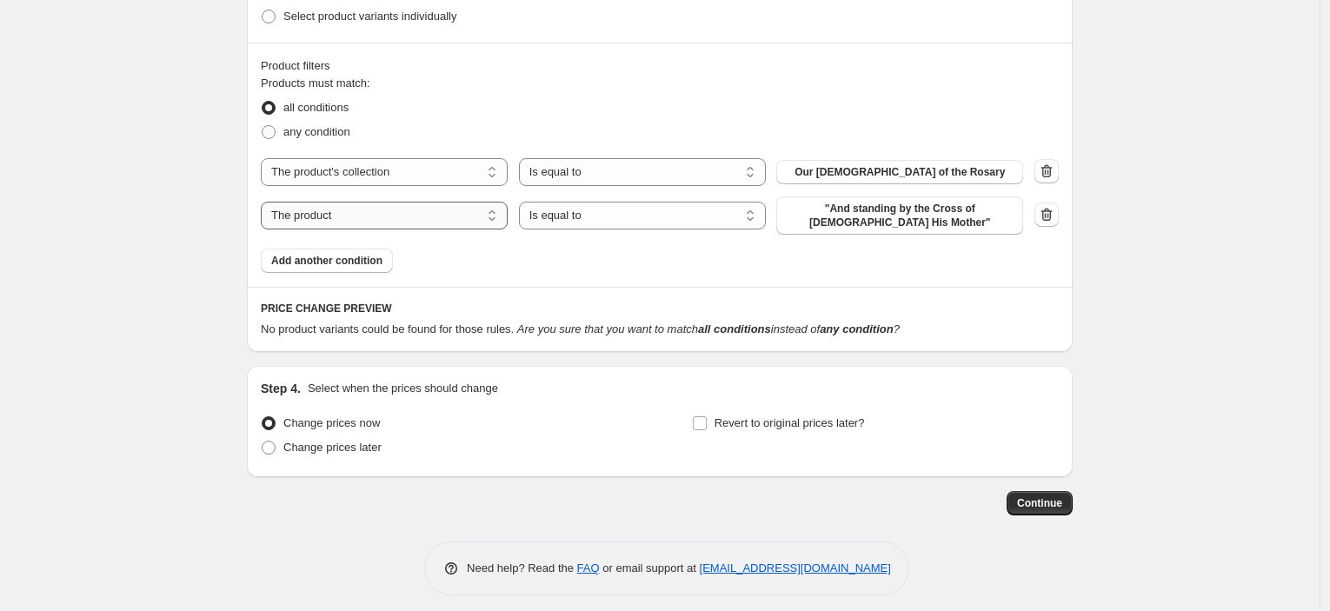
click at [441, 219] on select "The product The product's collection The product's tag The product's vendor The…" at bounding box center [384, 216] width 247 height 28
select select "tag"
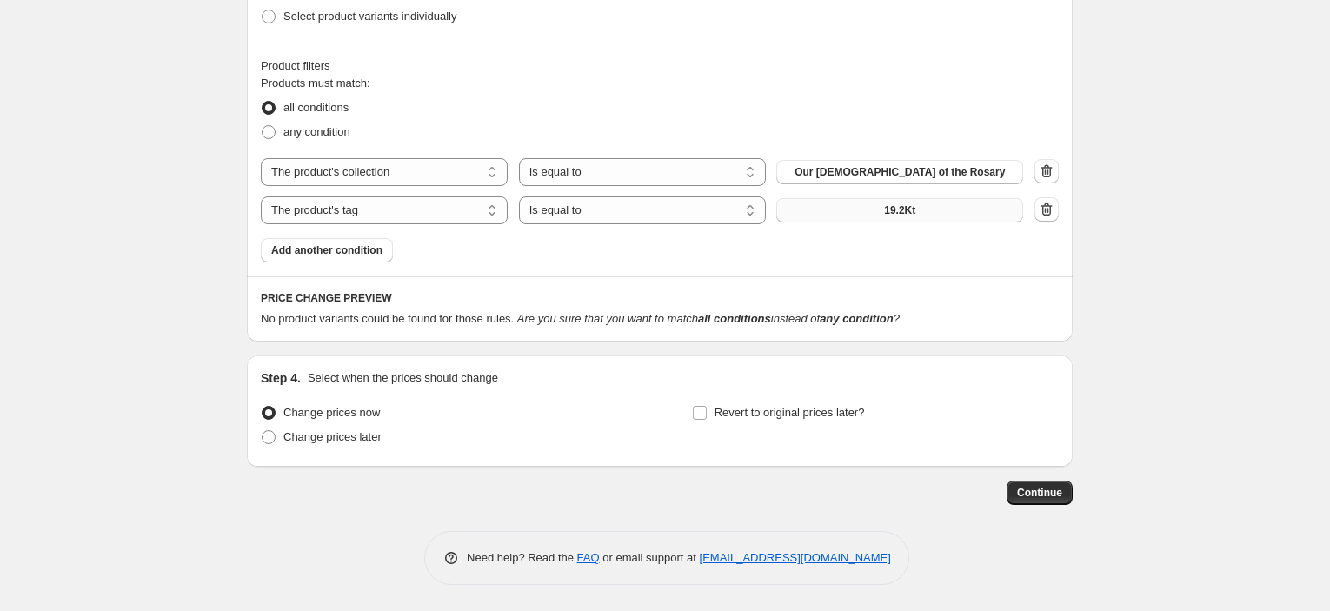
click at [900, 217] on span "19.2Kt" at bounding box center [899, 210] width 31 height 14
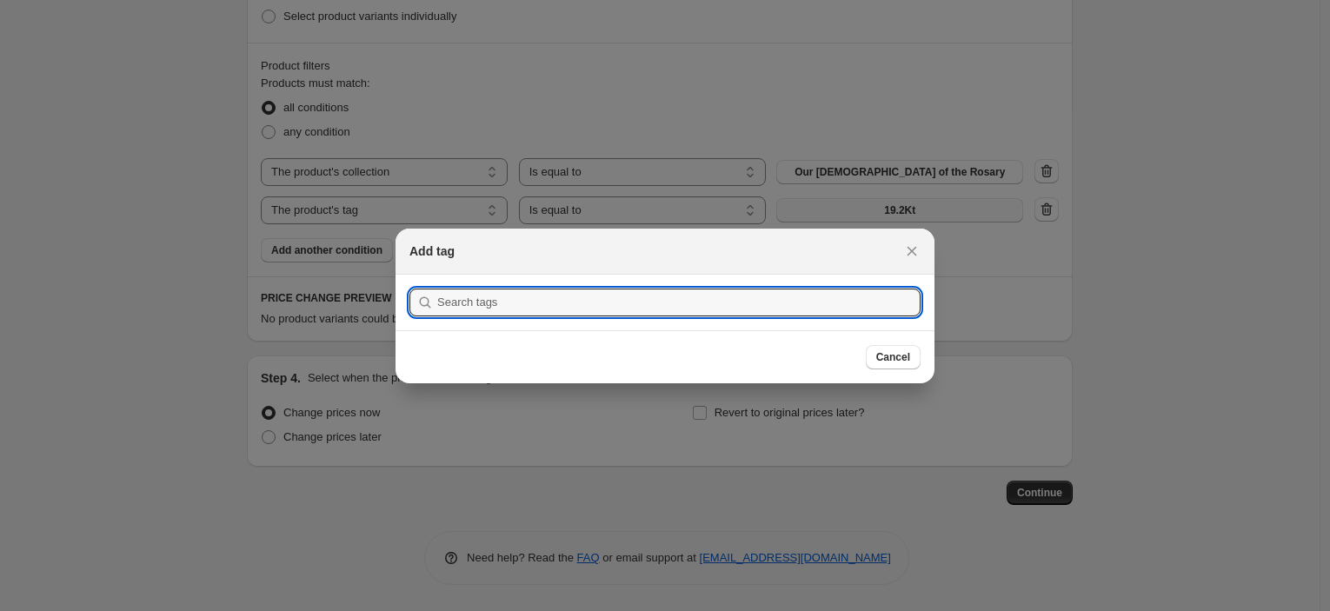
scroll to position [0, 0]
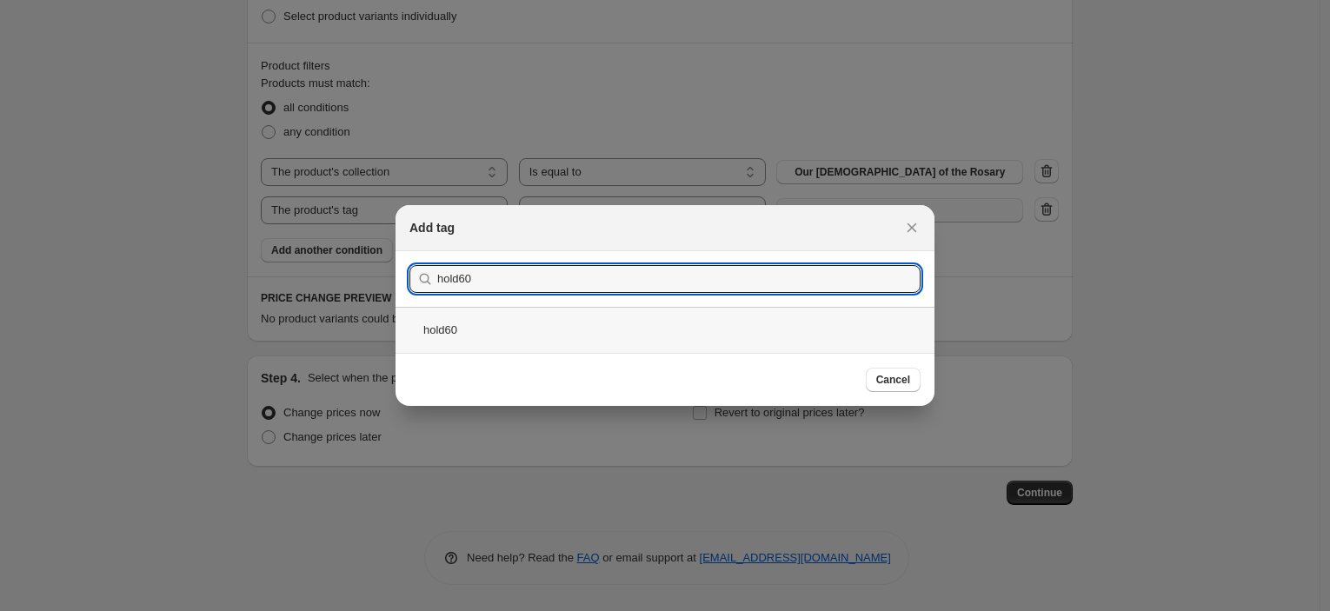
type input "hold60"
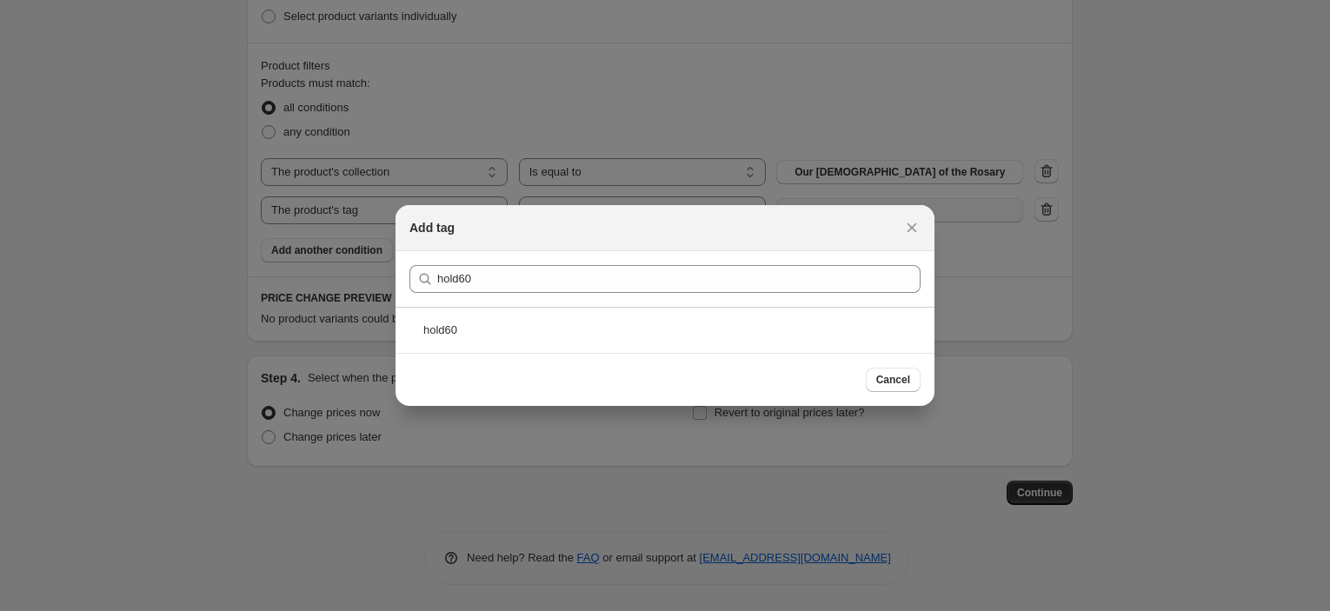
drag, startPoint x: 552, startPoint y: 323, endPoint x: 575, endPoint y: 332, distance: 24.5
click at [554, 324] on div "hold60" at bounding box center [665, 330] width 539 height 46
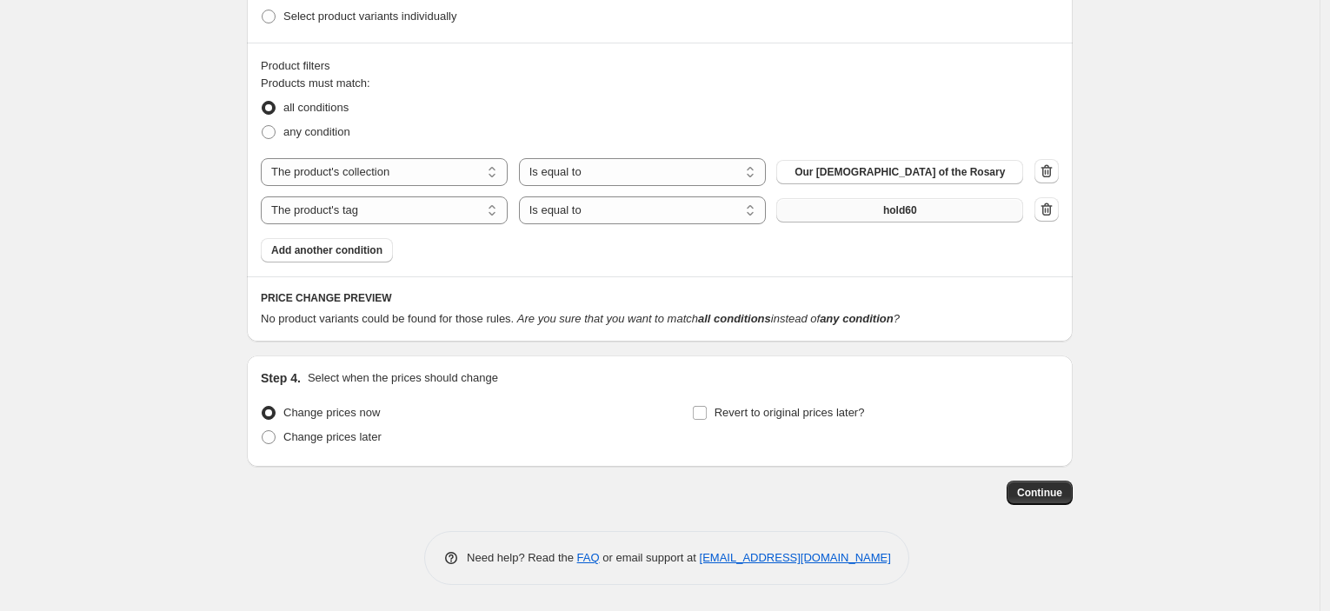
click at [929, 213] on button "hold60" at bounding box center [900, 210] width 247 height 24
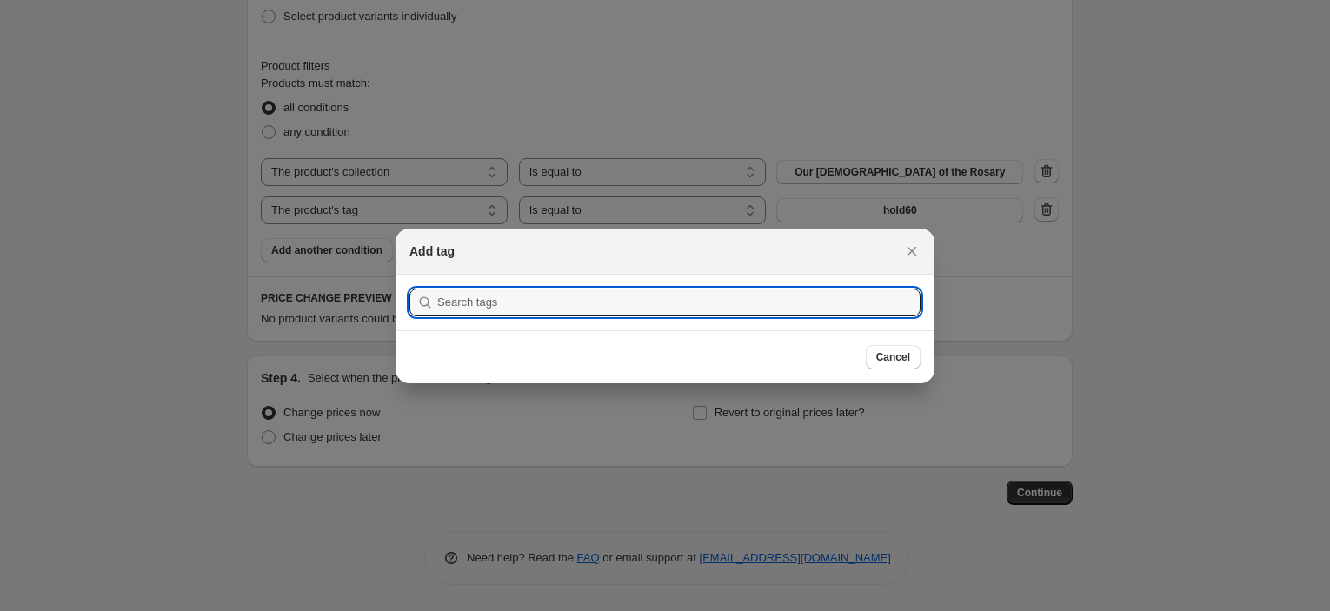
drag, startPoint x: 904, startPoint y: 246, endPoint x: 1069, endPoint y: 228, distance: 165.4
click at [904, 245] on icon "Close" at bounding box center [911, 251] width 17 height 17
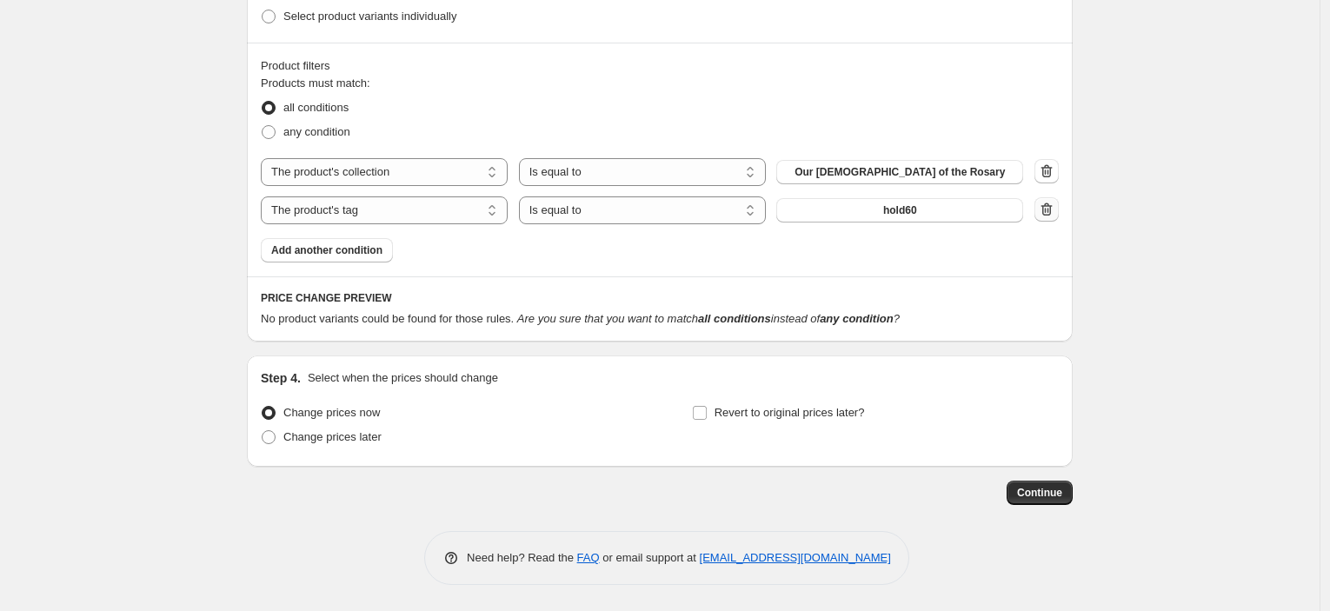
click at [1056, 205] on icon "button" at bounding box center [1046, 209] width 17 height 17
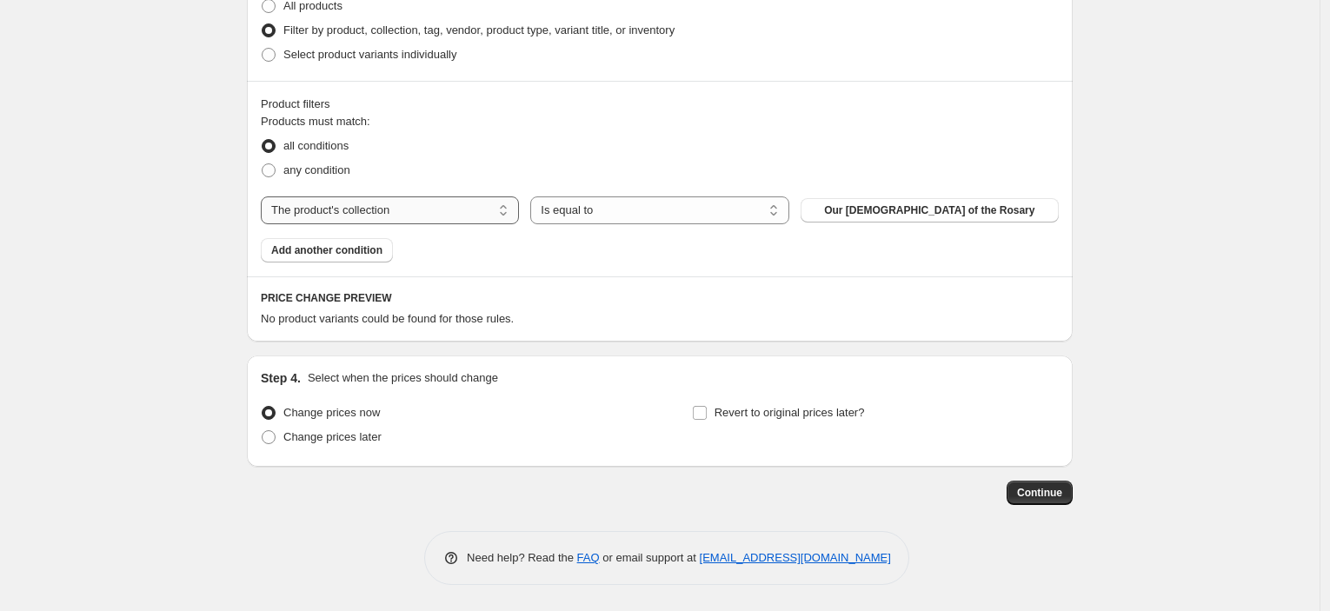
scroll to position [907, 0]
click at [357, 246] on span "Add another condition" at bounding box center [326, 250] width 111 height 14
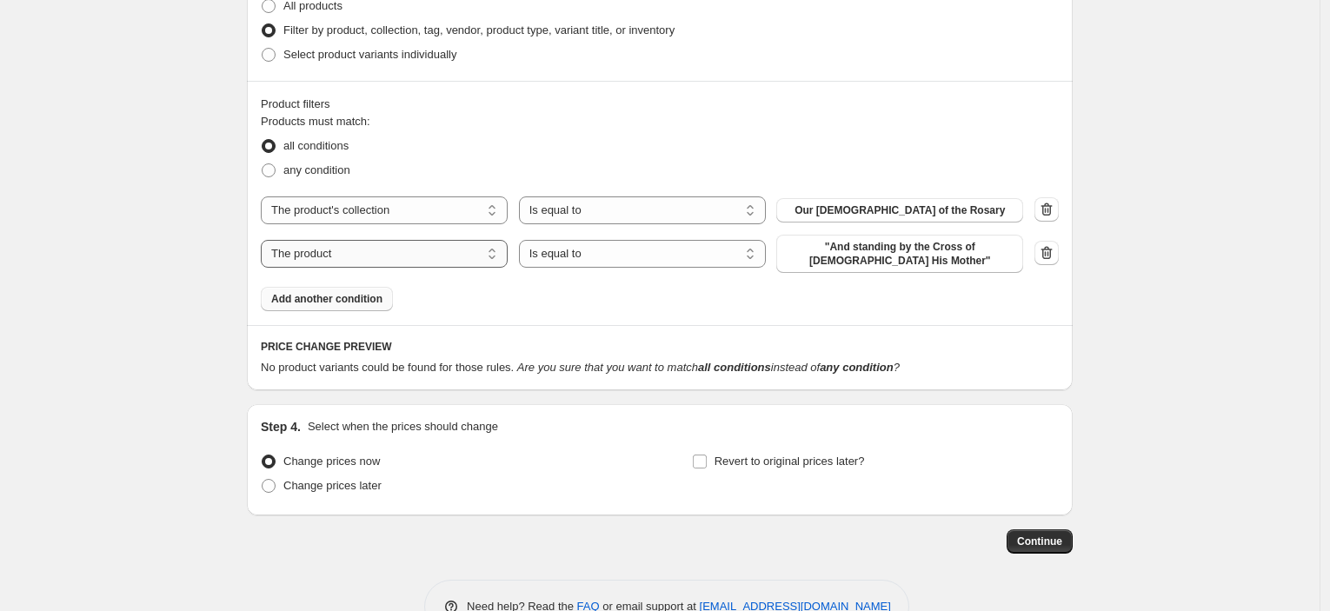
drag, startPoint x: 410, startPoint y: 250, endPoint x: 415, endPoint y: 264, distance: 15.4
click at [411, 250] on select "The product The product's collection The product's tag The product's vendor The…" at bounding box center [384, 254] width 247 height 28
select select "tag"
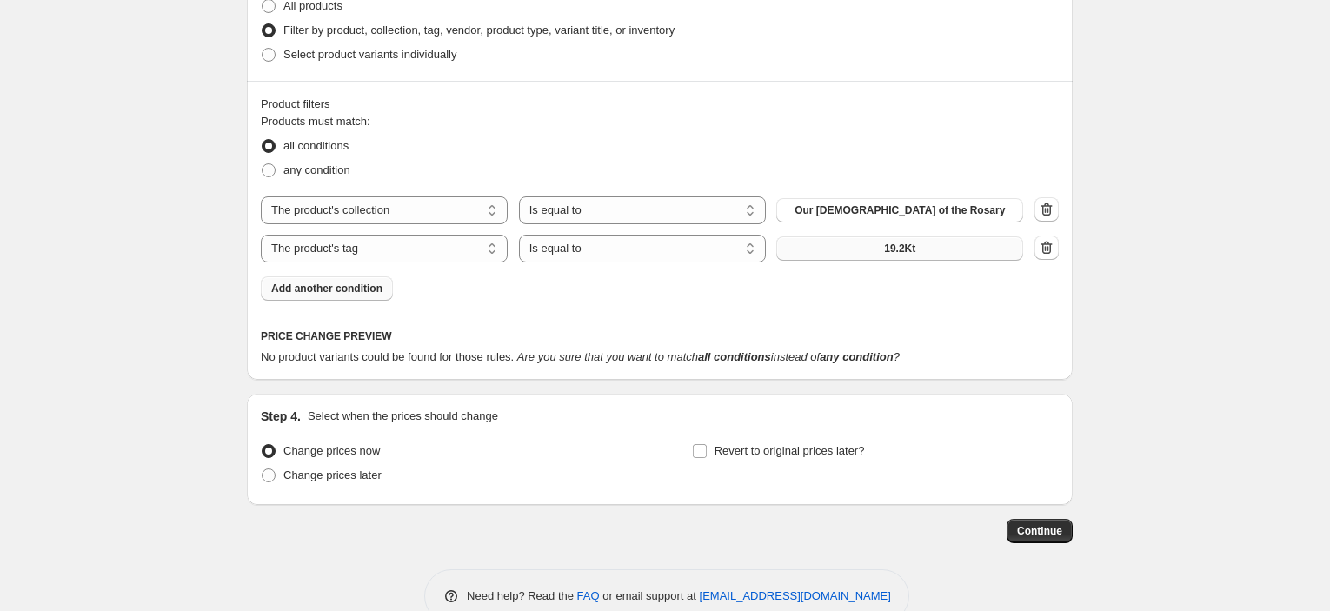
click at [868, 243] on button "19.2Kt" at bounding box center [900, 249] width 247 height 24
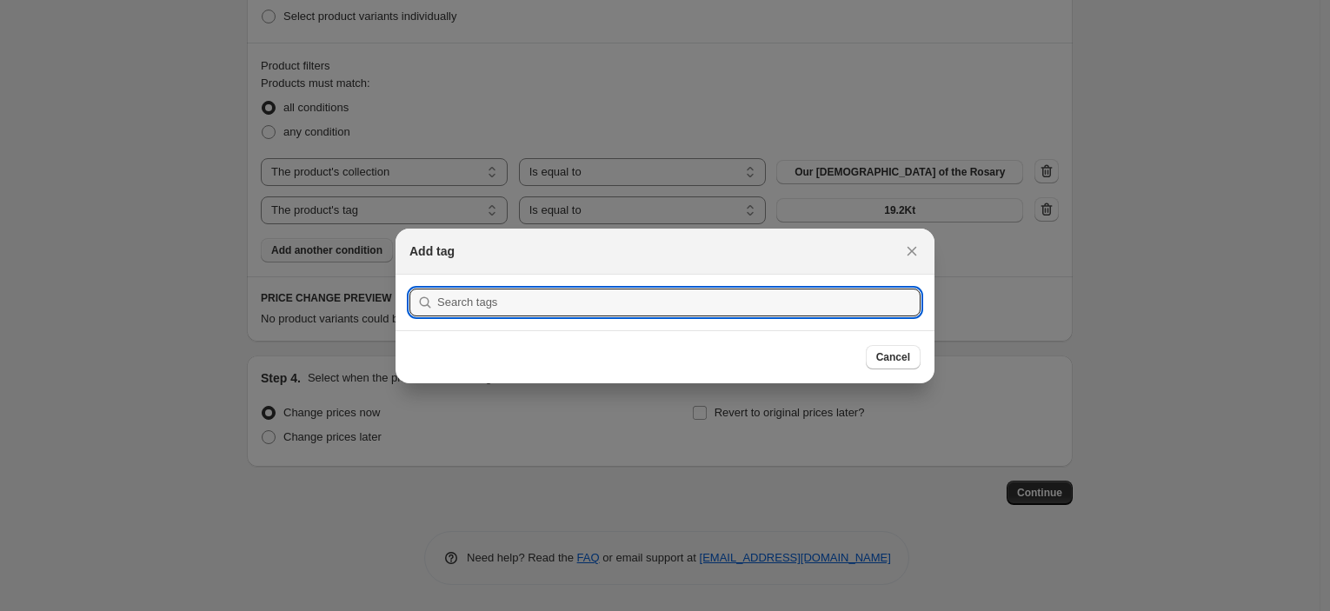
scroll to position [0, 0]
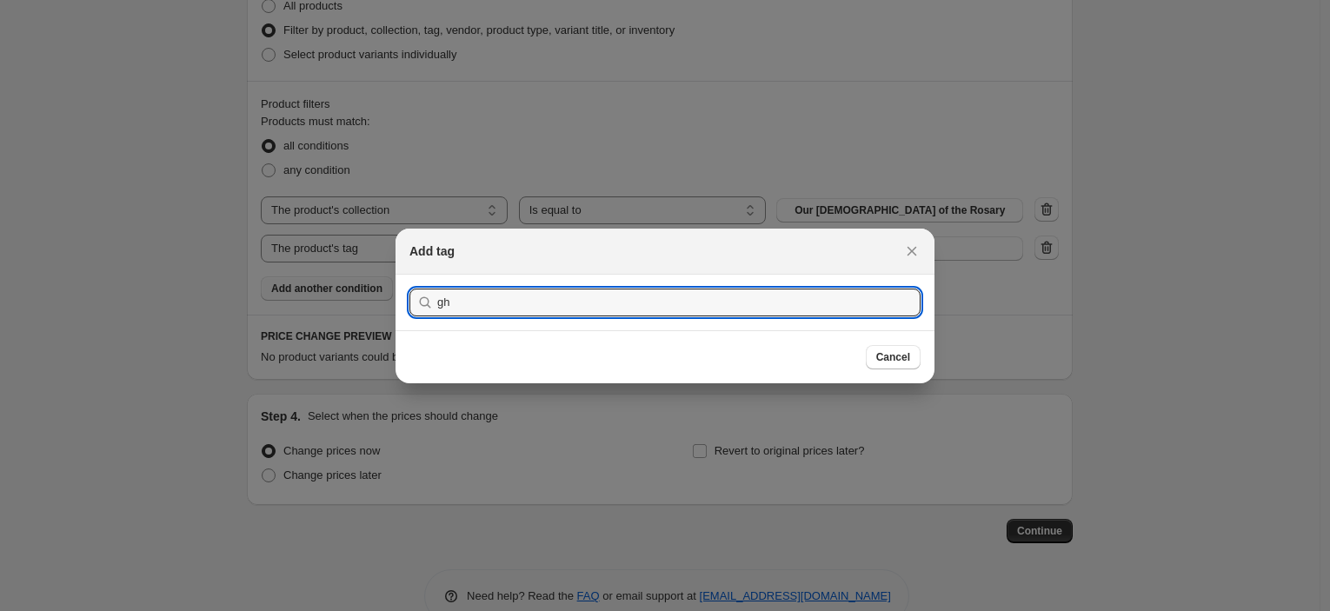
type input "g"
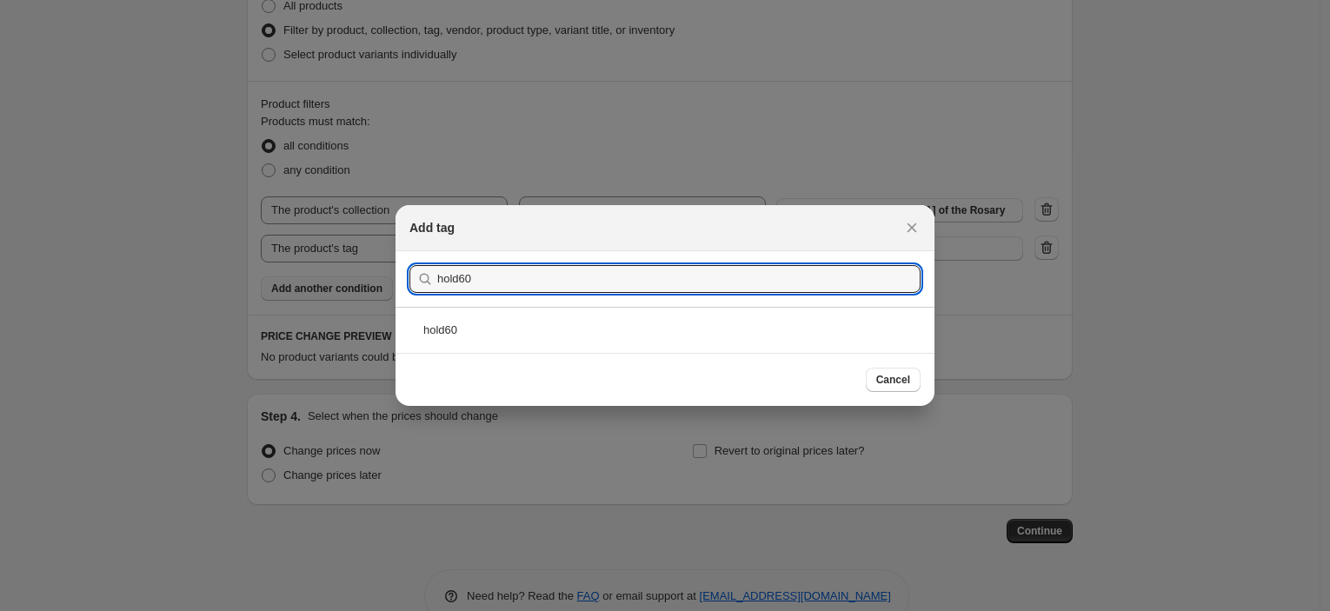
type input "hold60"
click at [601, 321] on div "hold60" at bounding box center [665, 330] width 539 height 46
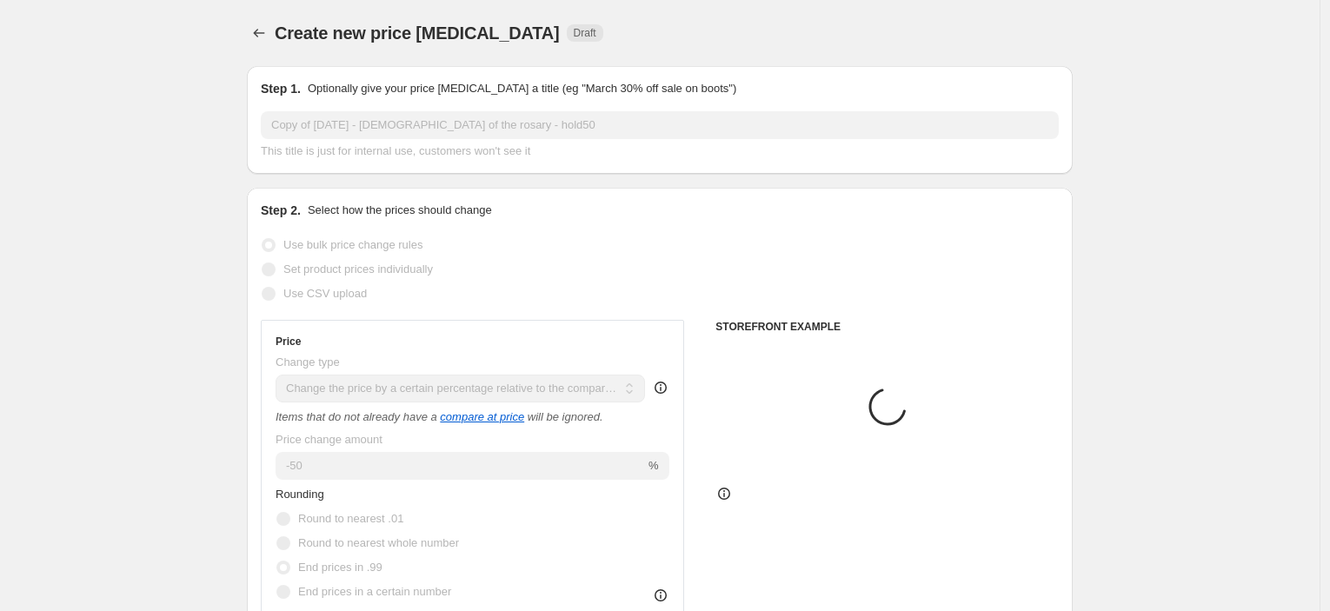
scroll to position [907, 0]
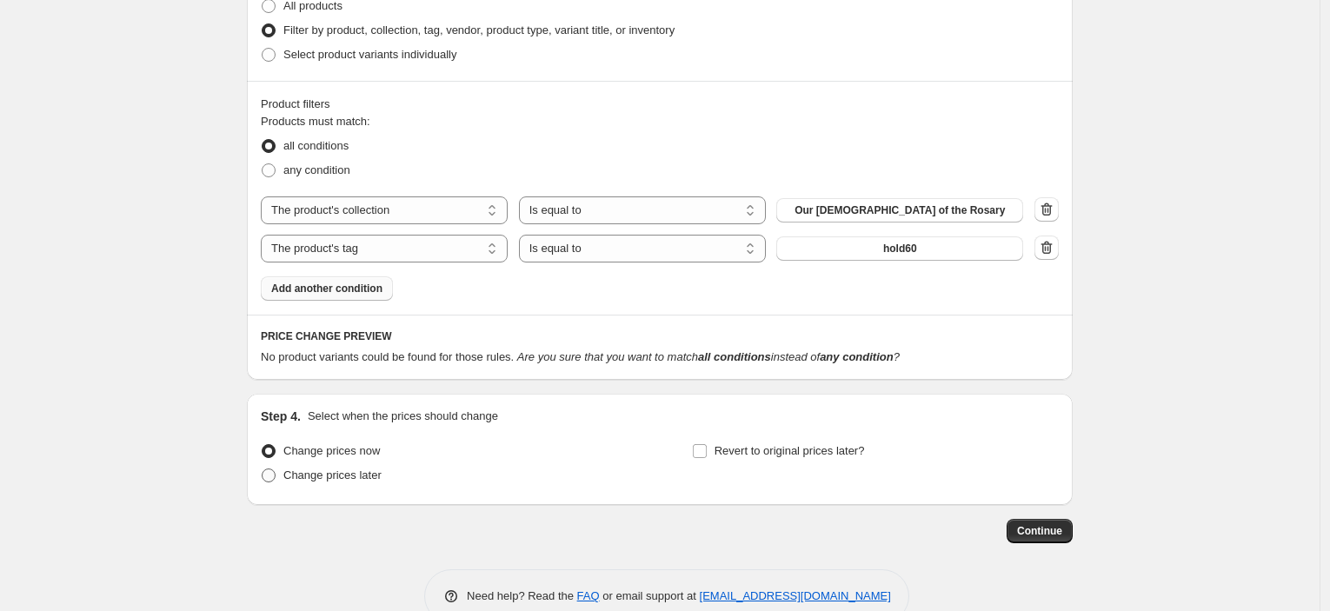
click at [340, 480] on span "Change prices later" at bounding box center [332, 475] width 98 height 13
click at [263, 470] on input "Change prices later" at bounding box center [262, 469] width 1 height 1
radio input "true"
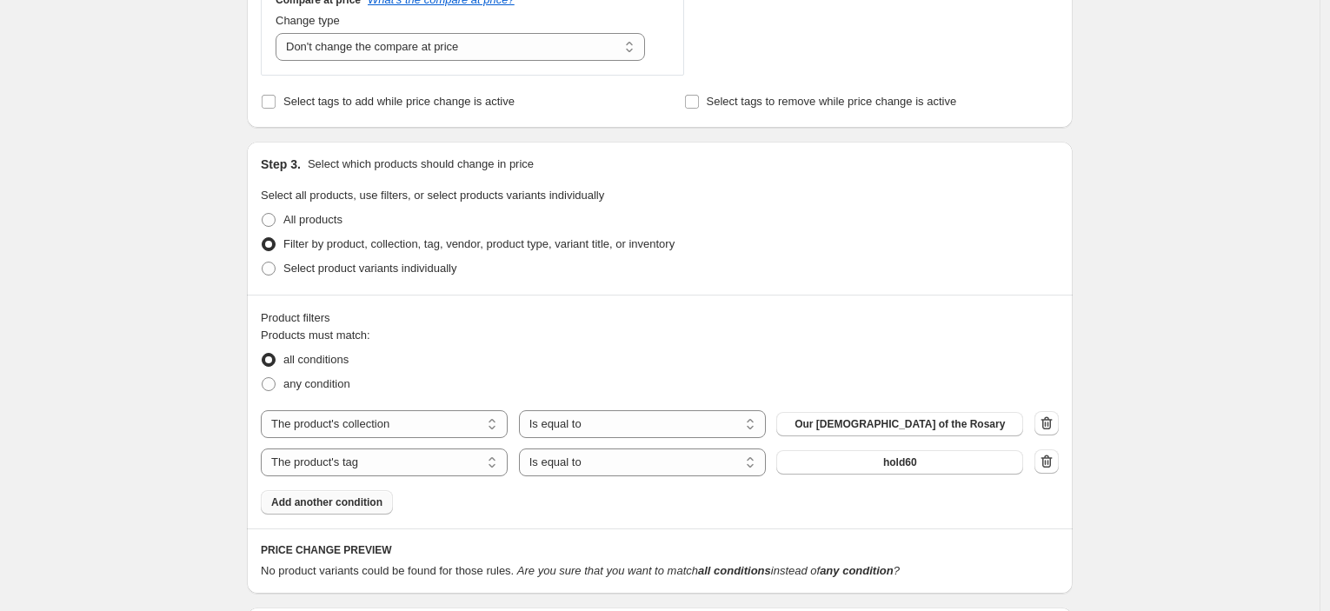
scroll to position [662, 0]
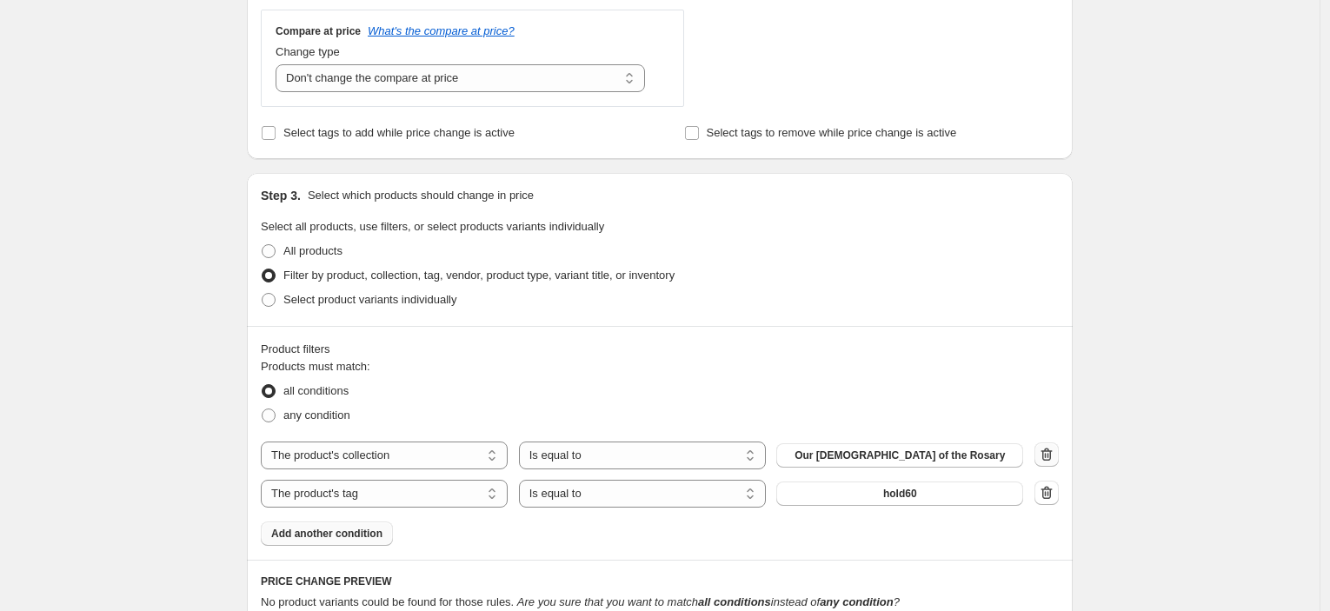
click at [1056, 455] on icon "button" at bounding box center [1046, 454] width 17 height 17
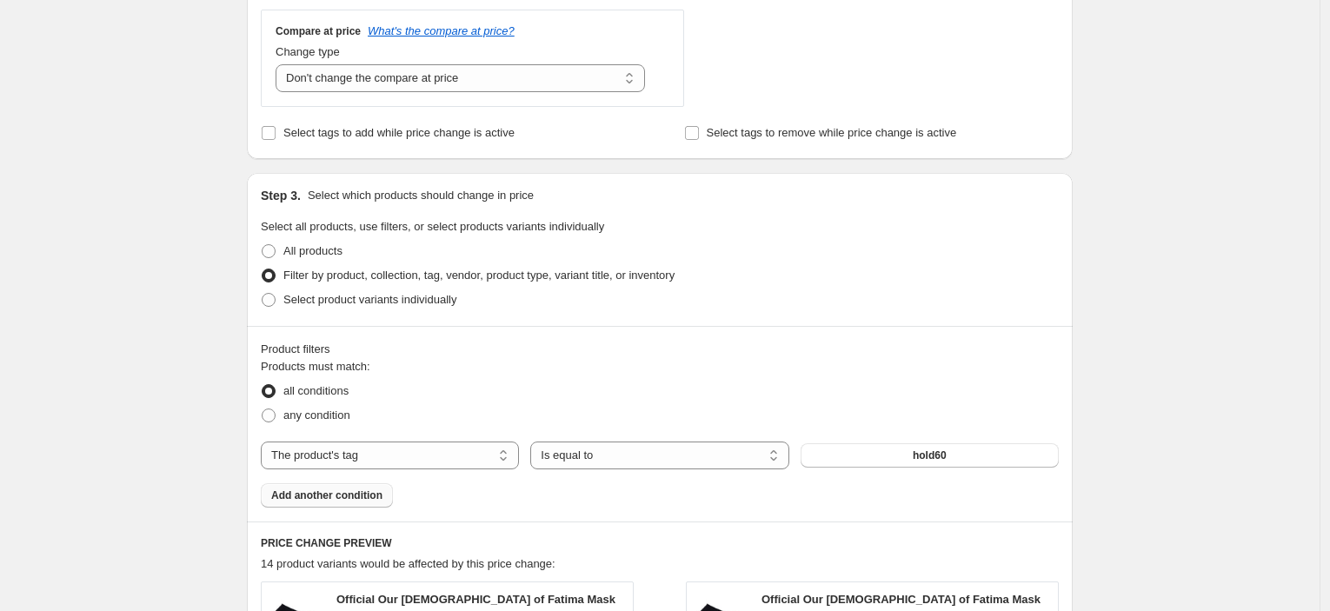
click at [1059, 461] on button "hold60" at bounding box center [930, 455] width 258 height 24
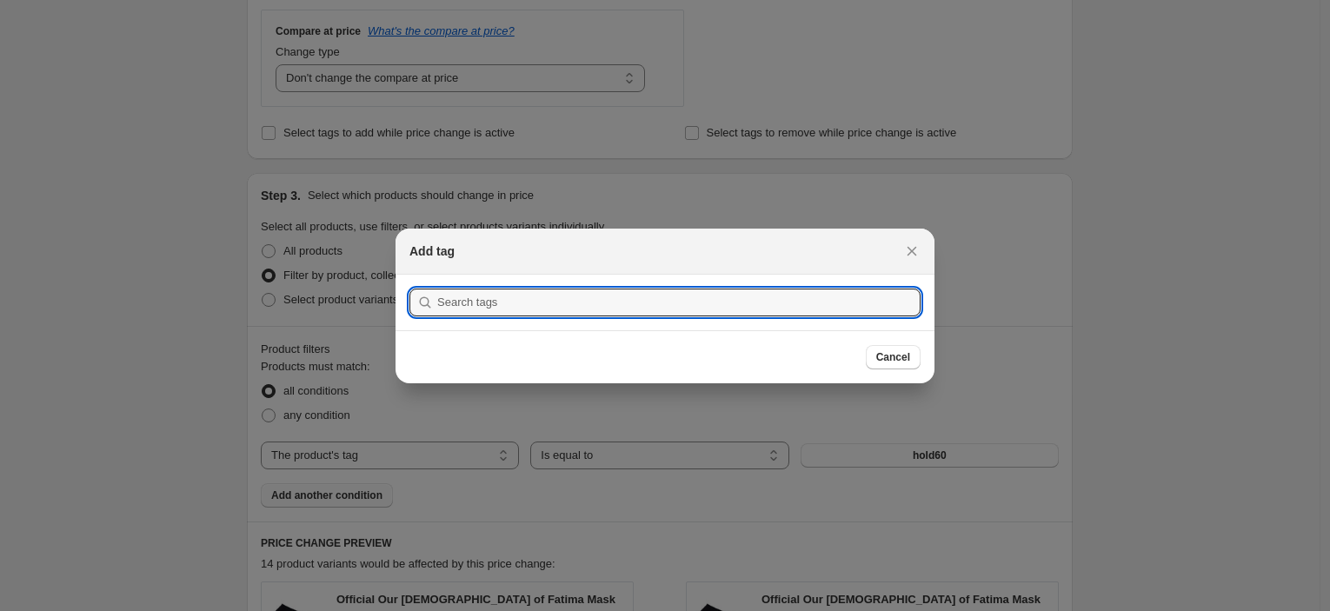
drag, startPoint x: 882, startPoint y: 358, endPoint x: 792, endPoint y: 385, distance: 93.5
click at [884, 360] on span "Cancel" at bounding box center [894, 357] width 34 height 14
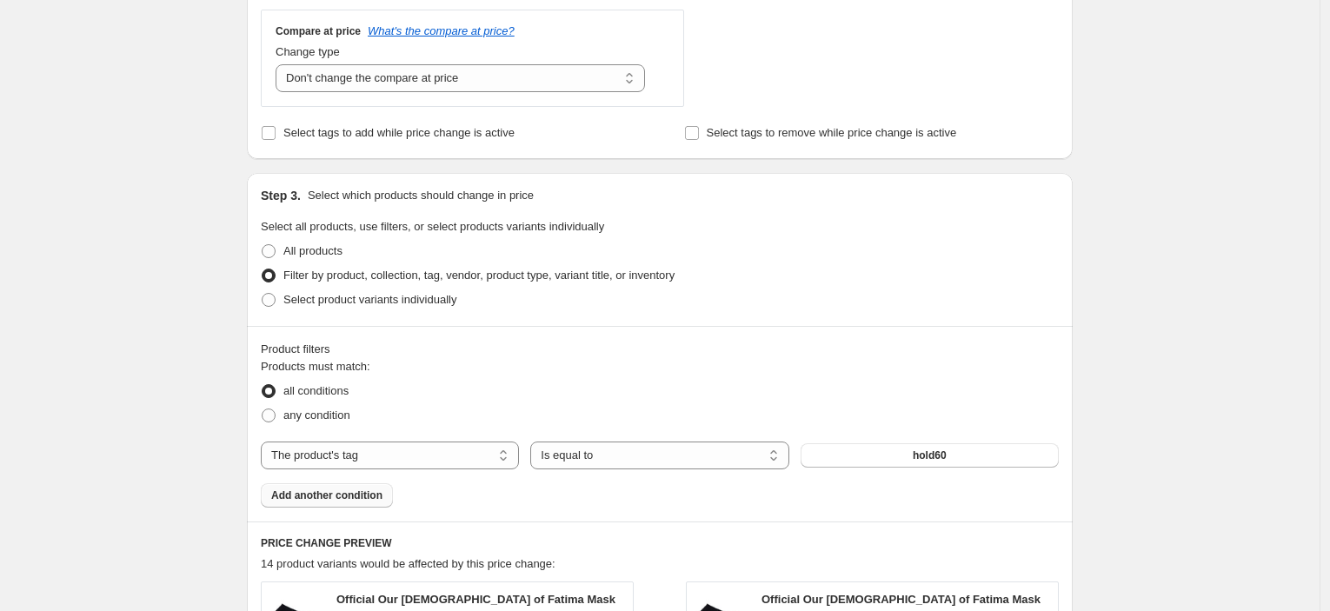
click at [325, 490] on span "Add another condition" at bounding box center [326, 496] width 111 height 14
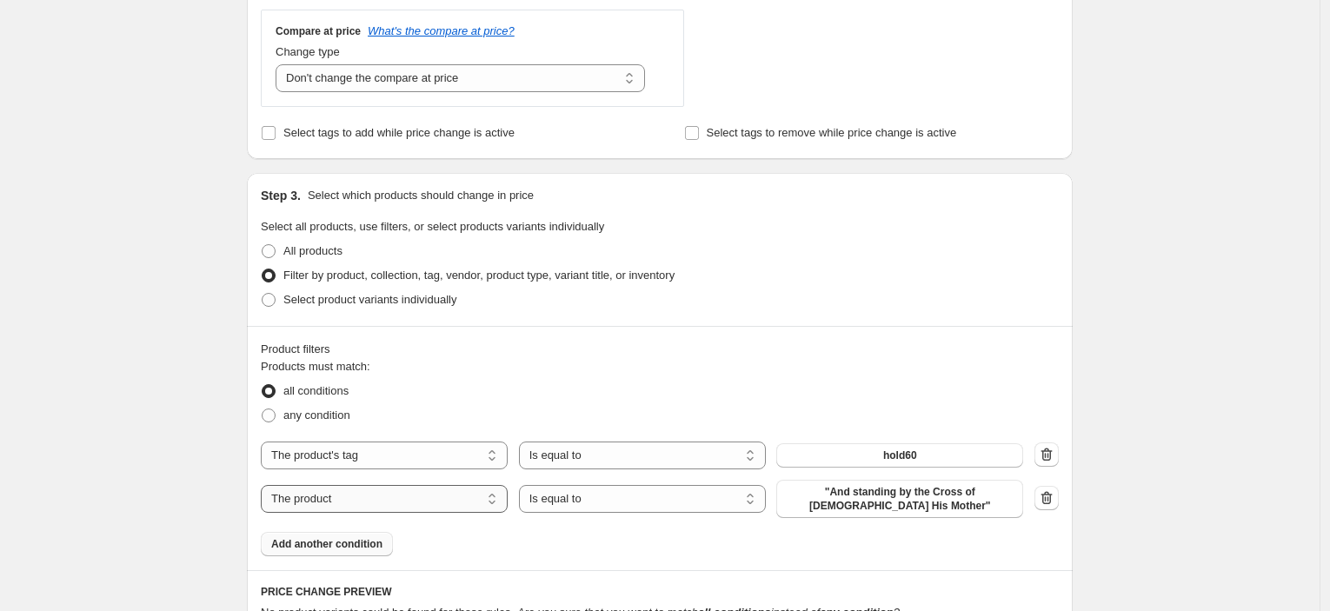
click at [380, 497] on select "The product The product's collection The product's tag The product's vendor The…" at bounding box center [384, 499] width 247 height 28
click at [869, 510] on span ""And standing by the Cross of [DEMOGRAPHIC_DATA] His Mother"" at bounding box center [900, 499] width 226 height 28
click at [1056, 459] on icon "button" at bounding box center [1046, 454] width 17 height 17
select select "product"
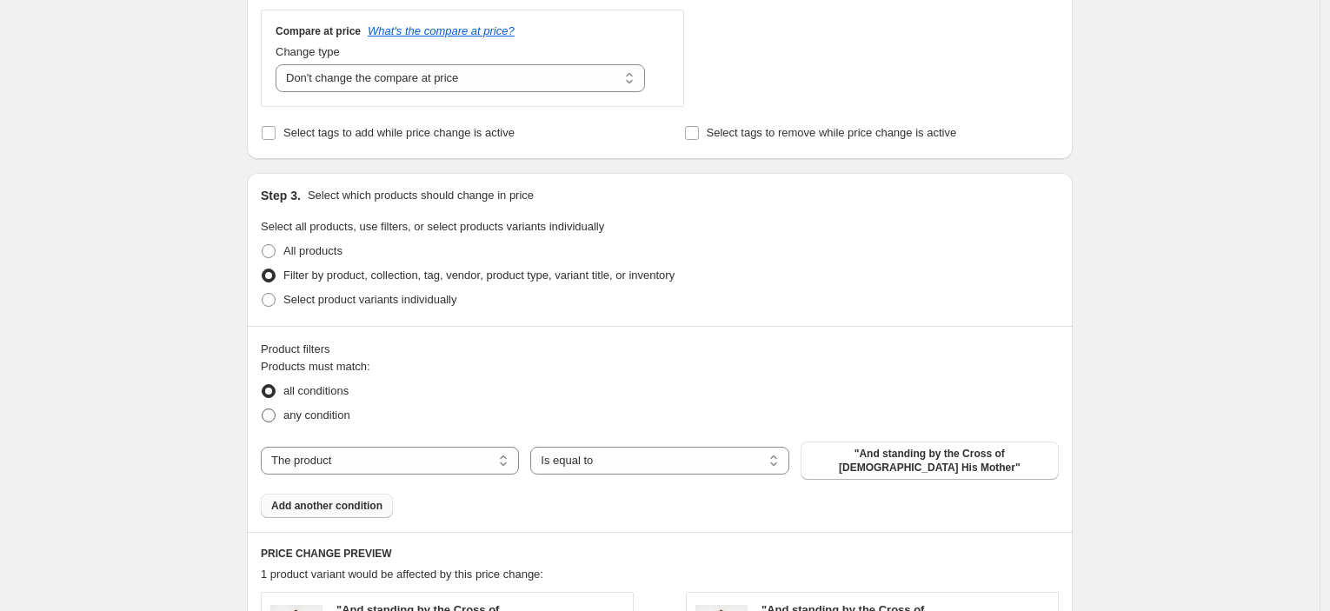
click at [328, 417] on span "any condition" at bounding box center [316, 415] width 67 height 13
click at [263, 410] on input "any condition" at bounding box center [262, 409] width 1 height 1
radio input "true"
click at [930, 458] on span ""And standing by the Cross of [DEMOGRAPHIC_DATA] His Mother"" at bounding box center [929, 461] width 237 height 28
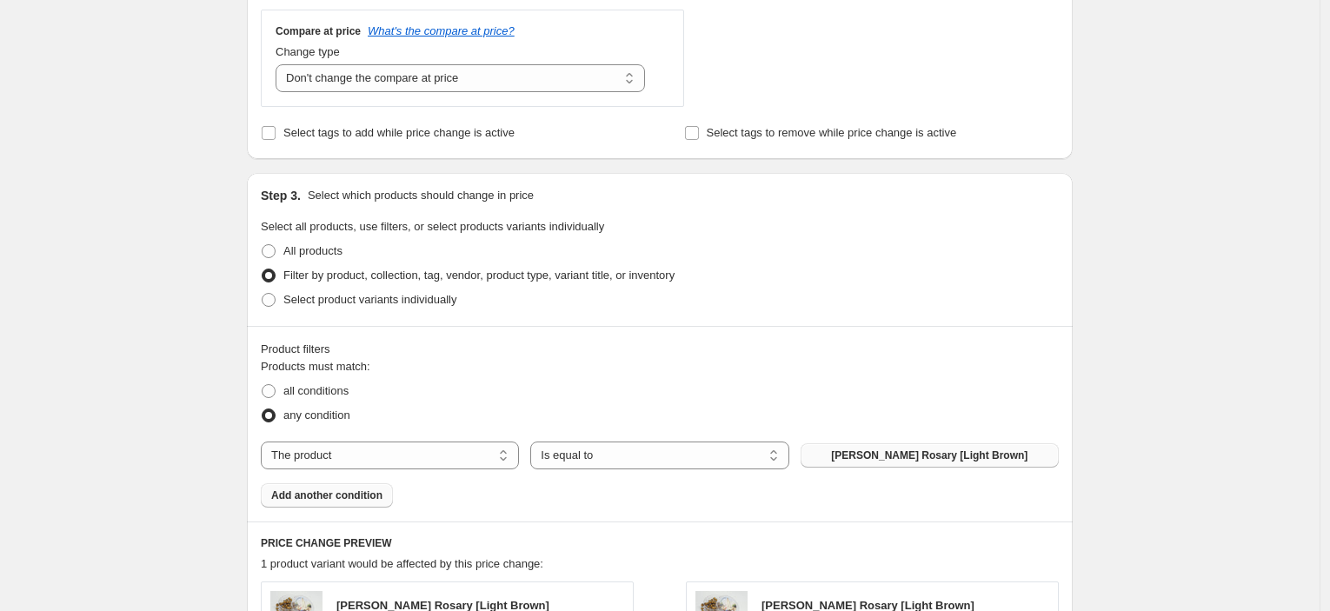
click at [371, 497] on span "Add another condition" at bounding box center [326, 496] width 111 height 14
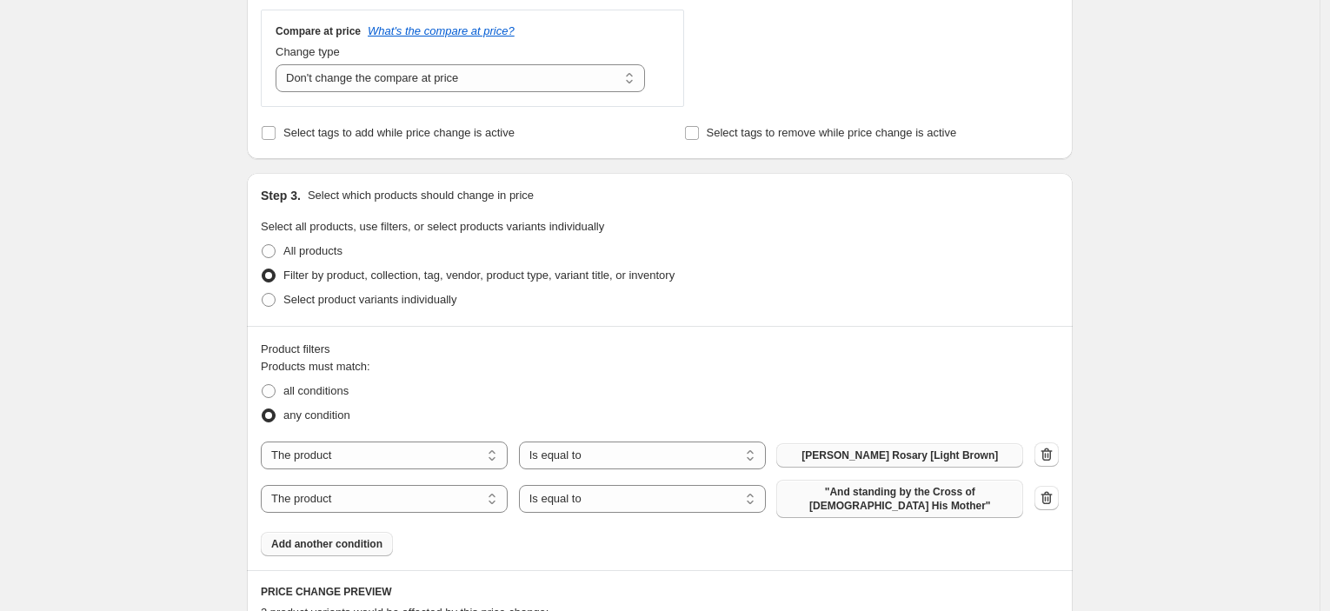
click at [904, 502] on span ""And standing by the Cross of [DEMOGRAPHIC_DATA] His Mother"" at bounding box center [900, 499] width 226 height 28
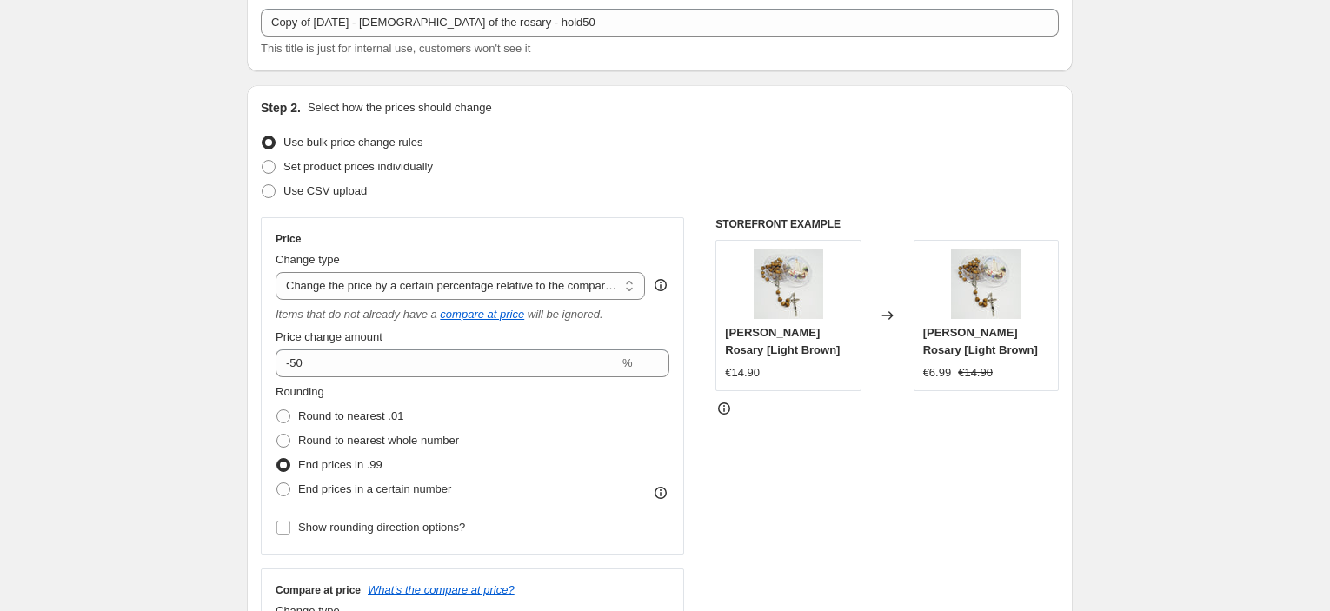
scroll to position [0, 0]
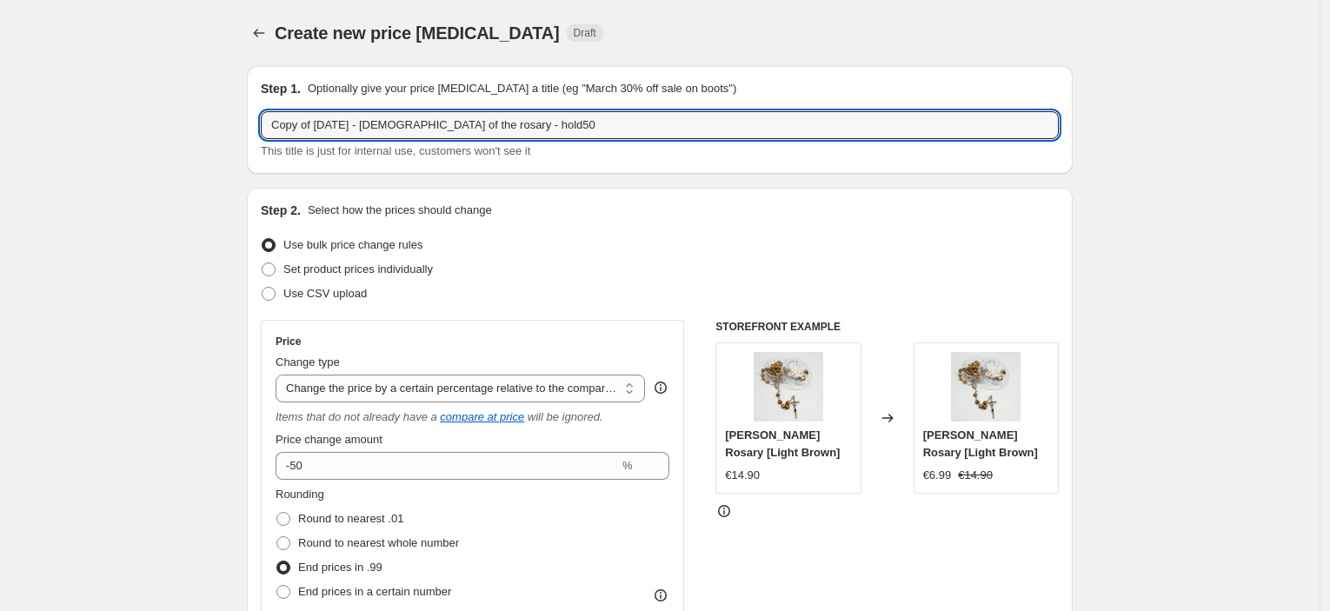
drag, startPoint x: 316, startPoint y: 118, endPoint x: 144, endPoint y: 123, distance: 171.4
type input "[DATE] - [DEMOGRAPHIC_DATA] of the rosary - hold60"
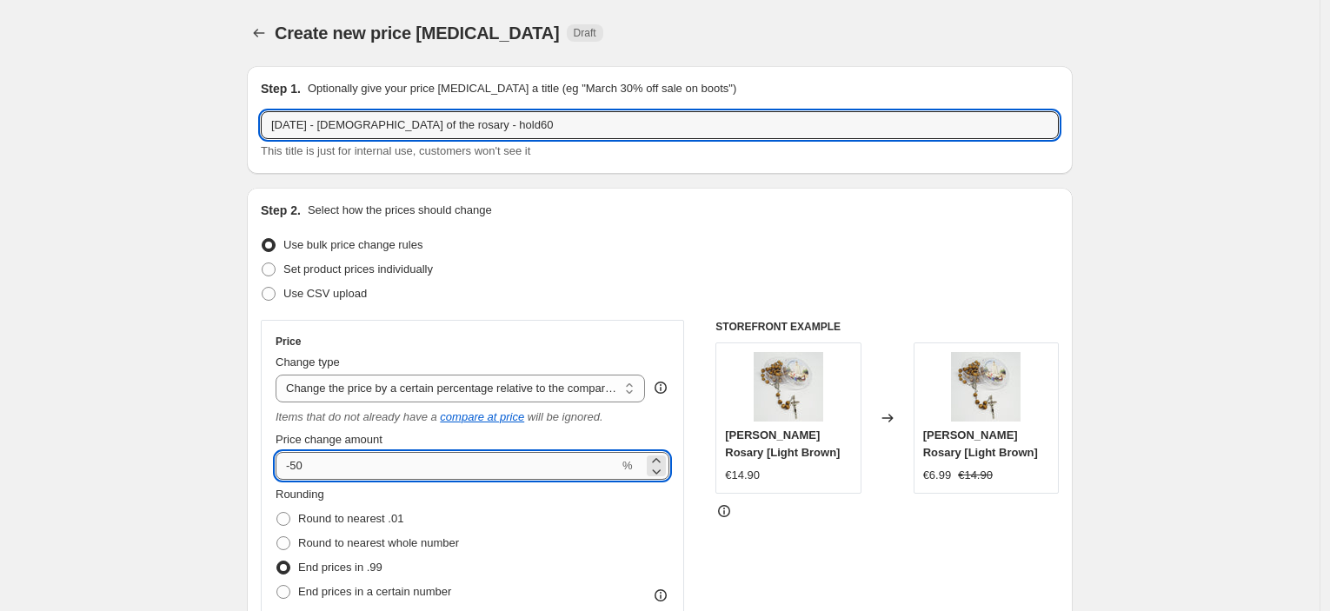
click at [302, 460] on input "-50" at bounding box center [447, 466] width 343 height 28
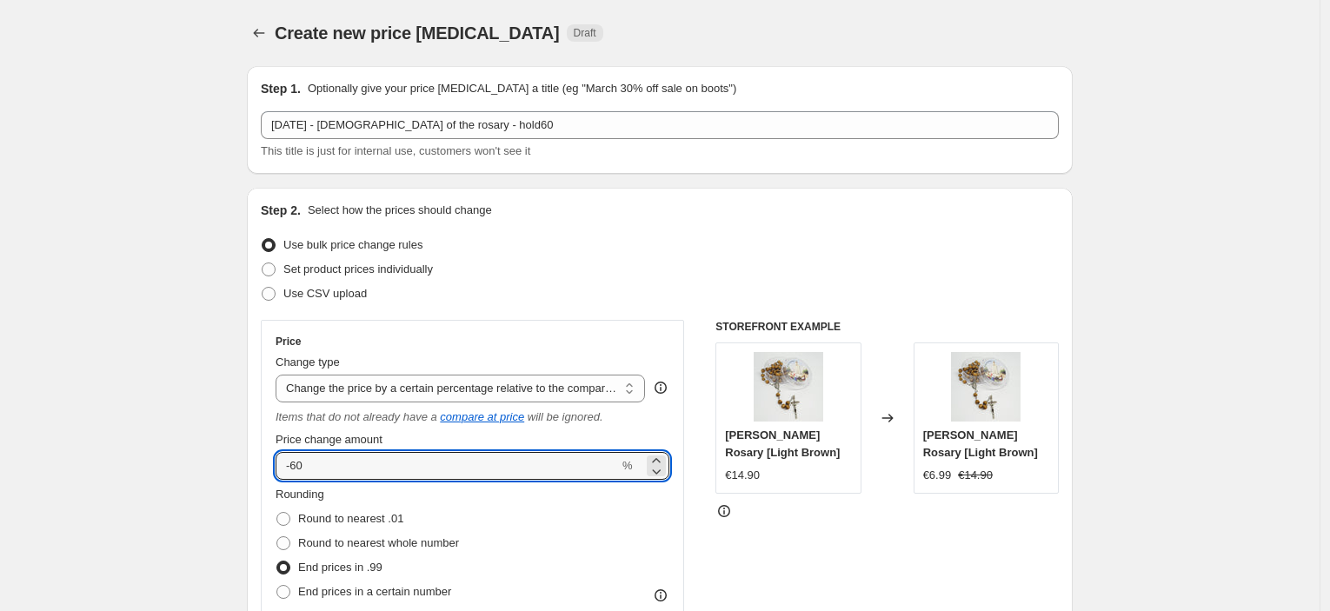
type input "-60"
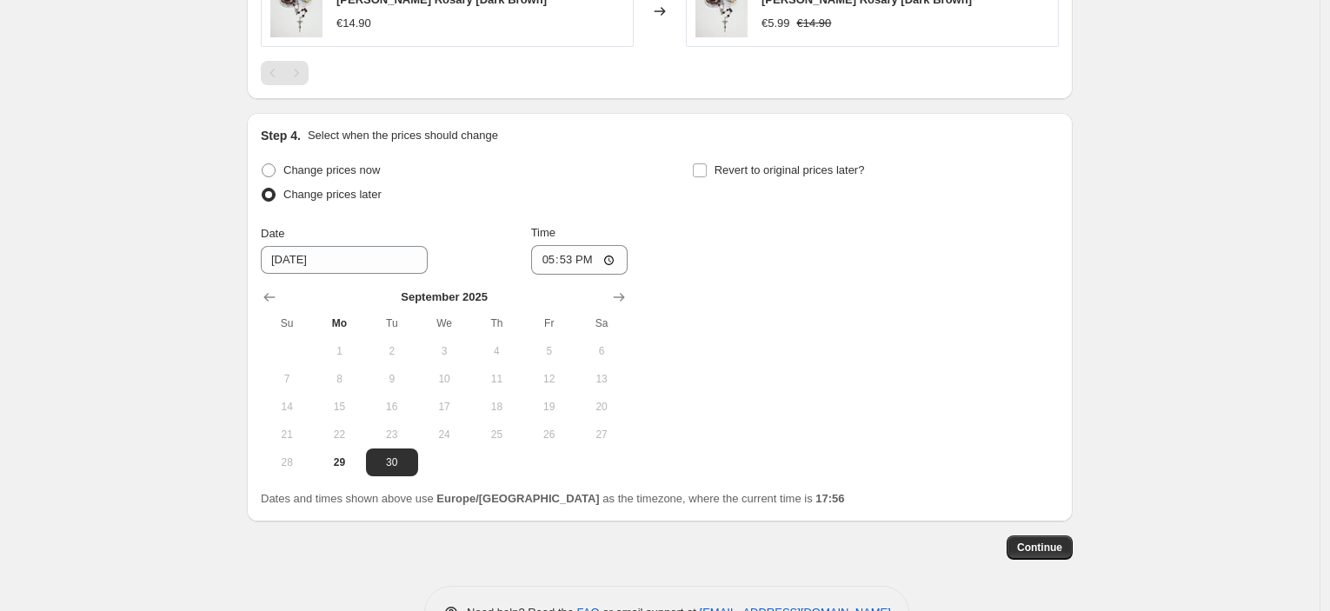
scroll to position [1440, 0]
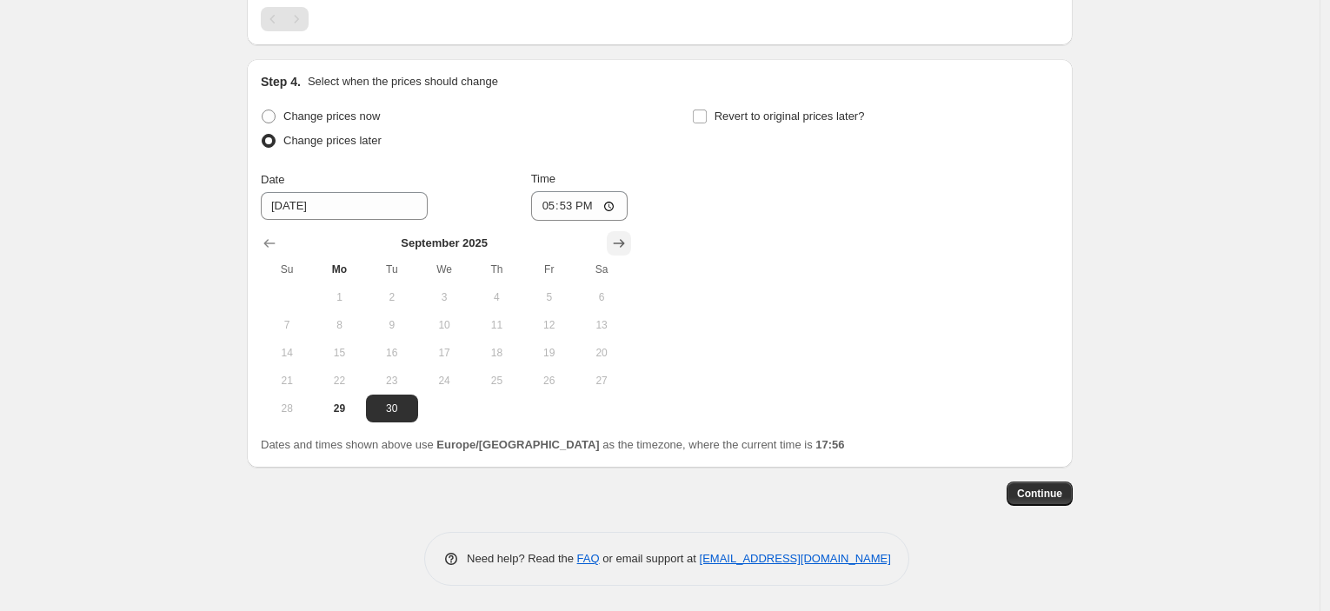
click at [628, 248] on icon "Show next month, October 2025" at bounding box center [618, 243] width 17 height 17
drag, startPoint x: 342, startPoint y: 323, endPoint x: 530, endPoint y: 290, distance: 190.7
click at [343, 323] on span "6" at bounding box center [339, 325] width 38 height 14
type input "[DATE]"
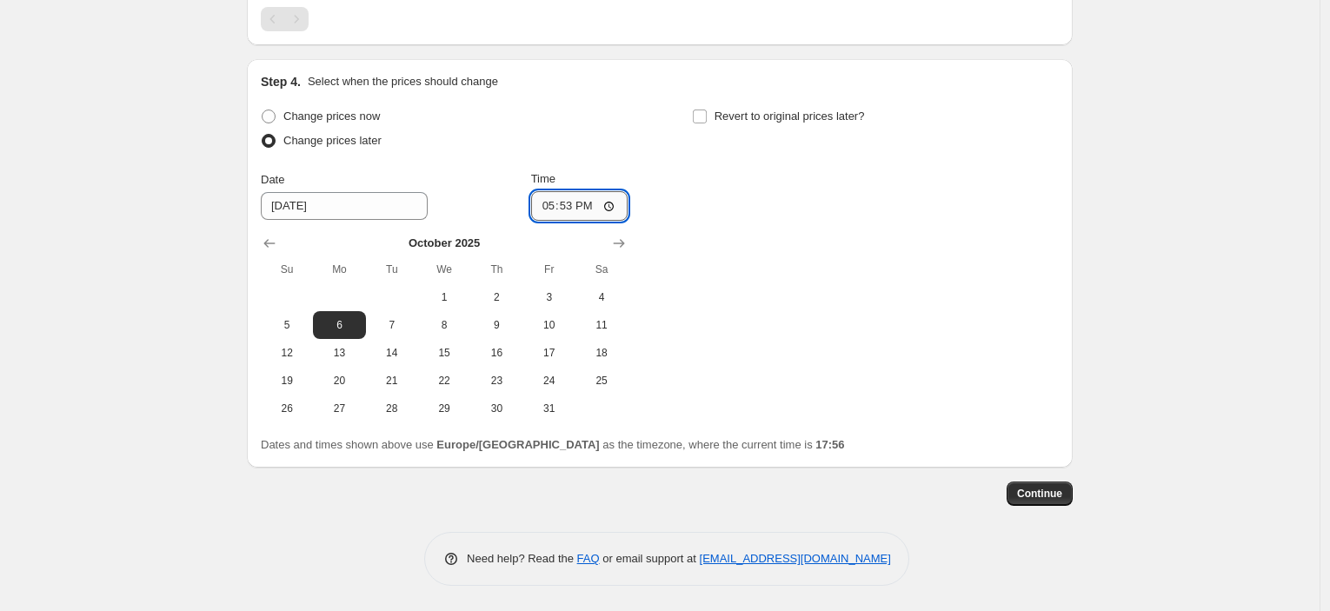
click at [572, 211] on input "17:53" at bounding box center [579, 206] width 97 height 30
type input "23:45"
click at [757, 130] on div "Revert to original prices later?" at bounding box center [875, 130] width 367 height 52
click at [757, 124] on span "Revert to original prices later?" at bounding box center [790, 116] width 150 height 17
click at [707, 123] on input "Revert to original prices later?" at bounding box center [700, 117] width 14 height 14
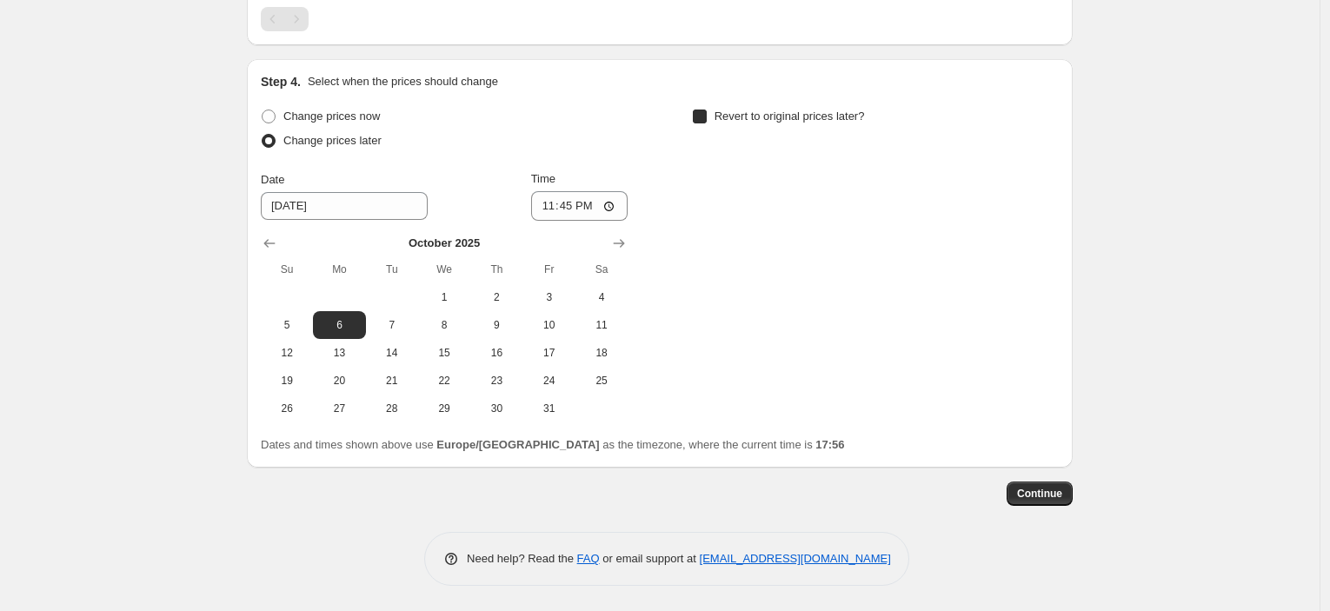
checkbox input "true"
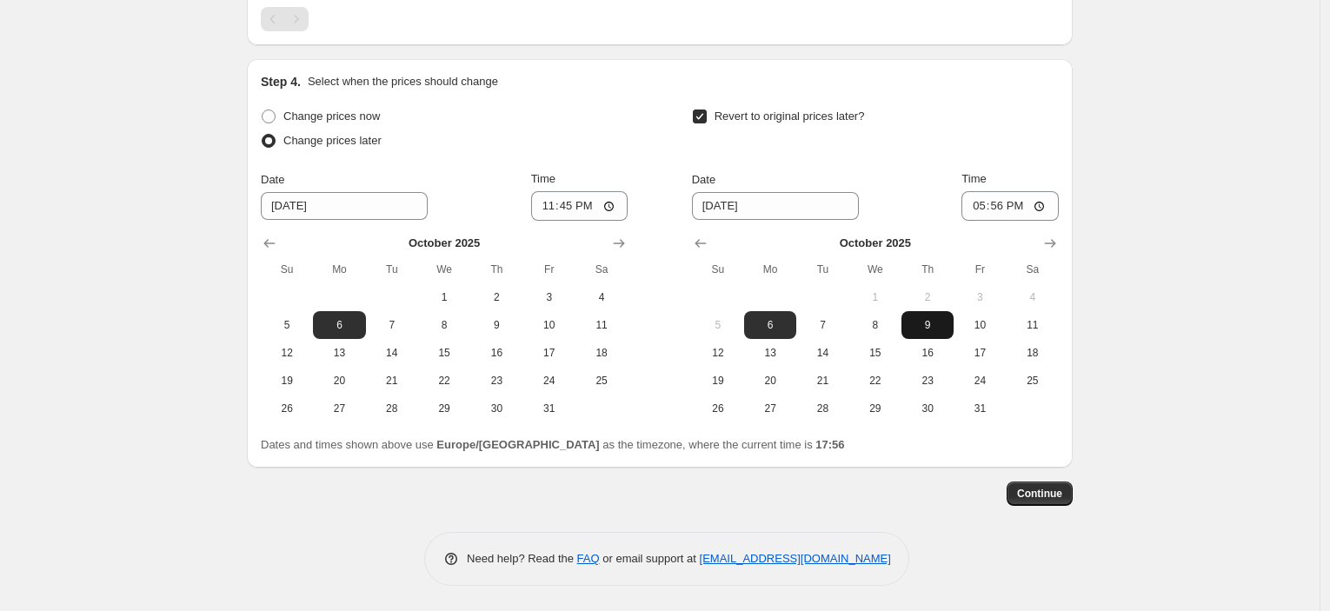
drag, startPoint x: 916, startPoint y: 330, endPoint x: 890, endPoint y: 323, distance: 26.2
click at [914, 330] on span "9" at bounding box center [928, 325] width 38 height 14
click at [877, 322] on span "8" at bounding box center [876, 325] width 38 height 14
type input "[DATE]"
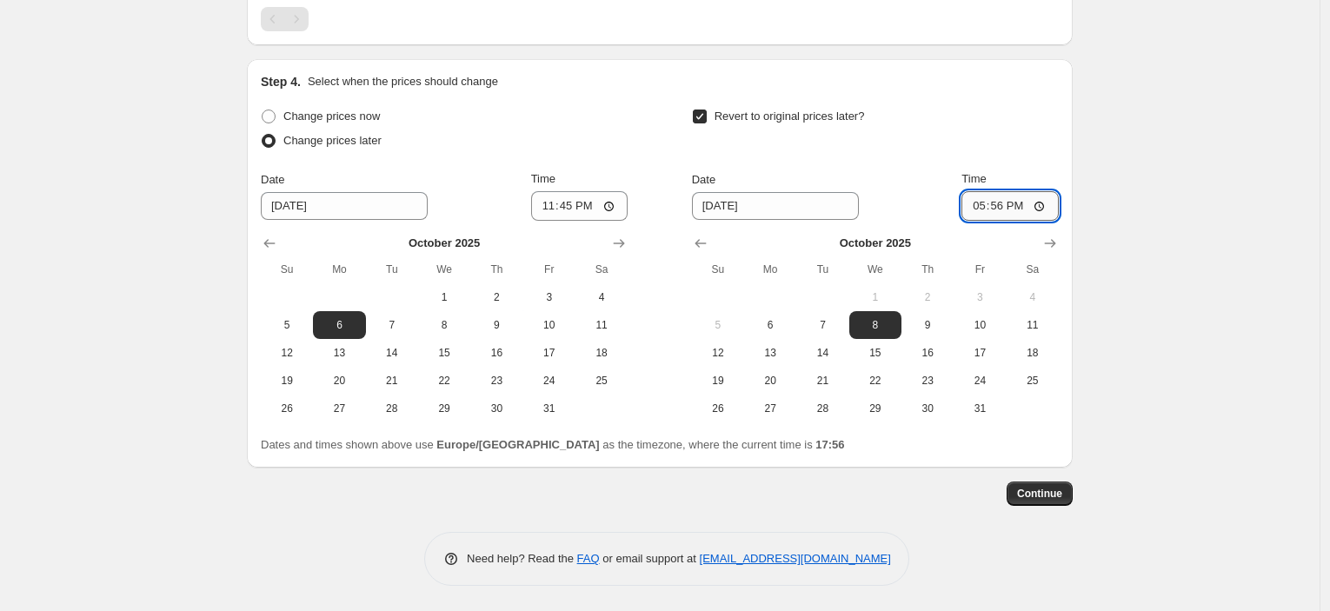
click at [996, 210] on input "17:56" at bounding box center [1010, 206] width 97 height 30
type input "08:00"
click at [1063, 496] on span "Continue" at bounding box center [1039, 494] width 45 height 14
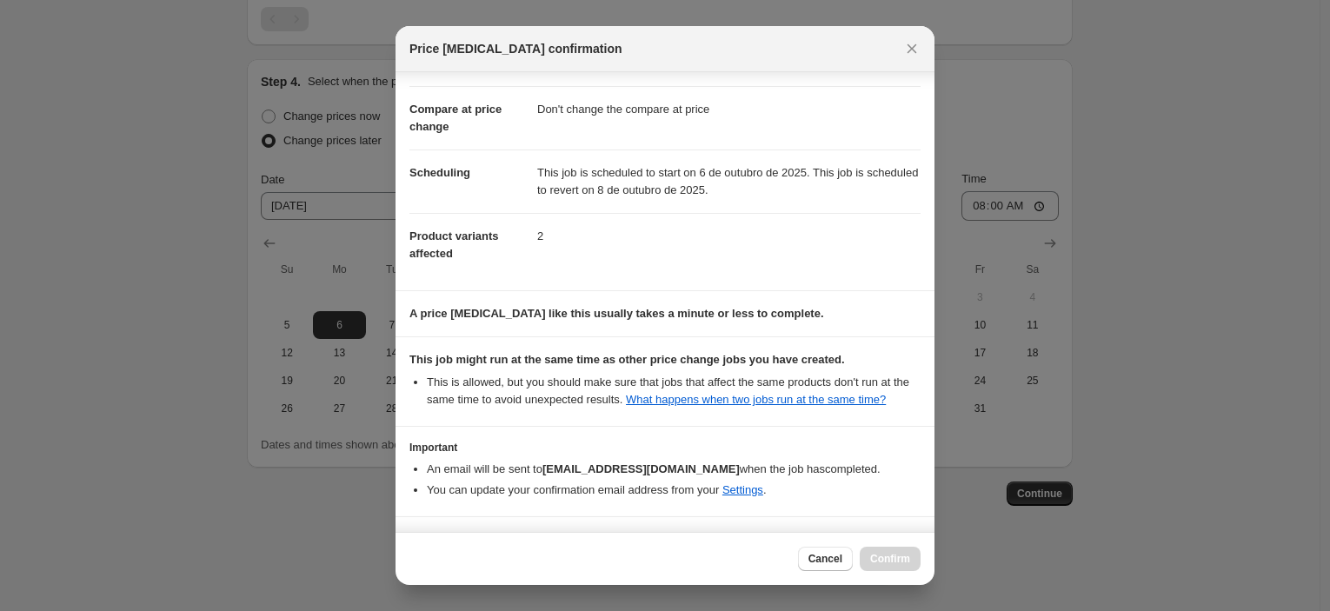
scroll to position [133, 0]
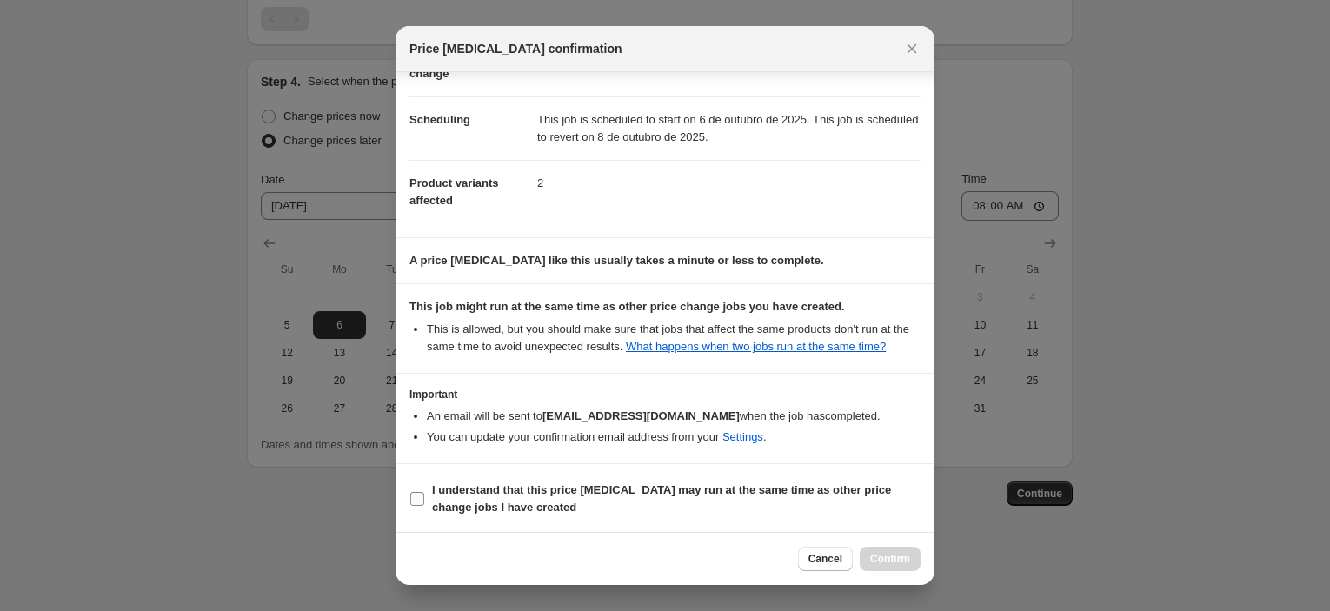
drag, startPoint x: 651, startPoint y: 487, endPoint x: 762, endPoint y: 517, distance: 114.3
click at [653, 488] on b "I understand that this price [MEDICAL_DATA] may run at the same time as other p…" at bounding box center [661, 498] width 459 height 30
click at [424, 492] on input "I understand that this price [MEDICAL_DATA] may run at the same time as other p…" at bounding box center [417, 499] width 14 height 14
checkbox input "true"
click at [880, 568] on button "Confirm" at bounding box center [890, 559] width 61 height 24
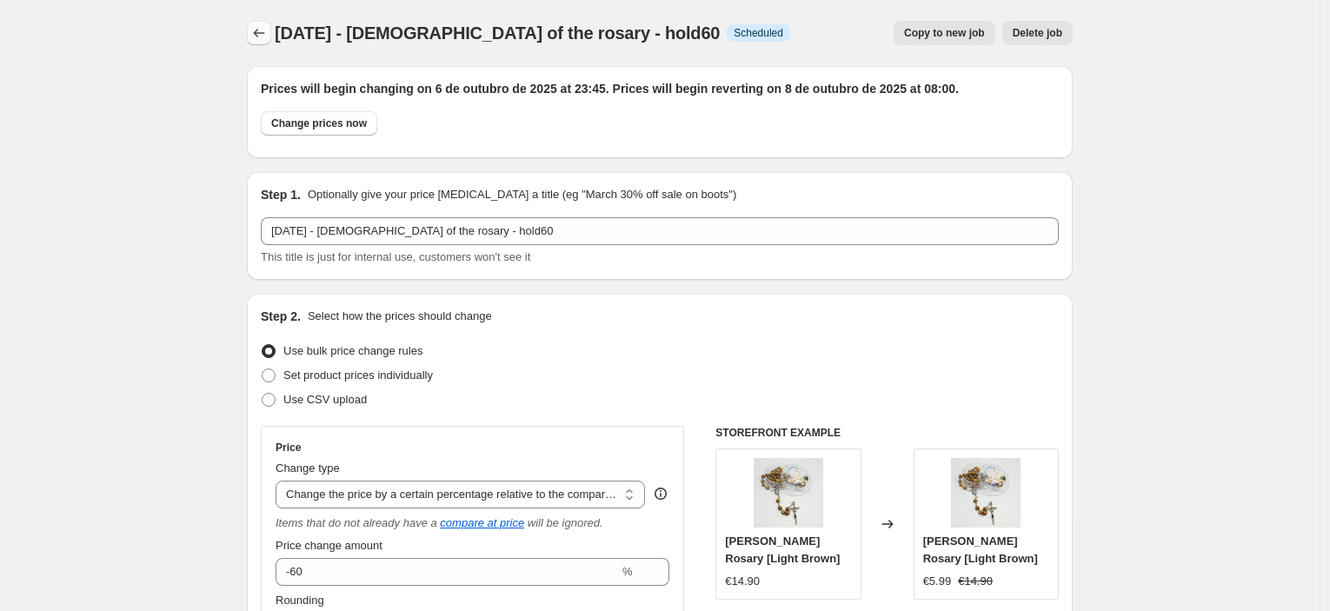
click at [263, 34] on icon "Price change jobs" at bounding box center [259, 33] width 11 height 9
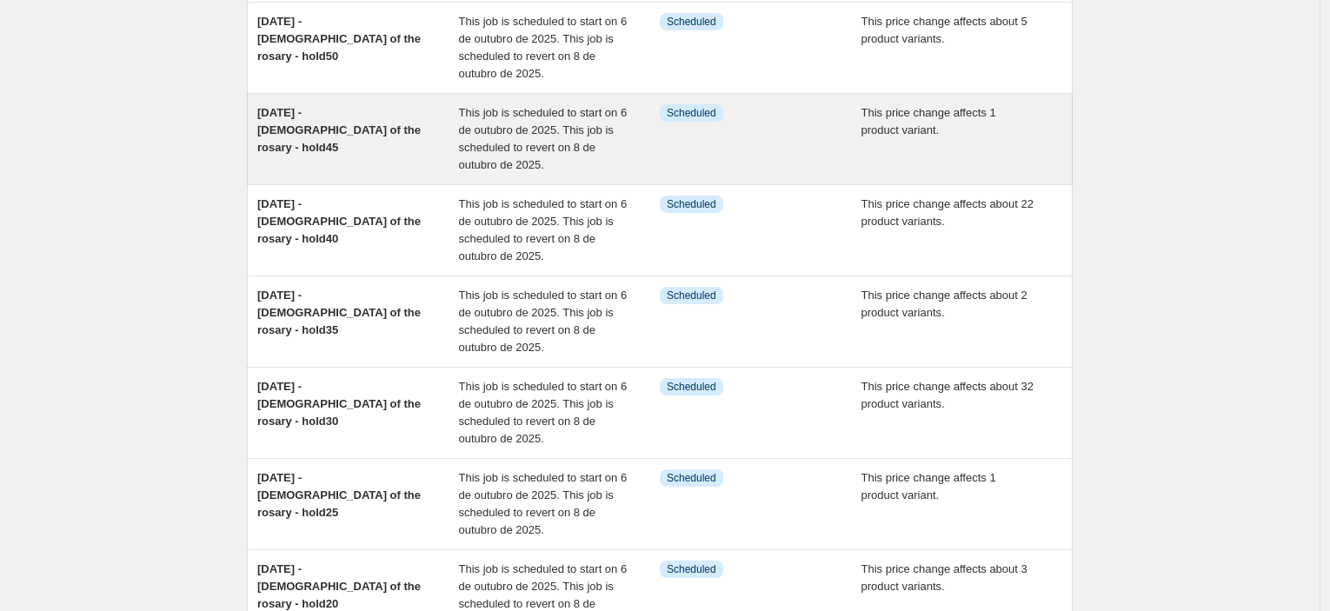
scroll to position [483, 0]
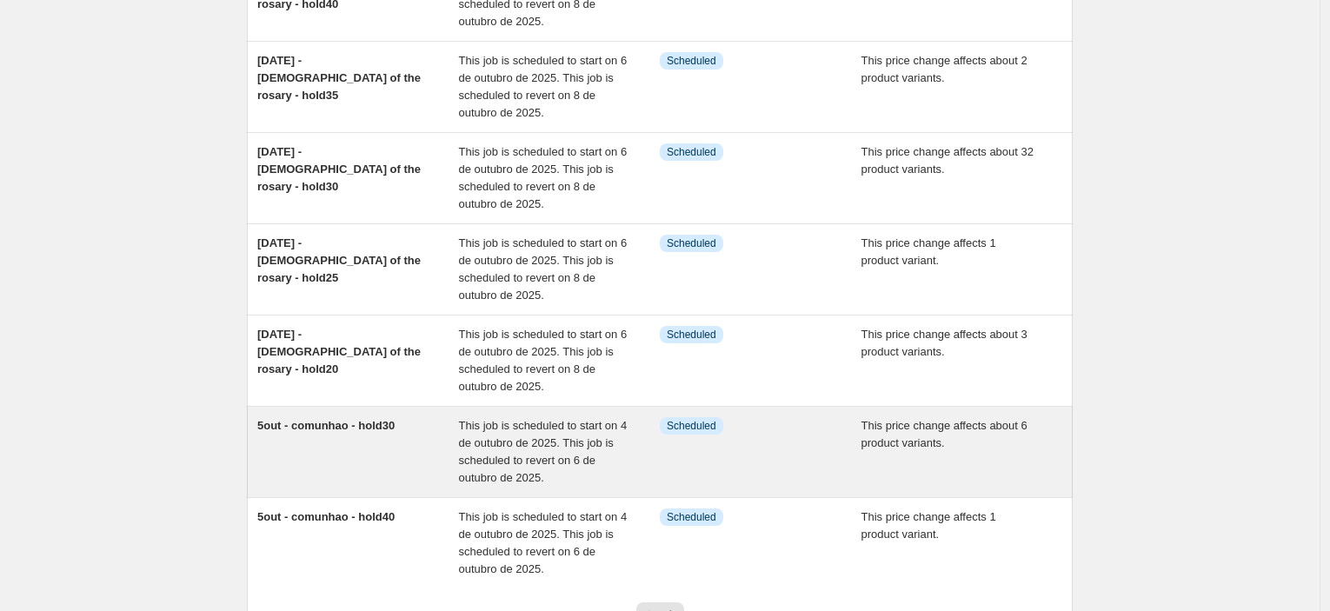
click at [461, 417] on div "5out - comunhao - hold30 This job is scheduled to start on 4 de outubro de 2025…" at bounding box center [659, 452] width 805 height 70
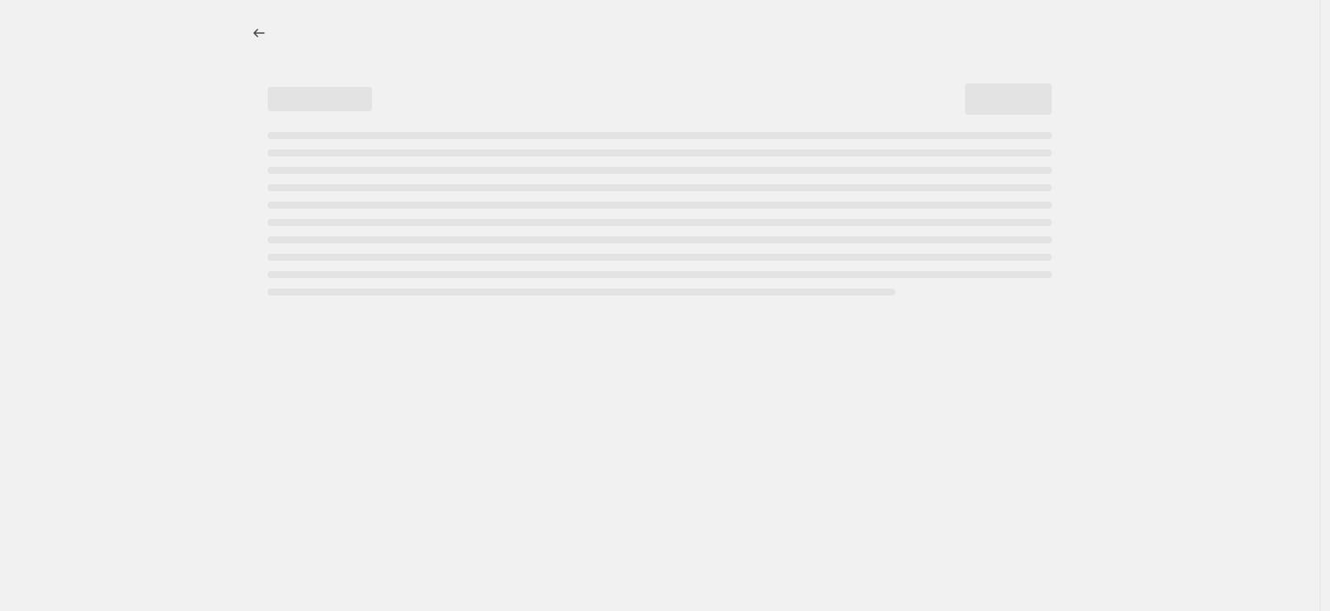
select select "pcap"
select select "collection"
select select "tag"
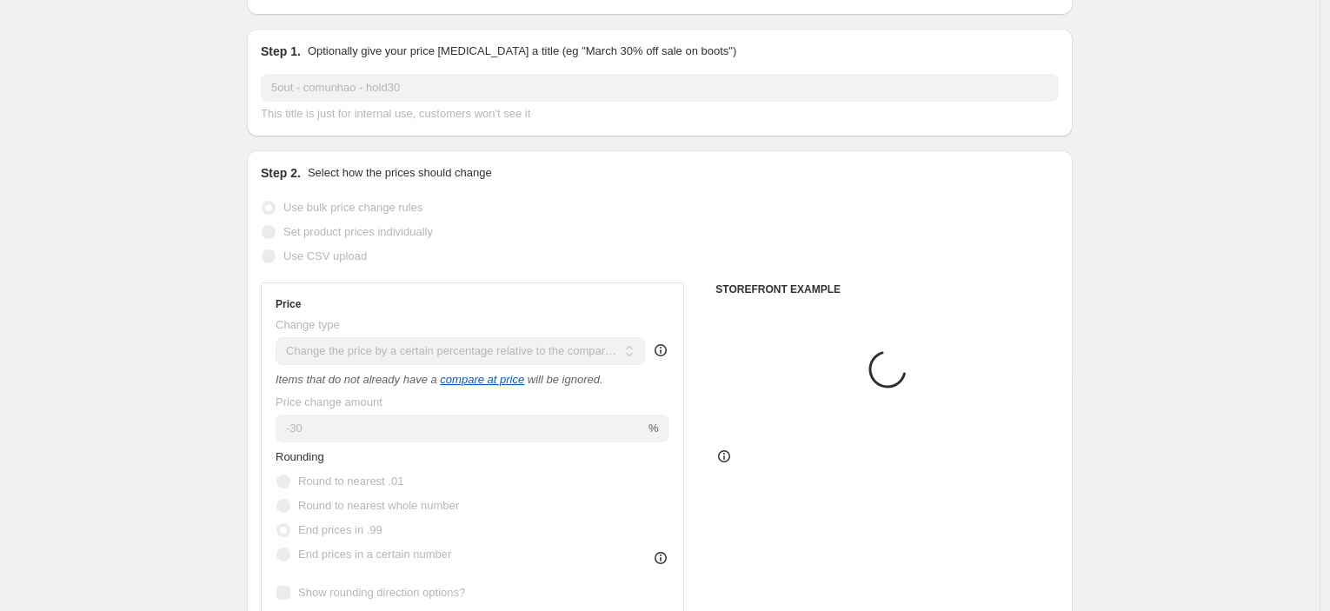
scroll to position [386, 0]
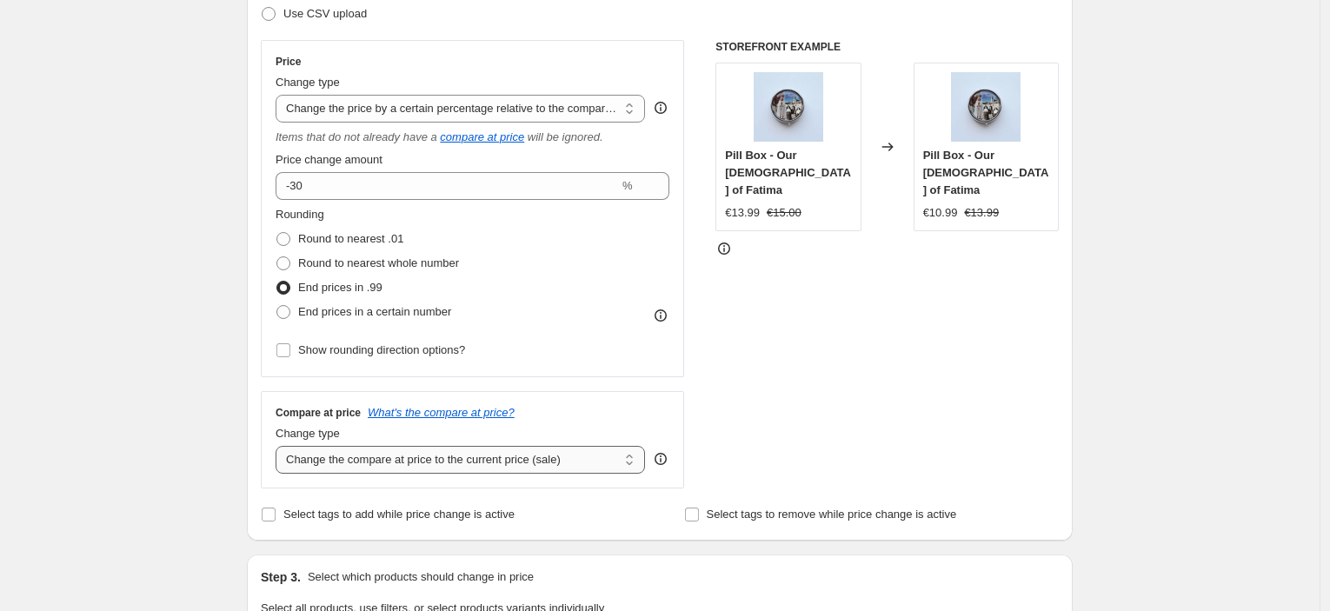
drag, startPoint x: 503, startPoint y: 454, endPoint x: 516, endPoint y: 451, distance: 12.5
click at [503, 454] on select "Change the compare at price to the current price (sale) Change the compare at p…" at bounding box center [461, 460] width 370 height 28
select select "no_change"
click at [280, 446] on select "Change the compare at price to the current price (sale) Change the compare at p…" at bounding box center [461, 460] width 370 height 28
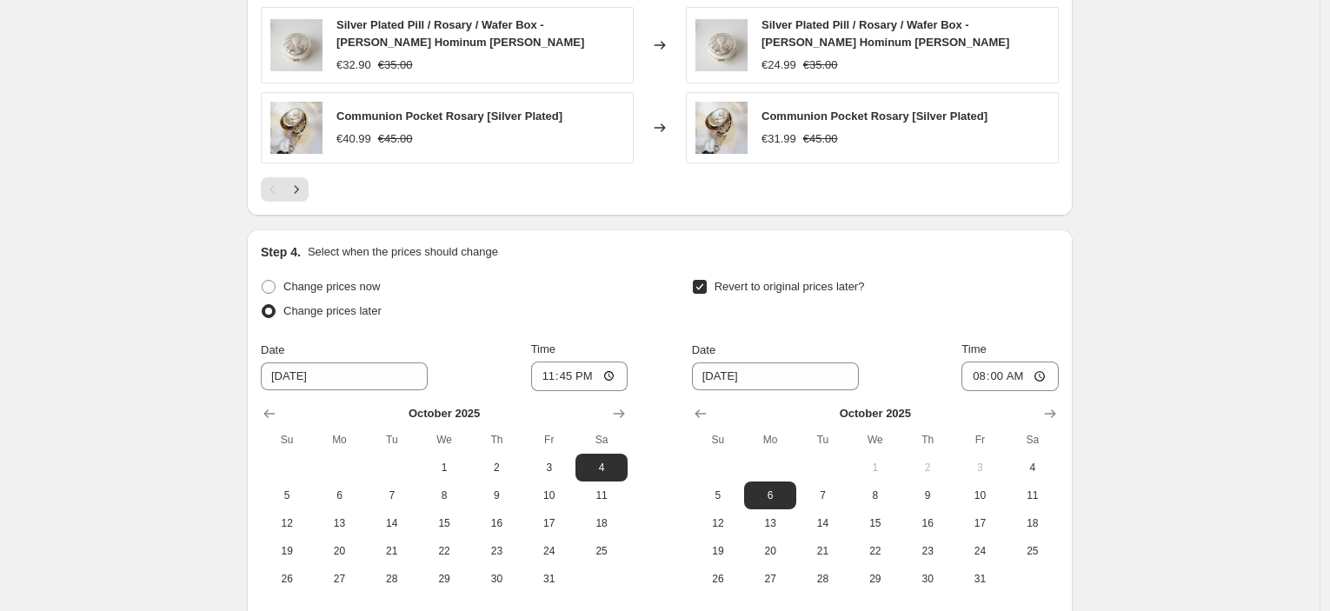
scroll to position [1738, 0]
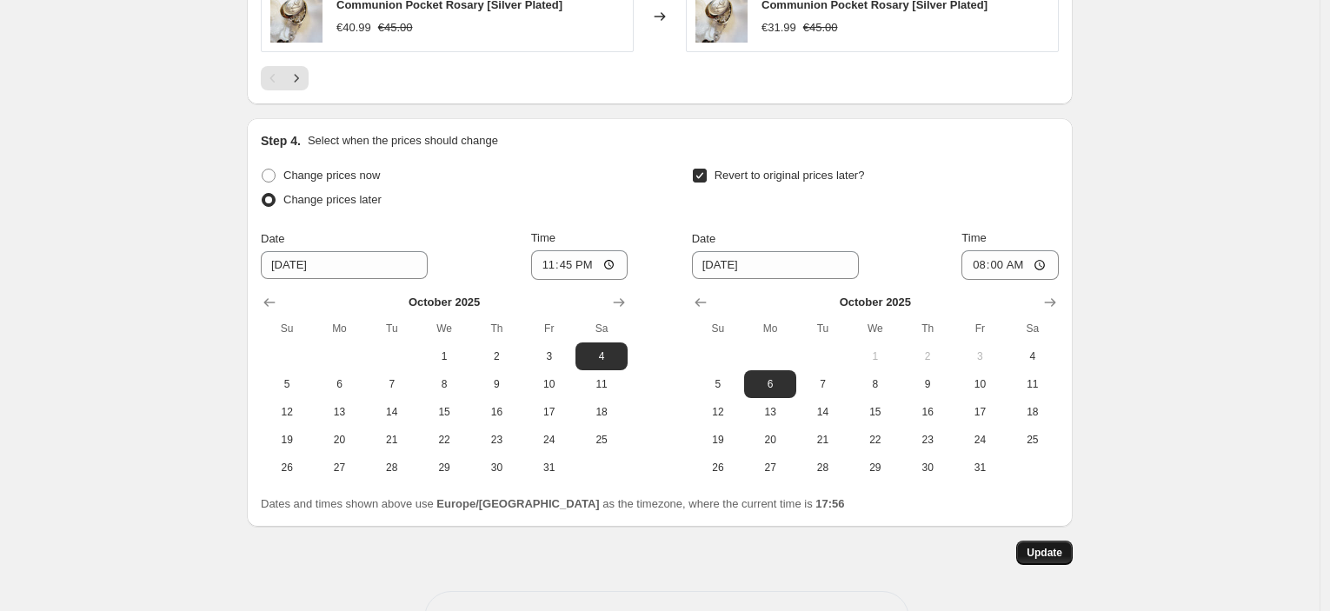
click at [1057, 560] on button "Update" at bounding box center [1045, 553] width 57 height 24
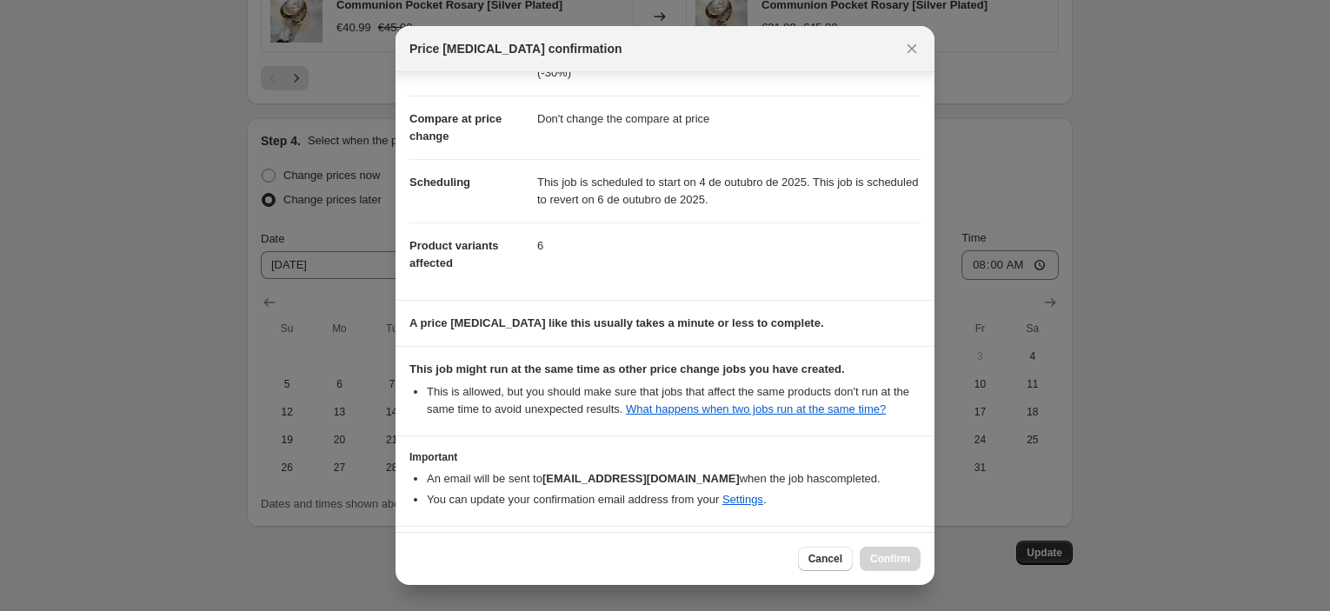
scroll to position [133, 0]
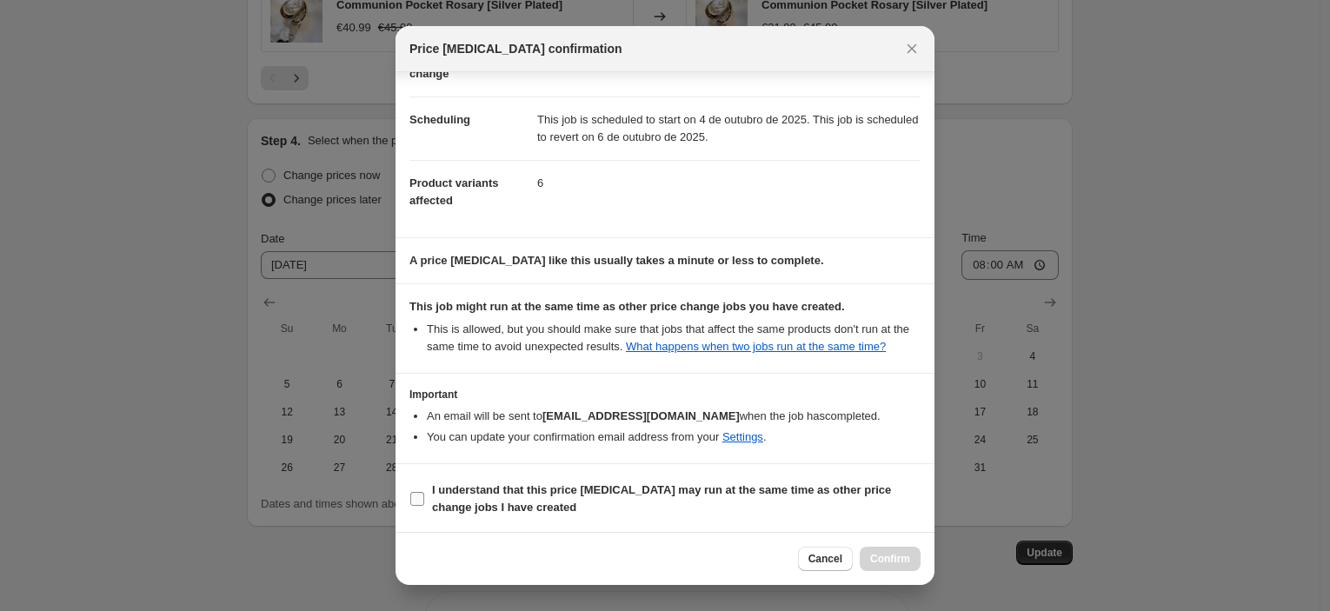
click at [750, 490] on b "I understand that this price [MEDICAL_DATA] may run at the same time as other p…" at bounding box center [661, 498] width 459 height 30
click at [424, 492] on input "I understand that this price [MEDICAL_DATA] may run at the same time as other p…" at bounding box center [417, 499] width 14 height 14
checkbox input "true"
click at [912, 568] on button "Confirm" at bounding box center [890, 559] width 61 height 24
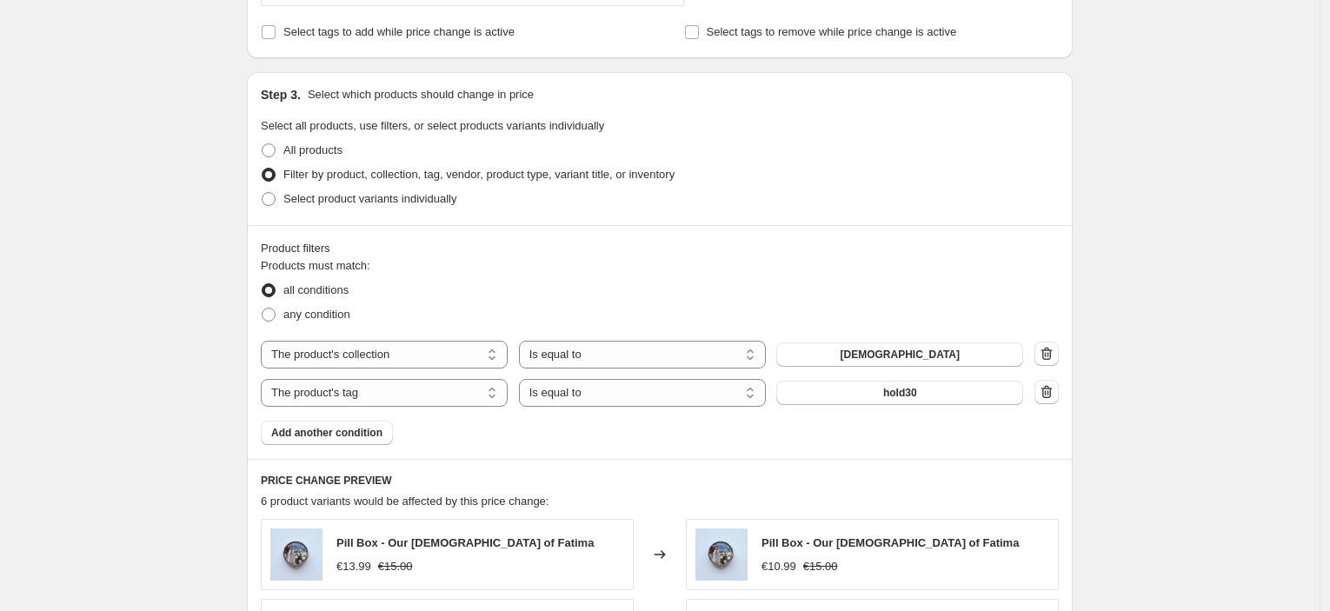
scroll to position [0, 0]
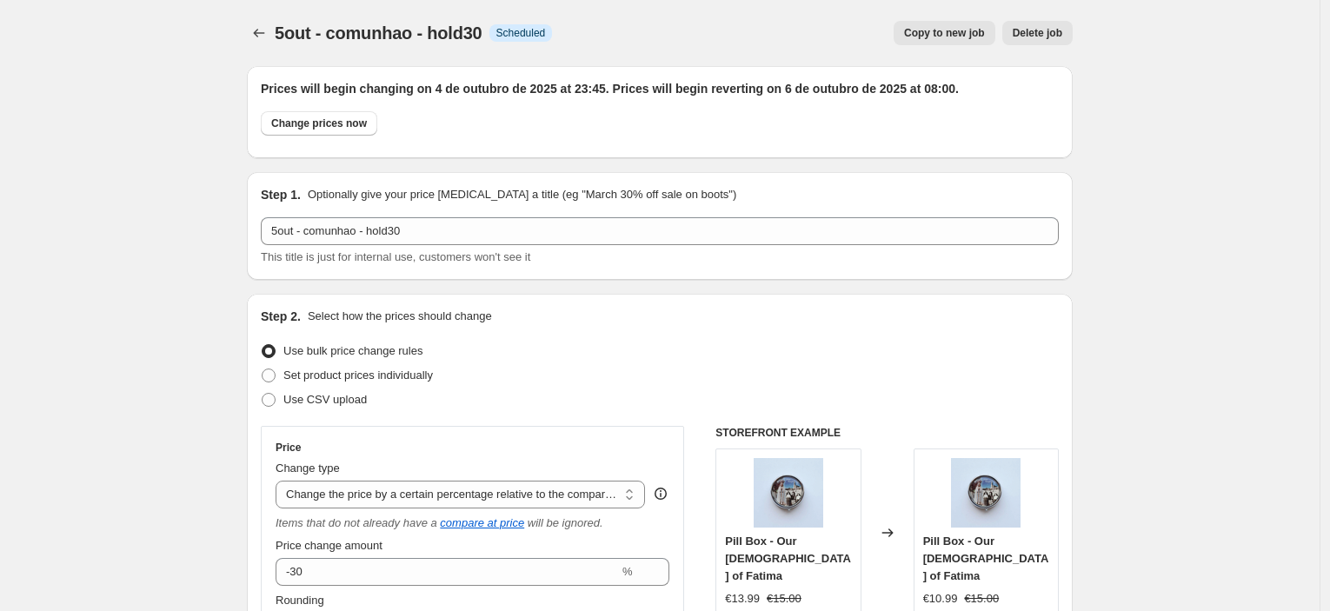
click at [265, 45] on div "5out - comunhao - hold30. This page is ready 5out - comunhao - hold30 Info Sche…" at bounding box center [660, 33] width 826 height 66
click at [254, 30] on button "Price change jobs" at bounding box center [259, 33] width 24 height 24
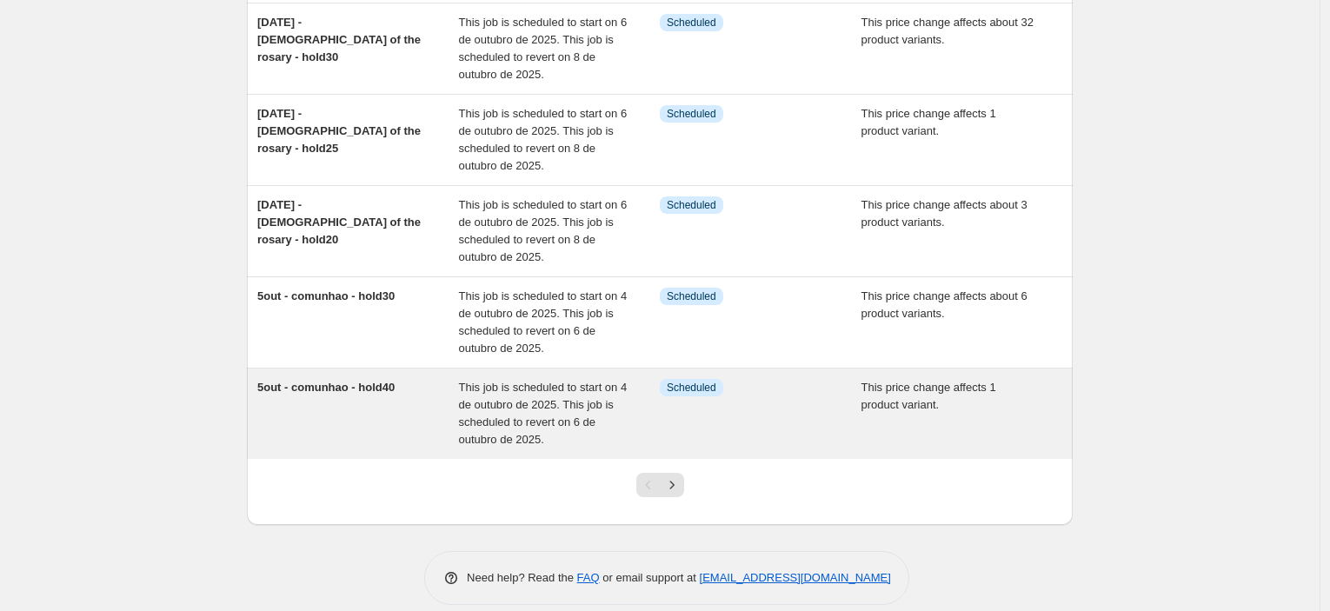
scroll to position [630, 0]
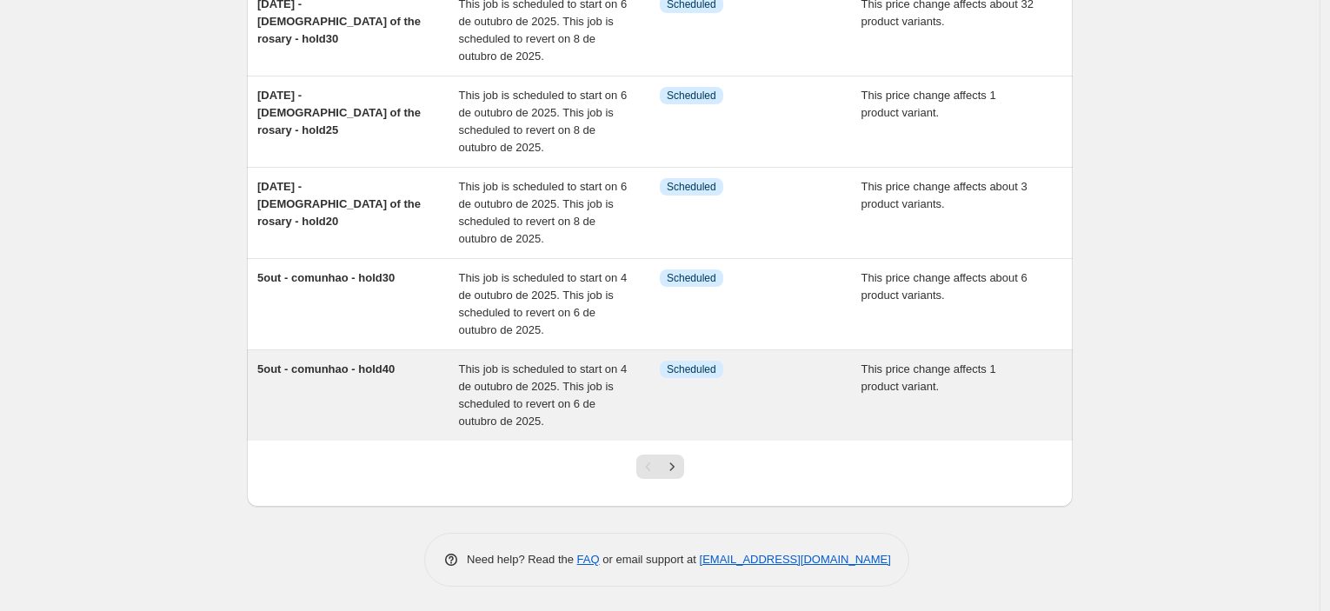
click at [376, 392] on div "5out - comunhao - hold40" at bounding box center [358, 396] width 202 height 70
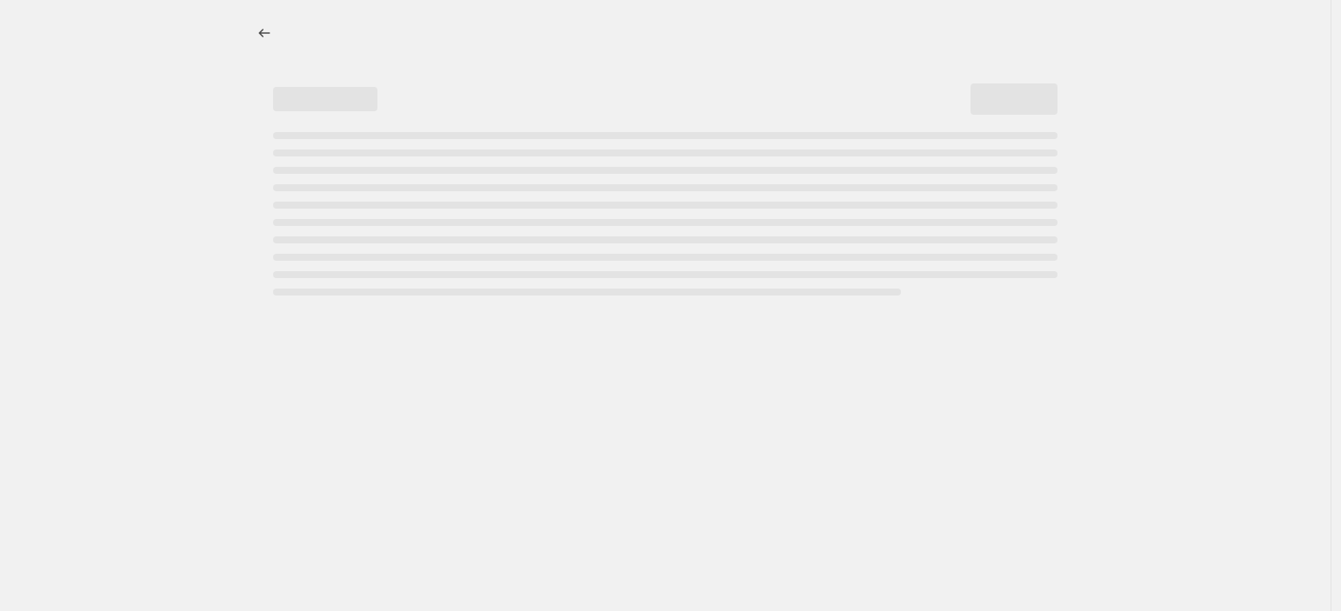
select select "pcap"
select select "collection"
select select "tag"
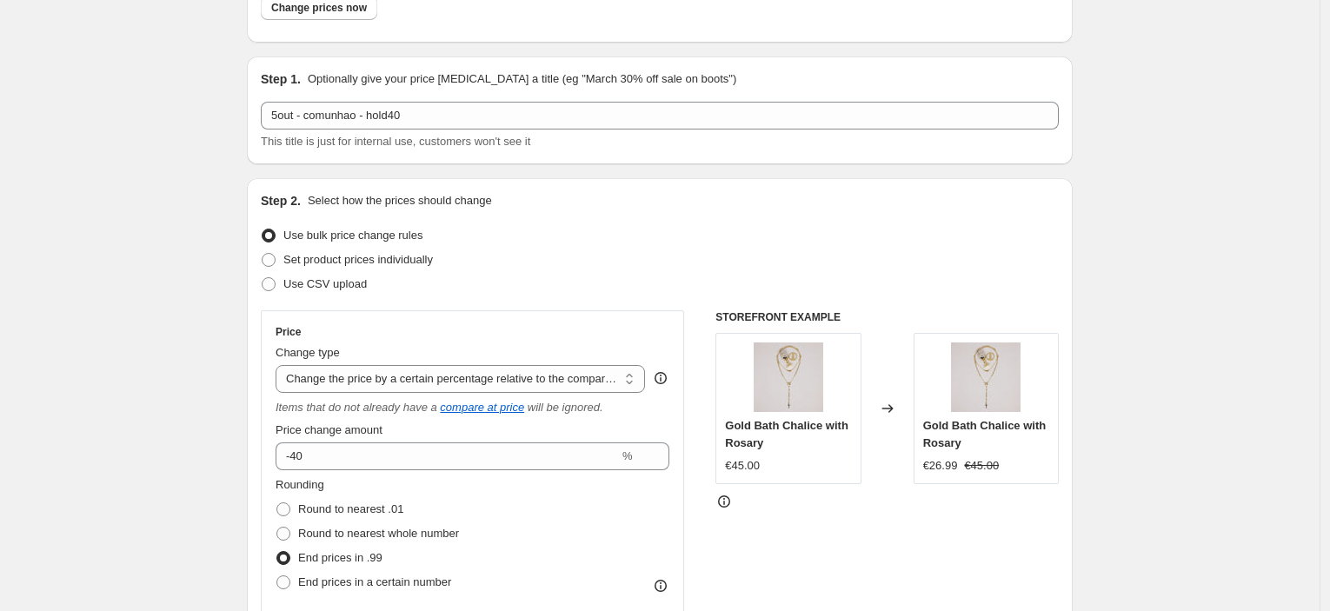
scroll to position [289, 0]
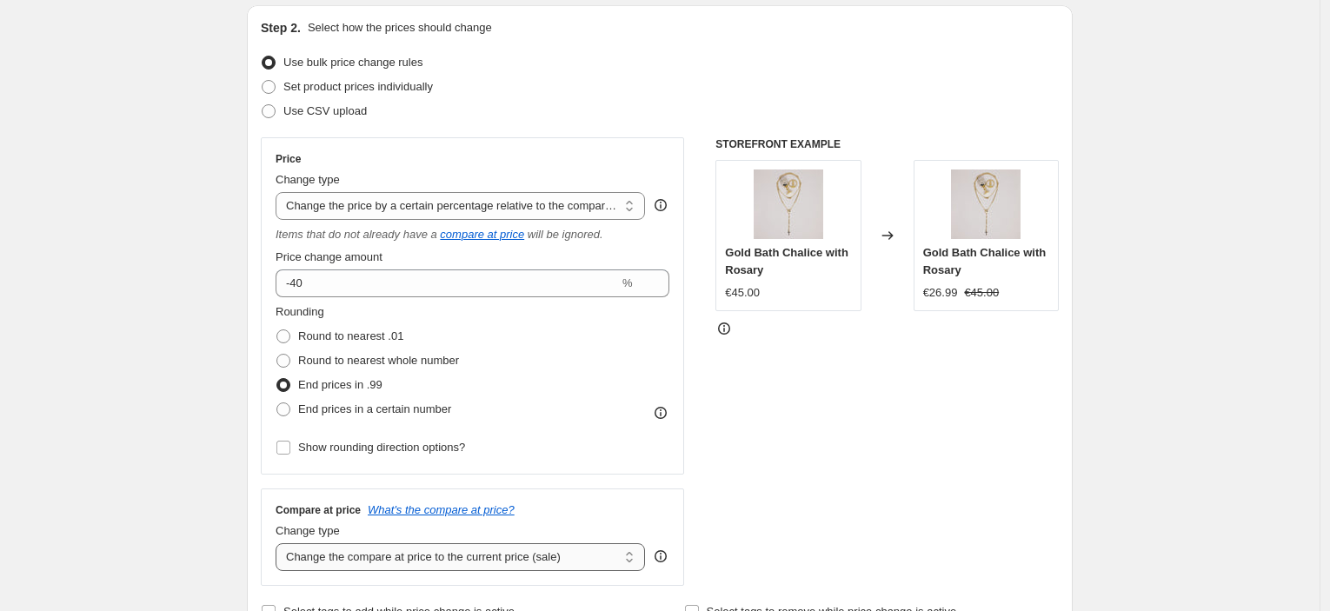
click at [359, 570] on select "Change the compare at price to the current price (sale) Change the compare at p…" at bounding box center [461, 557] width 370 height 28
select select "no_change"
click at [280, 543] on select "Change the compare at price to the current price (sale) Change the compare at p…" at bounding box center [461, 557] width 370 height 28
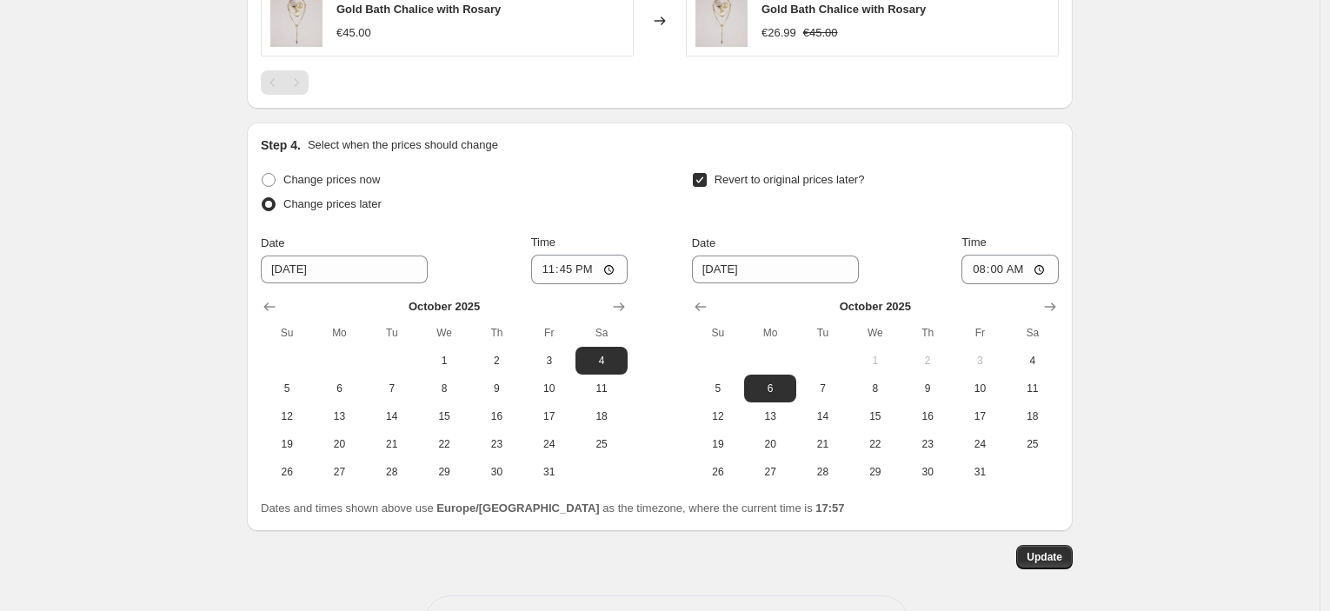
scroll to position [1466, 0]
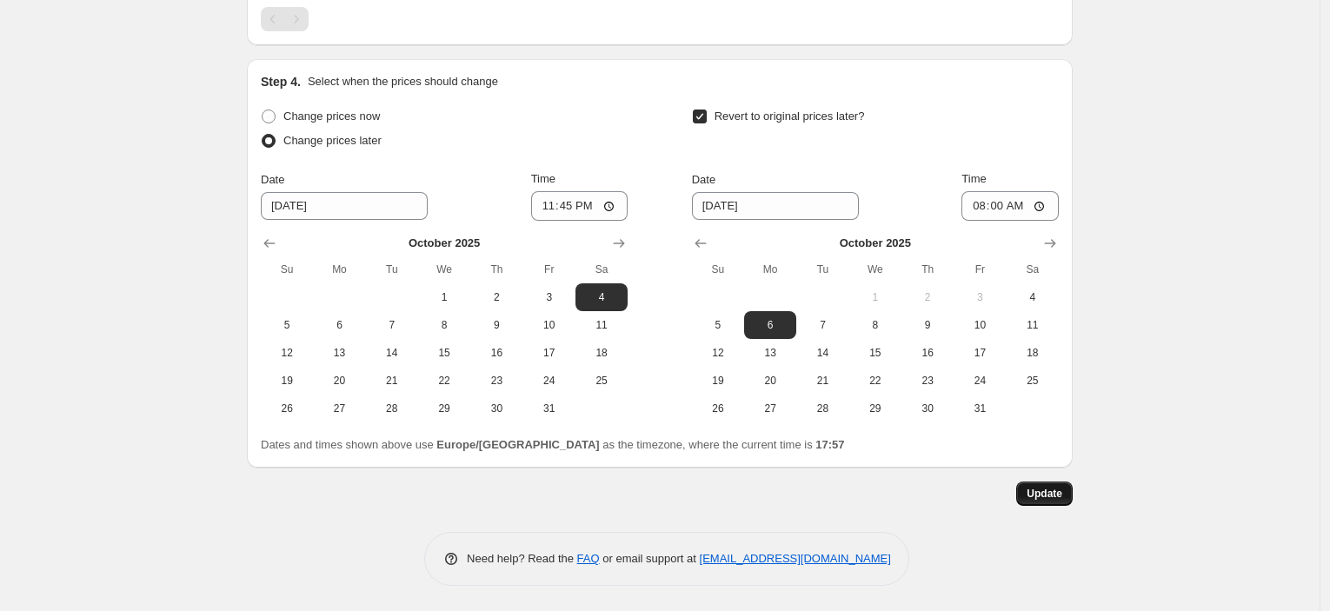
click at [1050, 495] on span "Update" at bounding box center [1045, 494] width 36 height 14
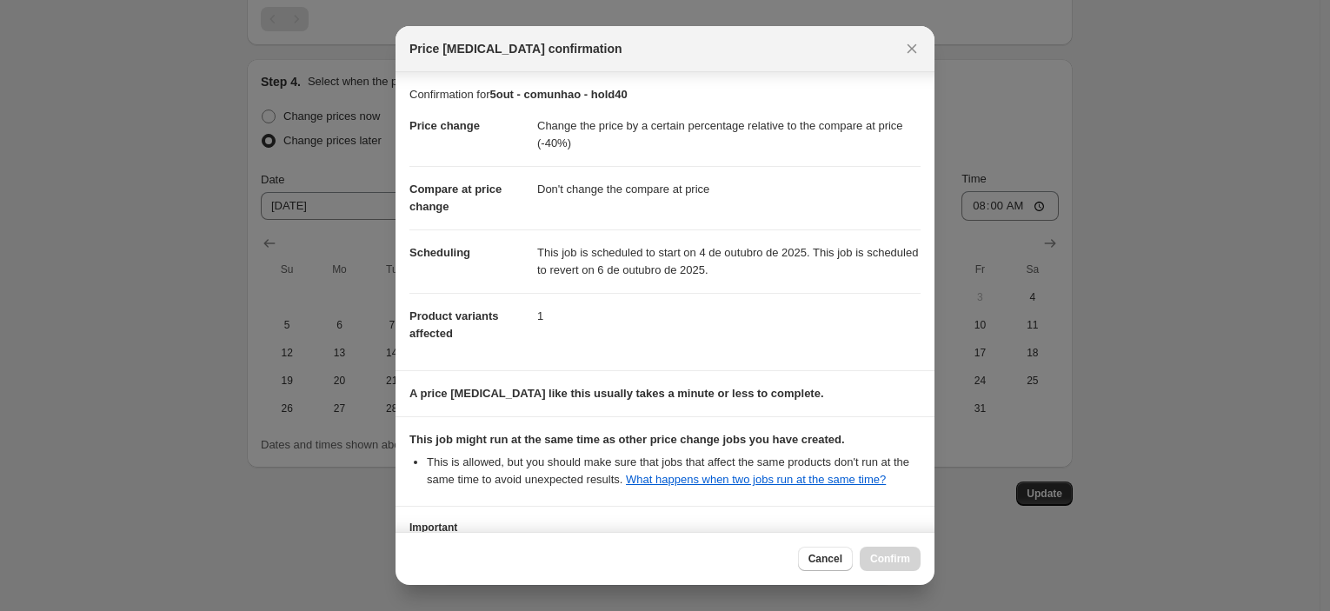
scroll to position [133, 0]
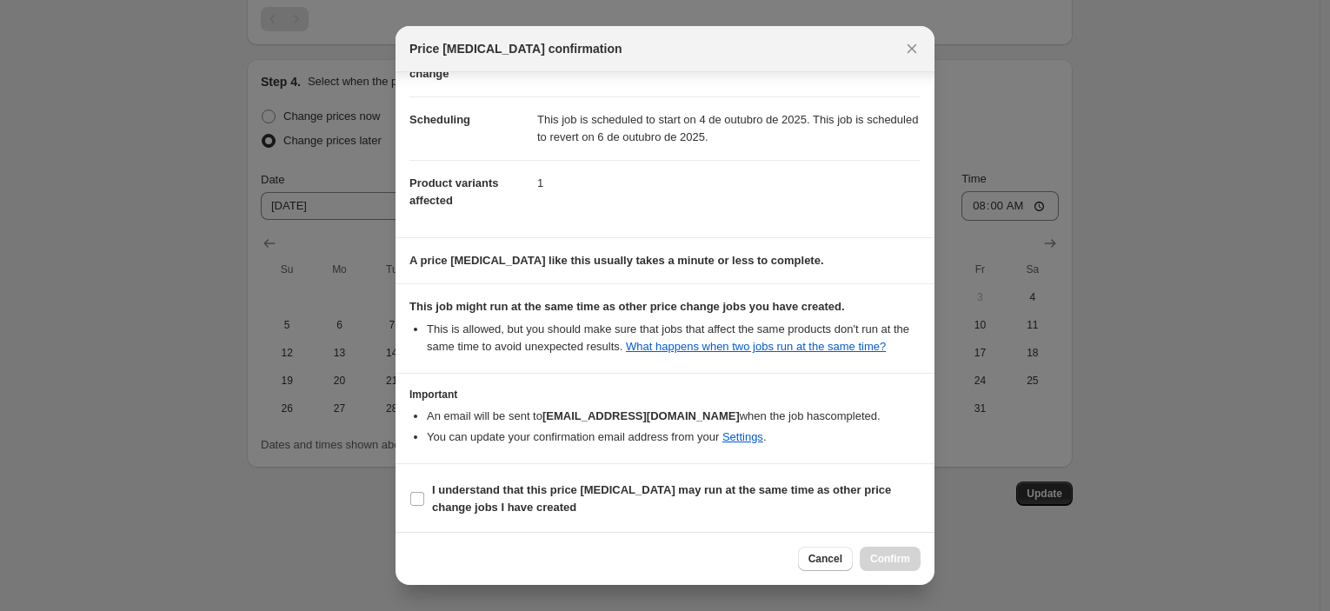
click at [688, 468] on section "I understand that this price [MEDICAL_DATA] may run at the same time as other p…" at bounding box center [665, 499] width 539 height 70
click at [692, 484] on b "I understand that this price [MEDICAL_DATA] may run at the same time as other p…" at bounding box center [661, 498] width 459 height 30
click at [424, 492] on input "I understand that this price [MEDICAL_DATA] may run at the same time as other p…" at bounding box center [417, 499] width 14 height 14
checkbox input "true"
click at [893, 550] on button "Confirm" at bounding box center [890, 559] width 61 height 24
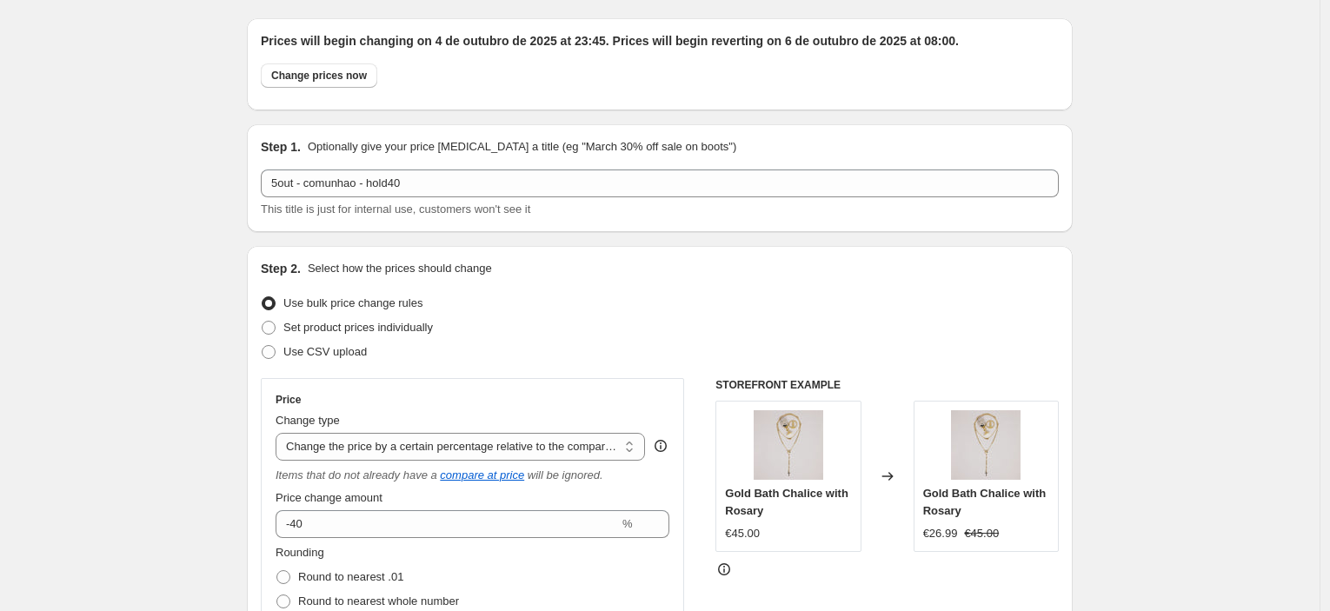
scroll to position [0, 0]
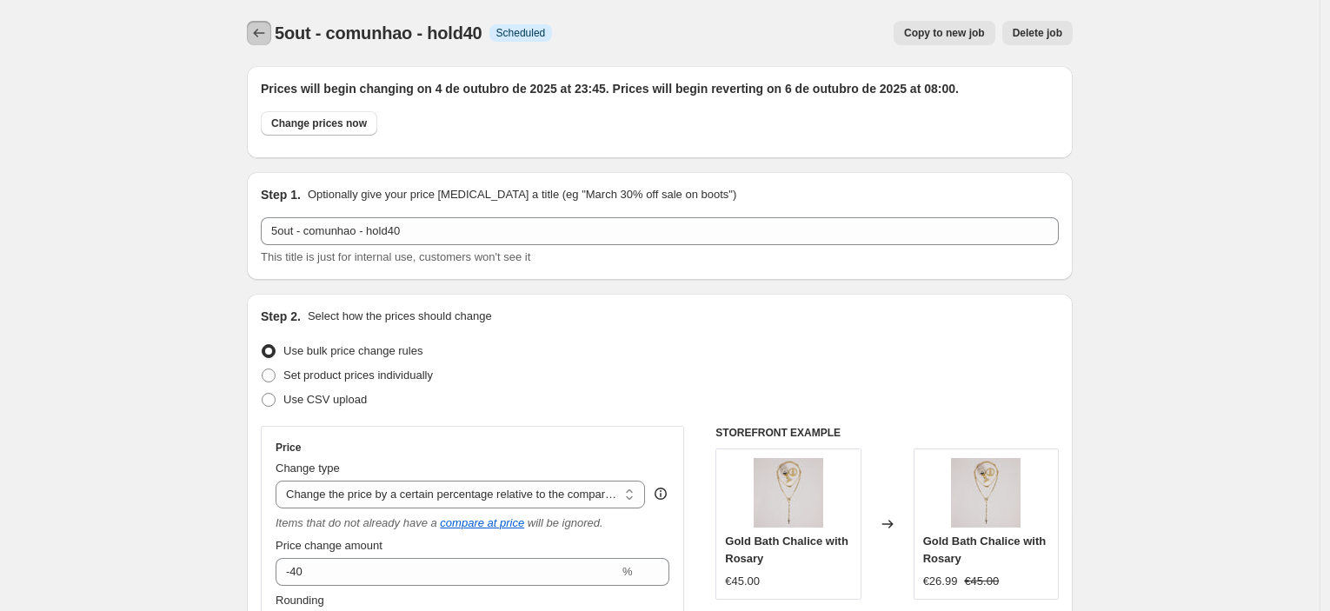
click at [262, 37] on icon "Price change jobs" at bounding box center [258, 32] width 17 height 17
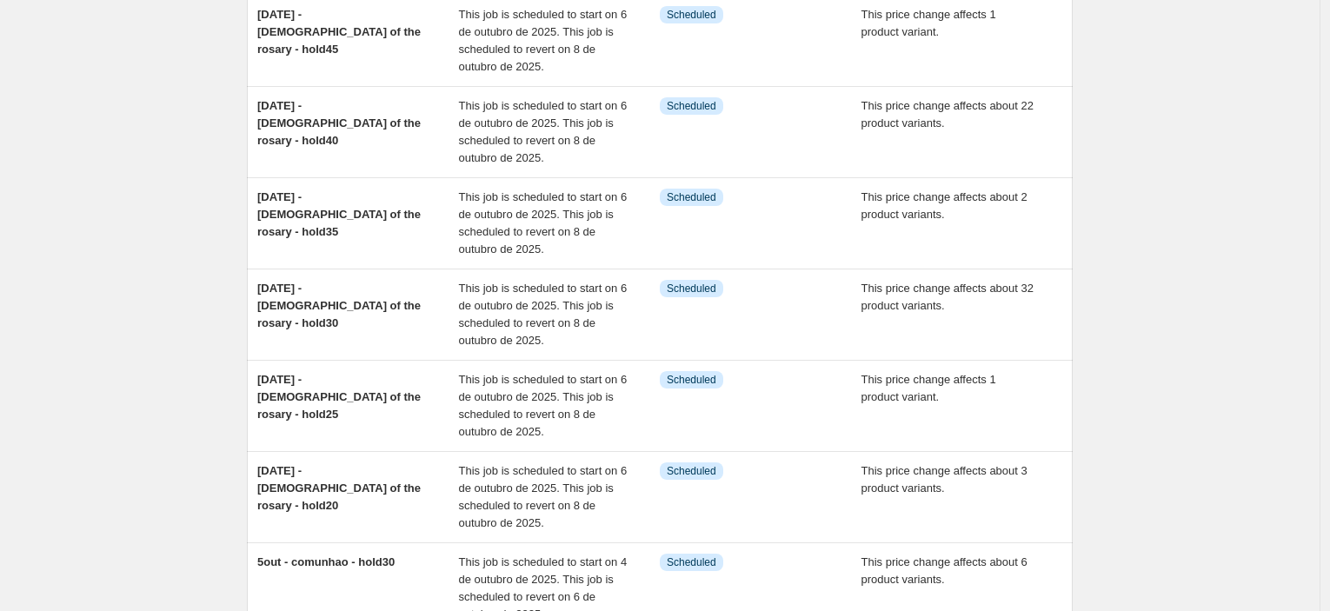
scroll to position [630, 0]
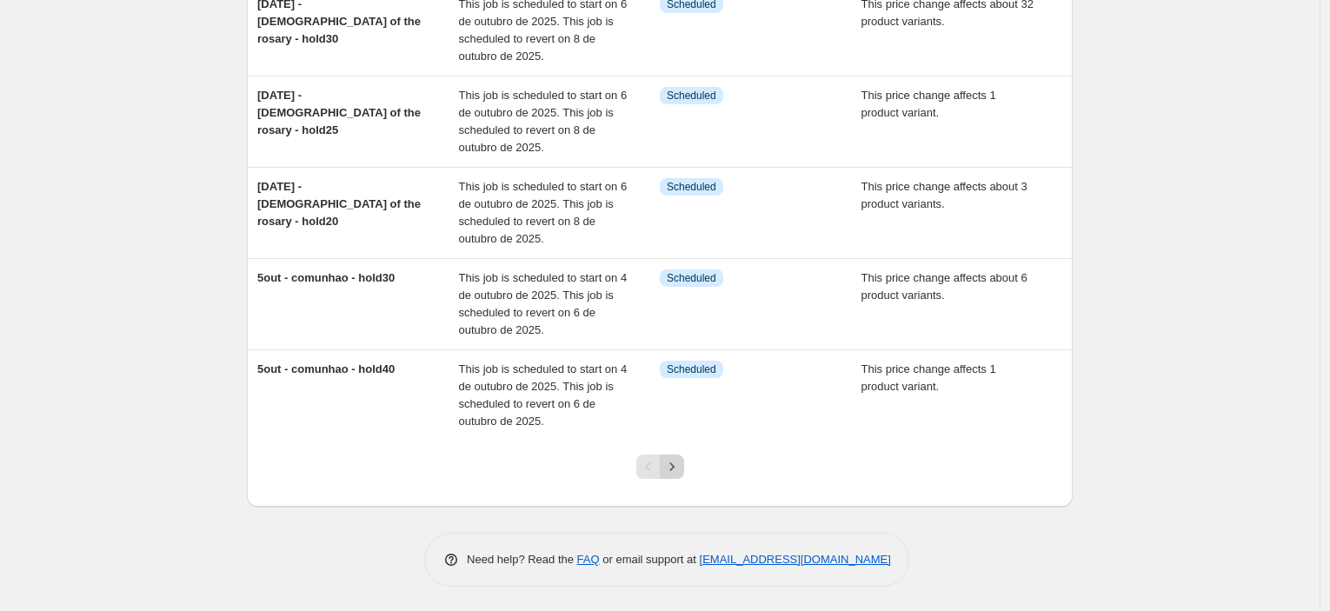
click at [676, 470] on icon "Next" at bounding box center [671, 466] width 17 height 17
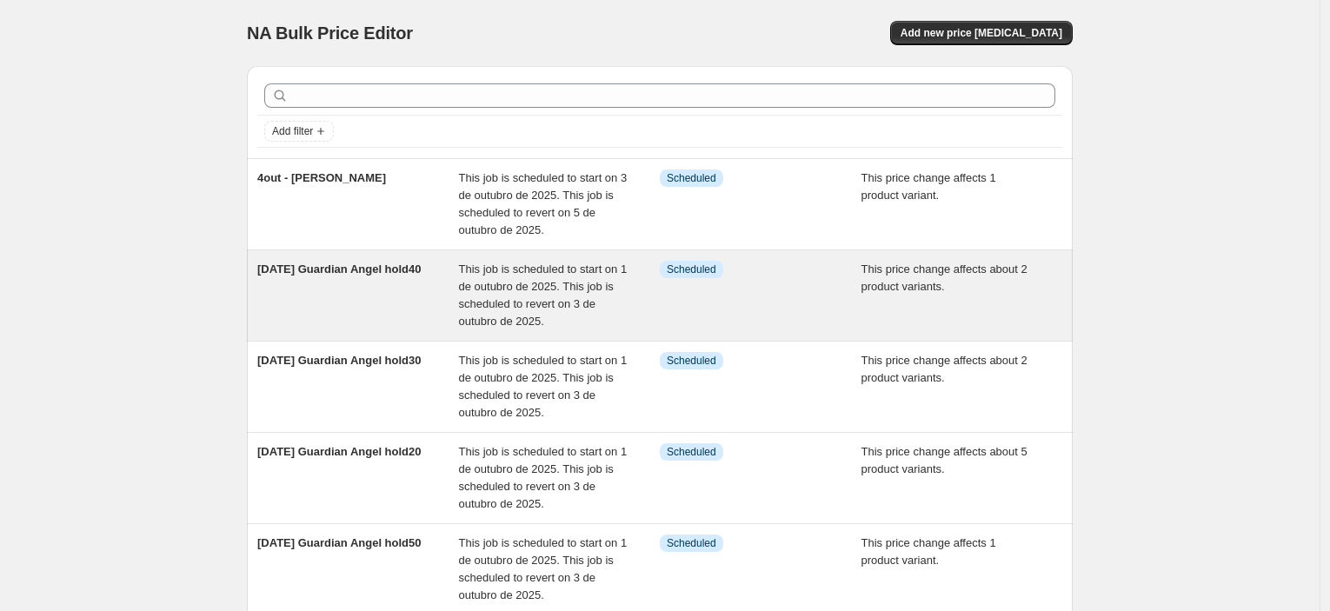
drag, startPoint x: 343, startPoint y: 179, endPoint x: 555, endPoint y: 279, distance: 233.8
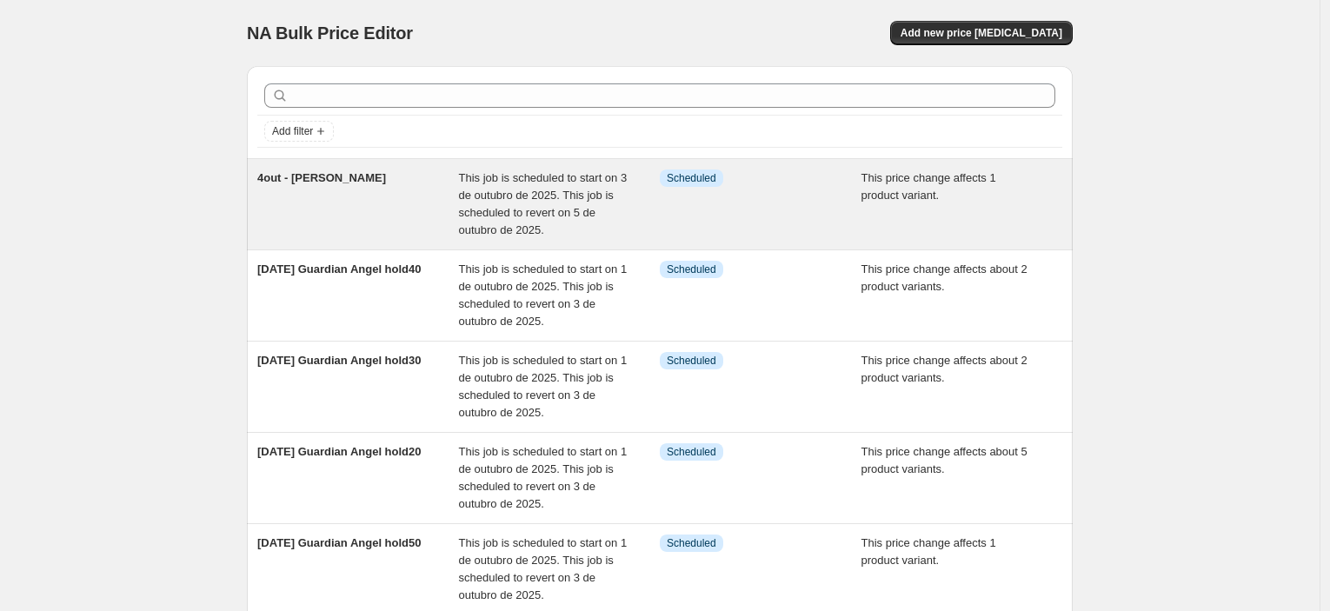
click at [343, 181] on span "4out - [PERSON_NAME]" at bounding box center [321, 177] width 129 height 13
select select "pcap"
select select "no_change"
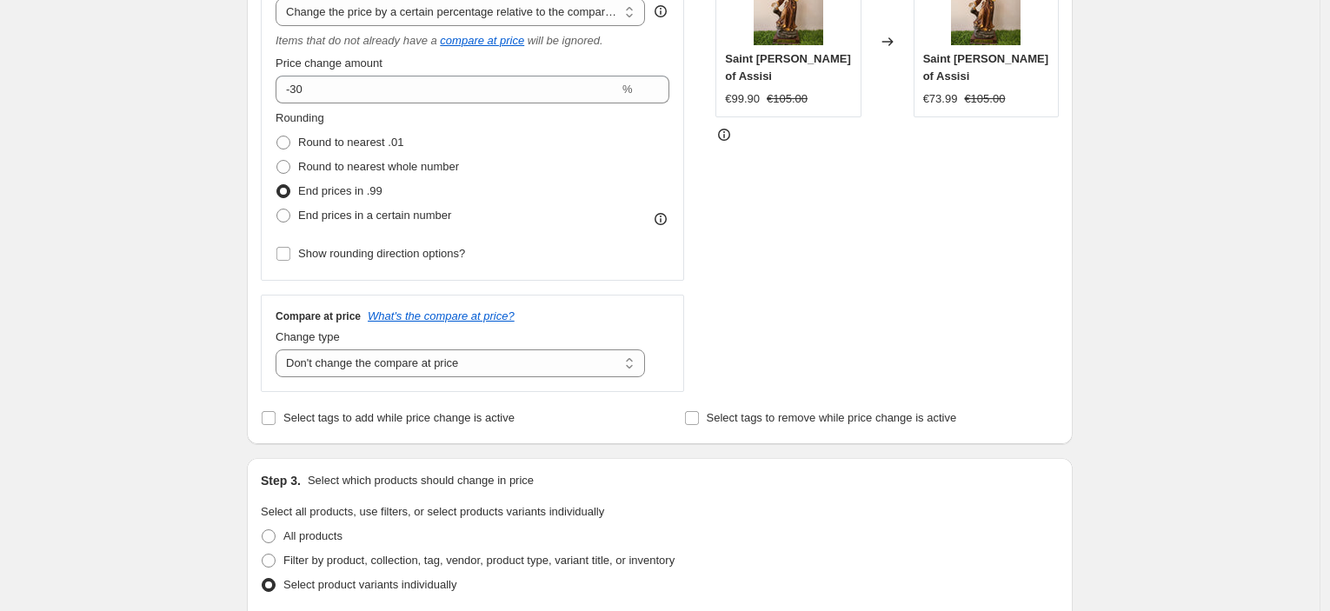
scroll to position [18, 0]
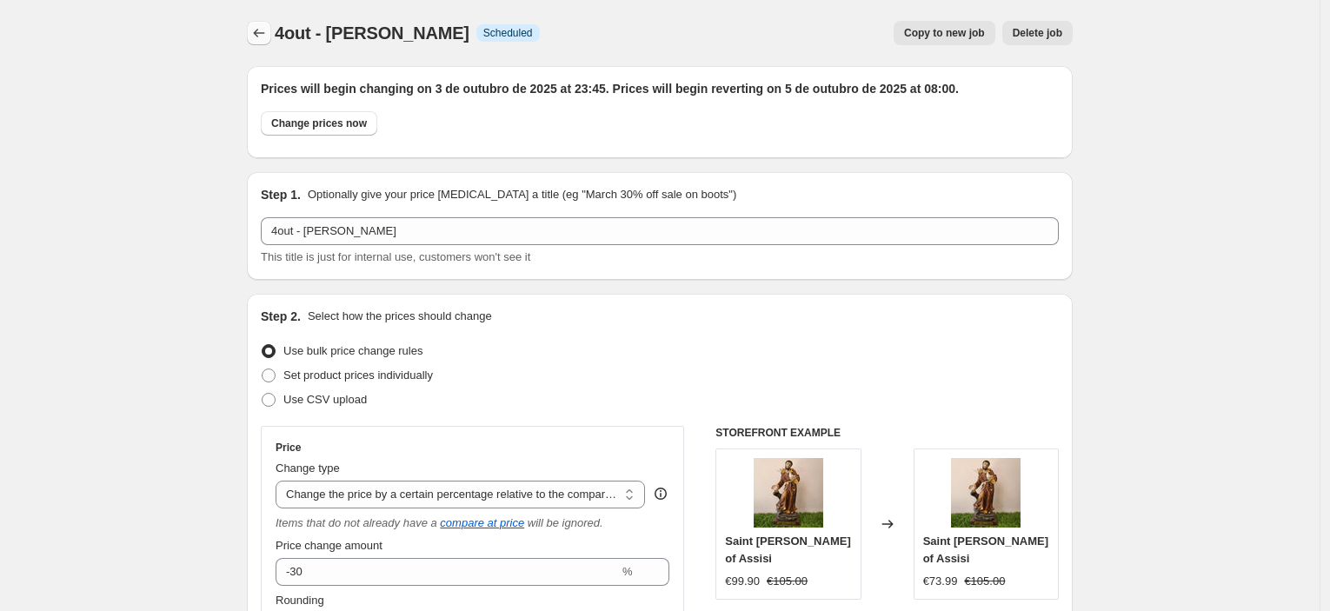
click at [266, 31] on icon "Price change jobs" at bounding box center [258, 32] width 17 height 17
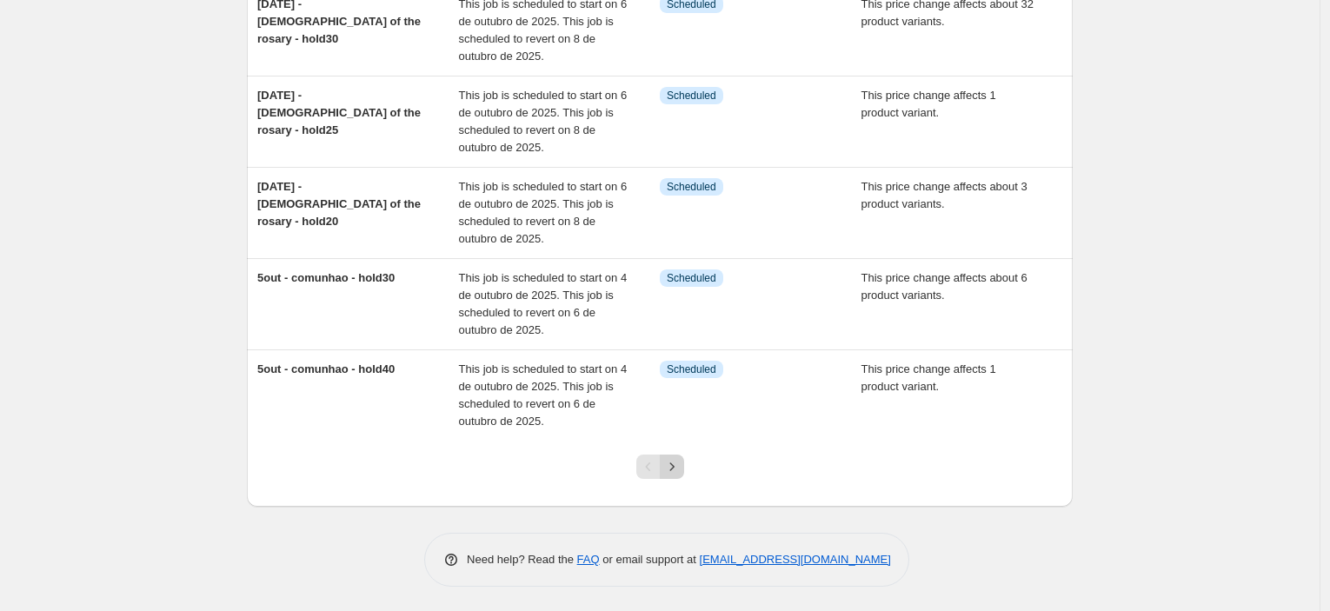
click at [681, 463] on icon "Next" at bounding box center [671, 466] width 17 height 17
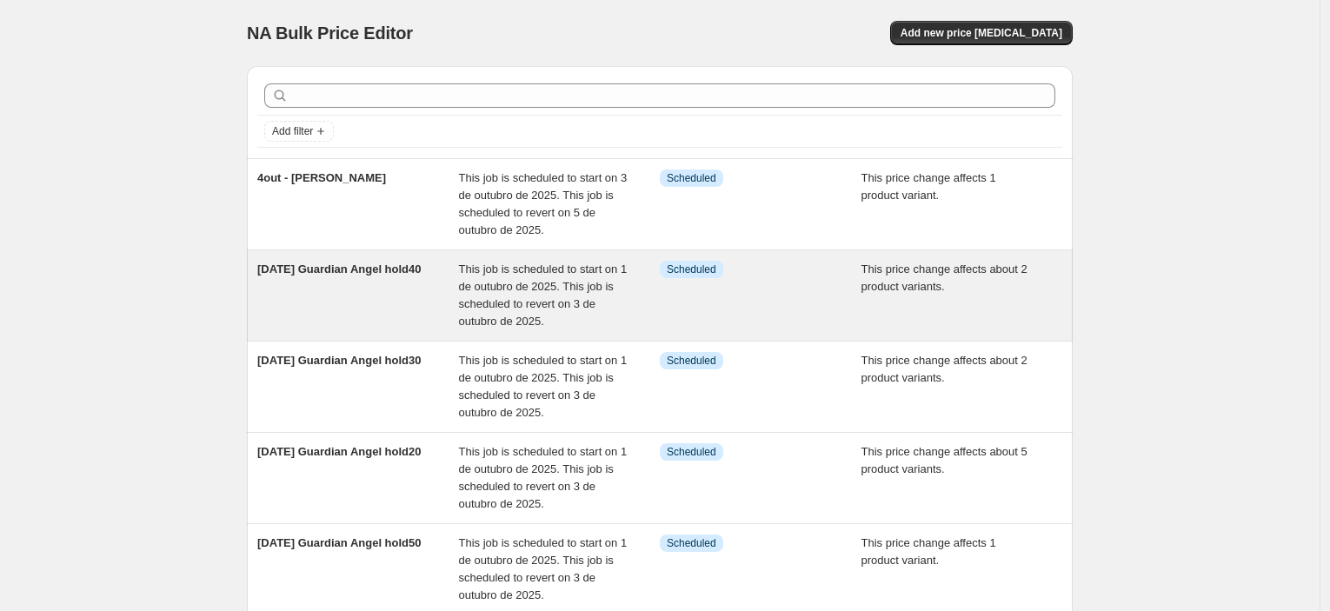
click at [403, 321] on div "[DATE] Guardian Angel hold40" at bounding box center [358, 296] width 202 height 70
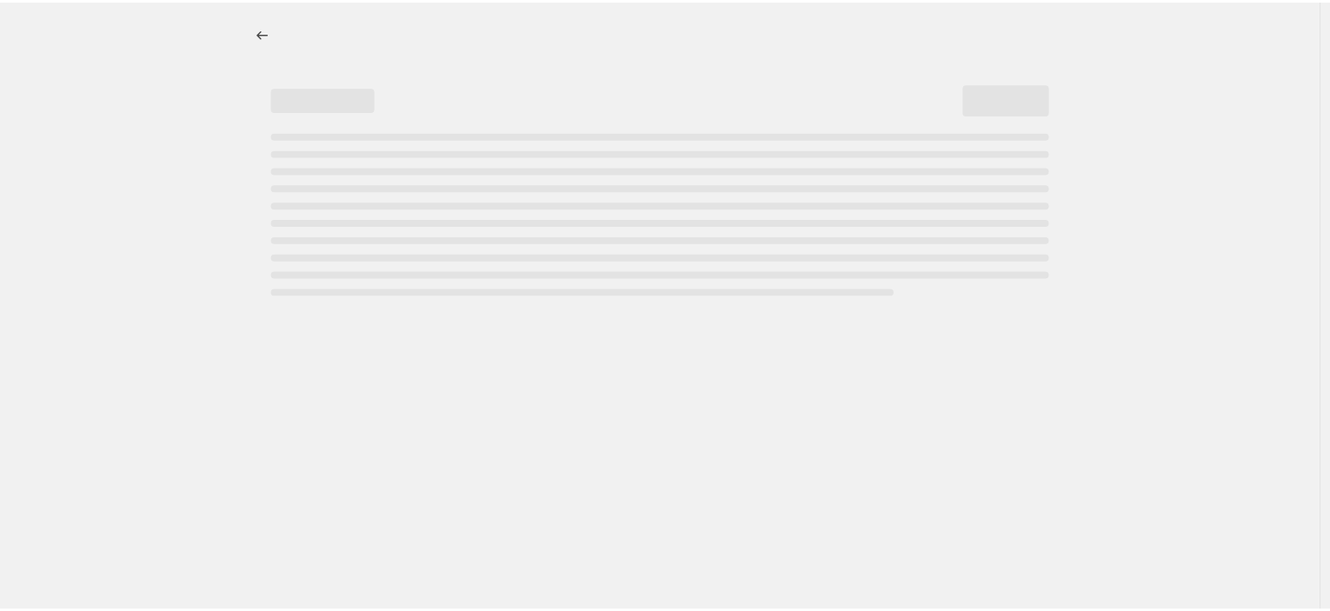
select select "pcap"
select select "collection"
select select "tag"
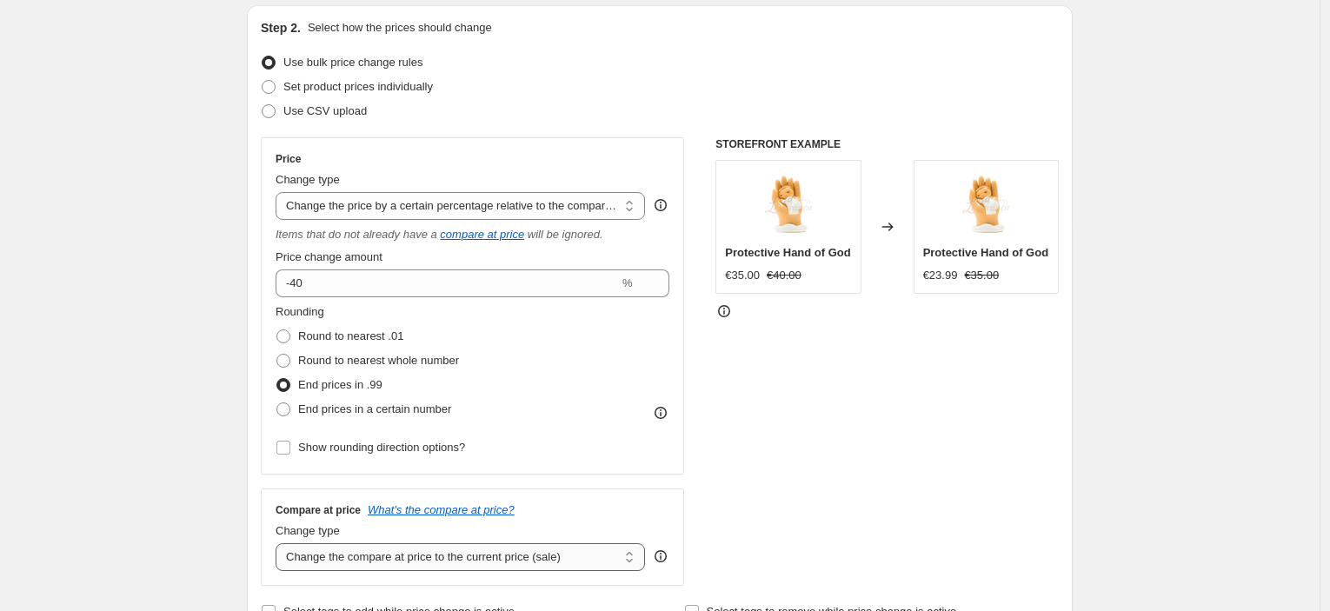
click at [452, 558] on select "Change the compare at price to the current price (sale) Change the compare at p…" at bounding box center [461, 557] width 370 height 28
select select "no_change"
click at [280, 543] on select "Change the compare at price to the current price (sale) Change the compare at p…" at bounding box center [461, 557] width 370 height 28
drag, startPoint x: 202, startPoint y: 458, endPoint x: 212, endPoint y: 452, distance: 12.1
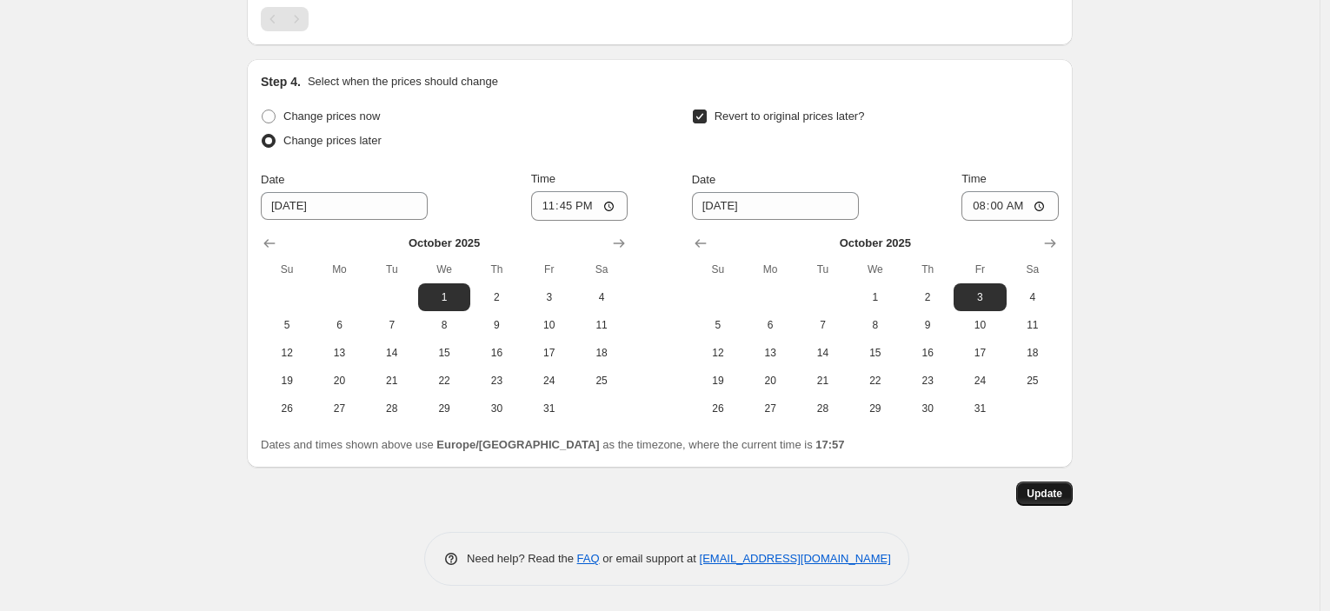
click at [1050, 483] on button "Update" at bounding box center [1045, 494] width 57 height 24
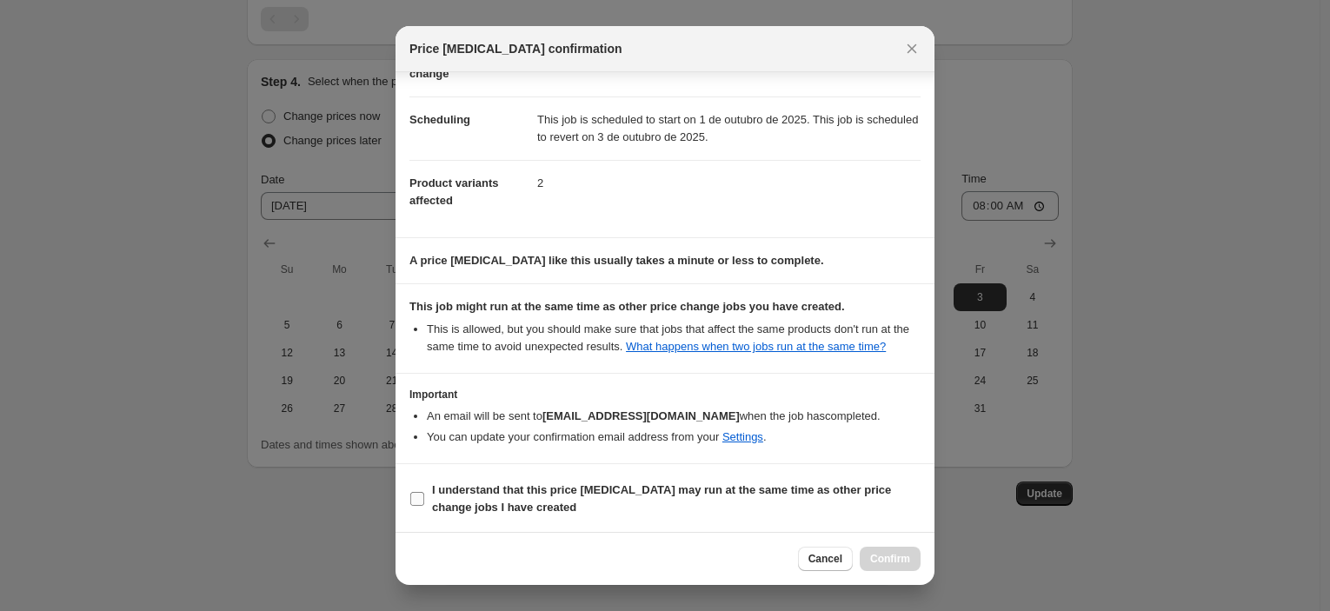
click at [543, 487] on b "I understand that this price [MEDICAL_DATA] may run at the same time as other p…" at bounding box center [661, 498] width 459 height 30
click at [424, 492] on input "I understand that this price [MEDICAL_DATA] may run at the same time as other p…" at bounding box center [417, 499] width 14 height 14
checkbox input "true"
click at [887, 561] on span "Confirm" at bounding box center [890, 559] width 40 height 14
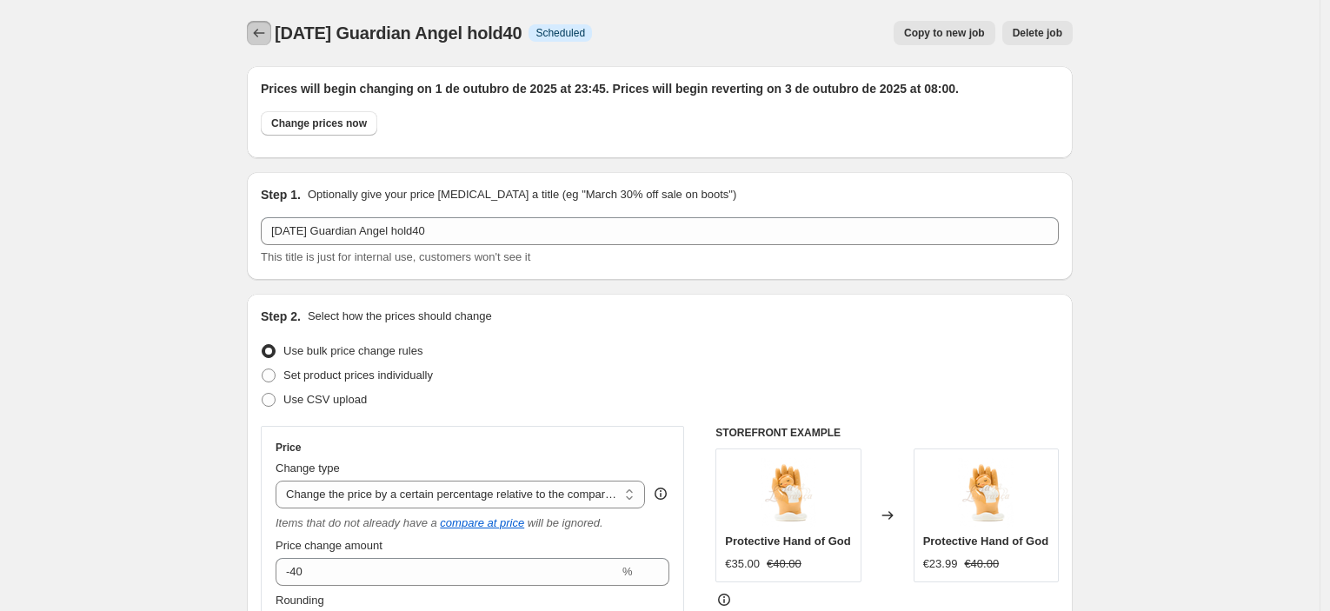
click at [257, 31] on icon "Price change jobs" at bounding box center [258, 32] width 17 height 17
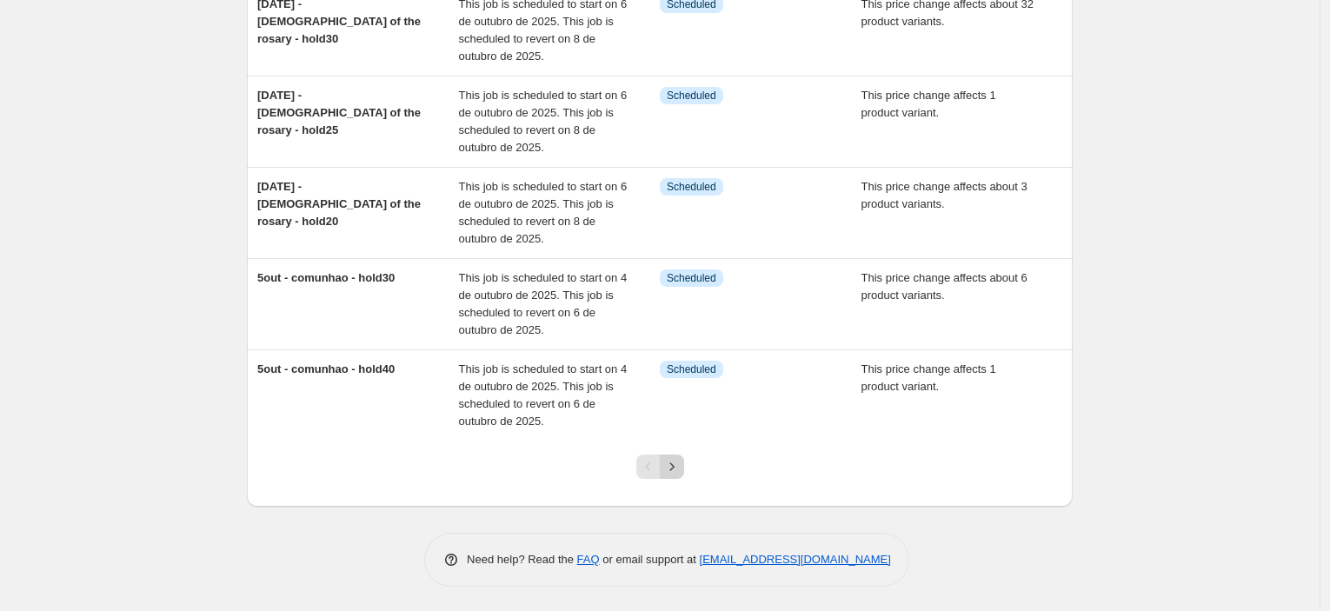
click at [678, 470] on icon "Next" at bounding box center [671, 466] width 17 height 17
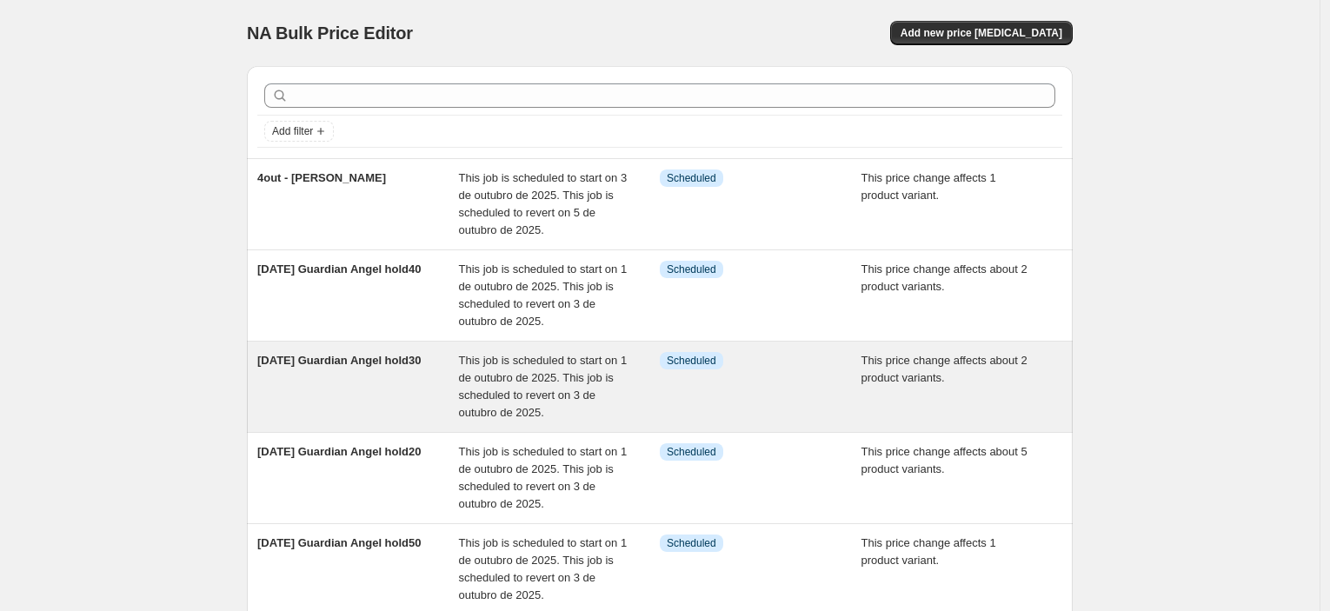
click at [505, 372] on span "This job is scheduled to start on 1 de outubro de 2025. This job is scheduled t…" at bounding box center [543, 386] width 169 height 65
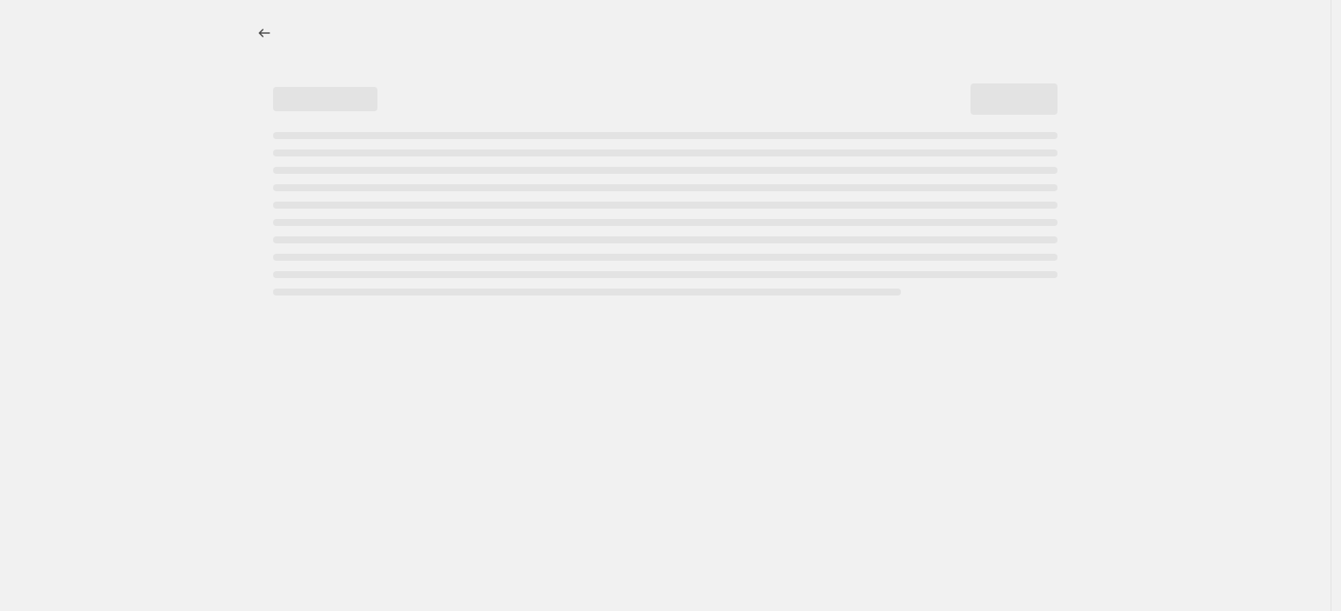
select select "pcap"
select select "collection"
select select "tag"
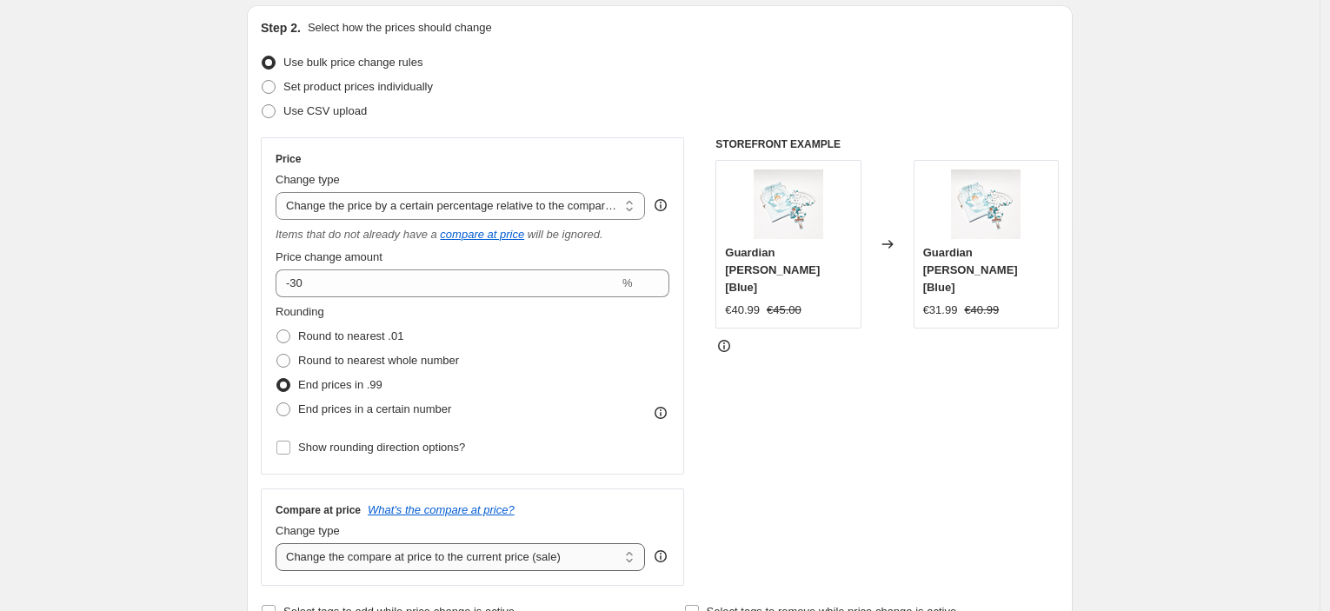
click at [403, 552] on select "Change the compare at price to the current price (sale) Change the compare at p…" at bounding box center [461, 557] width 370 height 28
select select "no_change"
click at [280, 543] on select "Change the compare at price to the current price (sale) Change the compare at p…" at bounding box center [461, 557] width 370 height 28
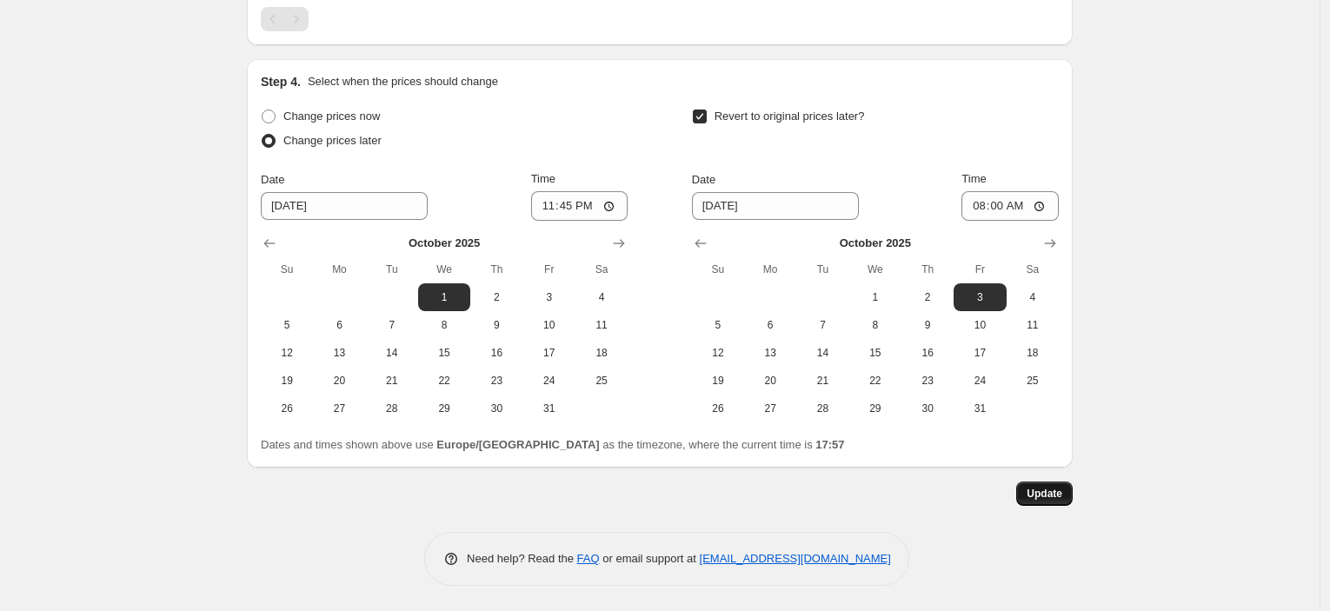
click at [1045, 492] on span "Update" at bounding box center [1045, 494] width 36 height 14
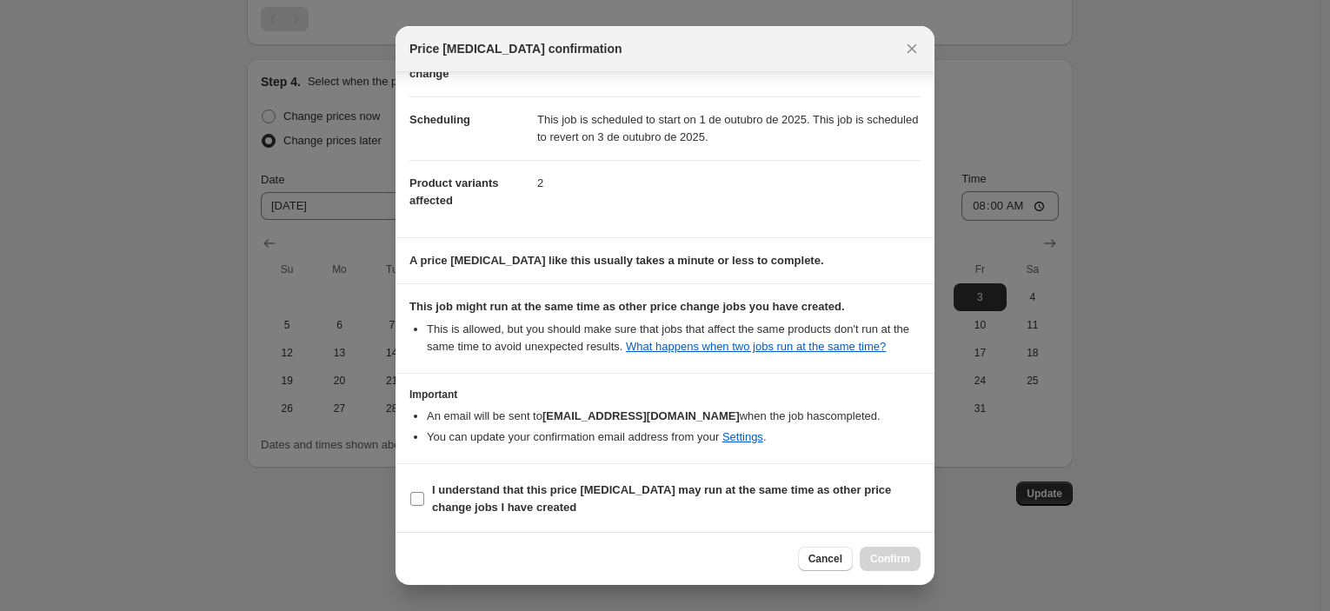
click at [535, 508] on span "I understand that this price [MEDICAL_DATA] may run at the same time as other p…" at bounding box center [676, 499] width 489 height 35
click at [424, 506] on input "I understand that this price [MEDICAL_DATA] may run at the same time as other p…" at bounding box center [417, 499] width 14 height 14
checkbox input "true"
click at [901, 560] on span "Confirm" at bounding box center [890, 559] width 40 height 14
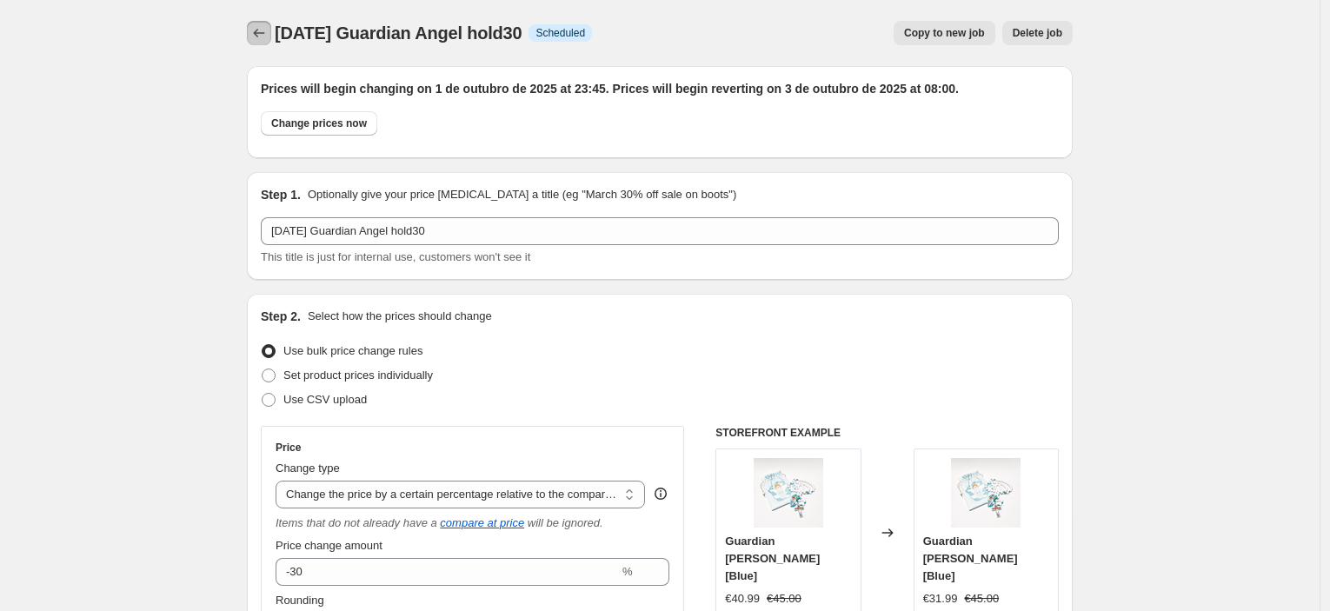
click at [255, 35] on icon "Price change jobs" at bounding box center [258, 32] width 17 height 17
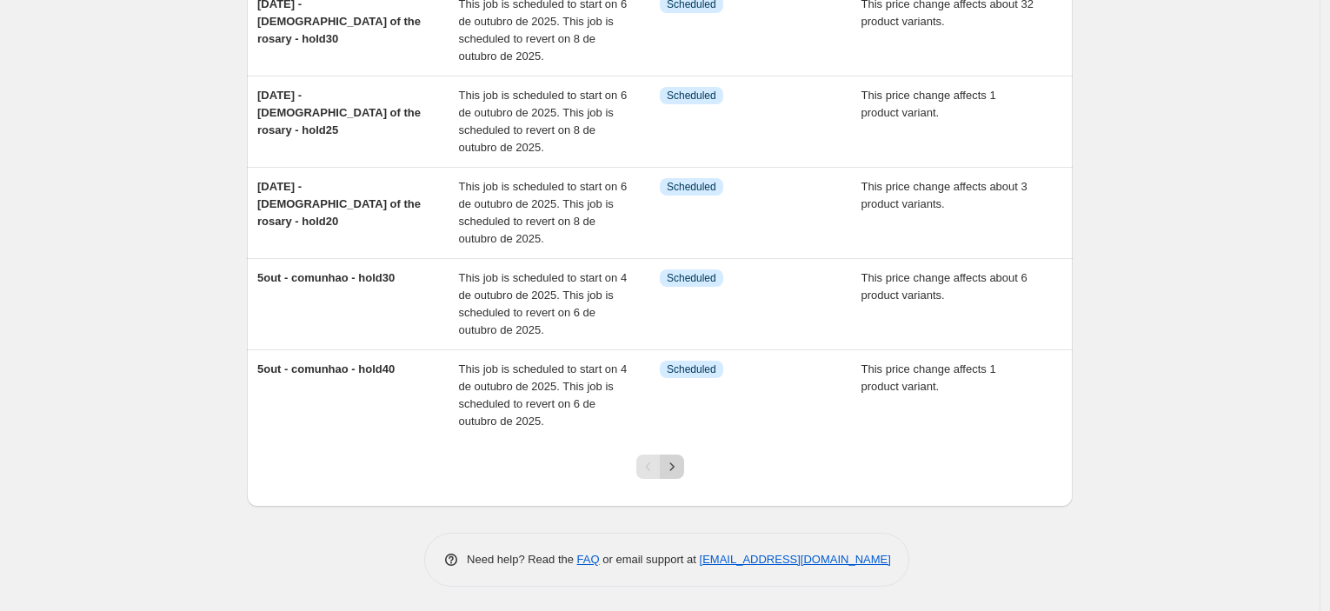
click at [678, 466] on icon "Next" at bounding box center [671, 466] width 17 height 17
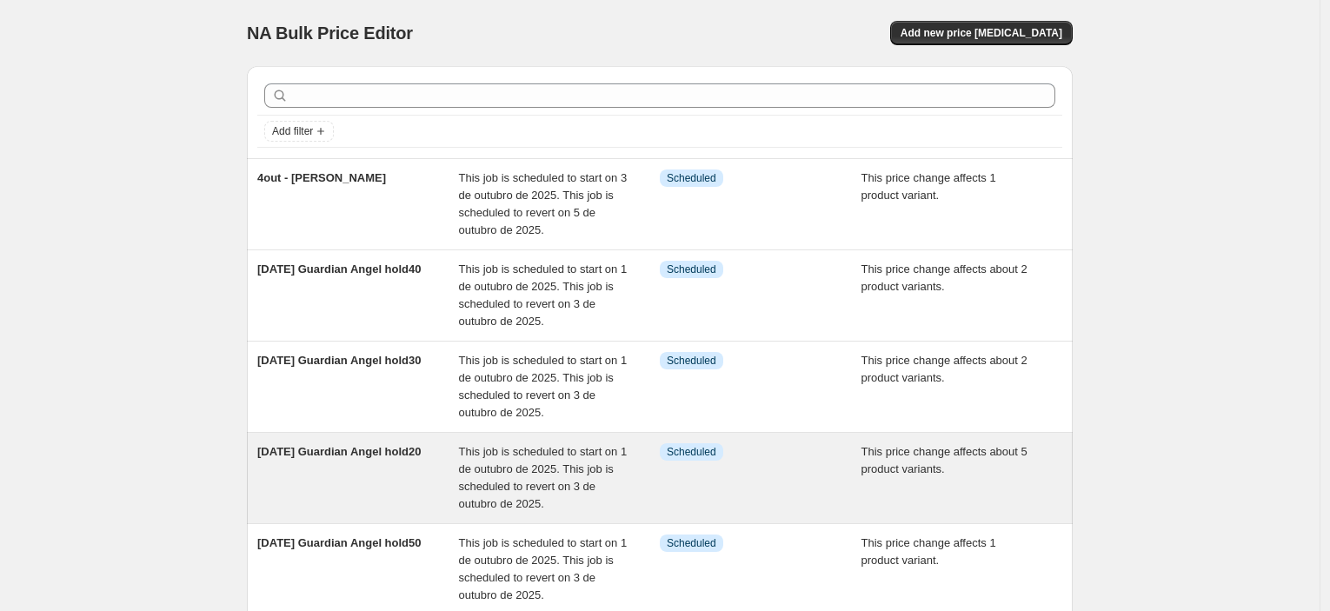
click at [353, 460] on div "[DATE] Guardian Angel hold20" at bounding box center [358, 478] width 202 height 70
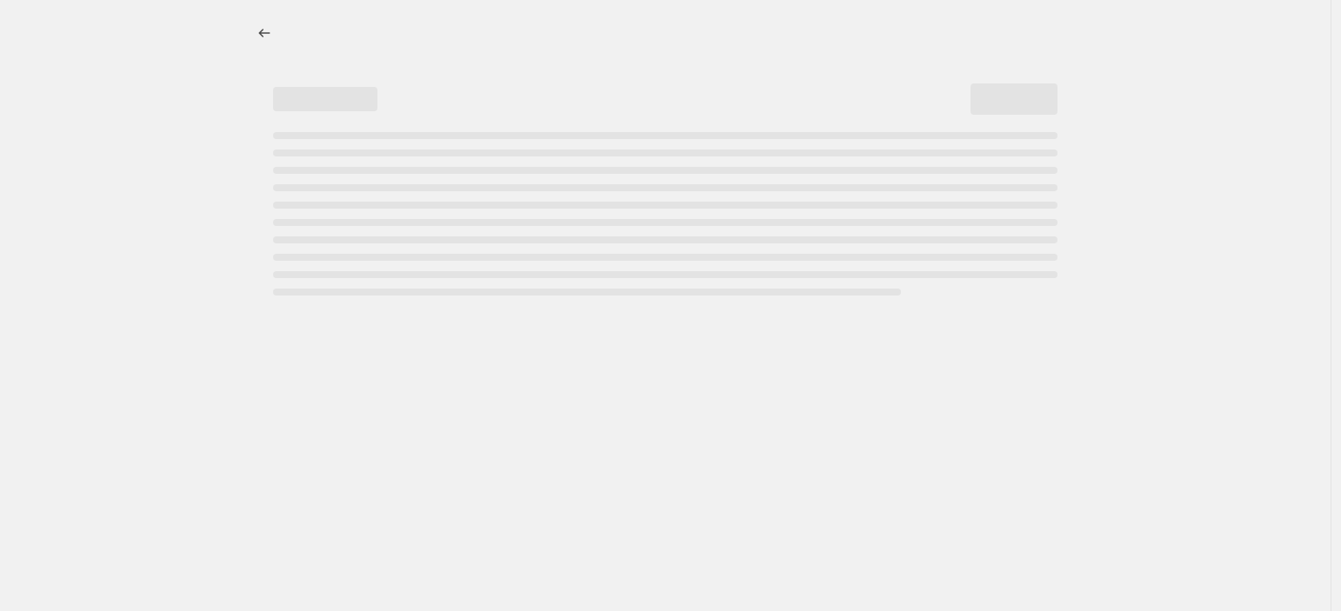
select select "pcap"
select select "collection"
select select "tag"
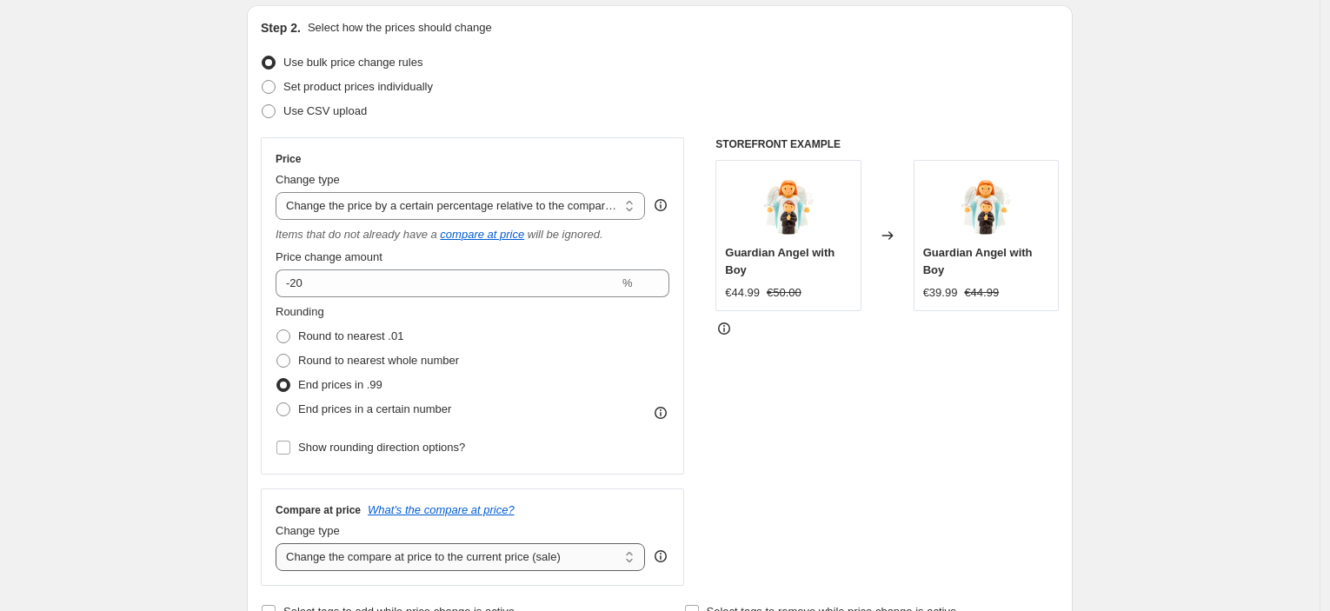
click at [461, 550] on select "Change the compare at price to the current price (sale) Change the compare at p…" at bounding box center [461, 557] width 370 height 28
select select "no_change"
click at [280, 543] on select "Change the compare at price to the current price (sale) Change the compare at p…" at bounding box center [461, 557] width 370 height 28
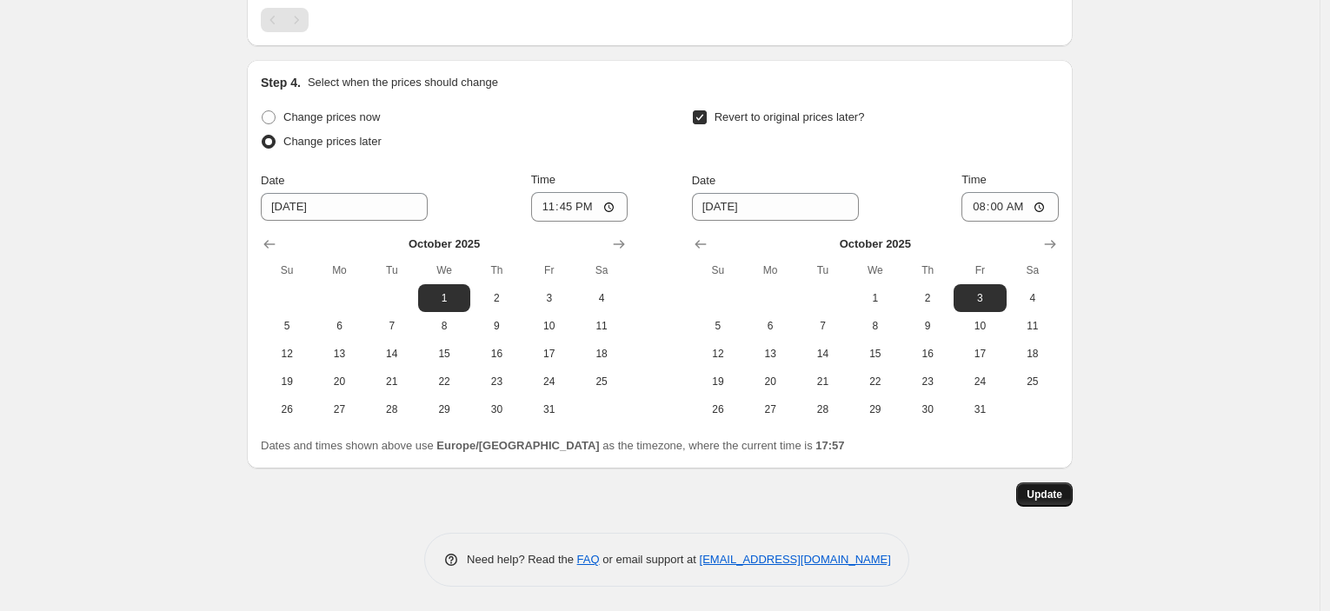
click at [1043, 498] on span "Update" at bounding box center [1045, 495] width 36 height 14
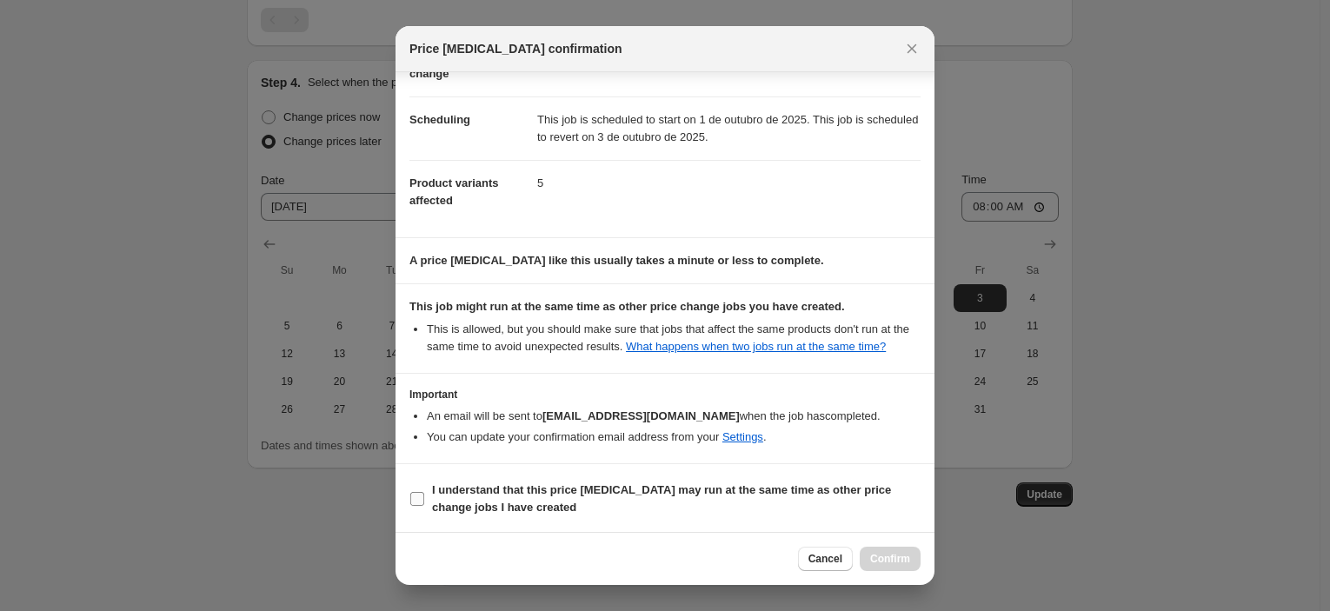
click at [680, 490] on b "I understand that this price [MEDICAL_DATA] may run at the same time as other p…" at bounding box center [661, 498] width 459 height 30
click at [424, 492] on input "I understand that this price [MEDICAL_DATA] may run at the same time as other p…" at bounding box center [417, 499] width 14 height 14
checkbox input "true"
click at [893, 557] on span "Confirm" at bounding box center [890, 559] width 40 height 14
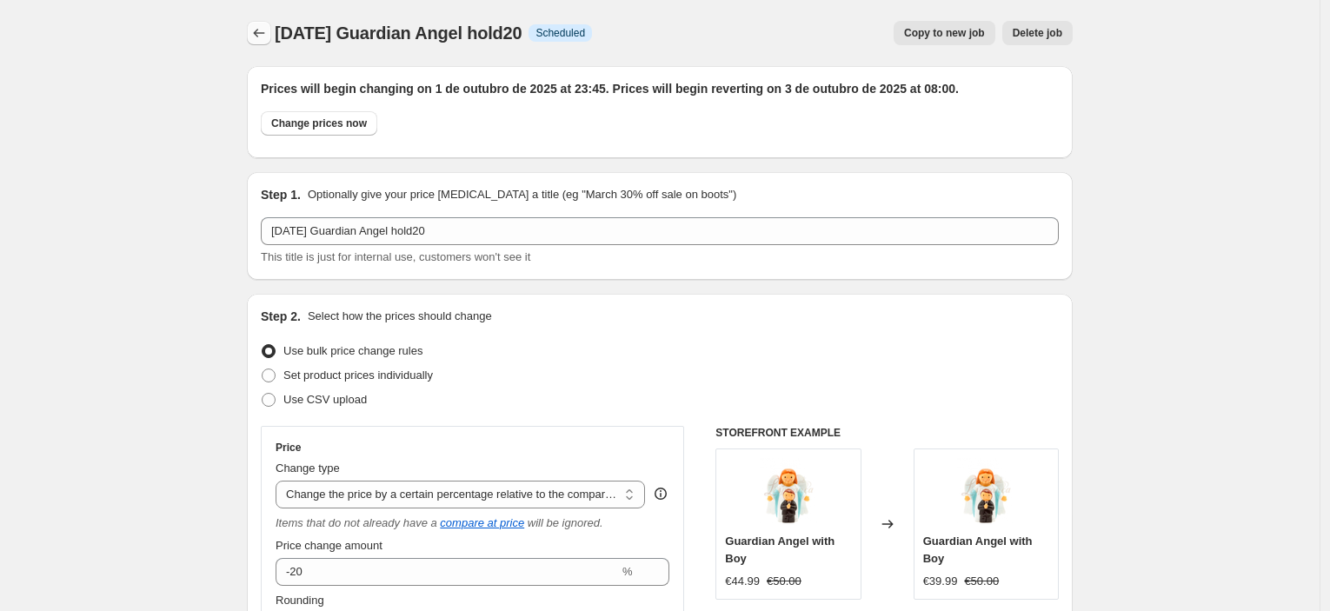
click at [263, 39] on icon "Price change jobs" at bounding box center [258, 32] width 17 height 17
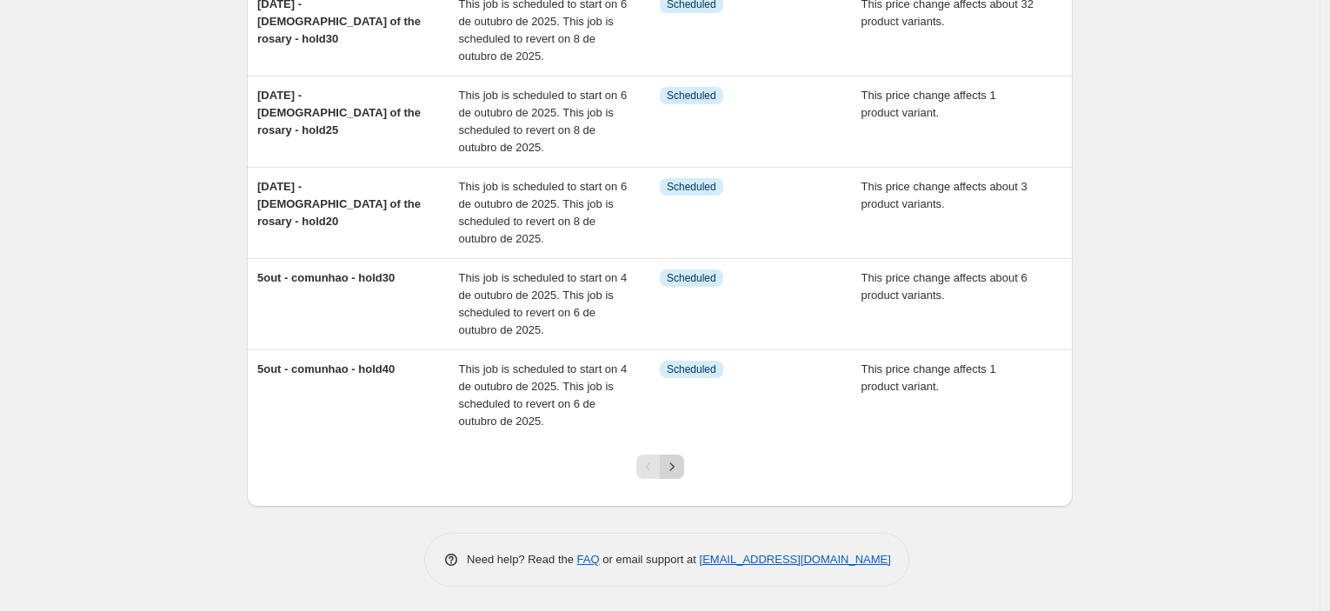
click at [684, 460] on button "Next" at bounding box center [672, 467] width 24 height 24
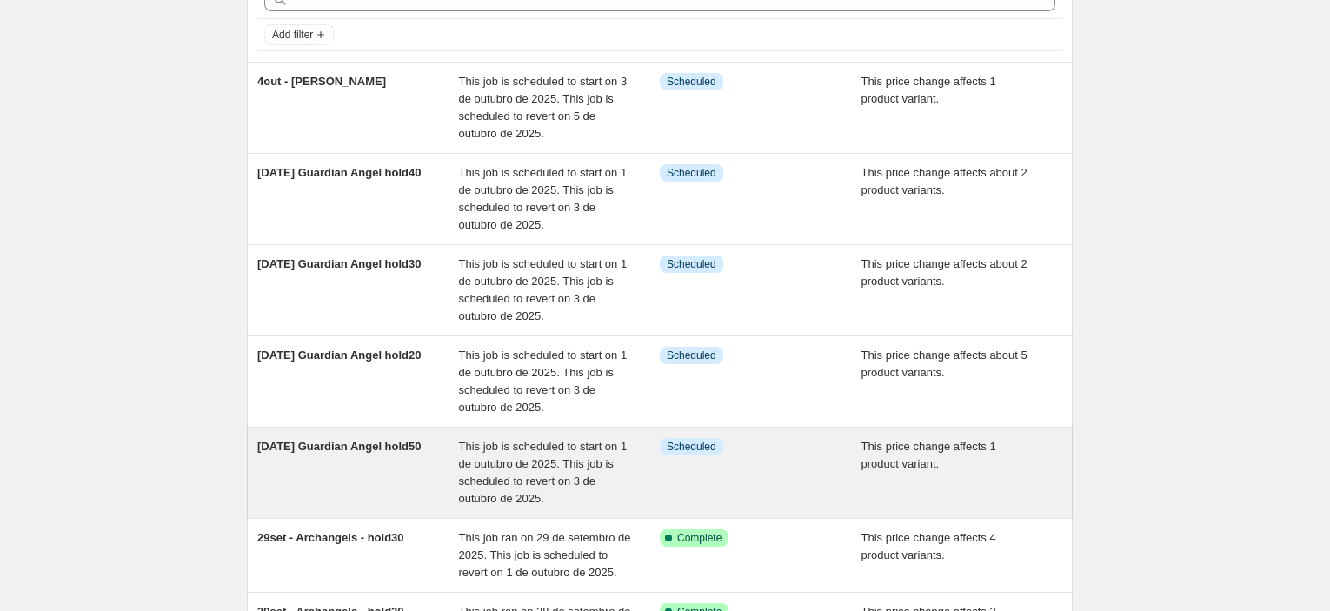
click at [390, 465] on div "[DATE] Guardian Angel hold50" at bounding box center [358, 473] width 202 height 70
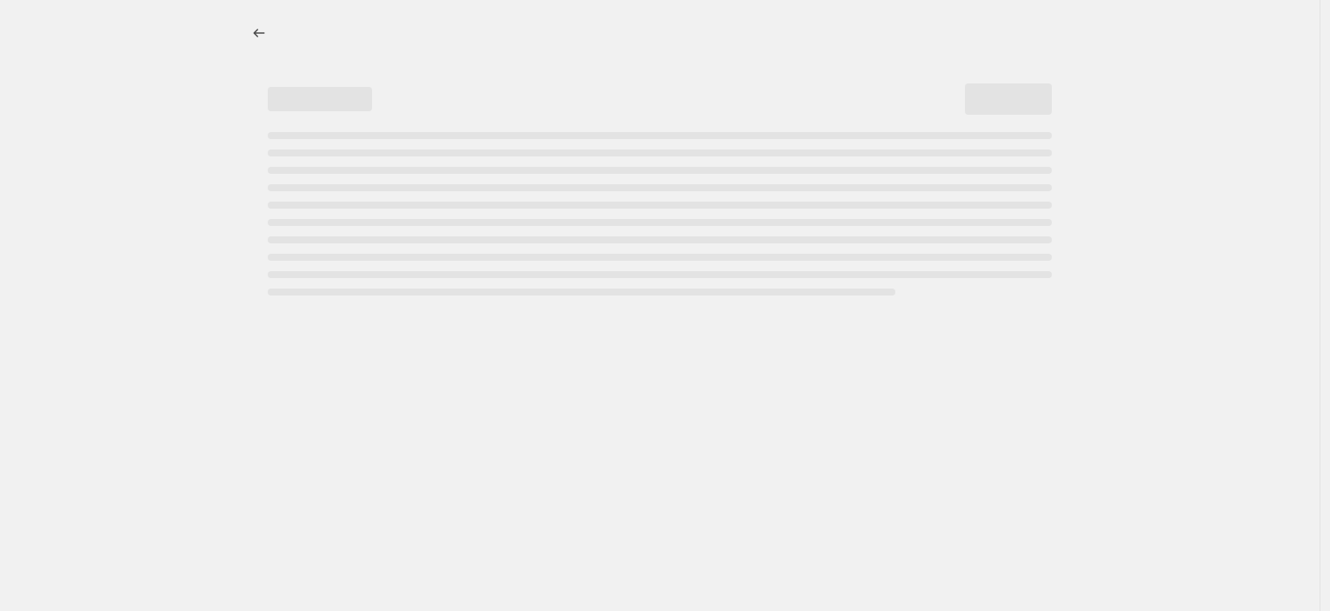
select select "pcap"
select select "collection"
select select "tag"
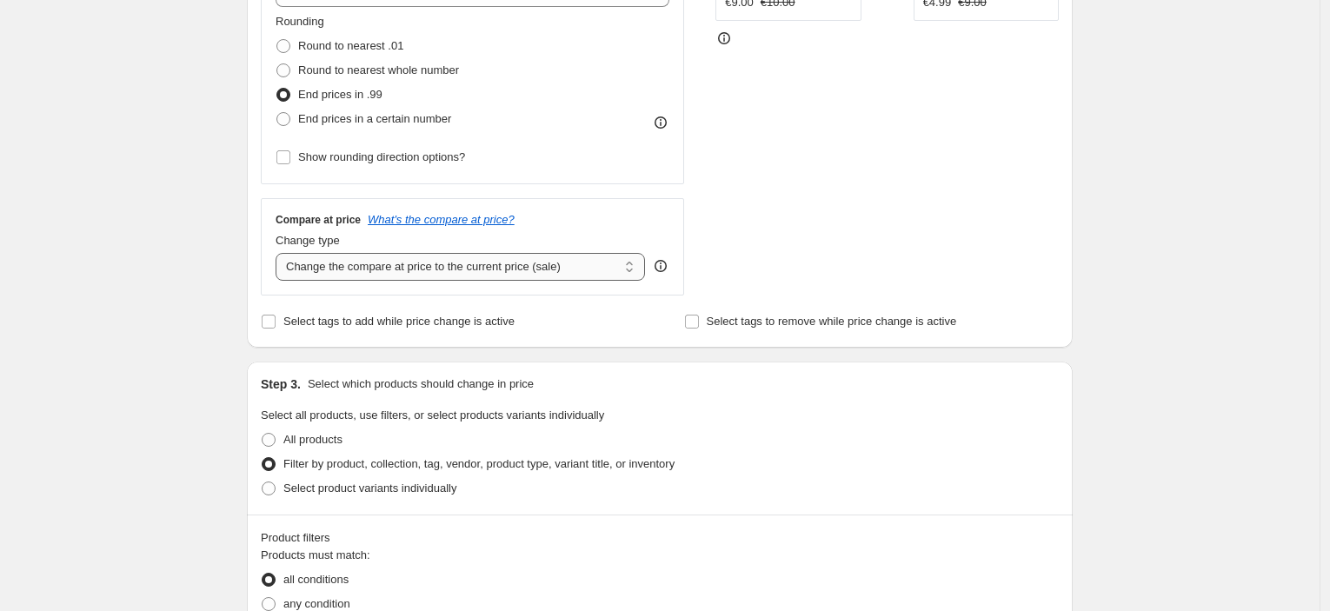
drag, startPoint x: 362, startPoint y: 256, endPoint x: 367, endPoint y: 271, distance: 16.5
click at [362, 256] on select "Change the compare at price to the current price (sale) Change the compare at p…" at bounding box center [461, 267] width 370 height 28
click at [366, 268] on select "Change the compare at price to the current price (sale) Change the compare at p…" at bounding box center [461, 267] width 370 height 28
select select "no_change"
click at [280, 253] on select "Change the compare at price to the current price (sale) Change the compare at p…" at bounding box center [461, 267] width 370 height 28
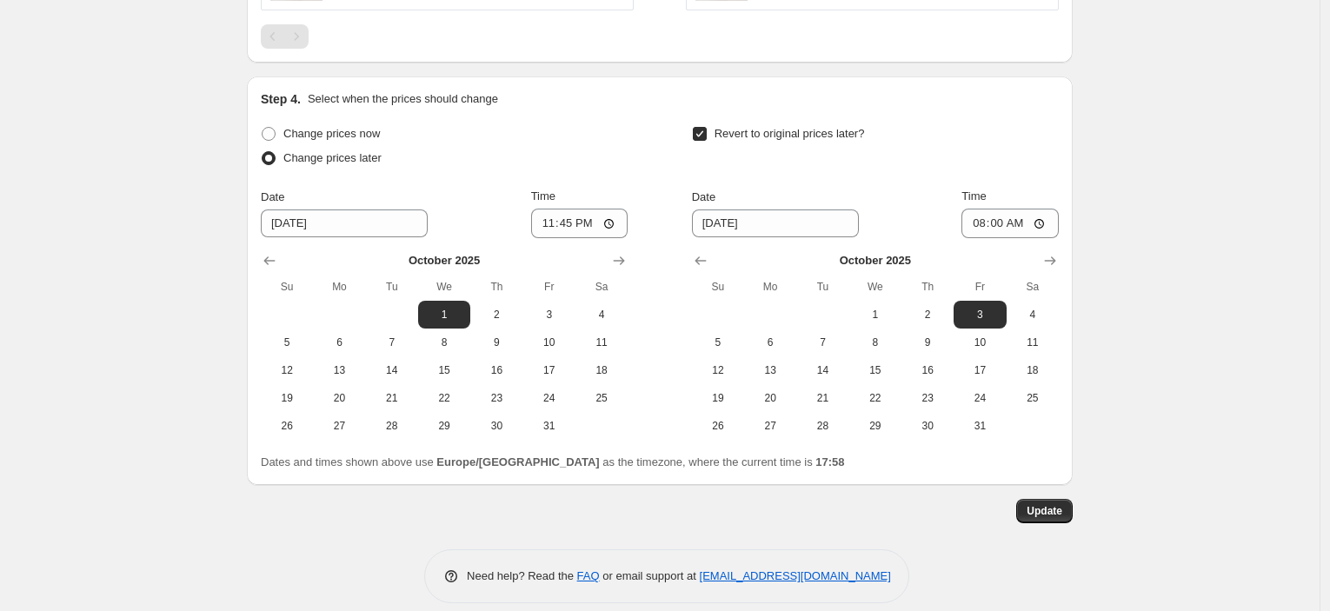
click at [1069, 516] on button "Update" at bounding box center [1045, 511] width 57 height 24
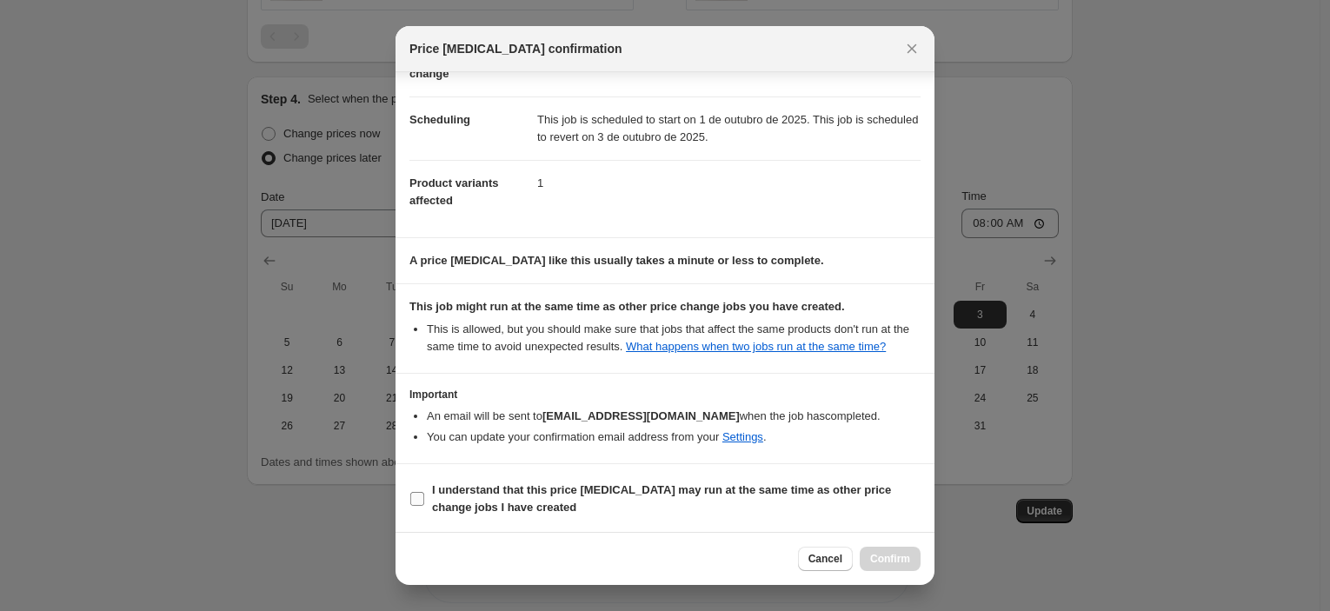
click at [587, 485] on b "I understand that this price [MEDICAL_DATA] may run at the same time as other p…" at bounding box center [661, 498] width 459 height 30
click at [424, 492] on input "I understand that this price [MEDICAL_DATA] may run at the same time as other p…" at bounding box center [417, 499] width 14 height 14
checkbox input "true"
click at [910, 567] on button "Confirm" at bounding box center [890, 559] width 61 height 24
